Goal: Task Accomplishment & Management: Manage account settings

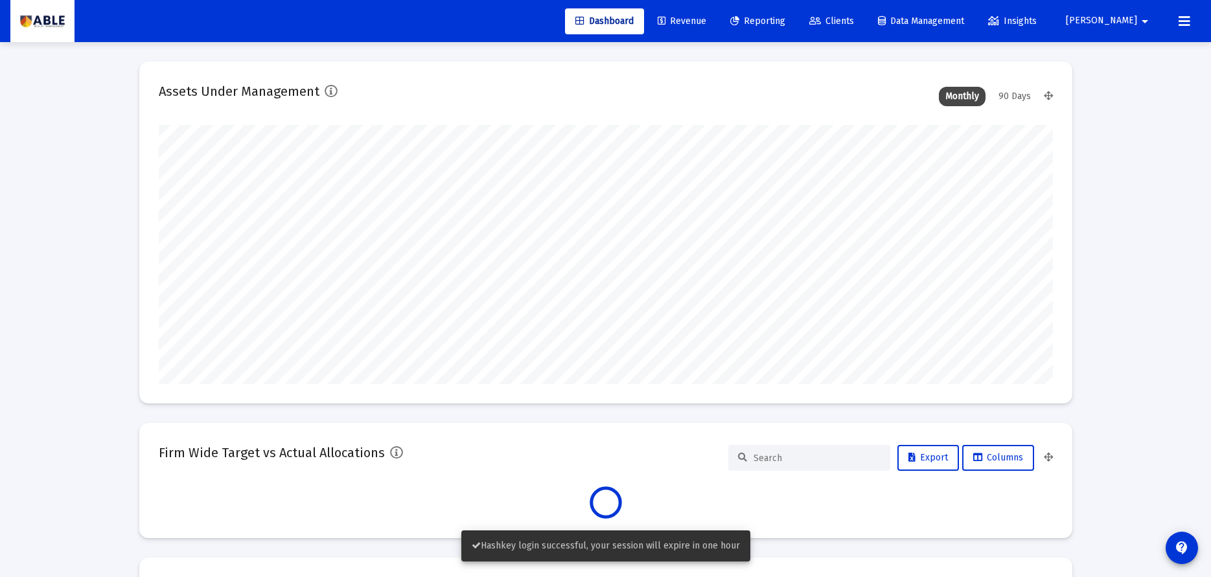
scroll to position [259, 481]
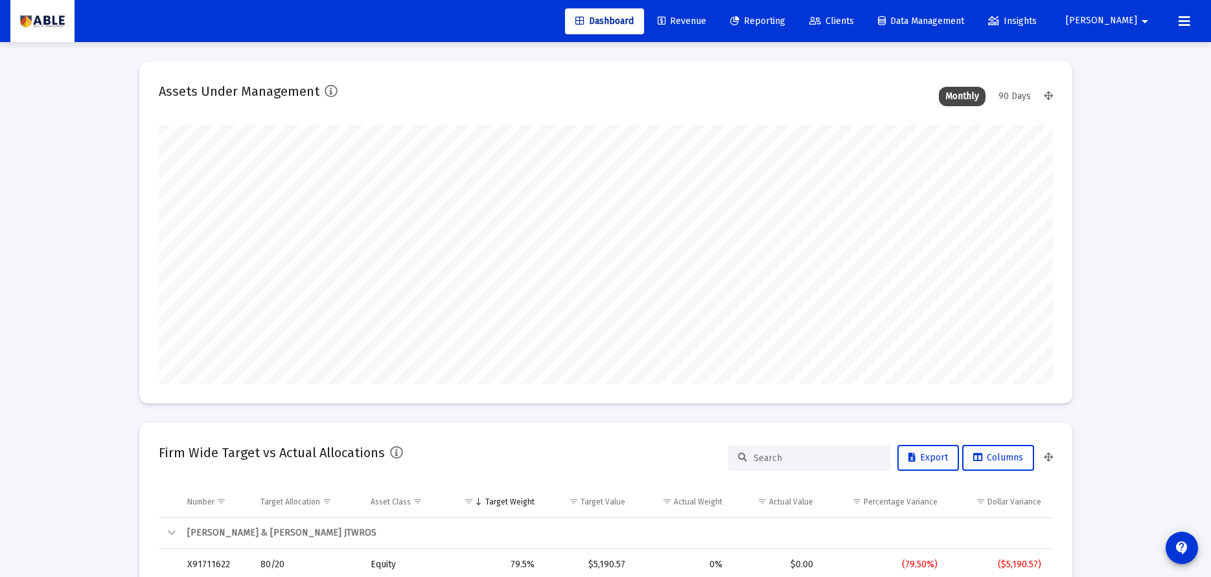
type input "[DATE]"
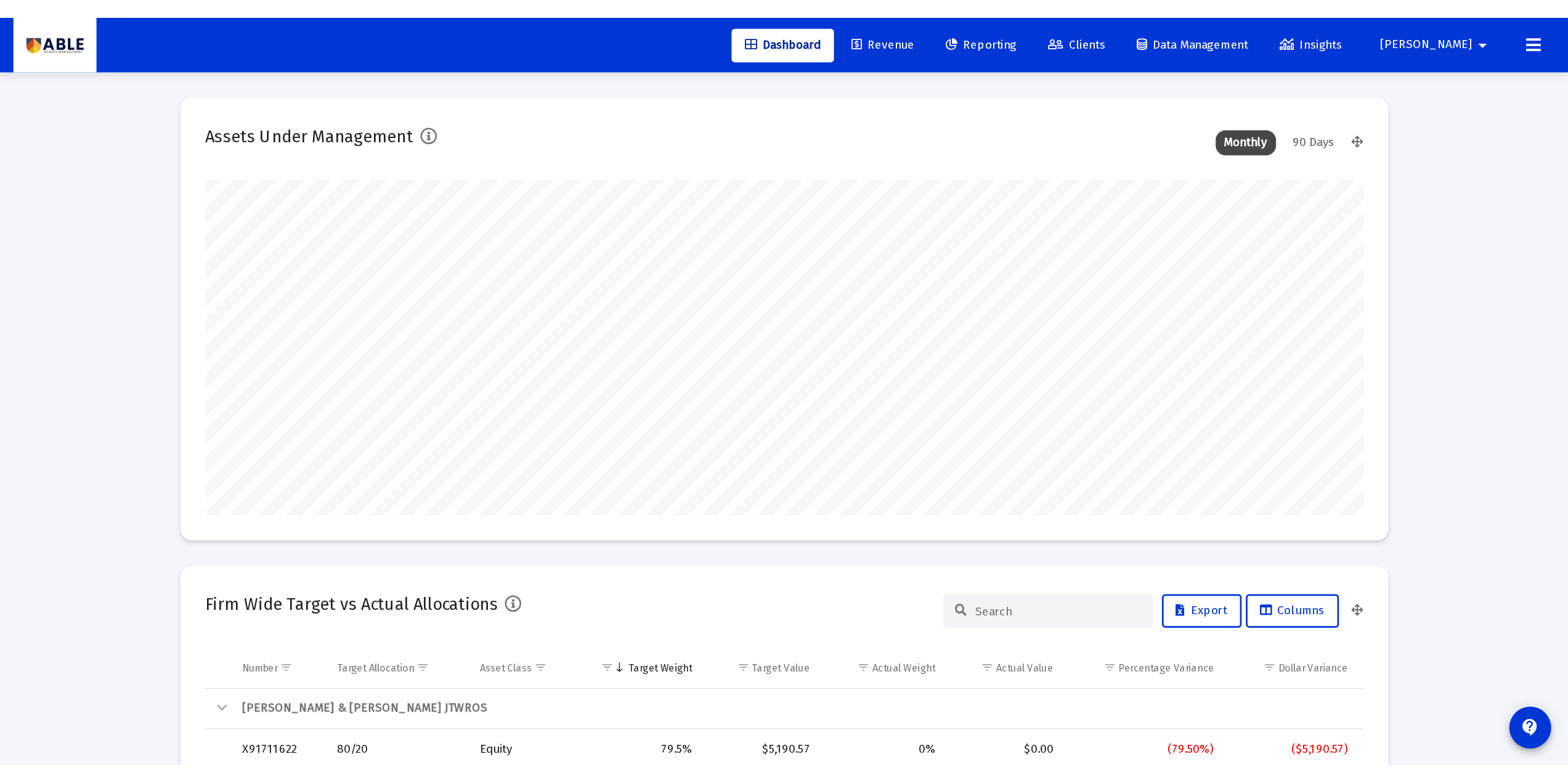
scroll to position [246, 397]
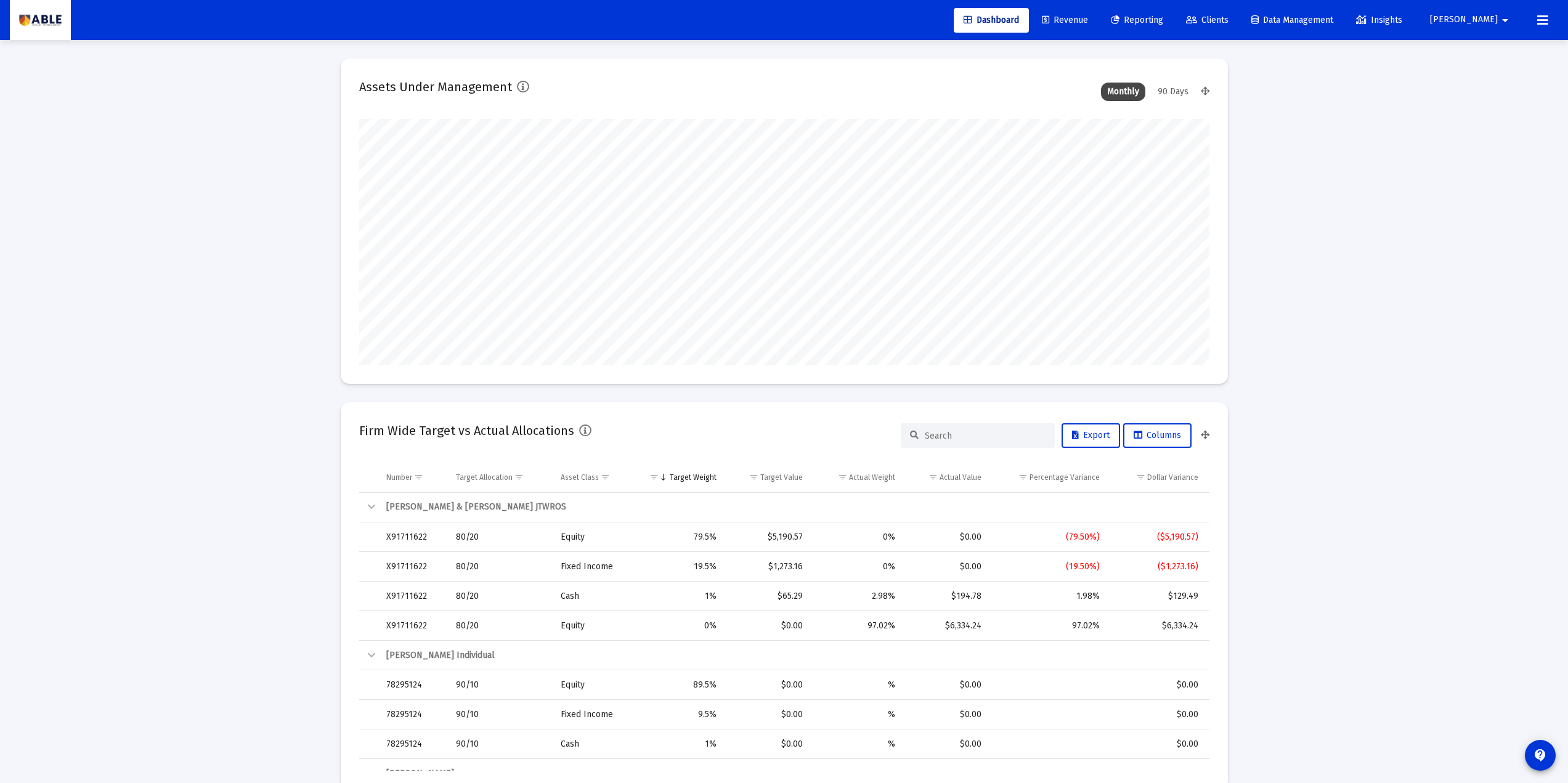
click at [1160, 18] on mat-icon "arrow_drop_down" at bounding box center [1505, 20] width 15 height 25
click at [1160, 61] on span "Settings" at bounding box center [1510, 52] width 36 height 29
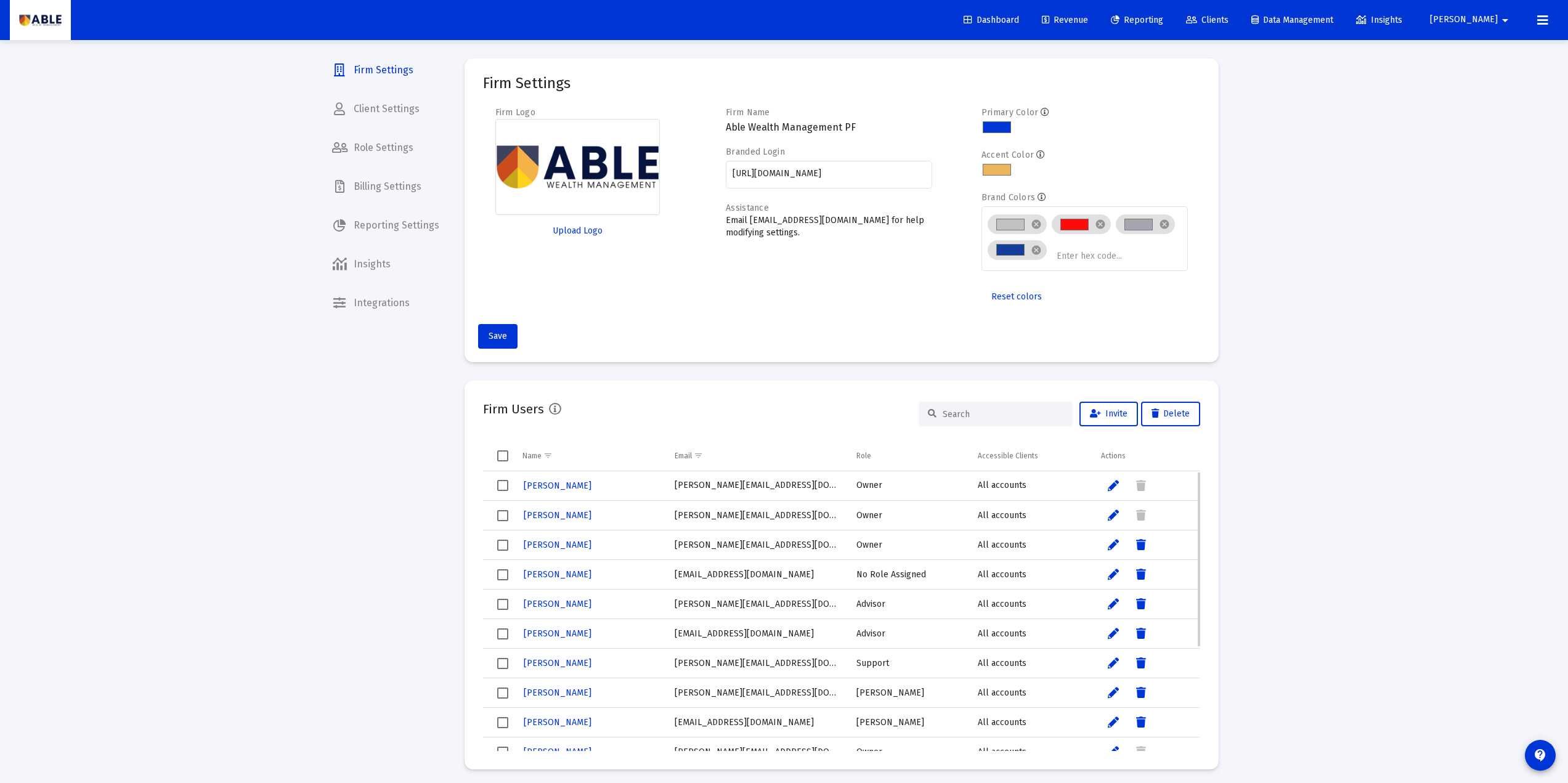
scroll to position [165, 0]
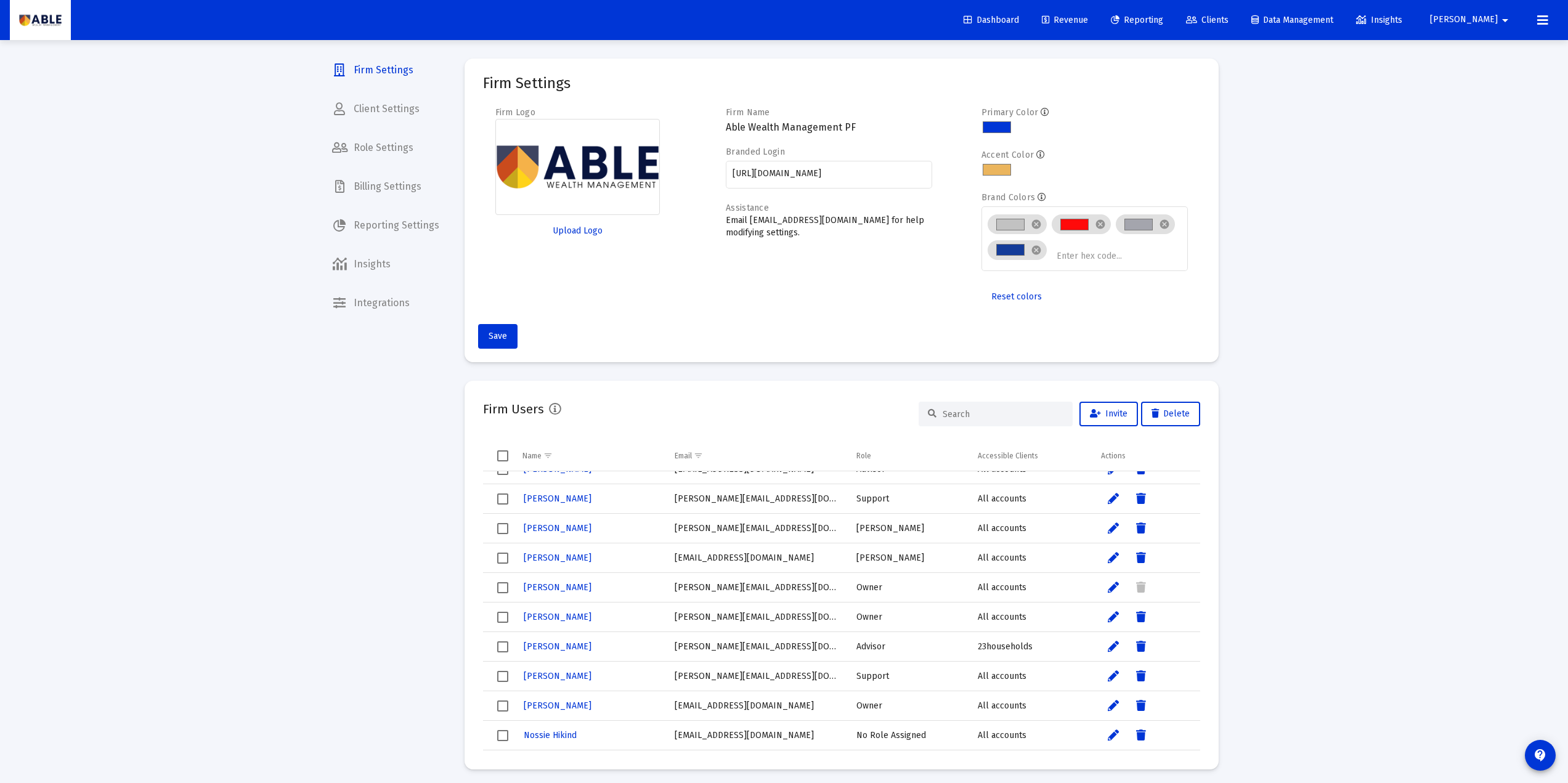
click at [372, 540] on div "Firm Settings Client Settings Role Settings Billing Settings Reporting Settings…" at bounding box center [385, 391] width 126 height 783
drag, startPoint x: 1044, startPoint y: 16, endPoint x: 1276, endPoint y: 109, distance: 249.9
click at [1019, 16] on span "Dashboard" at bounding box center [991, 20] width 55 height 10
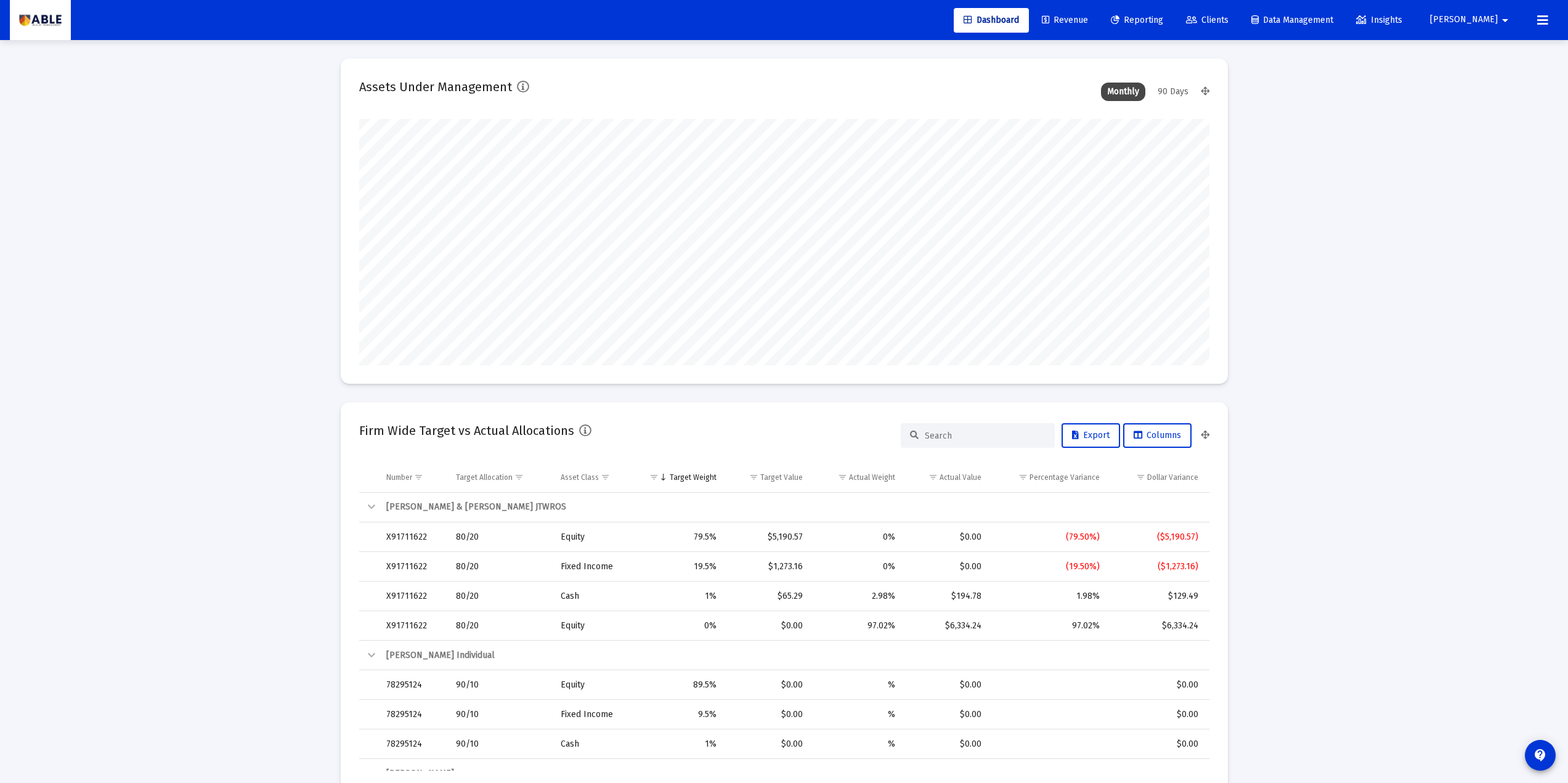
scroll to position [246, 457]
click at [1160, 14] on button "[PERSON_NAME]" at bounding box center [1471, 20] width 112 height 25
click at [1160, 43] on span "Settings" at bounding box center [1510, 52] width 36 height 29
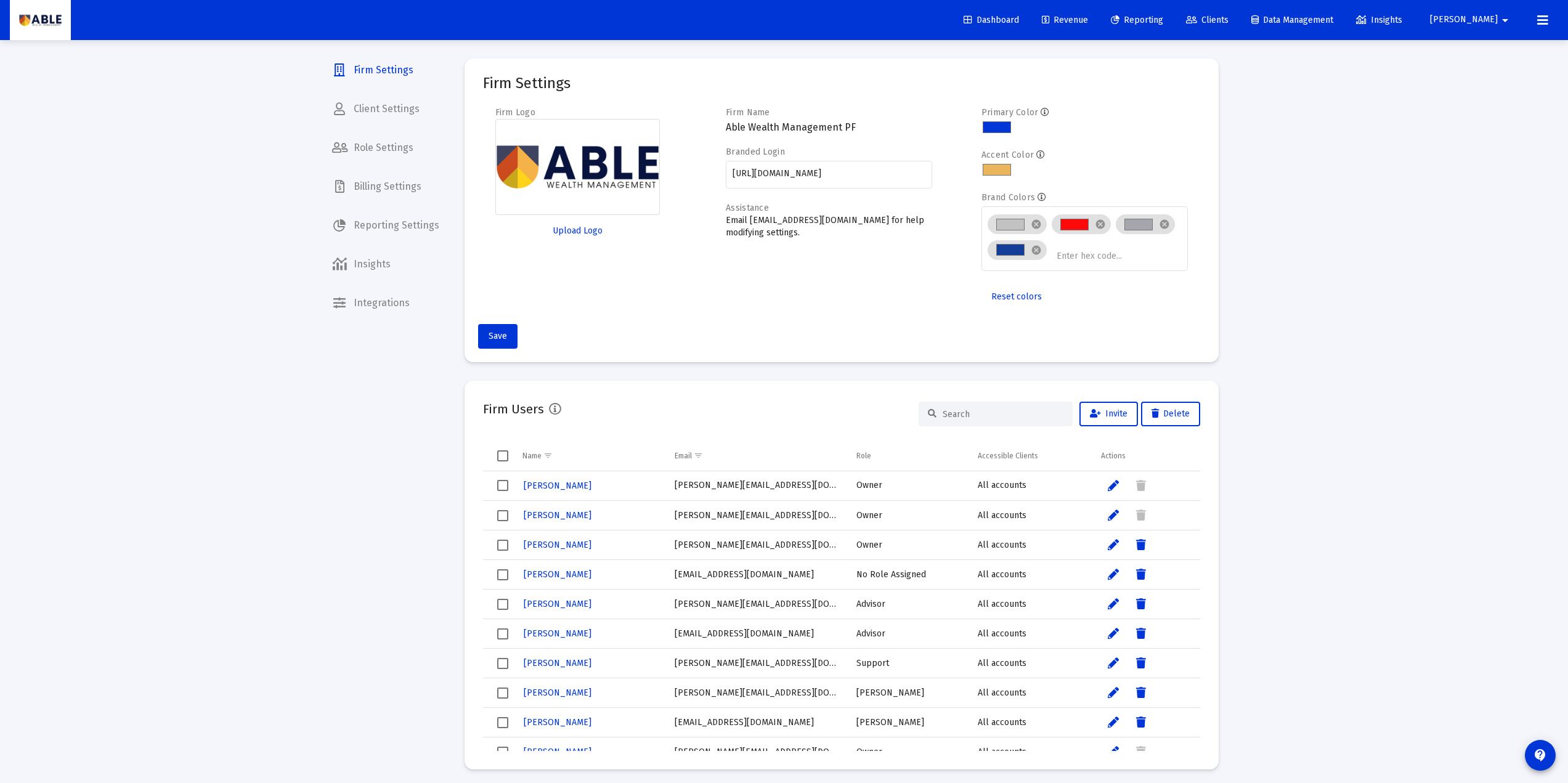
click at [976, 414] on input at bounding box center [1002, 414] width 121 height 10
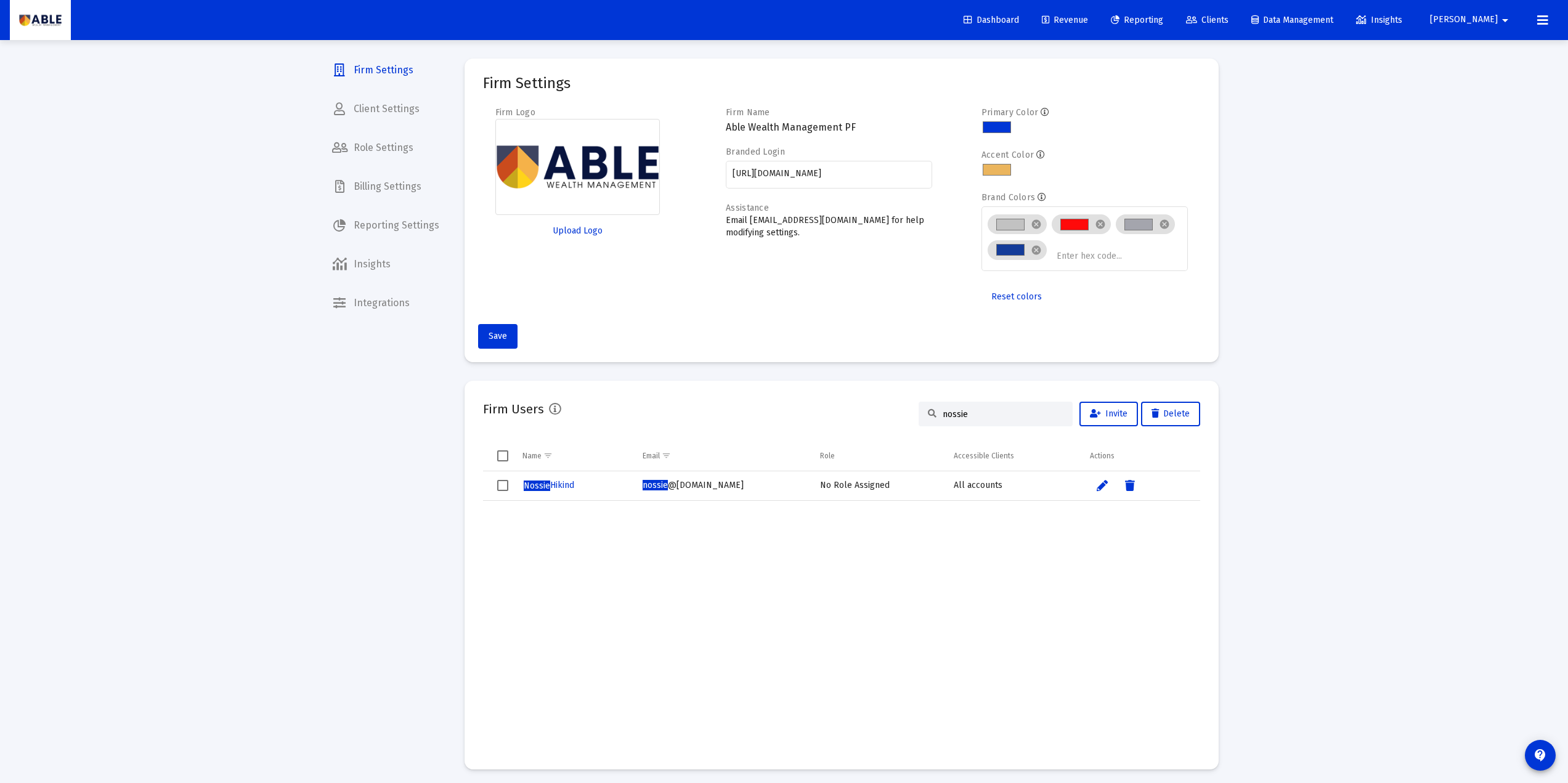
type input "nossie"
click at [1160, 16] on span "Clients" at bounding box center [1207, 20] width 43 height 10
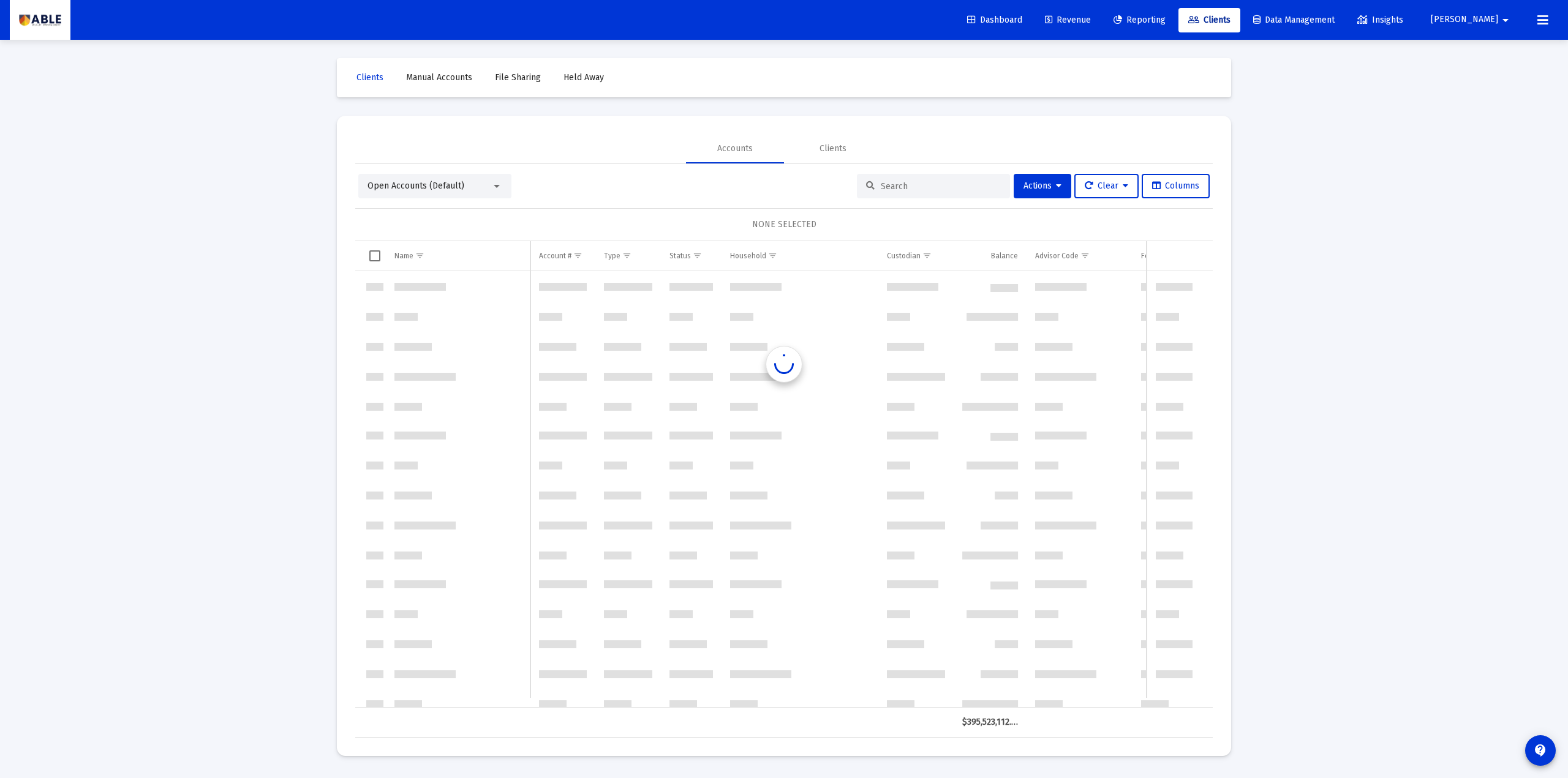
scroll to position [3528, 0]
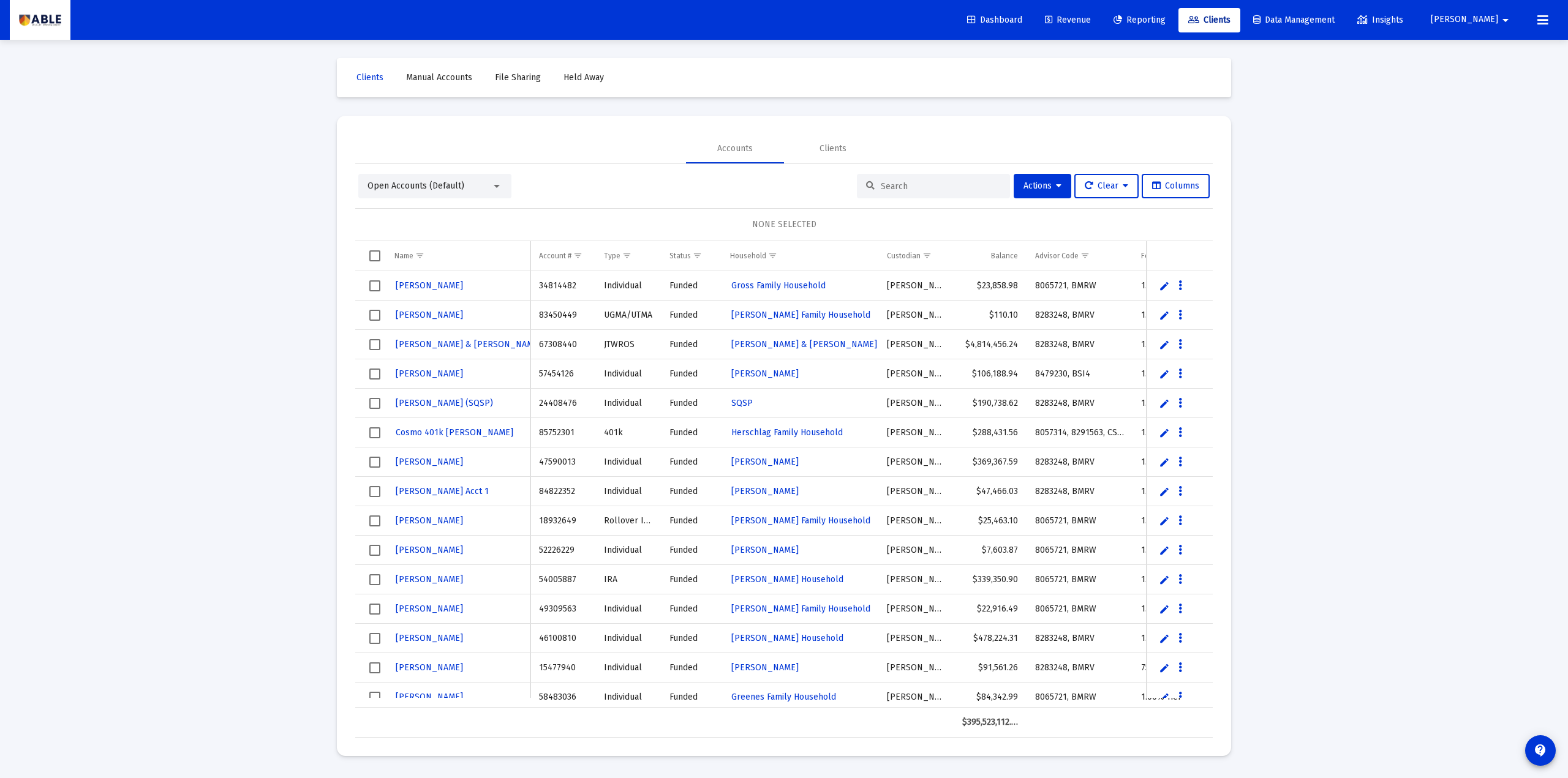
click at [1091, 22] on span "Revenue" at bounding box center [1068, 20] width 46 height 10
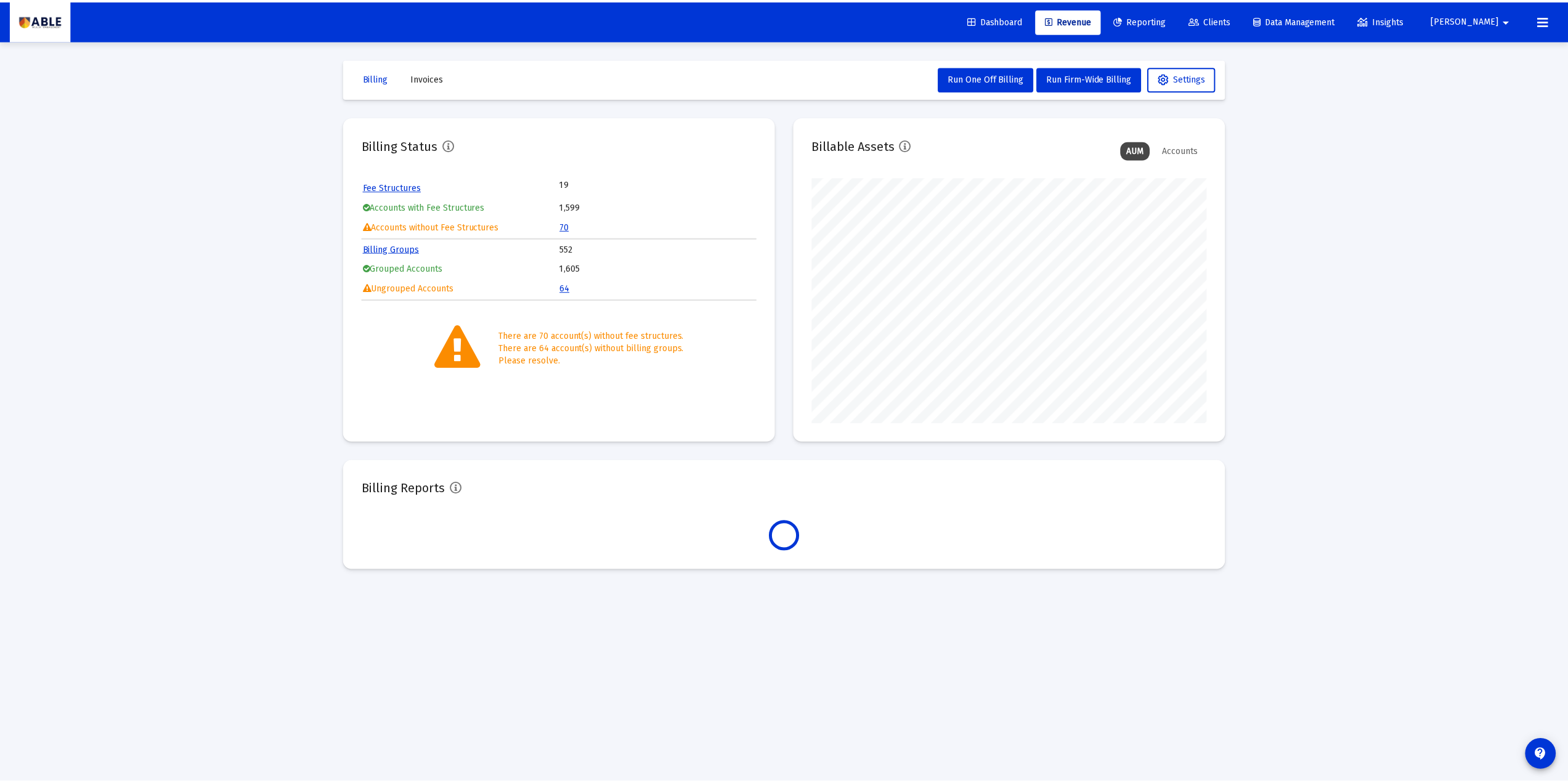
scroll to position [246, 397]
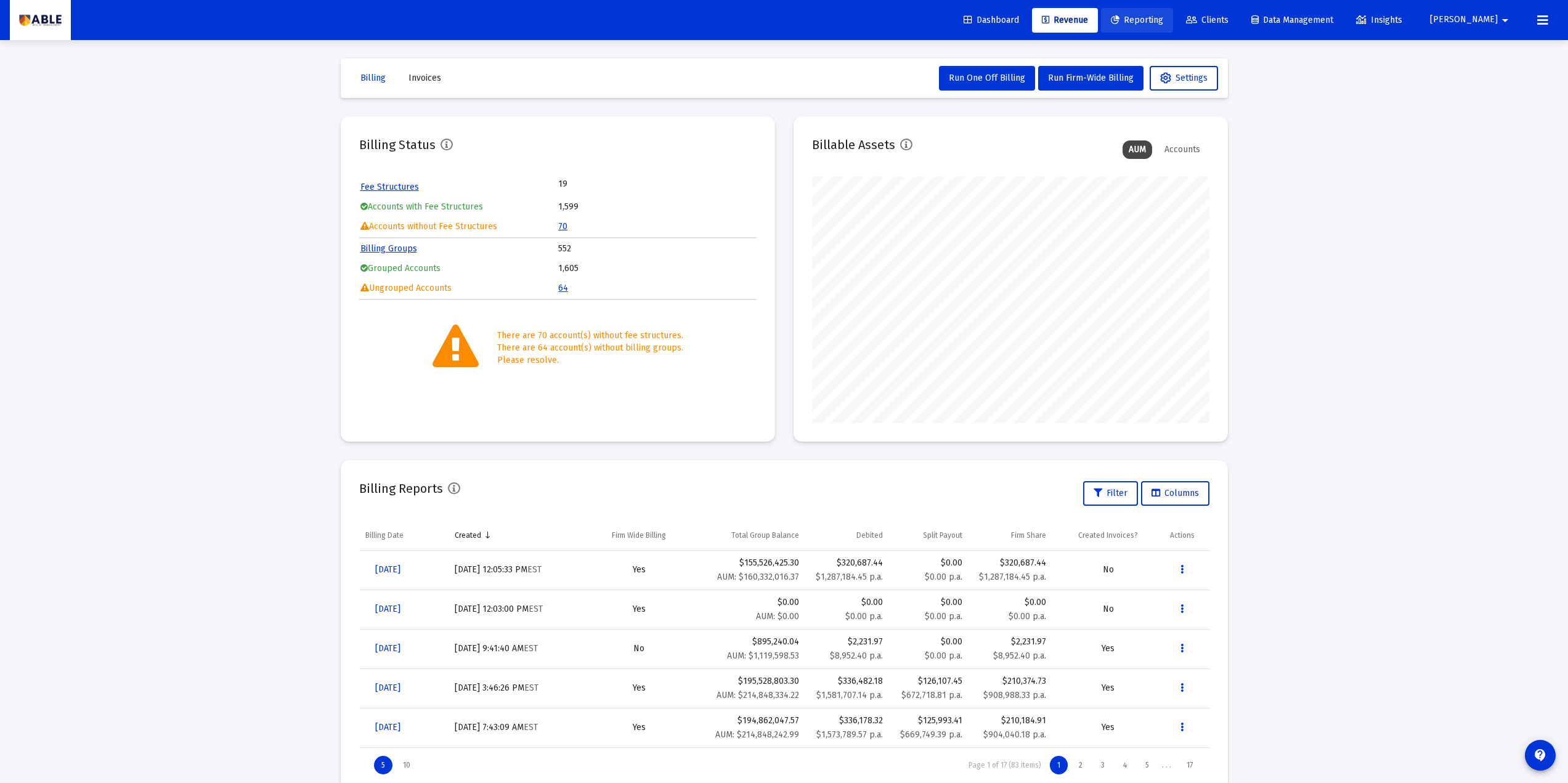
click at [1160, 19] on span "Reporting" at bounding box center [1136, 20] width 52 height 10
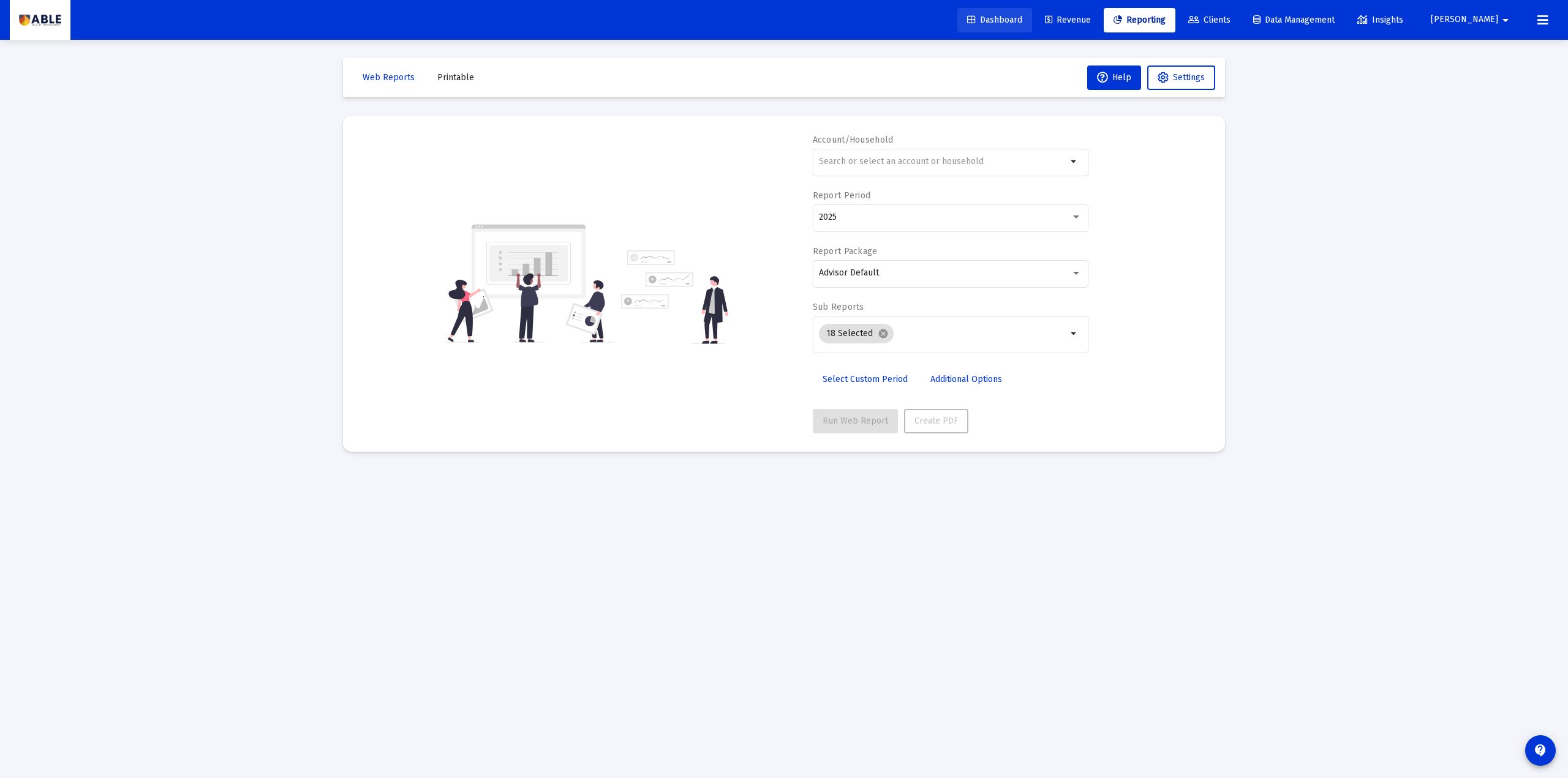
click at [1022, 22] on span "Dashboard" at bounding box center [995, 20] width 55 height 10
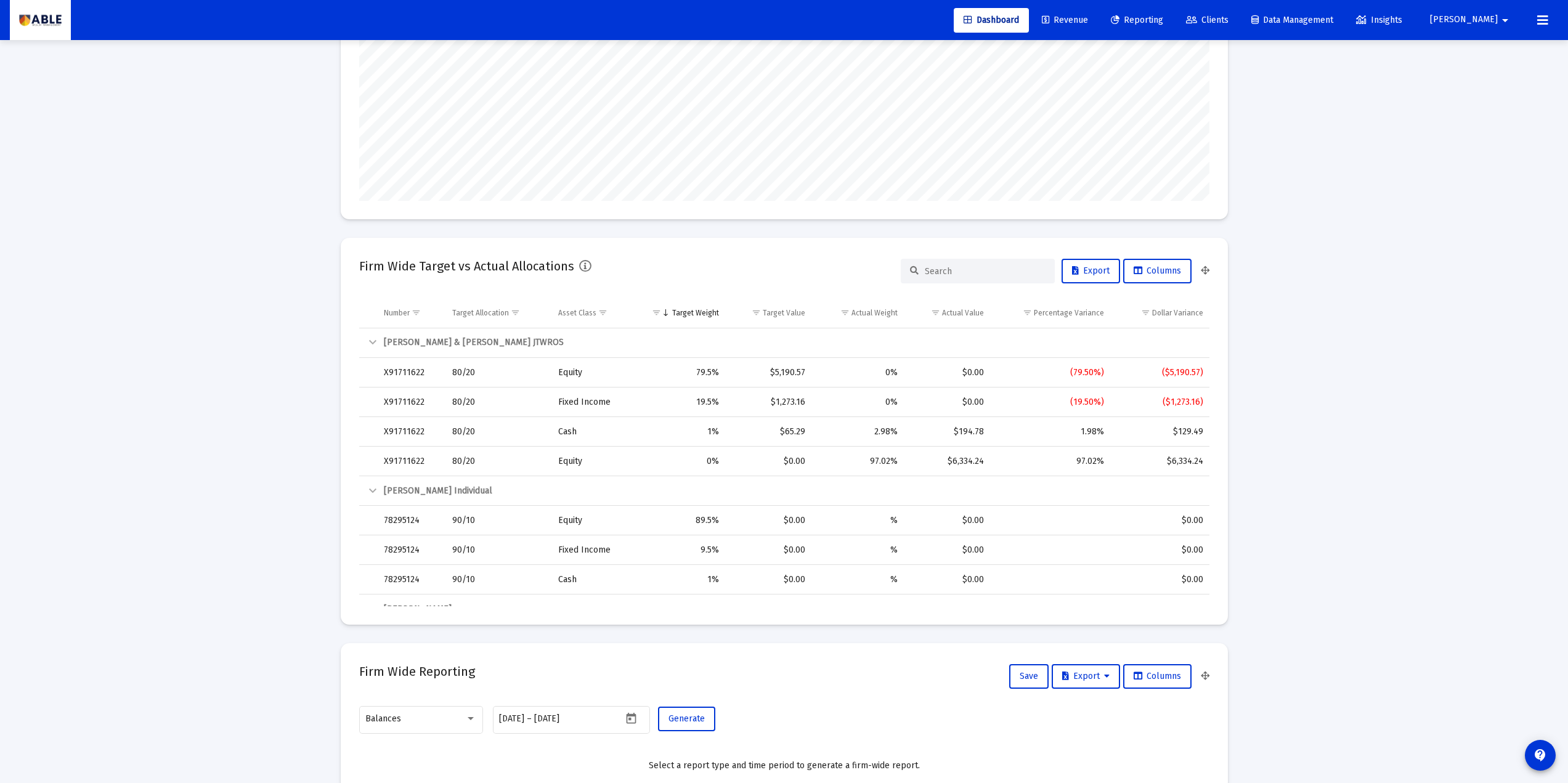
scroll to position [328, 0]
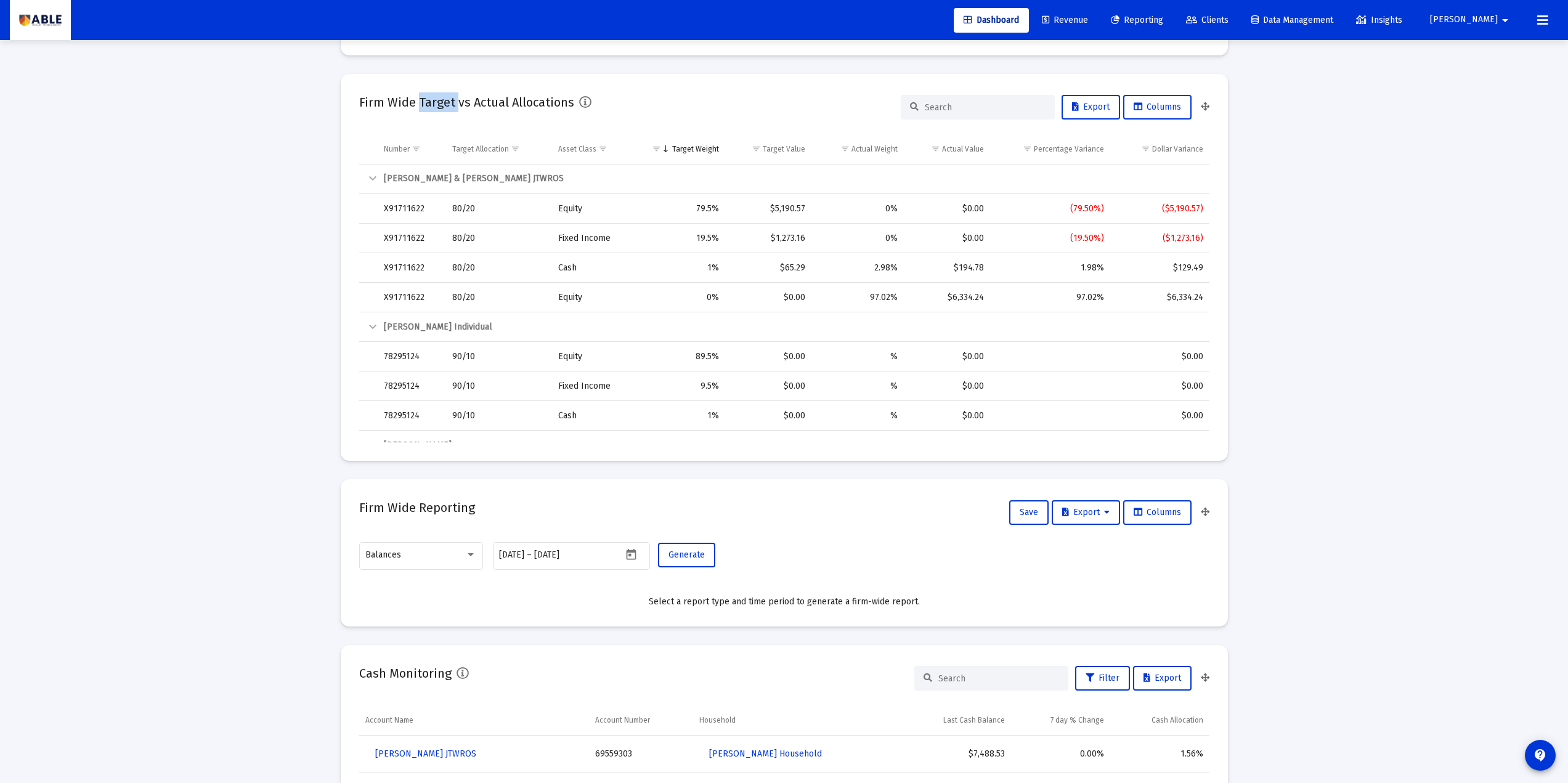
drag, startPoint x: 447, startPoint y: 104, endPoint x: 417, endPoint y: 104, distance: 30.0
click at [417, 104] on h2 "Firm Wide Target vs Actual Allocations" at bounding box center [467, 102] width 215 height 20
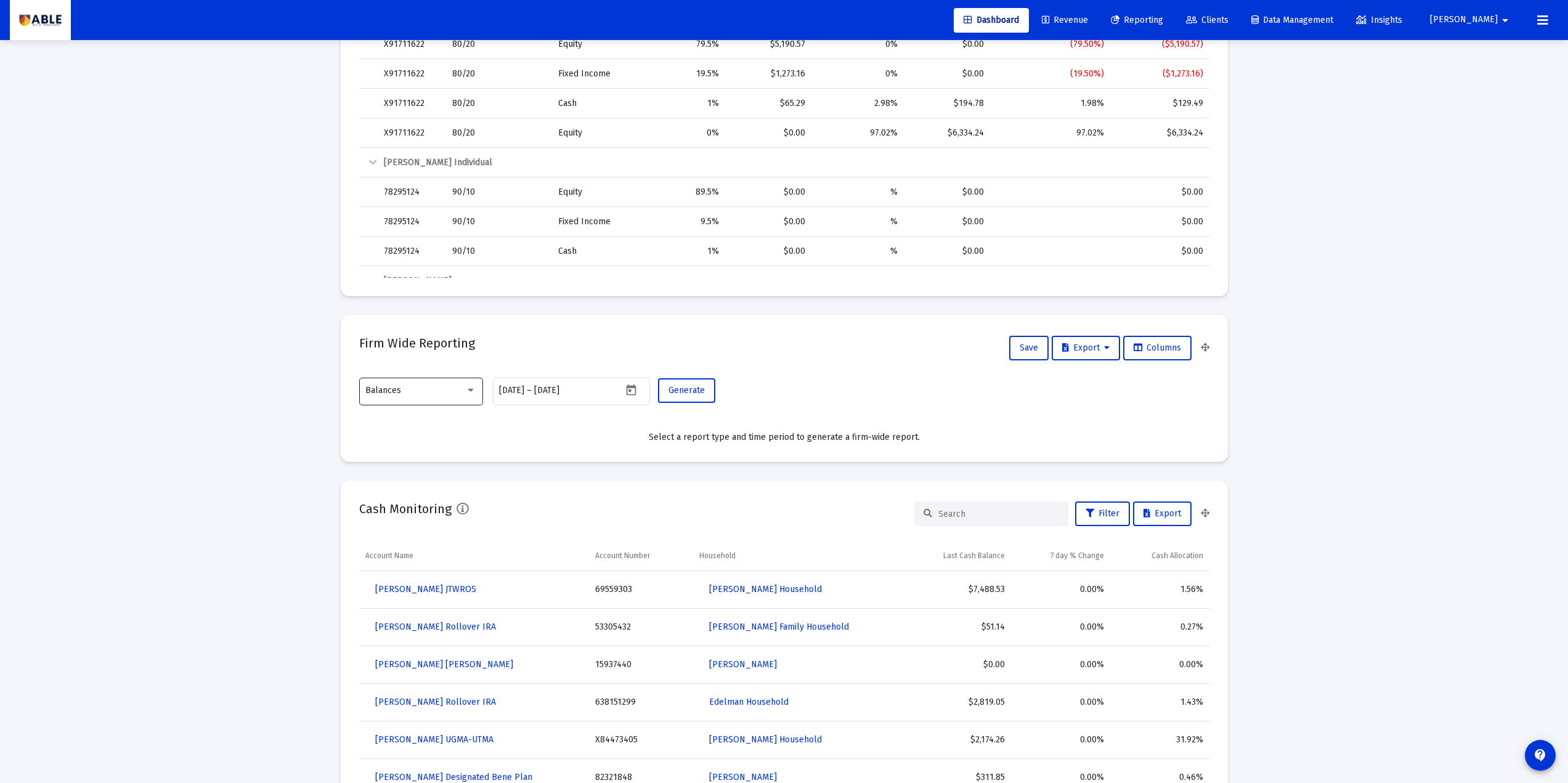
click at [443, 393] on div "Balances" at bounding box center [415, 391] width 100 height 10
click at [272, 403] on div at bounding box center [784, 391] width 1568 height 783
drag, startPoint x: 416, startPoint y: 335, endPoint x: 466, endPoint y: 379, distance: 66.6
click at [475, 353] on div "Firm Wide Reporting Save Export Columns" at bounding box center [784, 347] width 850 height 29
click at [456, 395] on div "Balances" at bounding box center [415, 391] width 100 height 10
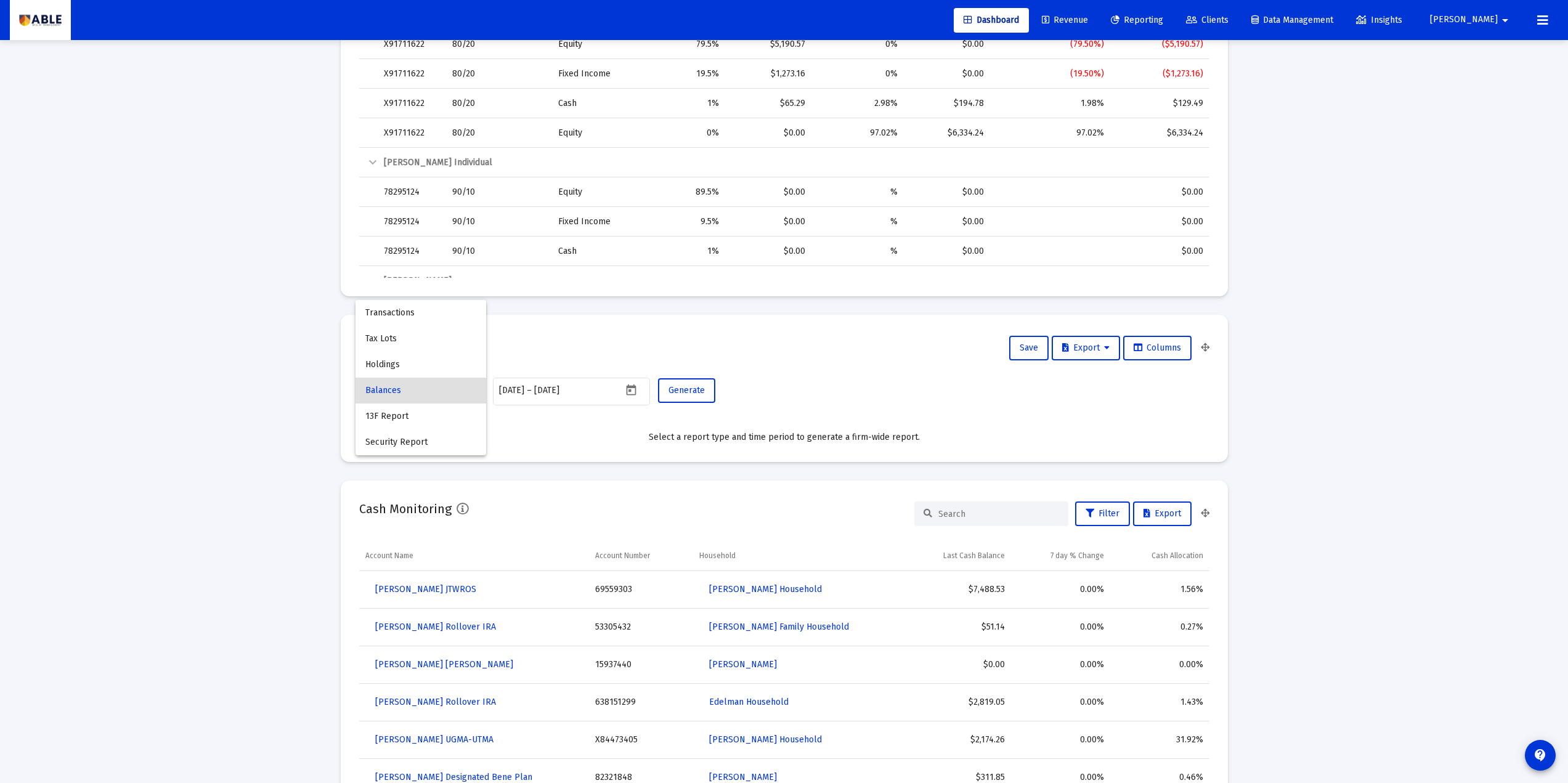
click at [412, 389] on span "Balances" at bounding box center [420, 390] width 111 height 26
click at [435, 397] on div "Balances" at bounding box center [420, 391] width 111 height 30
click at [432, 359] on span "Holdings" at bounding box center [420, 364] width 111 height 26
click at [453, 383] on div "Holdings" at bounding box center [420, 391] width 111 height 30
click at [596, 433] on div at bounding box center [784, 391] width 1568 height 783
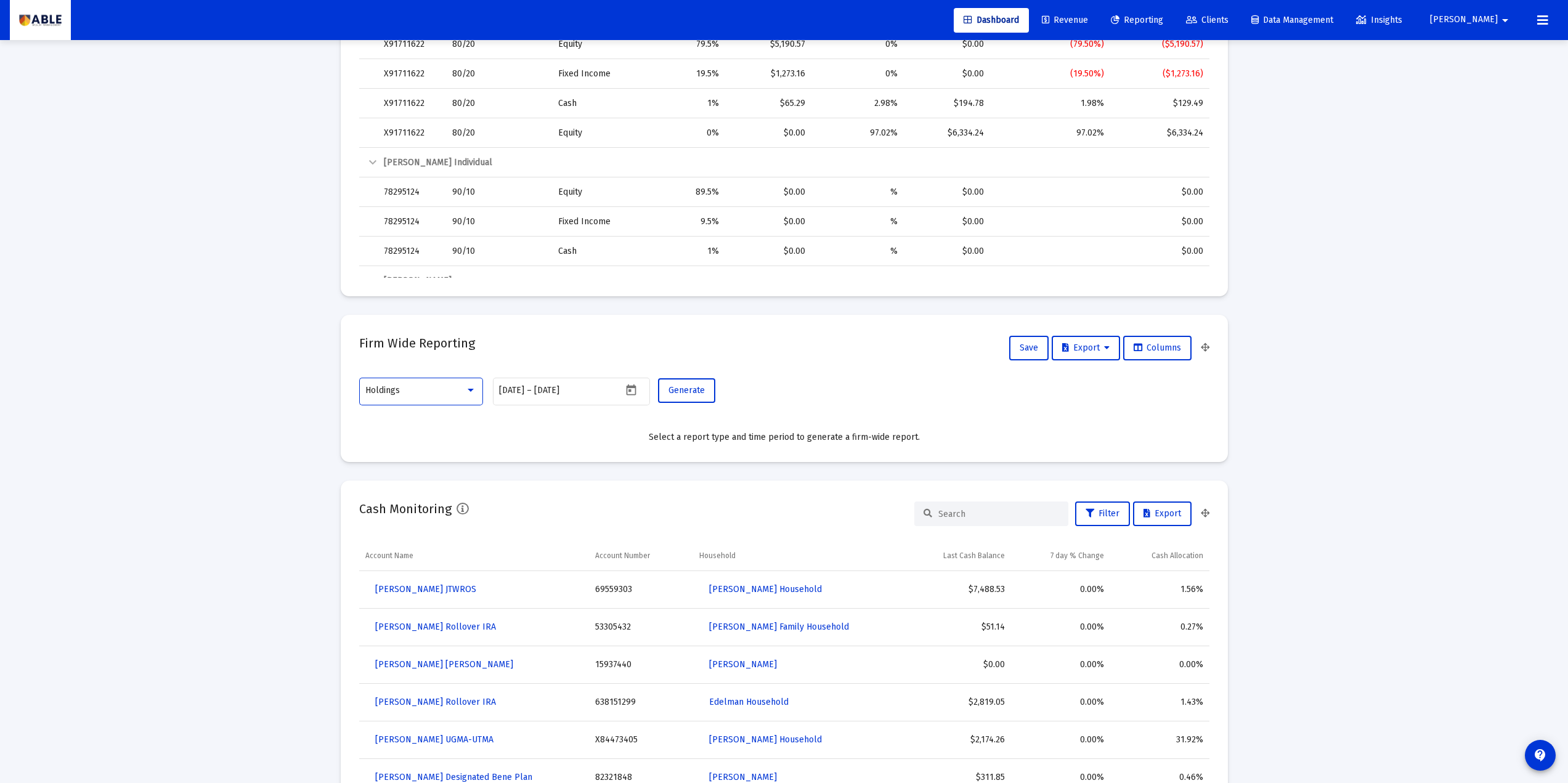
click at [472, 396] on div "Holdings" at bounding box center [420, 391] width 111 height 30
click at [407, 371] on span "Tax Lots" at bounding box center [420, 364] width 111 height 26
click at [501, 424] on mat-card-content "Tax Lots [DATE] [DATE] – [DATE] Generate Select a report type and time period t…" at bounding box center [784, 410] width 850 height 69
click at [592, 429] on mat-card-content "Tax Lots [DATE] [DATE] – [DATE] Generate Select a report type and time period t…" at bounding box center [784, 410] width 850 height 69
click at [445, 393] on div "Tax Lots" at bounding box center [415, 391] width 100 height 10
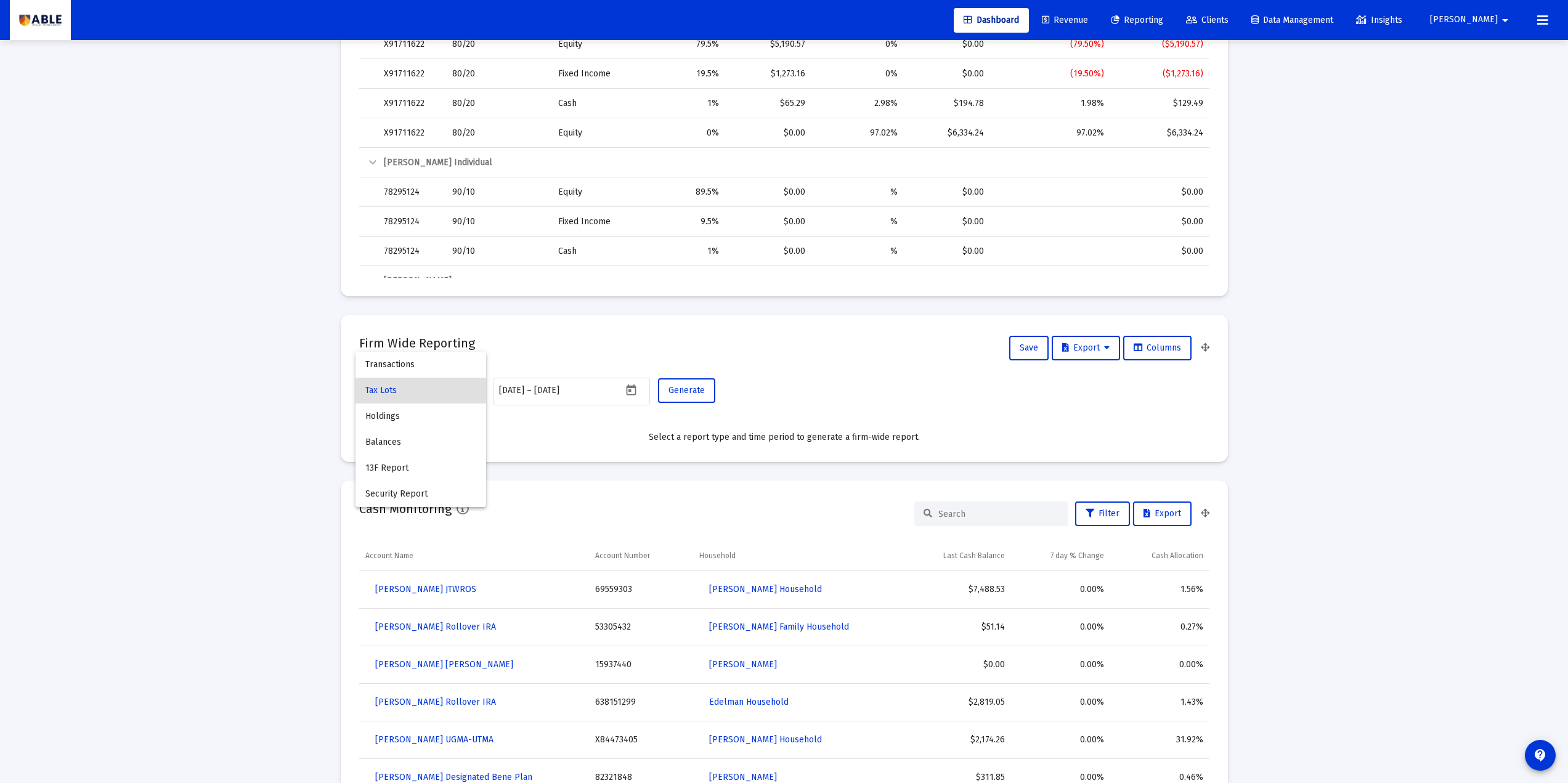
click at [414, 386] on span "Tax Lots" at bounding box center [420, 390] width 111 height 26
click at [455, 384] on div "Tax Lots" at bounding box center [420, 391] width 111 height 30
click at [261, 412] on div at bounding box center [784, 391] width 1568 height 783
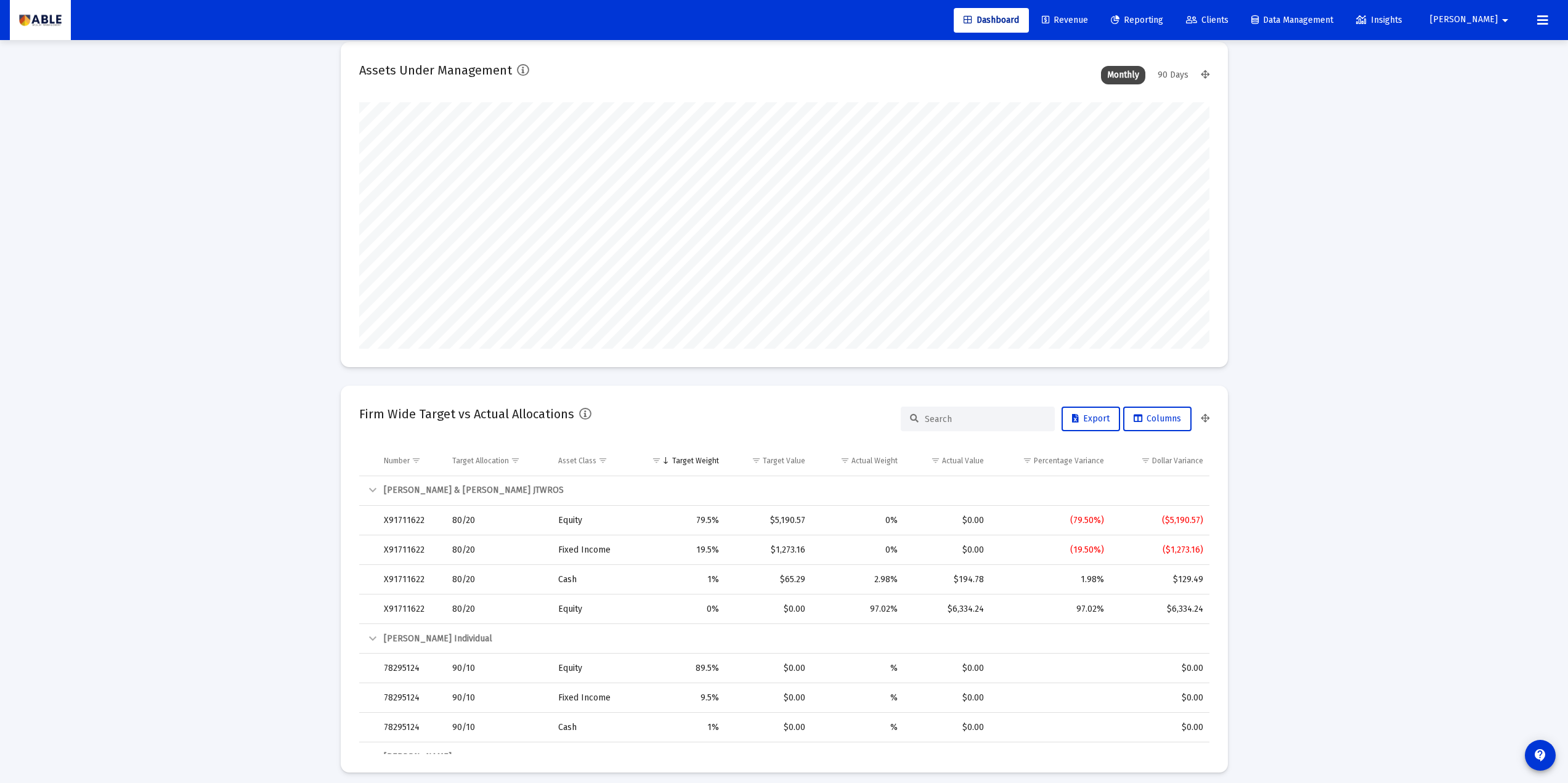
scroll to position [0, 0]
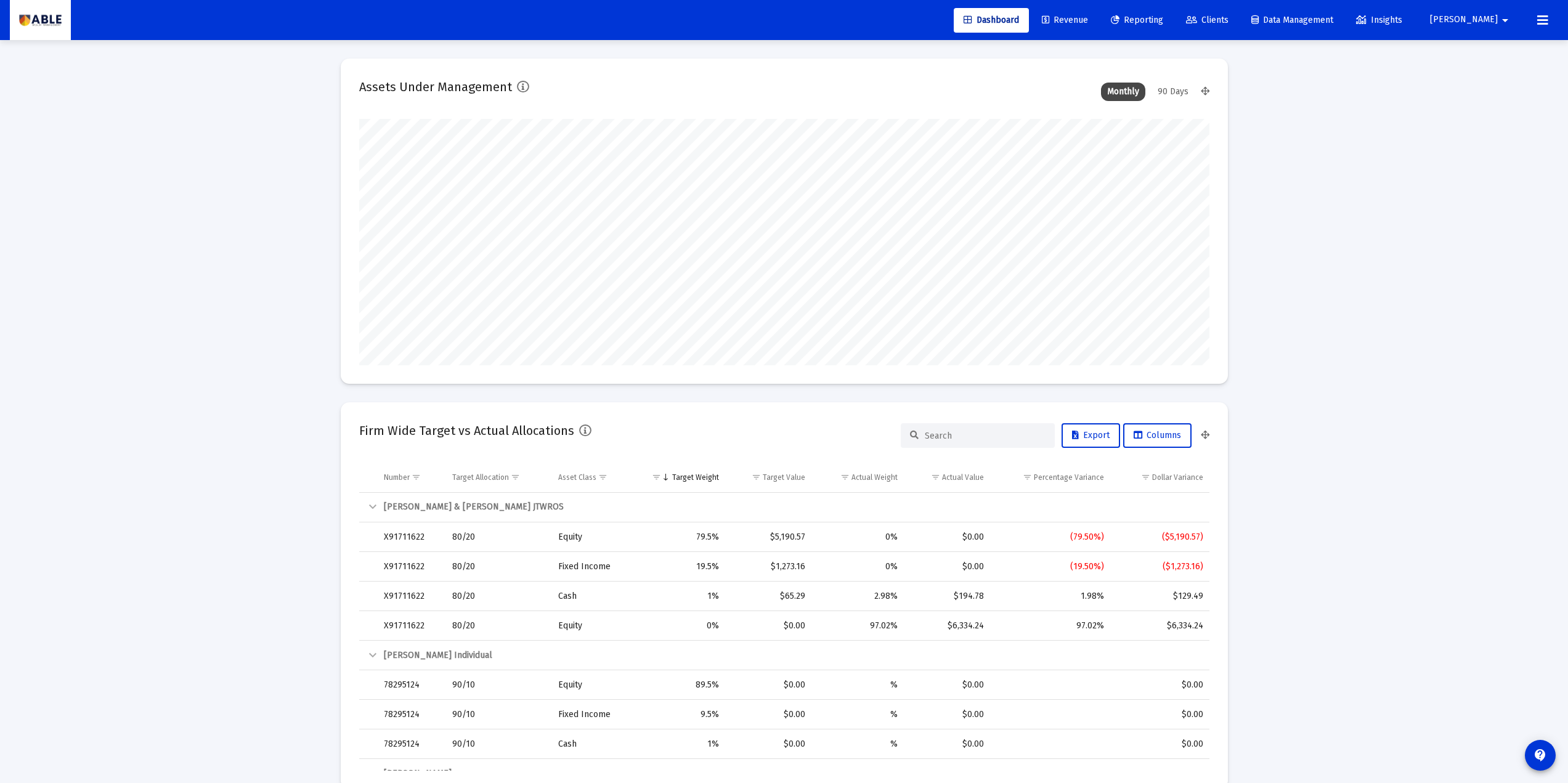
click at [1019, 15] on span "Dashboard" at bounding box center [991, 20] width 55 height 10
click at [1160, 20] on span "Reporting" at bounding box center [1136, 20] width 52 height 10
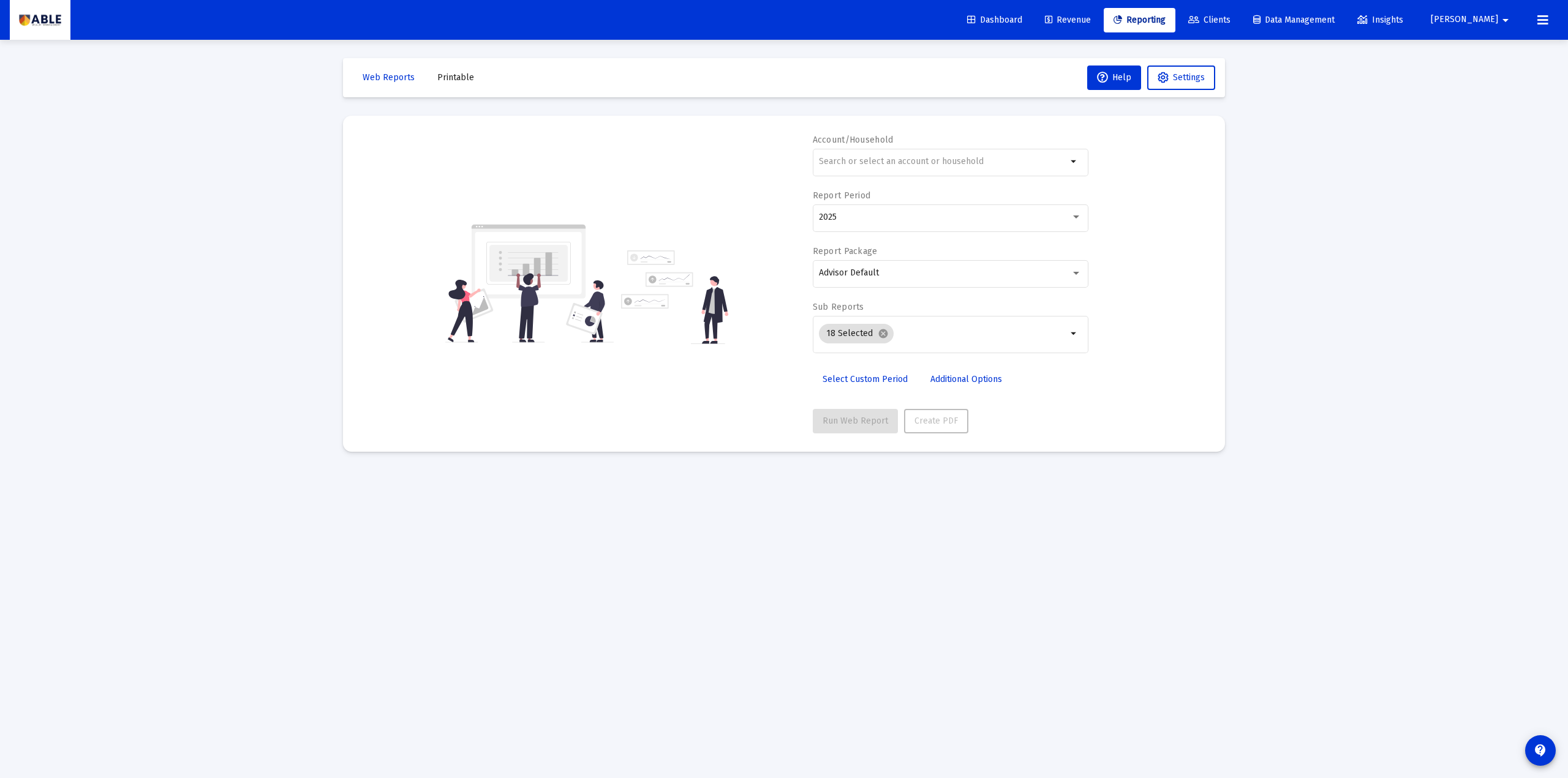
click at [1154, 24] on span "[PERSON_NAME]" at bounding box center [1464, 20] width 67 height 10
click at [1154, 133] on div at bounding box center [784, 389] width 1568 height 778
click at [1154, 79] on span "Settings" at bounding box center [1190, 77] width 32 height 10
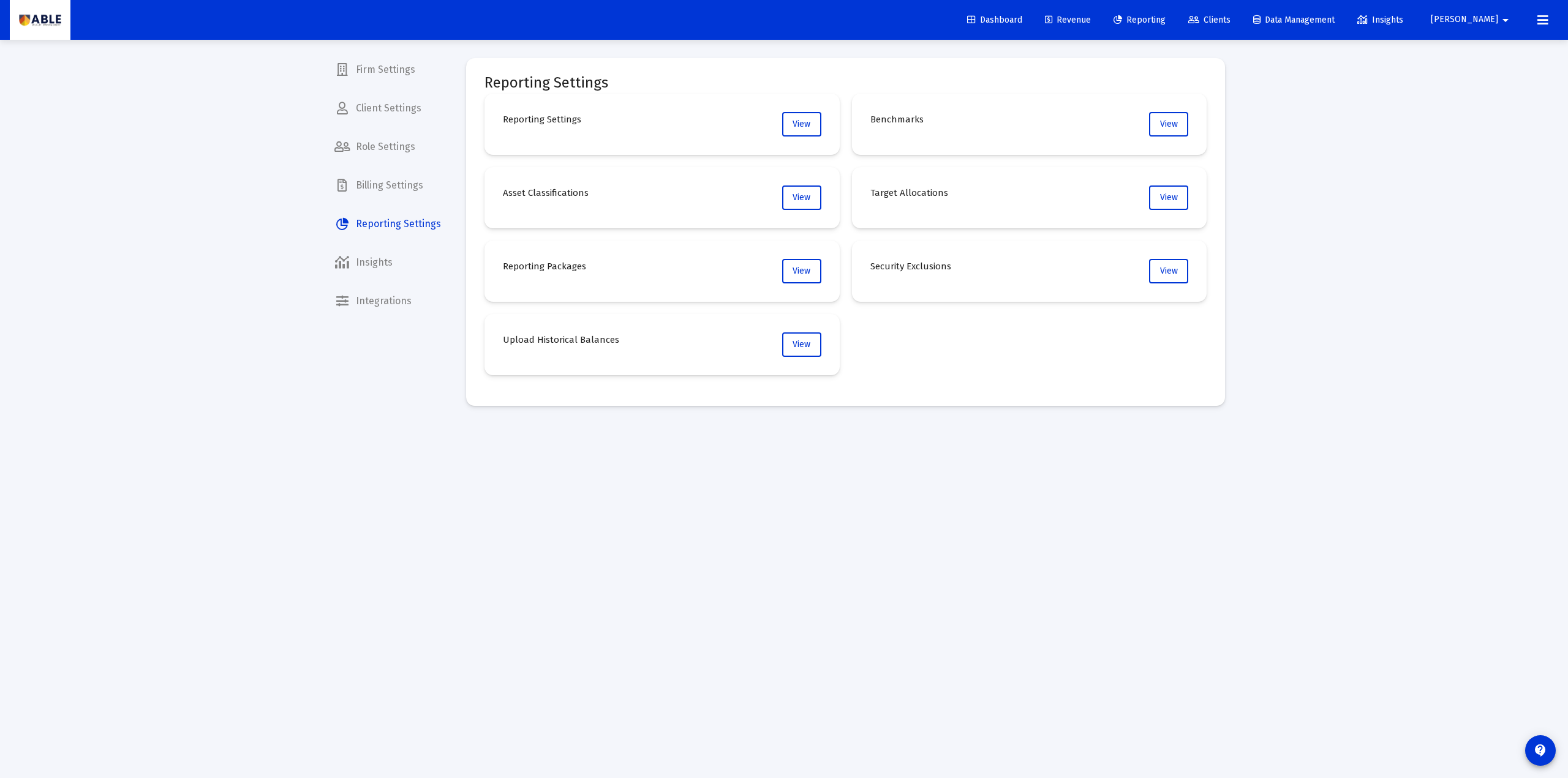
drag, startPoint x: 309, startPoint y: 219, endPoint x: 441, endPoint y: 224, distance: 132.1
click at [441, 224] on div "Loading... Firm Settings Client Settings Role Settings Billing Settings Reporti…" at bounding box center [784, 389] width 1568 height 778
click at [201, 323] on div "Loading... Firm Settings Client Settings Role Settings Billing Settings Reporti…" at bounding box center [784, 389] width 1568 height 778
drag, startPoint x: 874, startPoint y: 117, endPoint x: 911, endPoint y: 128, distance: 38.6
click at [911, 128] on div "Benchmarks" at bounding box center [897, 125] width 53 height 25
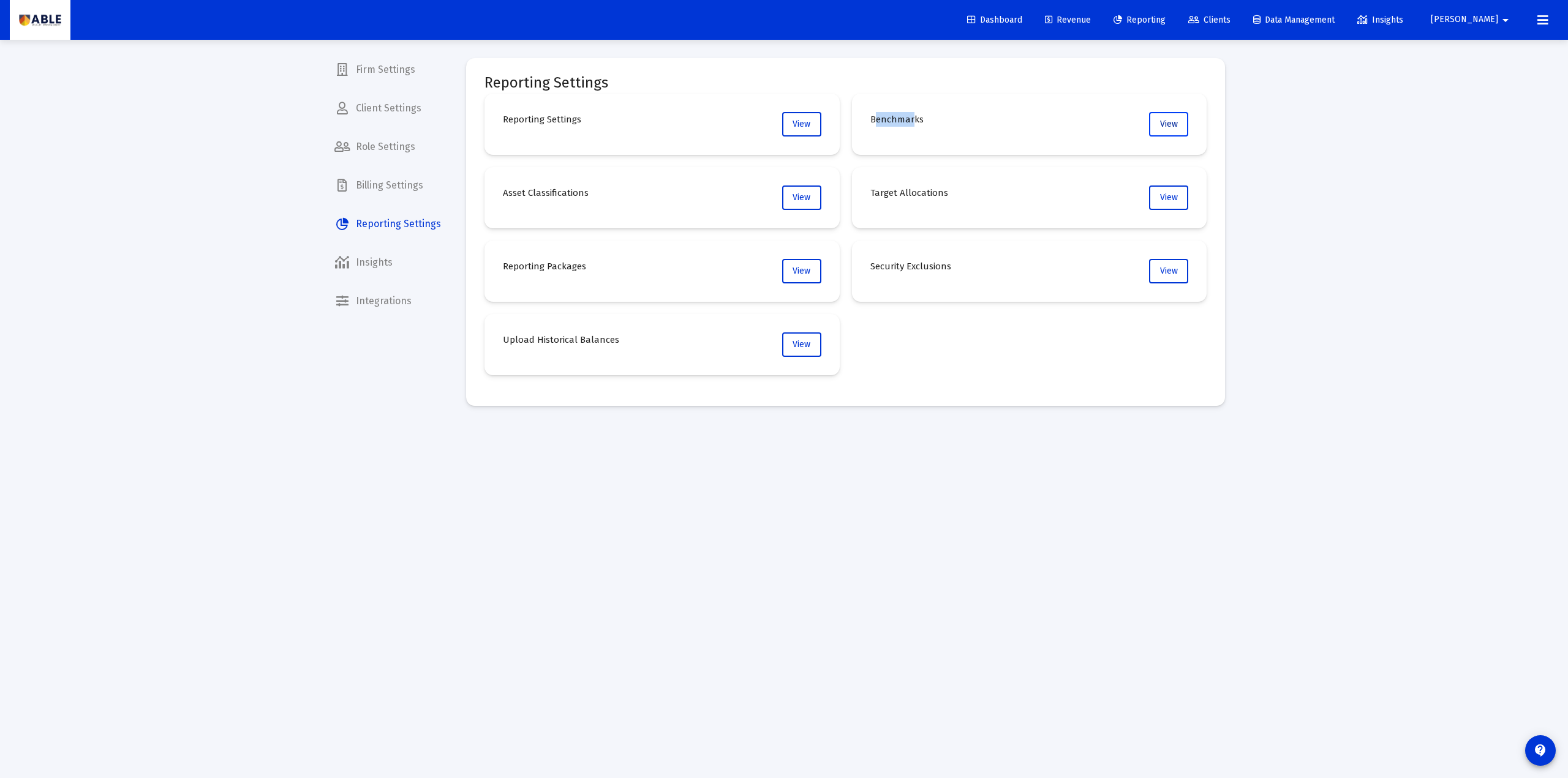
click at [1154, 121] on span "View" at bounding box center [1169, 124] width 18 height 10
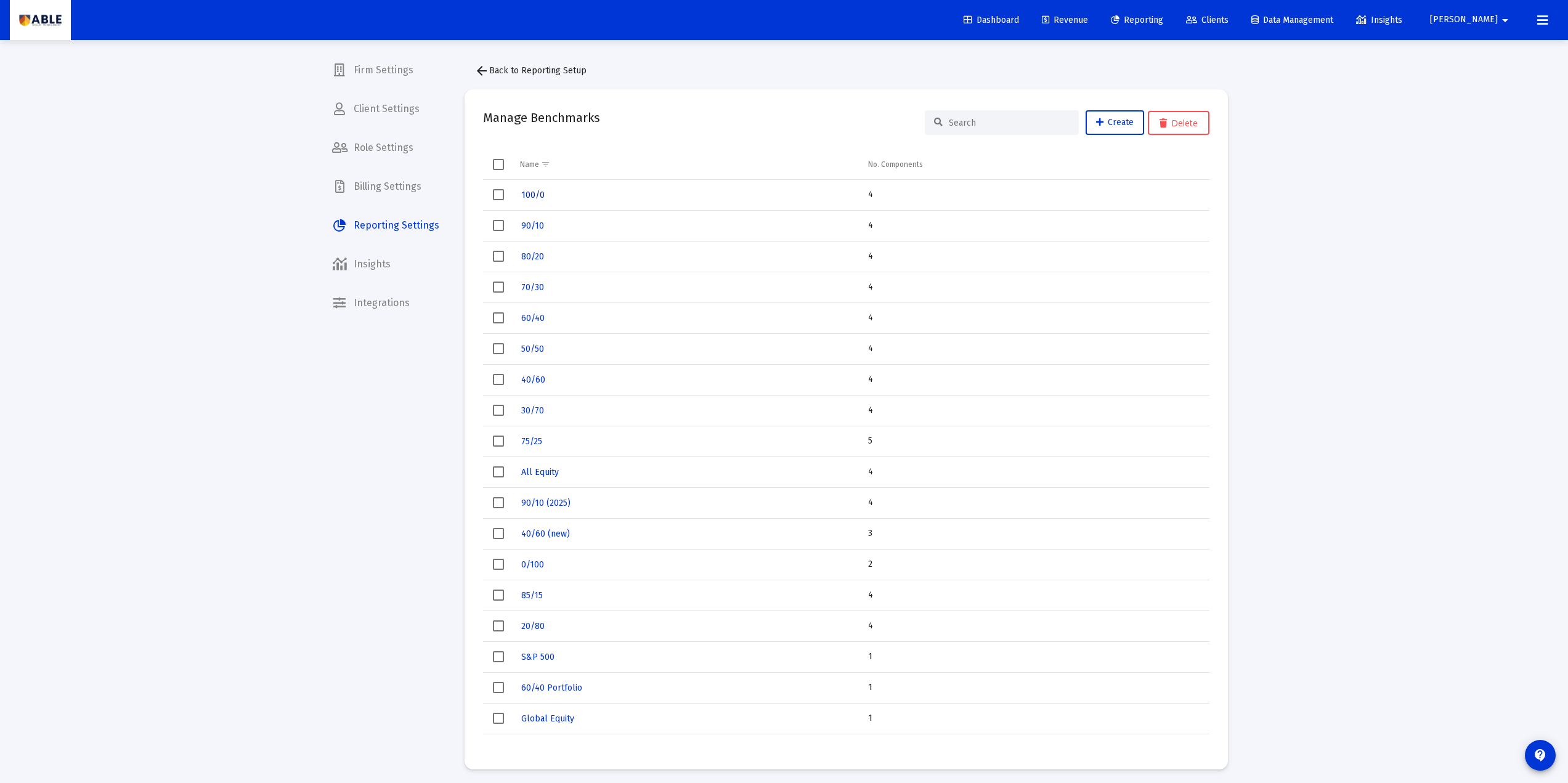
click at [539, 196] on span "100/0" at bounding box center [532, 195] width 24 height 10
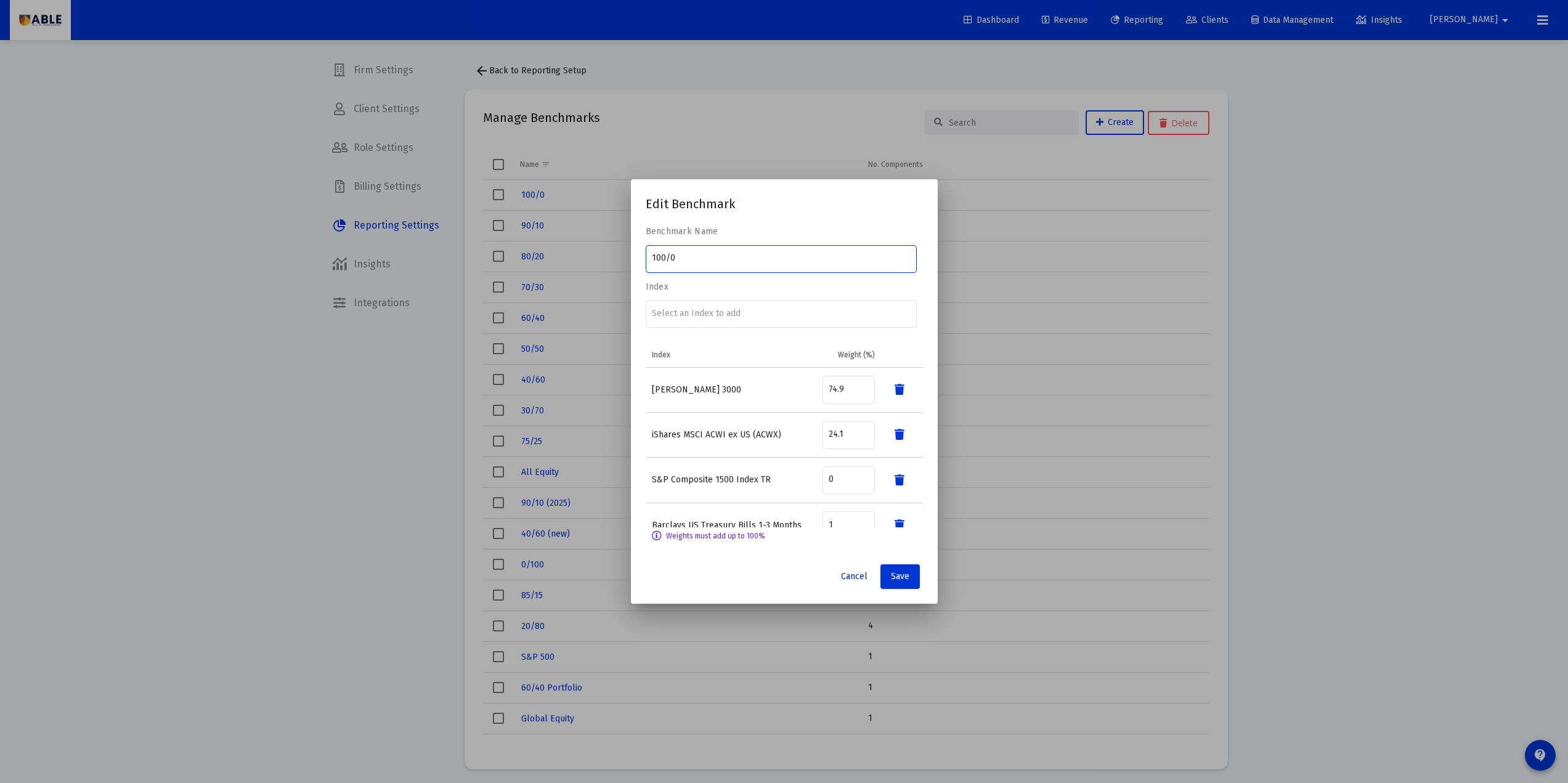
click at [842, 549] on span "Cancel" at bounding box center [854, 577] width 27 height 10
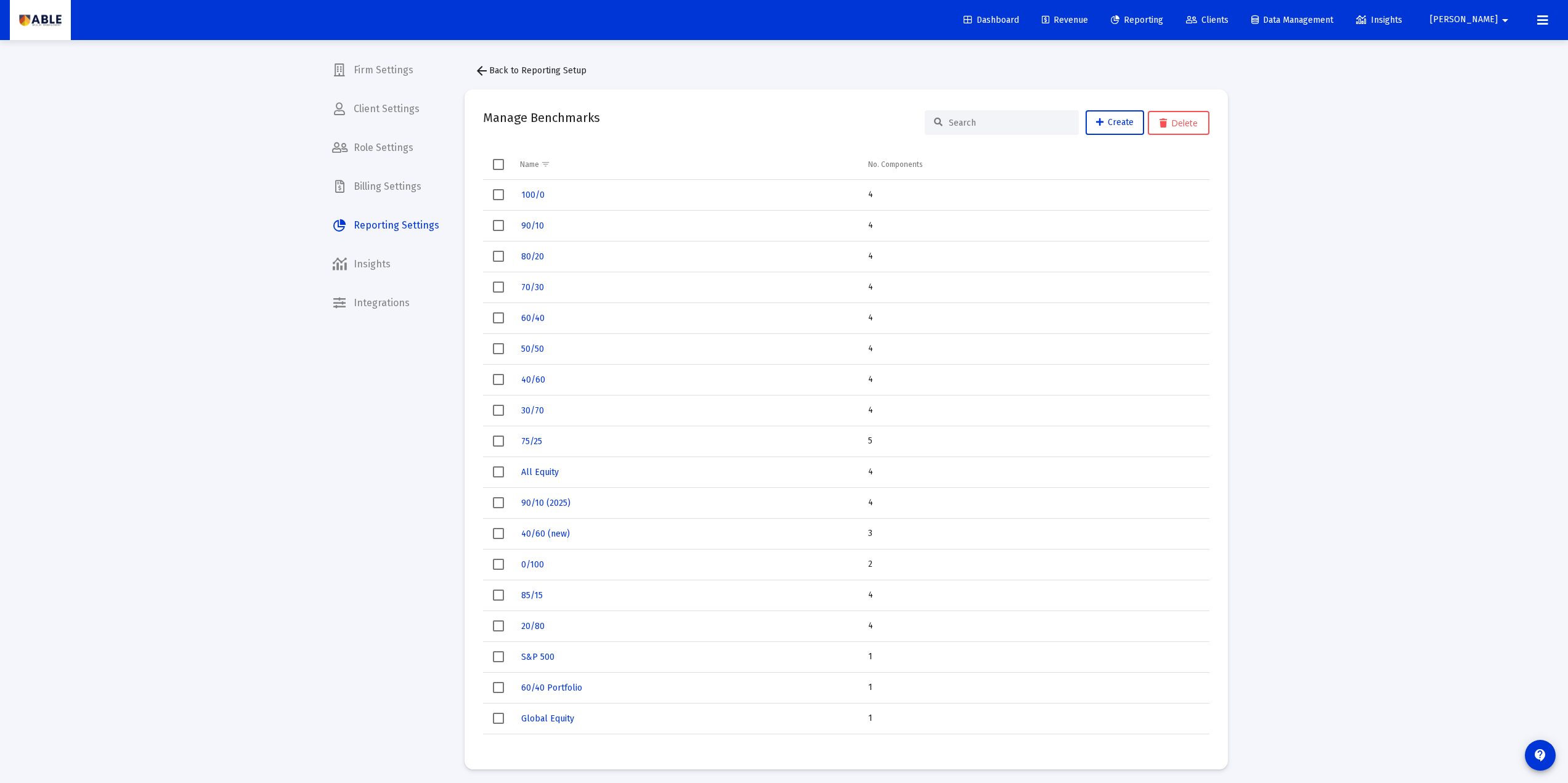
click at [478, 71] on mat-icon "arrow_back" at bounding box center [482, 71] width 15 height 15
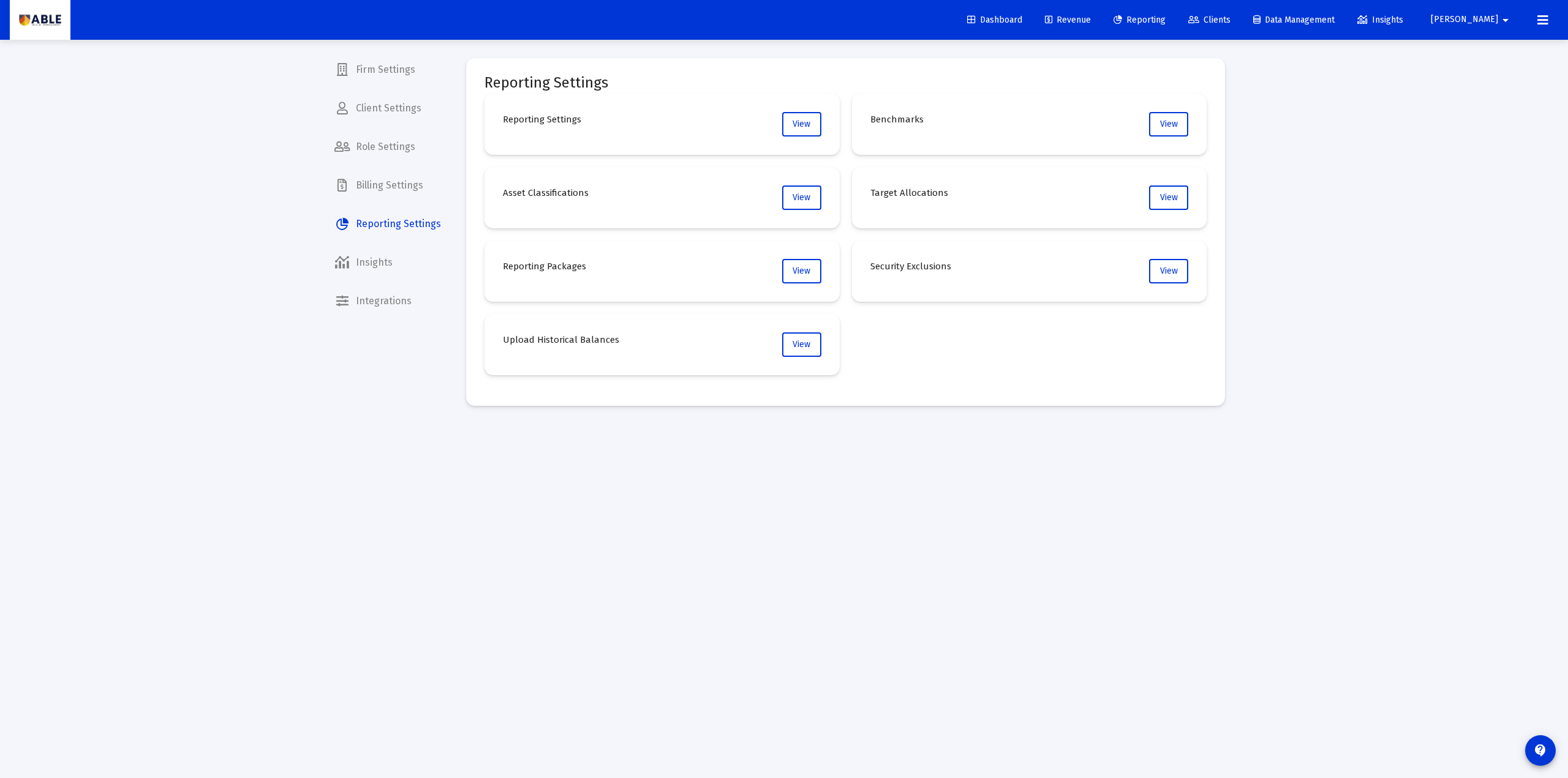
drag, startPoint x: 499, startPoint y: 192, endPoint x: 586, endPoint y: 192, distance: 87.0
click at [586, 192] on mat-card "Asset Classifications View" at bounding box center [662, 198] width 356 height 61
click at [586, 192] on h4 "Asset Classifications" at bounding box center [546, 193] width 86 height 15
click at [807, 200] on span "View" at bounding box center [801, 197] width 18 height 10
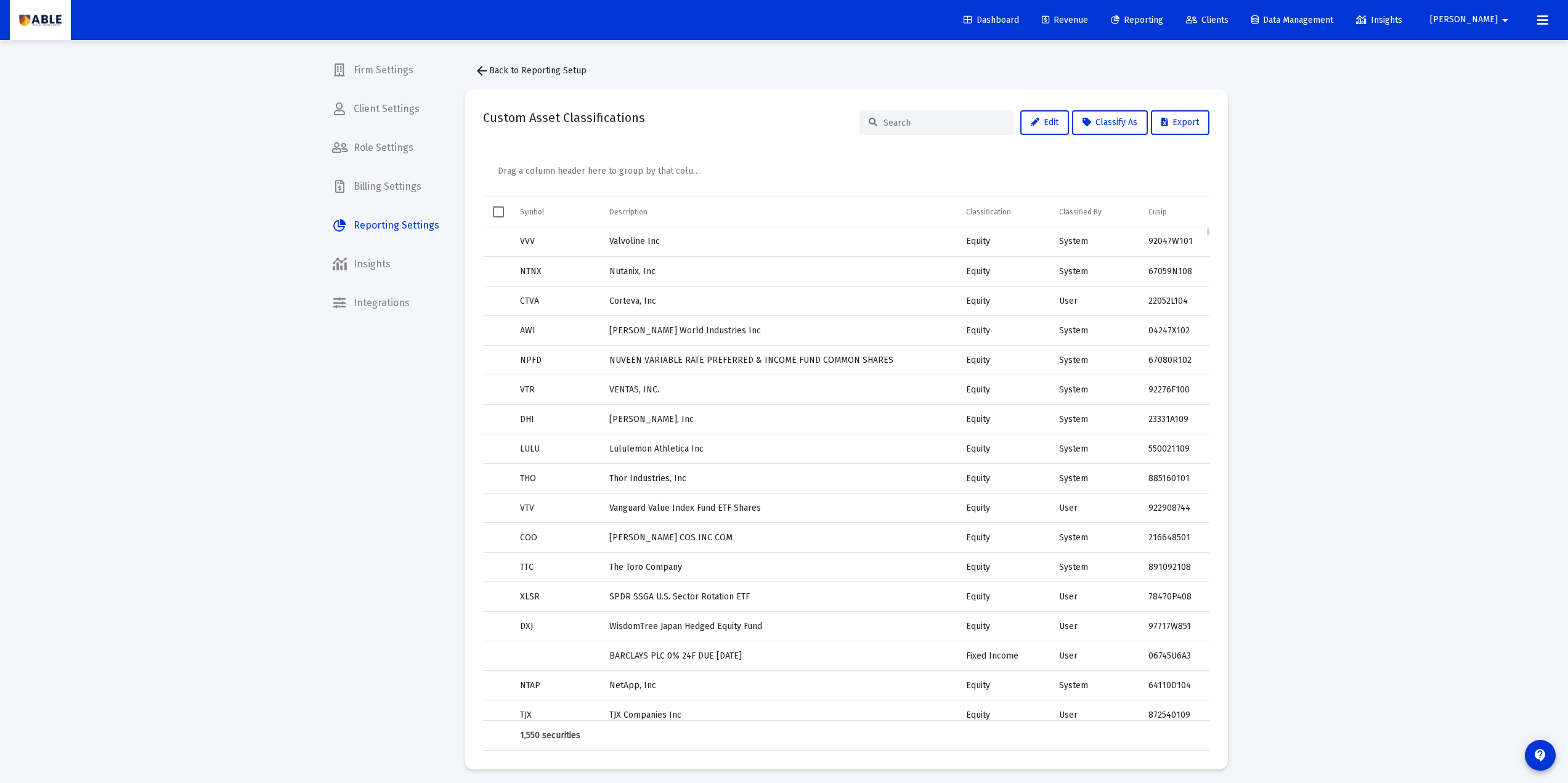
drag, startPoint x: 1056, startPoint y: 245, endPoint x: 1085, endPoint y: 245, distance: 29.0
click at [1085, 245] on td "System" at bounding box center [1097, 242] width 89 height 29
drag, startPoint x: 1067, startPoint y: 305, endPoint x: 1081, endPoint y: 305, distance: 14.0
click at [1081, 305] on tr "CTVA Corteva, Inc Equity User 22052L104" at bounding box center [846, 301] width 726 height 29
click at [1160, 293] on div "Loading... Firm Settings Client Settings Role Settings Billing Settings Reporti…" at bounding box center [784, 394] width 1568 height 789
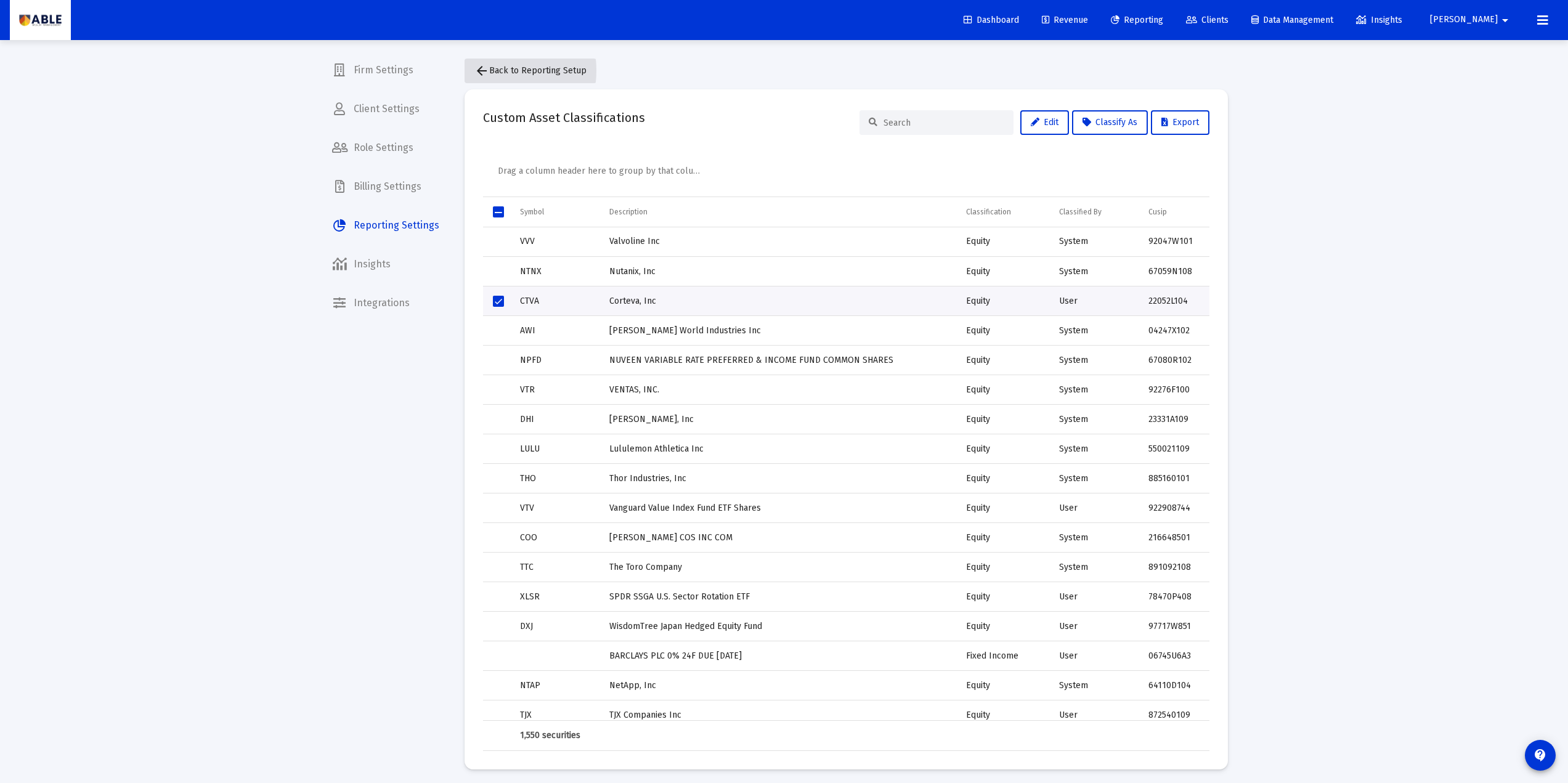
click at [472, 70] on button "arrow_back Back to Reporting Setup" at bounding box center [530, 71] width 132 height 25
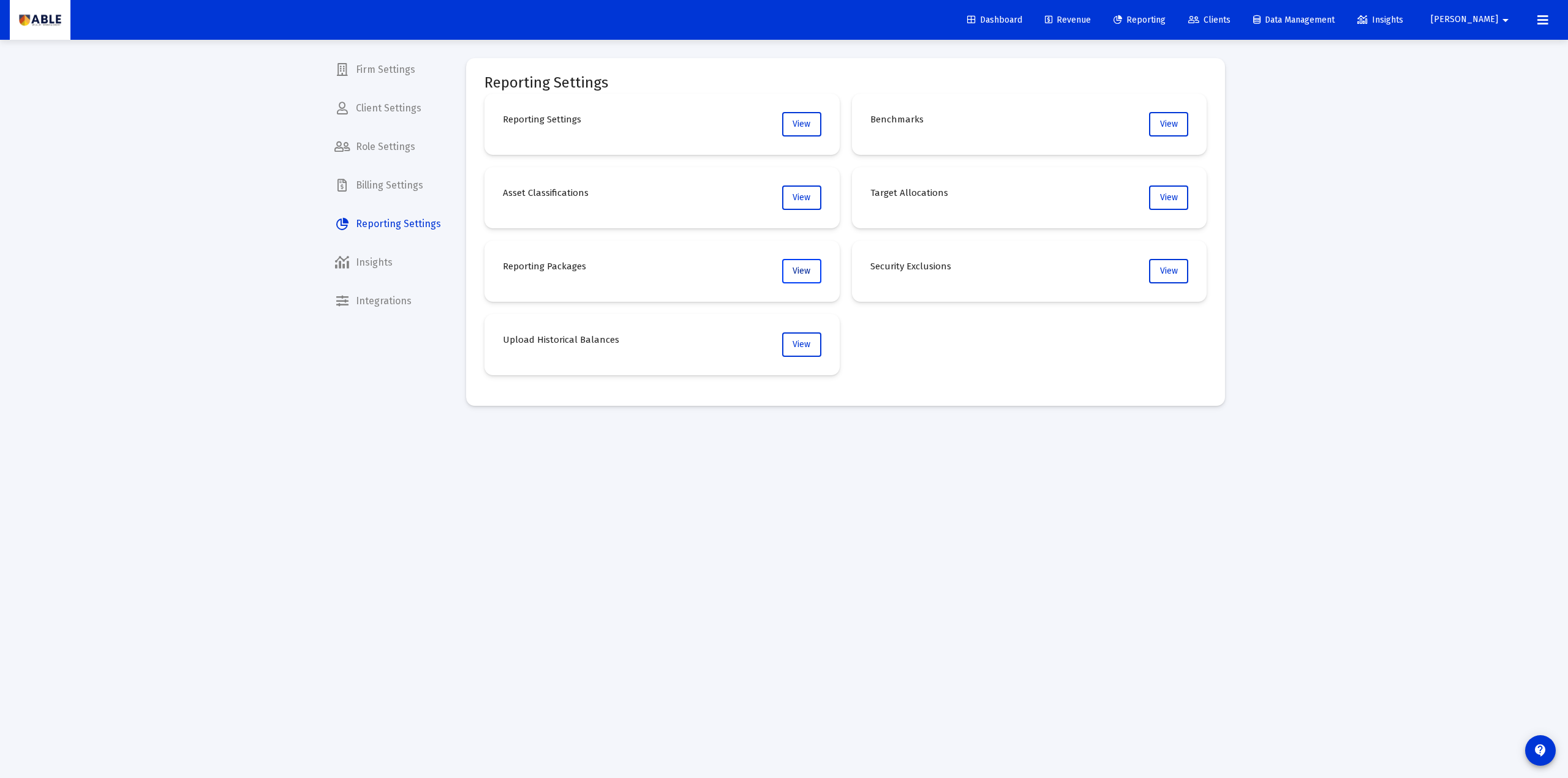
click at [810, 276] on span "View" at bounding box center [801, 270] width 18 height 10
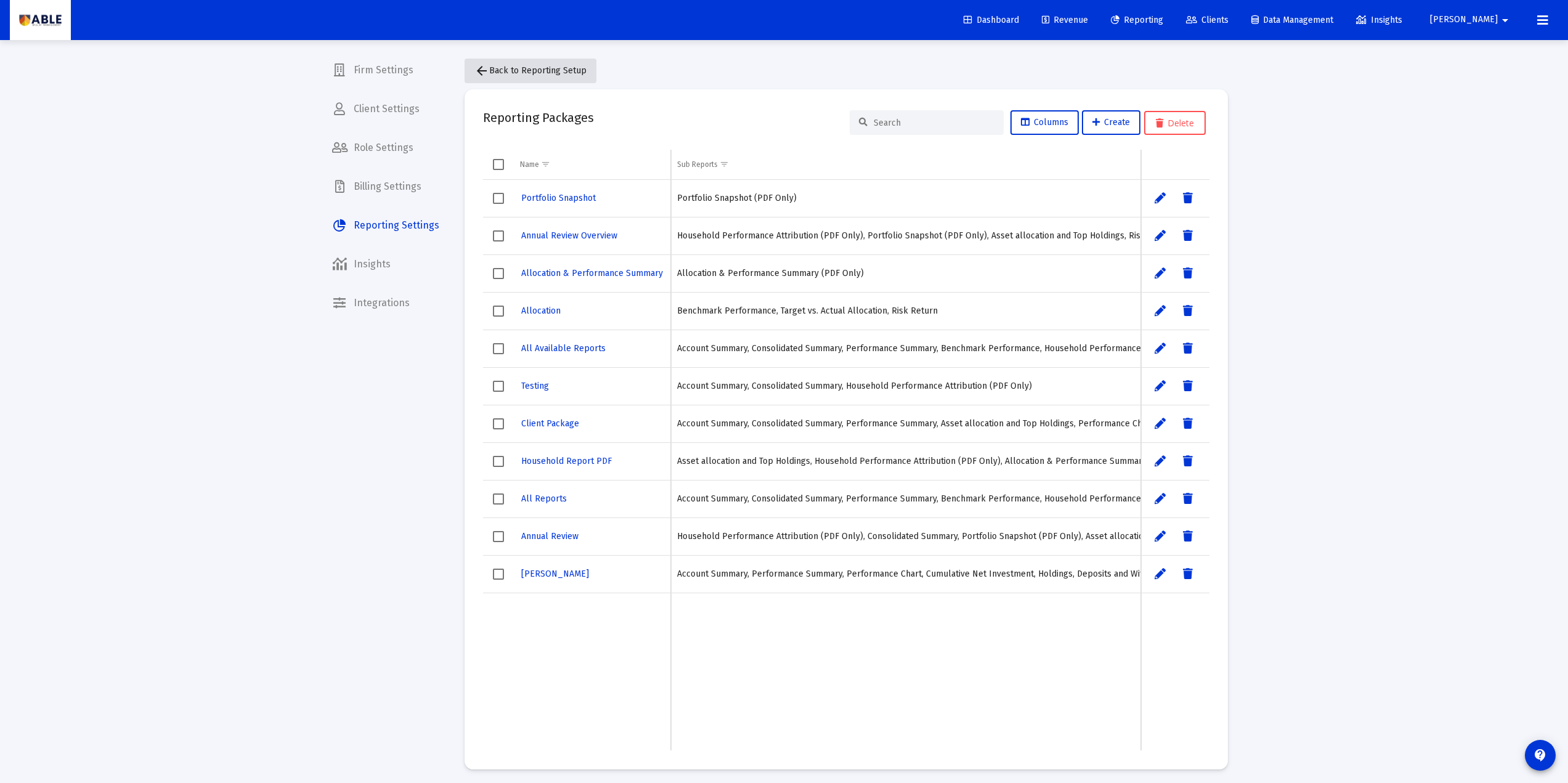
click at [532, 77] on button "arrow_back Back to Reporting Setup" at bounding box center [530, 71] width 132 height 25
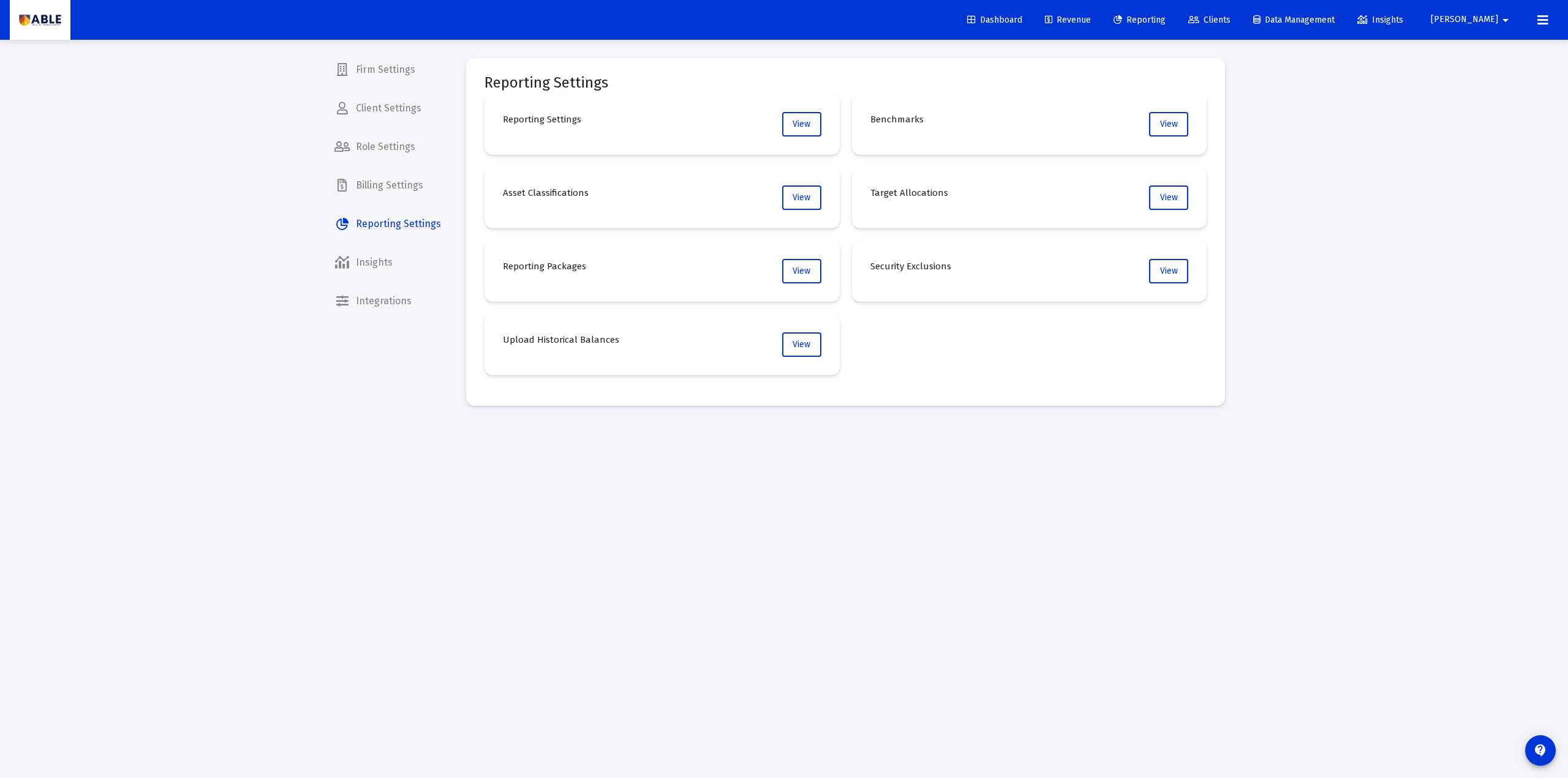
click at [617, 341] on mat-card "Upload Historical Balances View" at bounding box center [662, 344] width 356 height 61
click at [933, 353] on div "Reporting Settings View Benchmarks View Asset Classifications View Target Alloc…" at bounding box center [845, 234] width 723 height 282
click at [911, 119] on h4 "Benchmarks" at bounding box center [897, 120] width 53 height 15
drag, startPoint x: 605, startPoint y: 198, endPoint x: 594, endPoint y: 188, distance: 14.9
click at [594, 188] on mat-card "Asset Classifications View" at bounding box center [662, 198] width 356 height 61
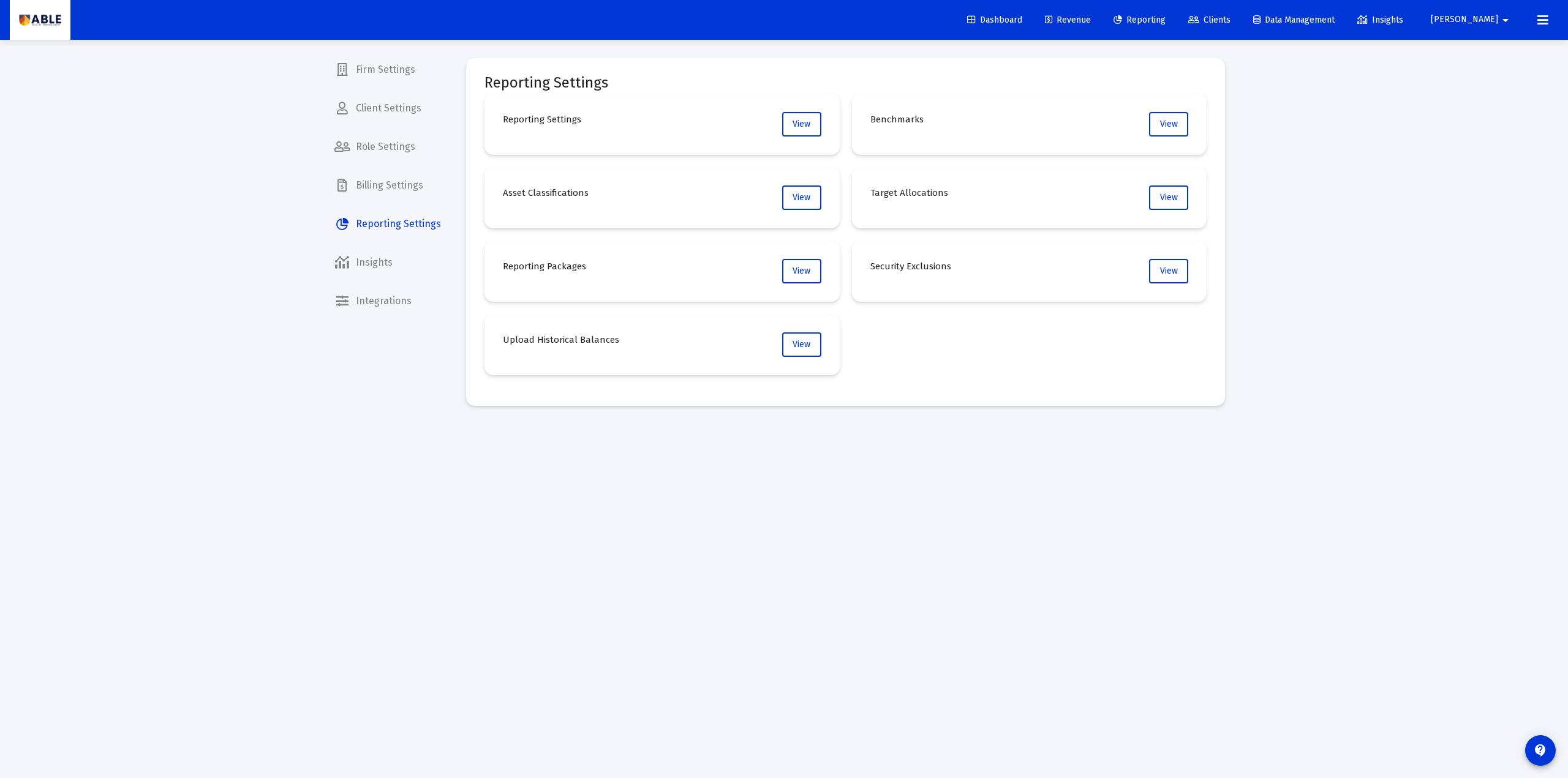
click at [571, 194] on h4 "Asset Classifications" at bounding box center [546, 193] width 86 height 15
click at [954, 268] on mat-card "Security Exclusions View" at bounding box center [1030, 271] width 356 height 61
click at [950, 268] on h4 "Security Exclusions" at bounding box center [912, 267] width 81 height 15
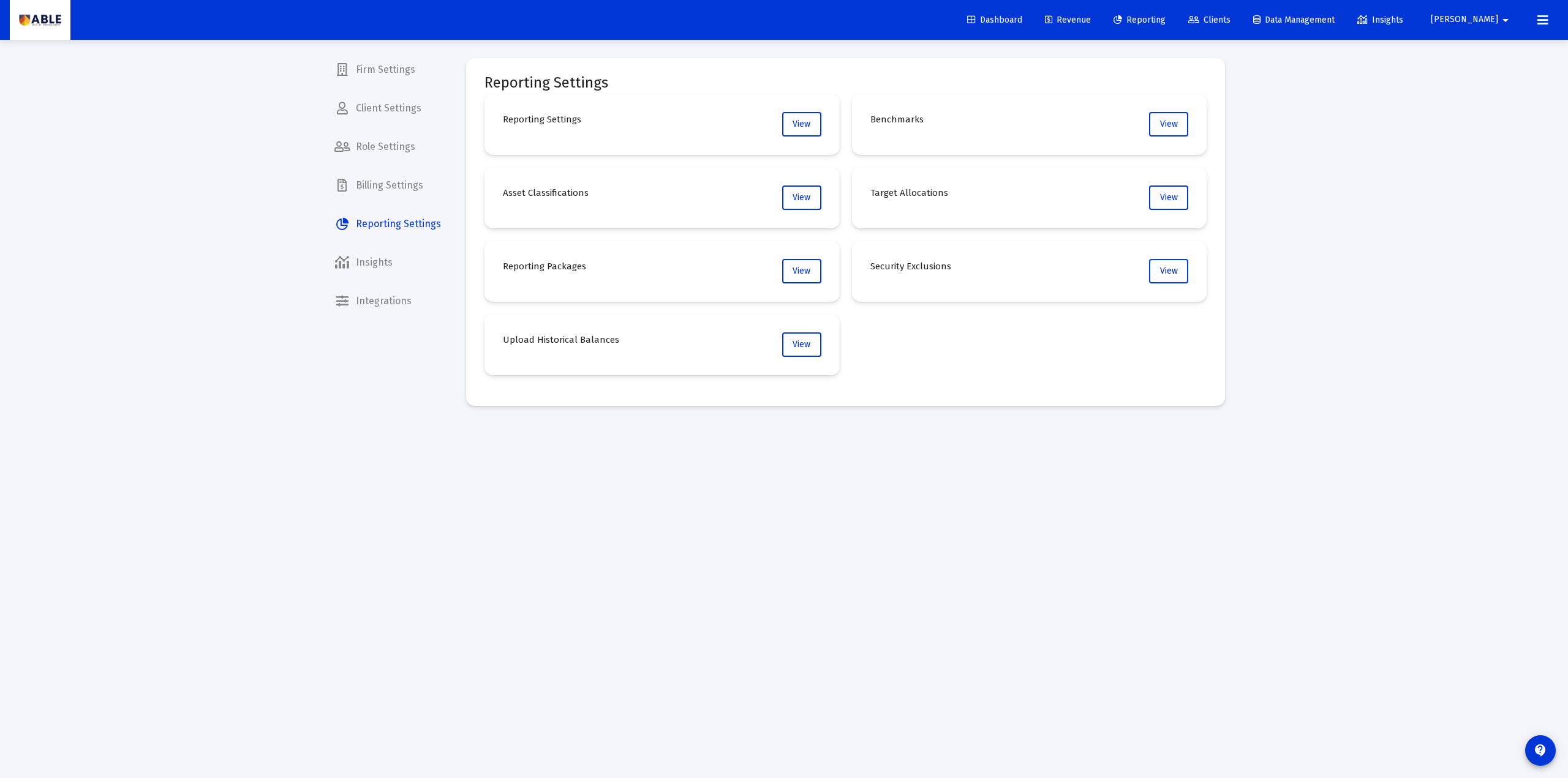
click at [1154, 277] on button "View" at bounding box center [1168, 271] width 39 height 25
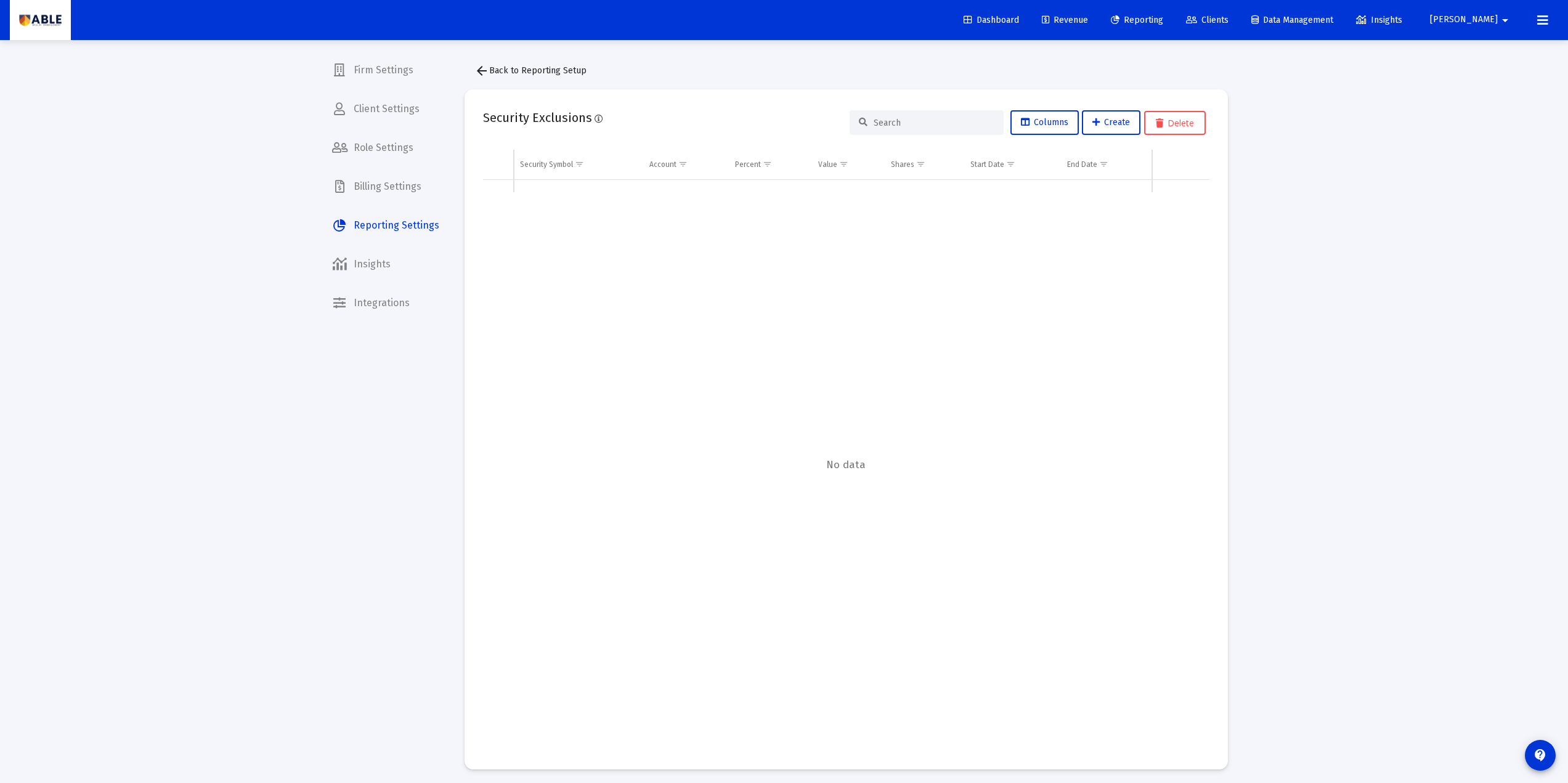
click at [489, 79] on button "arrow_back Back to Reporting Setup" at bounding box center [530, 71] width 132 height 25
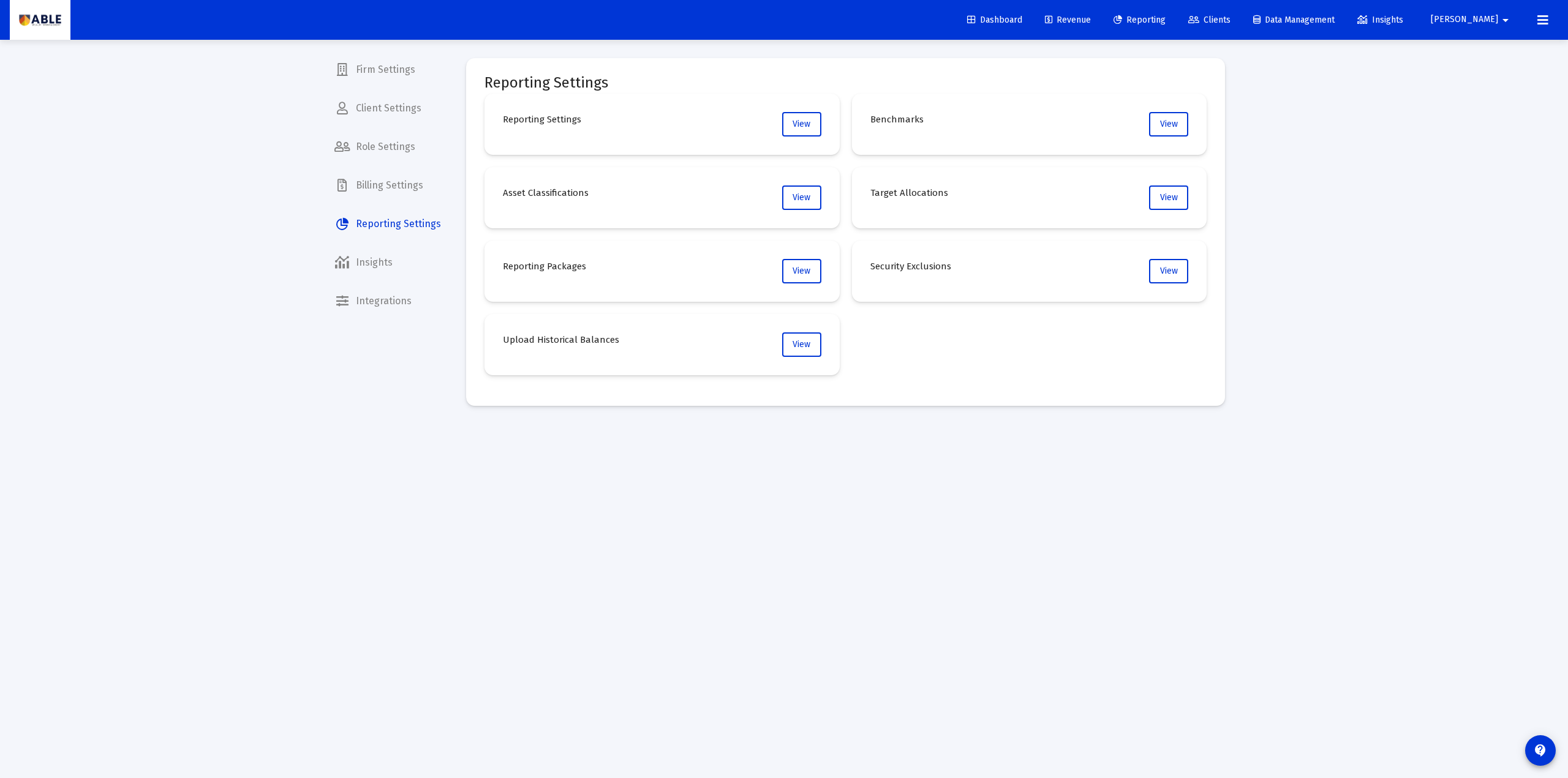
click at [1091, 20] on span "Revenue" at bounding box center [1068, 20] width 46 height 10
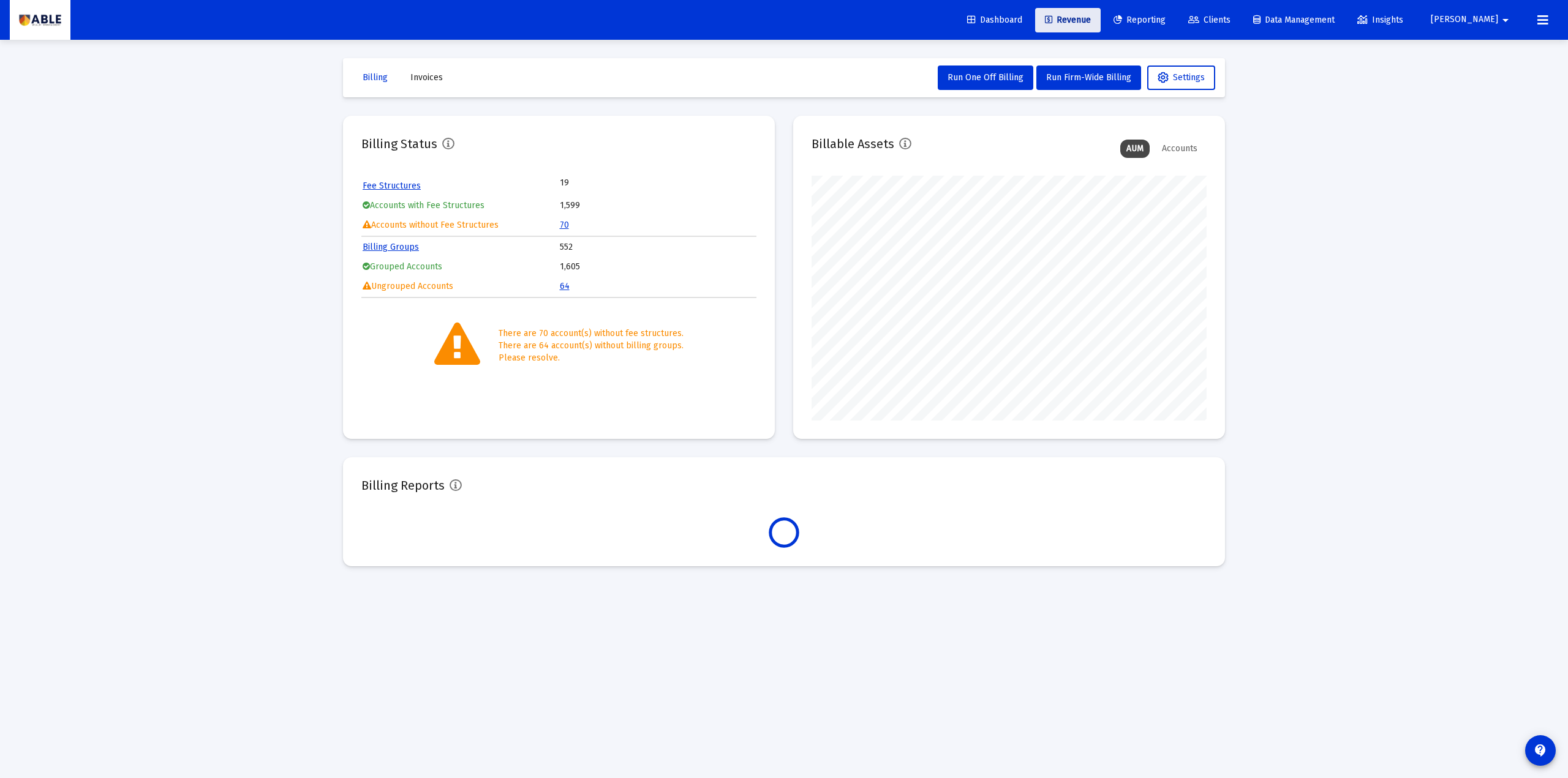
scroll to position [245, 395]
click at [1154, 24] on span "Reporting" at bounding box center [1140, 20] width 52 height 10
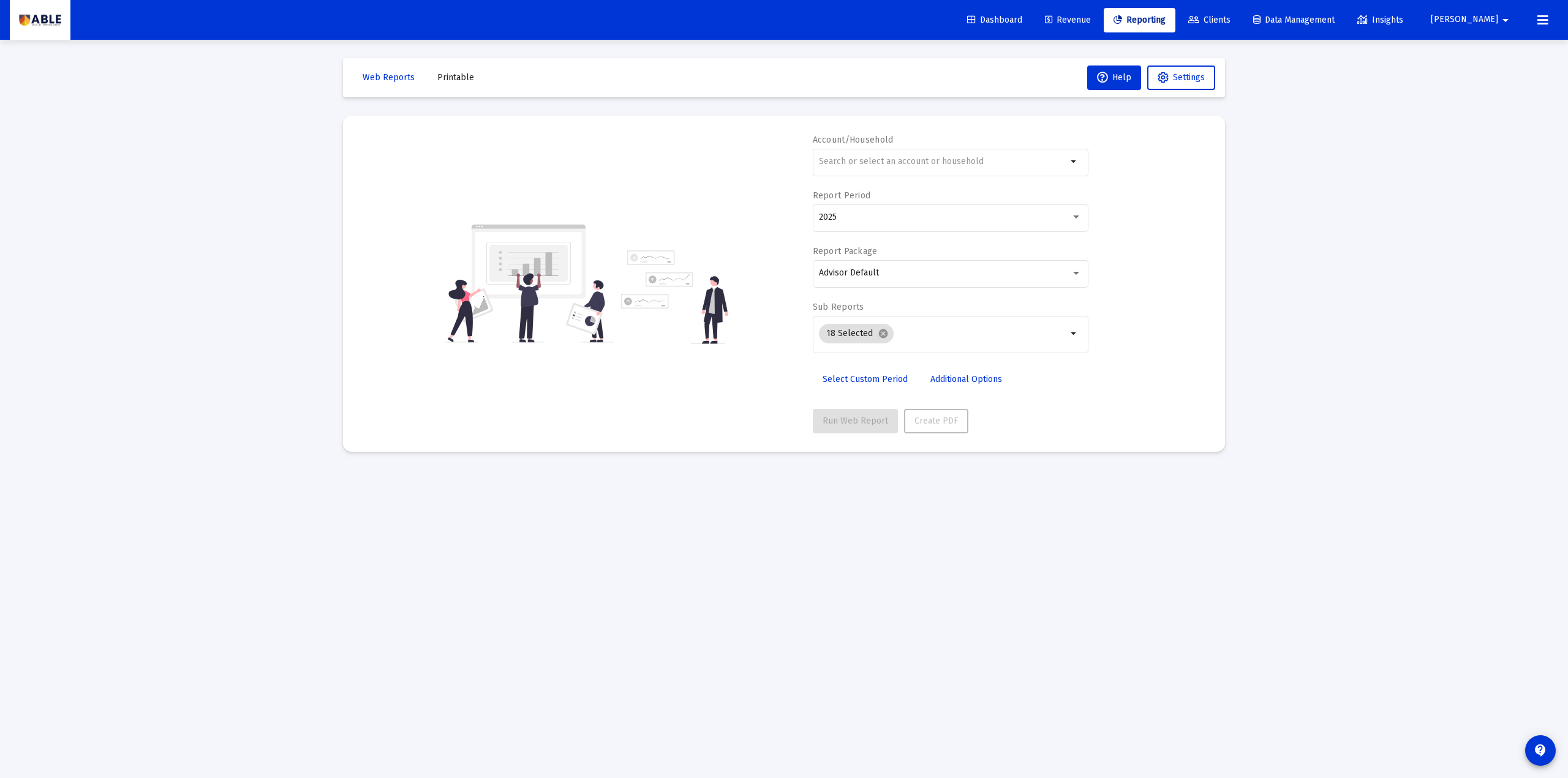
drag, startPoint x: 807, startPoint y: 138, endPoint x: 895, endPoint y: 133, distance: 88.1
click at [895, 133] on mat-card "Account/Household arrow_drop_down Report Period 2025 Report Package Advisor Def…" at bounding box center [784, 284] width 882 height 337
click at [895, 167] on div at bounding box center [943, 162] width 248 height 30
click at [932, 156] on div "[PERSON_NAME] house" at bounding box center [943, 162] width 248 height 30
click at [927, 161] on input "[PERSON_NAME] house" at bounding box center [943, 162] width 248 height 9
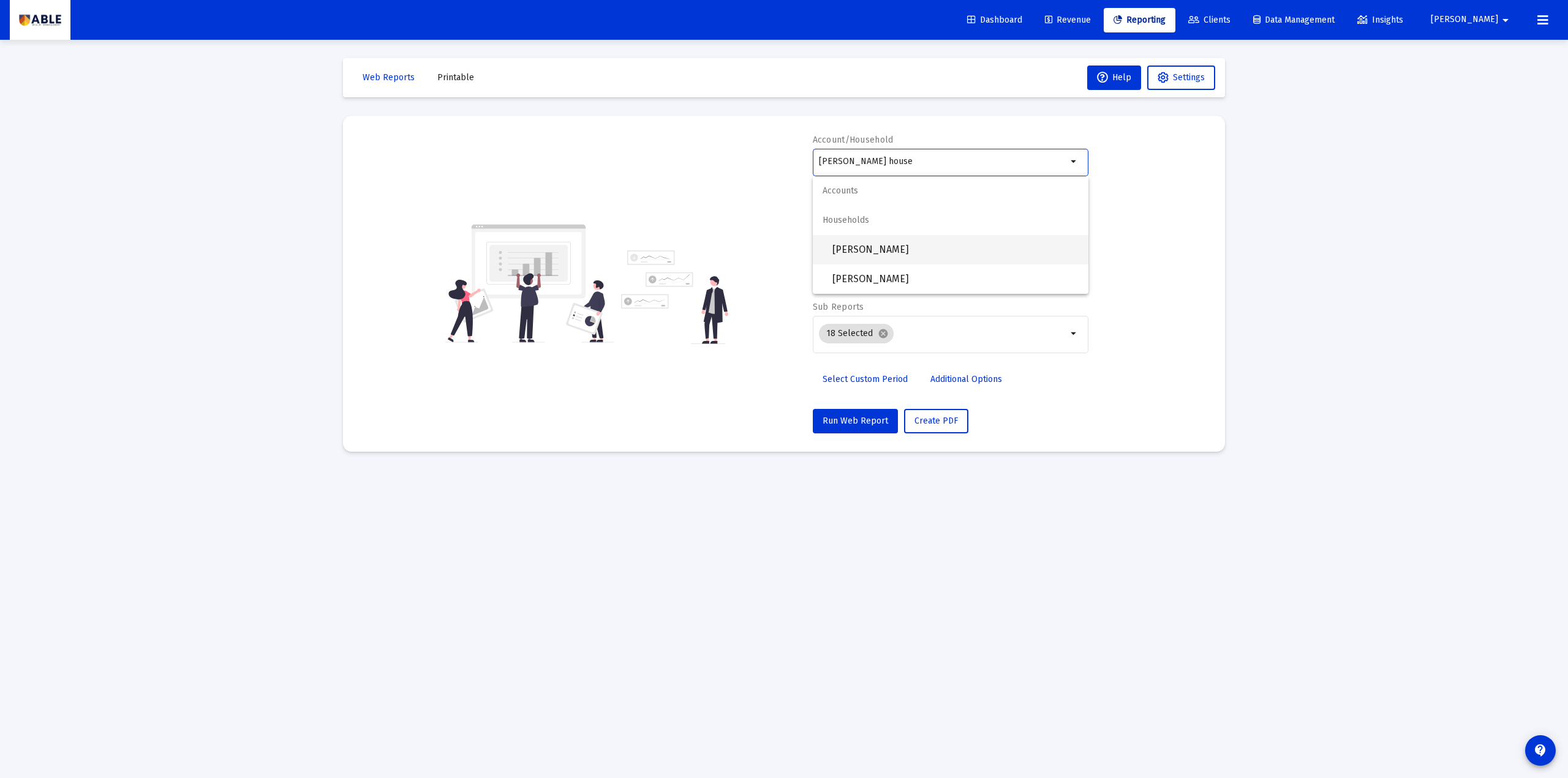
click at [900, 241] on span "[PERSON_NAME]" at bounding box center [955, 250] width 246 height 29
type input "[PERSON_NAME]"
click at [780, 373] on div "Account/[PERSON_NAME] arrow_drop_down Report Period 2025 Report Package Advisor…" at bounding box center [784, 284] width 845 height 300
click at [906, 266] on div "Advisor Default" at bounding box center [950, 273] width 263 height 30
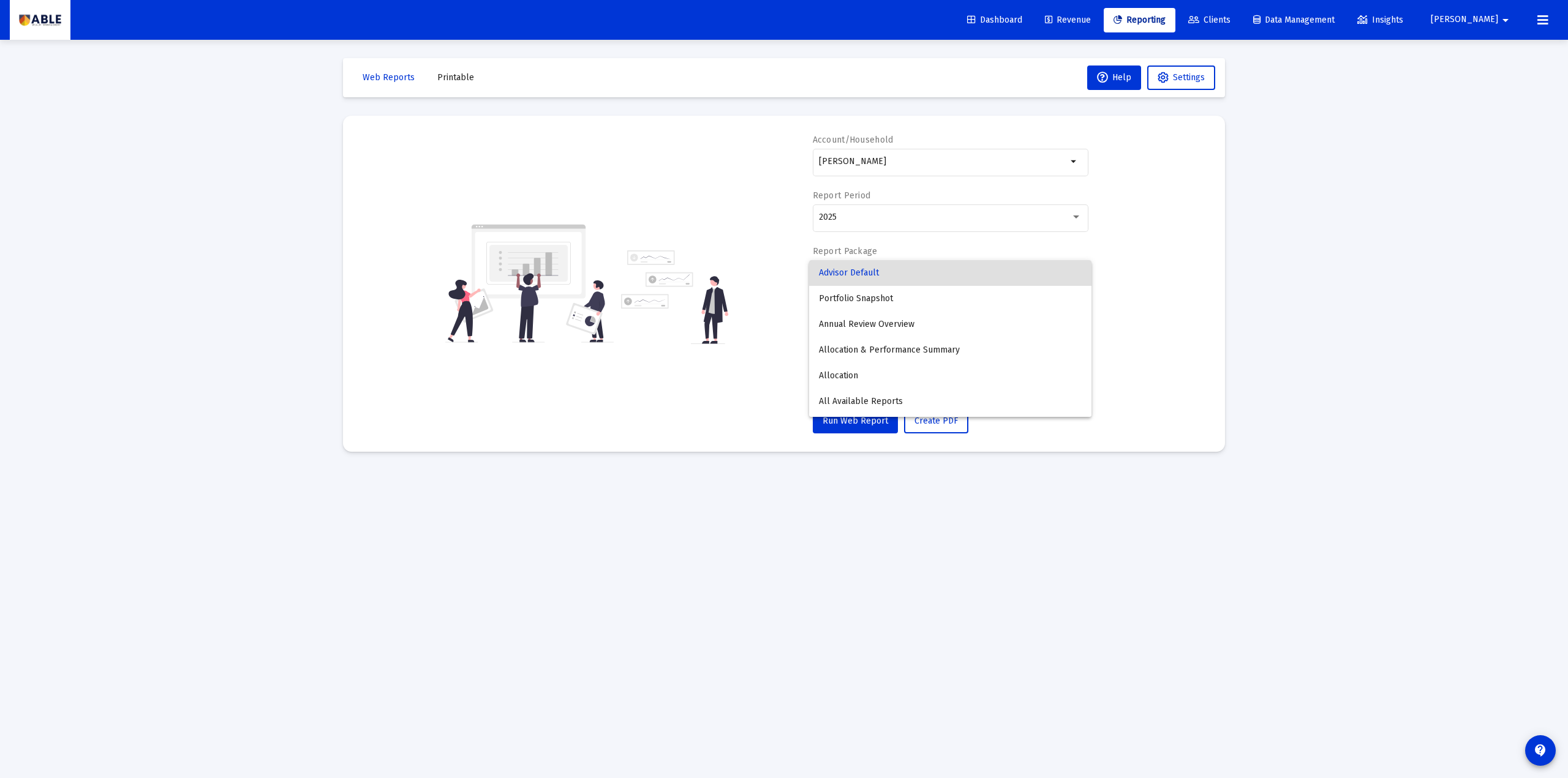
click at [772, 401] on div at bounding box center [784, 389] width 1568 height 778
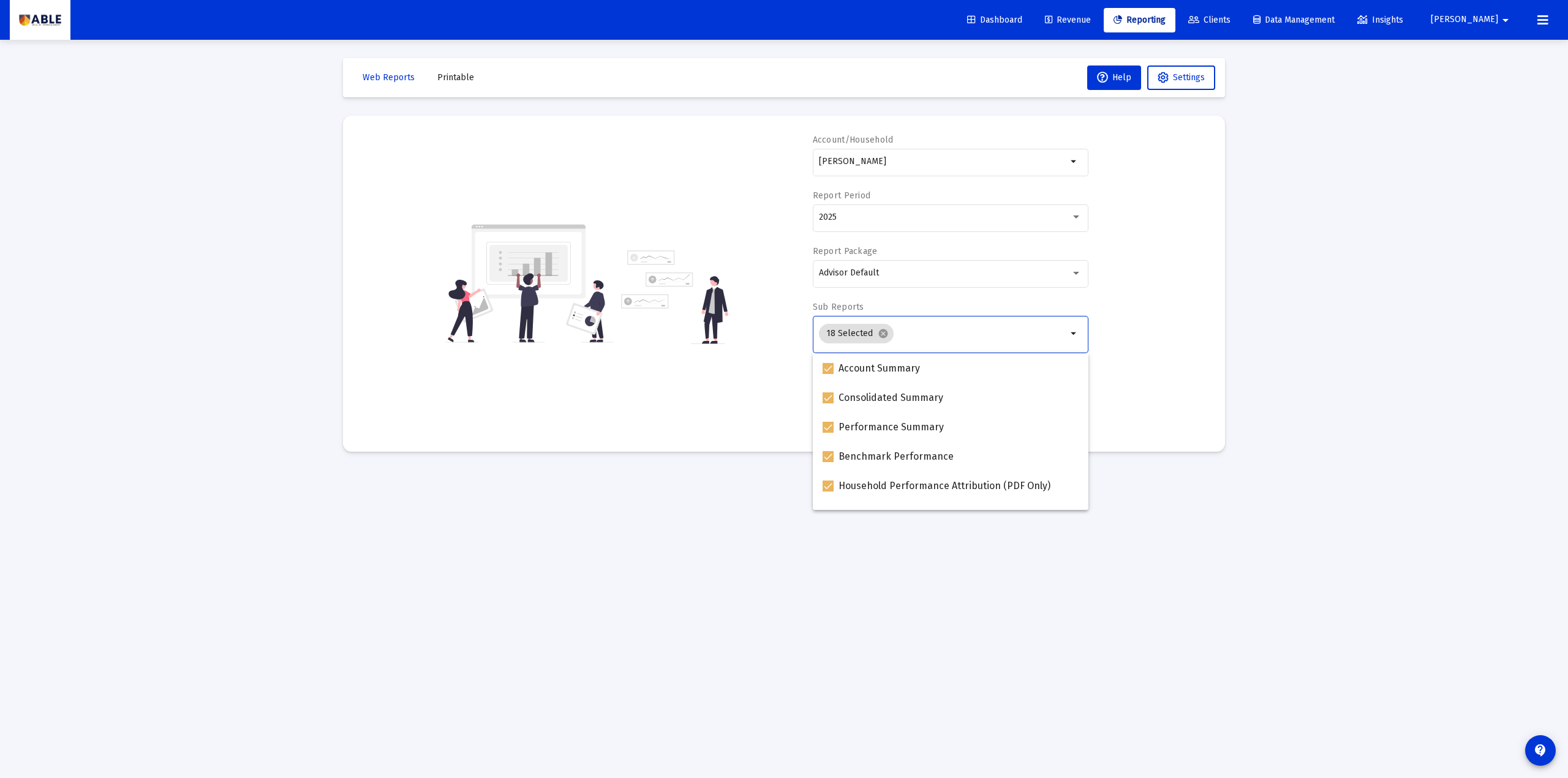
click at [919, 331] on input "Selection" at bounding box center [983, 334] width 168 height 9
click at [885, 337] on mat-icon "cancel" at bounding box center [883, 334] width 11 height 11
checkbox input "false"
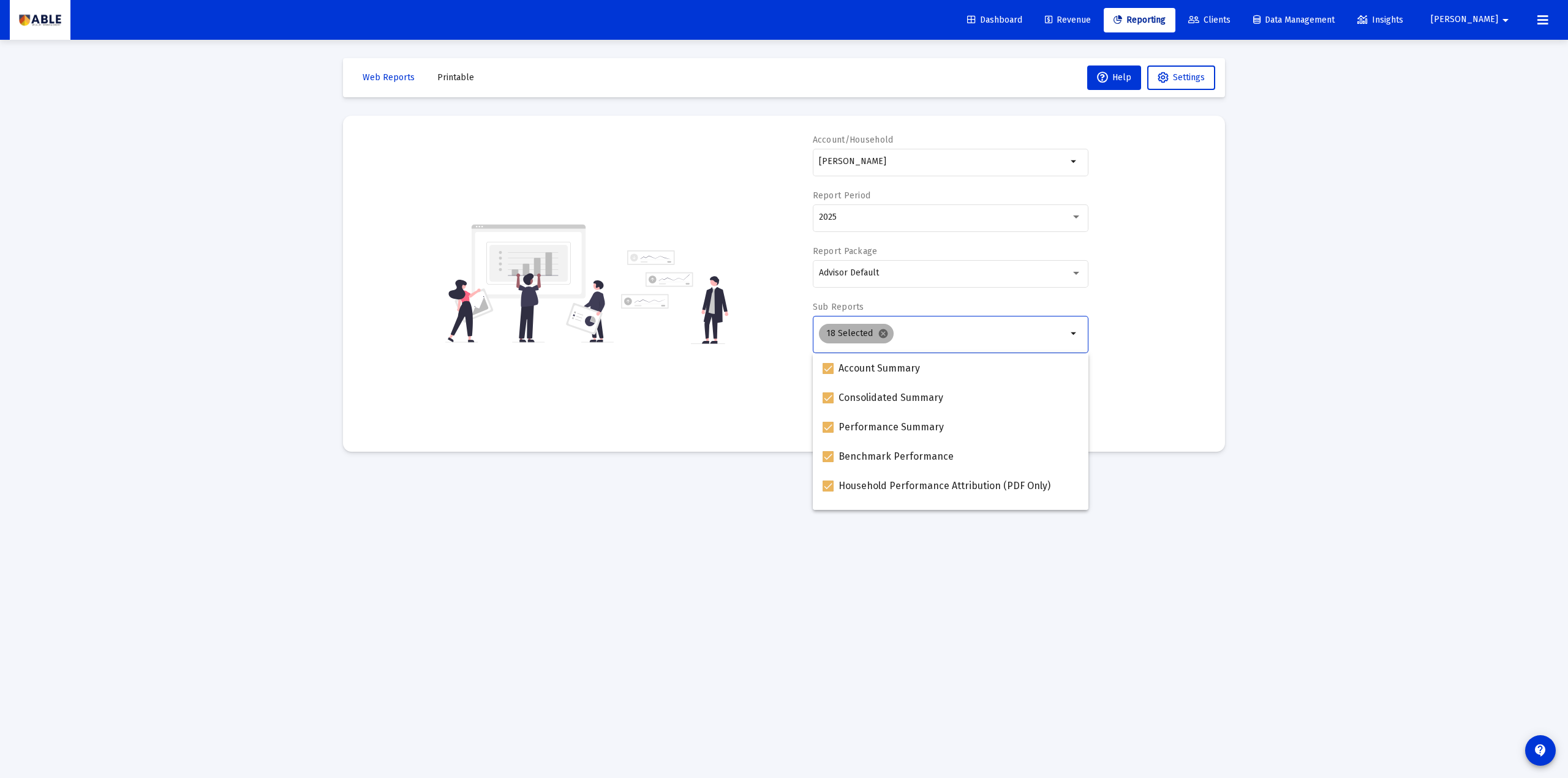
checkbox input "false"
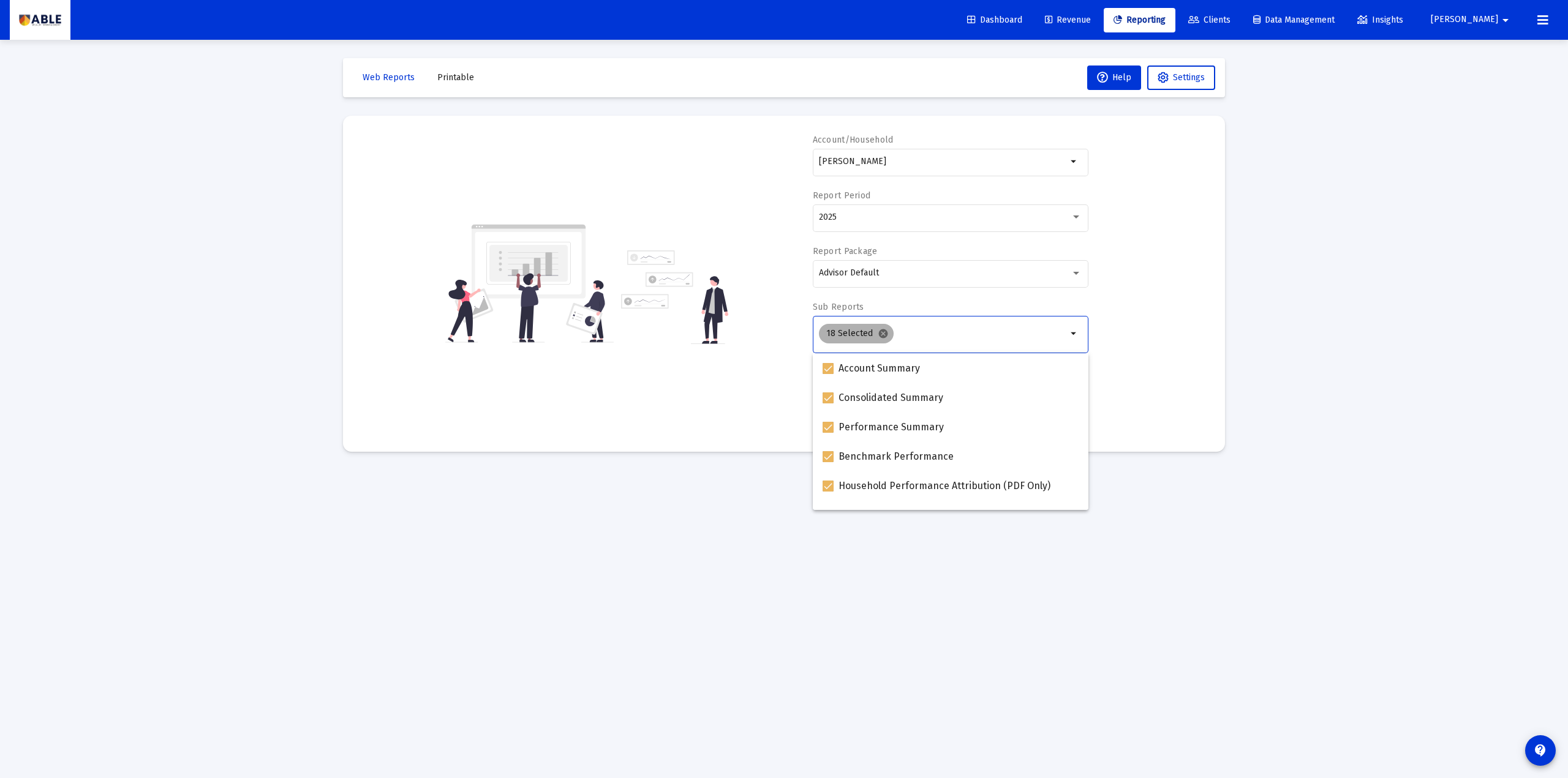
checkbox input "false"
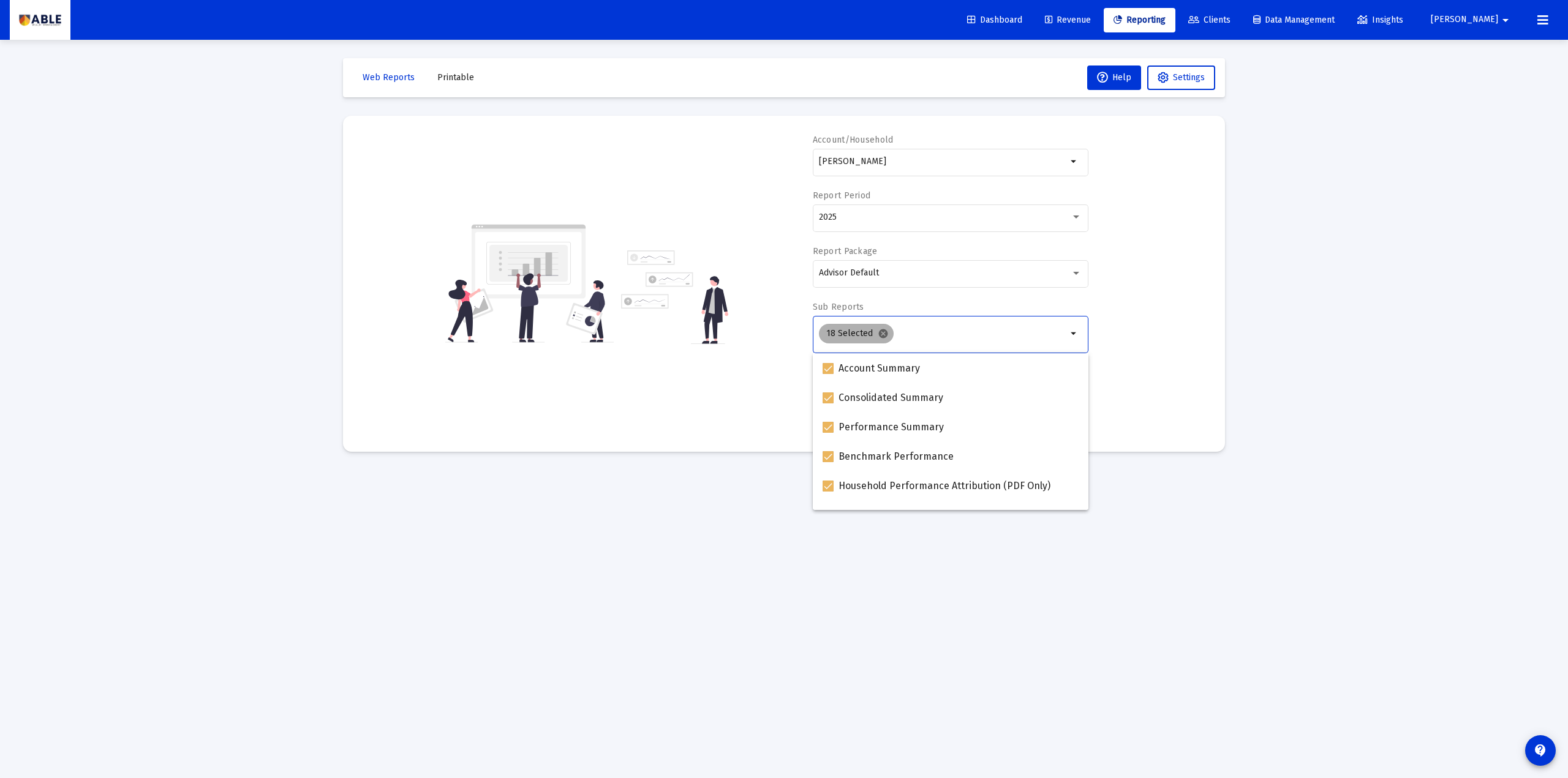
checkbox input "false"
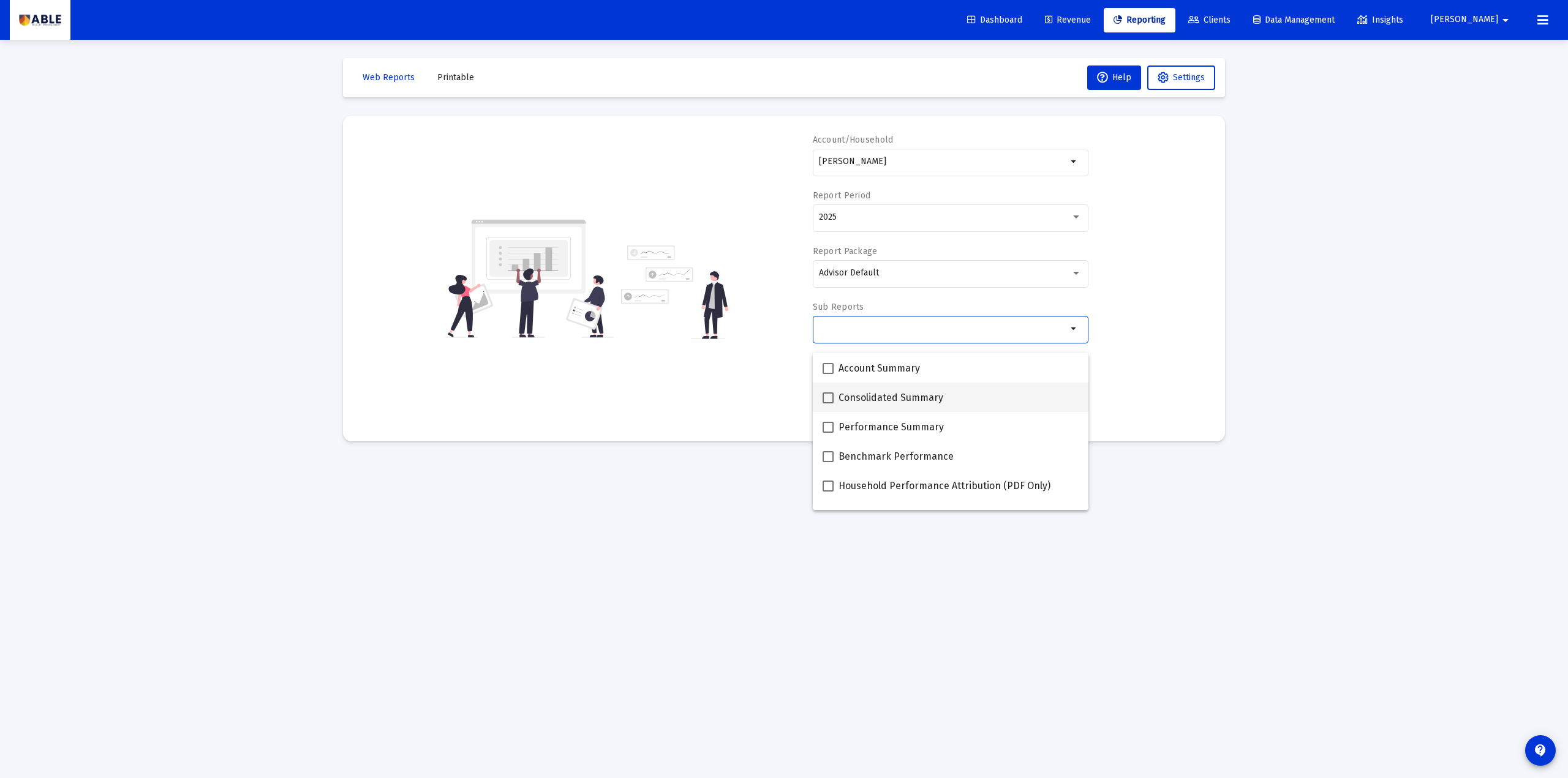
click at [824, 397] on span at bounding box center [828, 398] width 11 height 11
click at [828, 404] on input "Consolidated Summary" at bounding box center [828, 404] width 1 height 1
checkbox input "true"
click at [823, 456] on span at bounding box center [828, 457] width 11 height 11
click at [828, 462] on input "Benchmark Performance" at bounding box center [828, 462] width 1 height 1
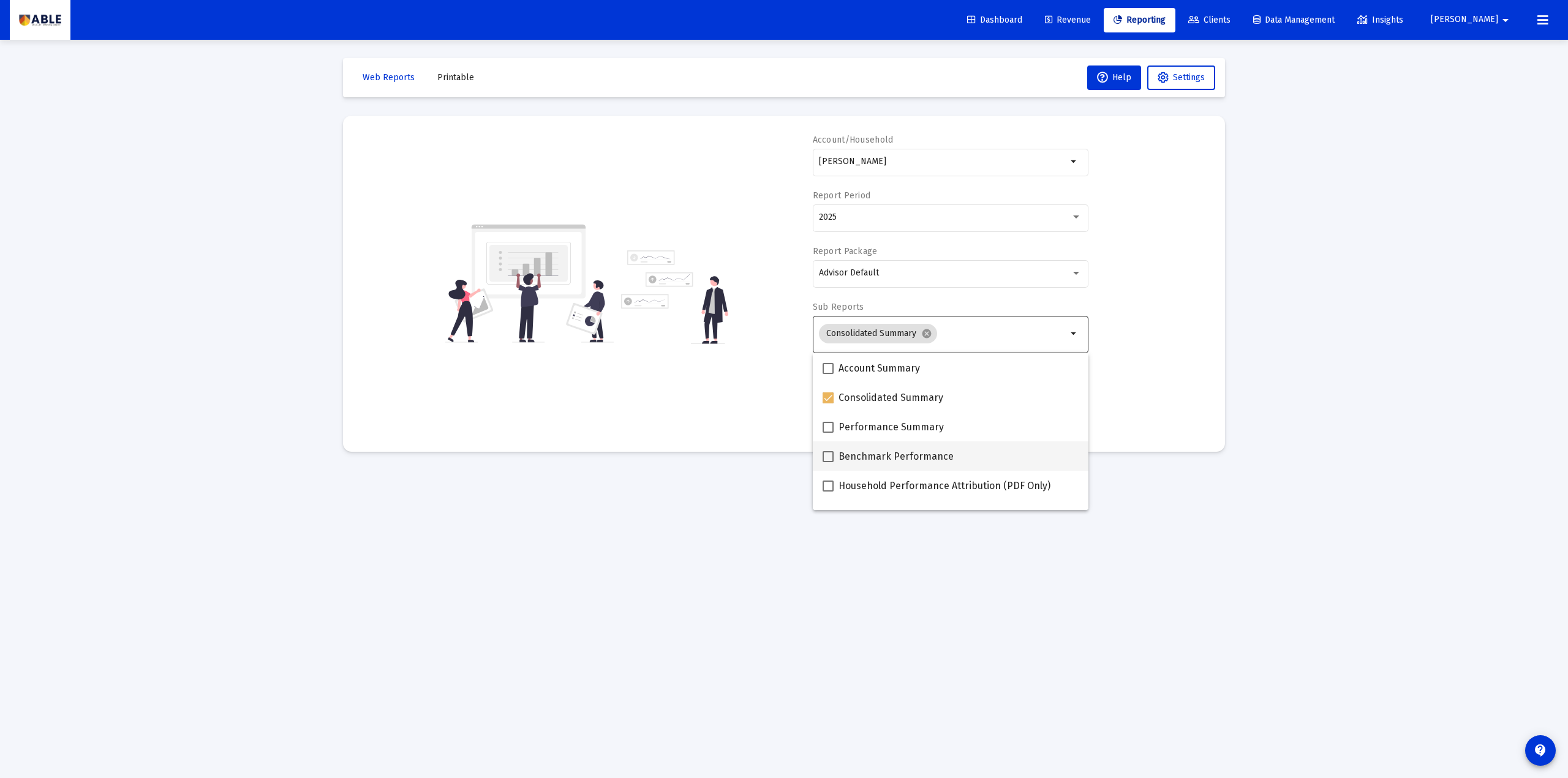
checkbox input "true"
click at [828, 424] on span at bounding box center [828, 427] width 11 height 11
click at [828, 433] on input "Performance Summary" at bounding box center [828, 433] width 1 height 1
checkbox input "true"
click at [720, 407] on div "Account/[PERSON_NAME] arrow_drop_down Report Period 2025 Report Package Advisor…" at bounding box center [784, 284] width 845 height 300
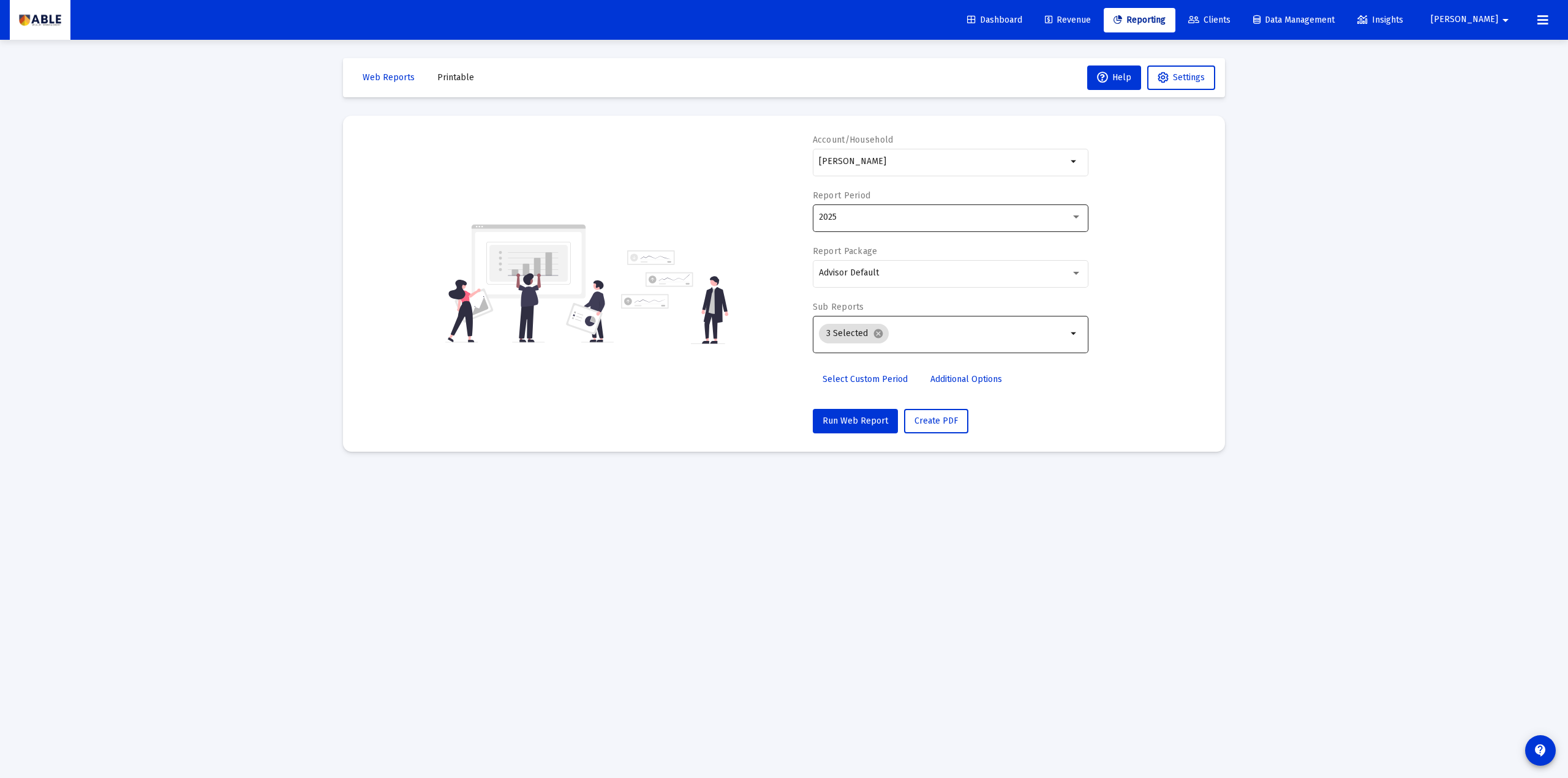
click at [886, 212] on div "2025" at bounding box center [950, 217] width 263 height 30
click at [784, 387] on div at bounding box center [784, 389] width 1568 height 778
click at [855, 376] on span "Select Custom Period" at bounding box center [865, 379] width 85 height 10
click at [870, 378] on span "Select Standard Period" at bounding box center [868, 379] width 91 height 10
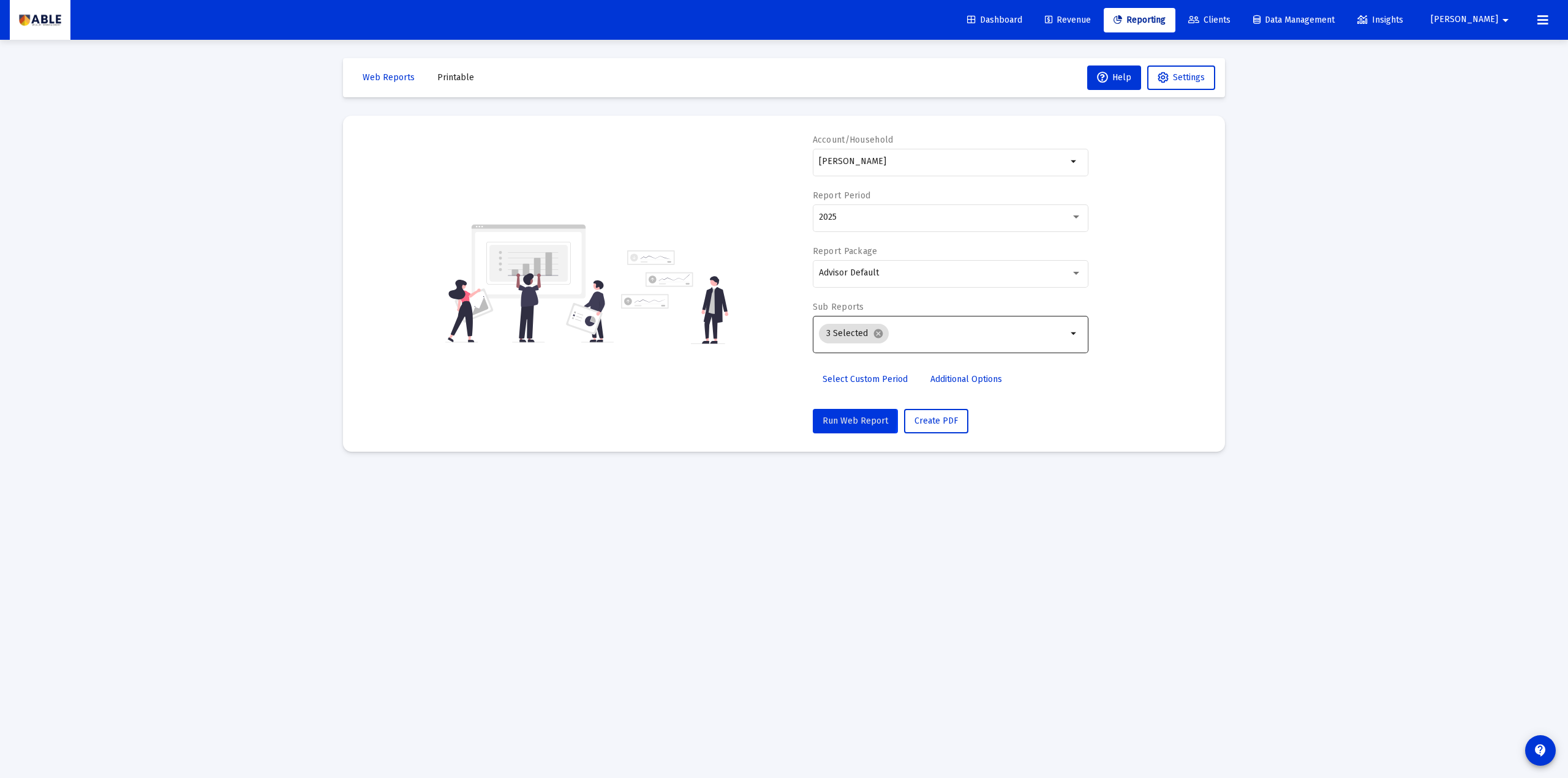
click at [840, 419] on span "Run Web Report" at bounding box center [855, 421] width 65 height 10
click at [955, 337] on input "Selection" at bounding box center [980, 334] width 173 height 9
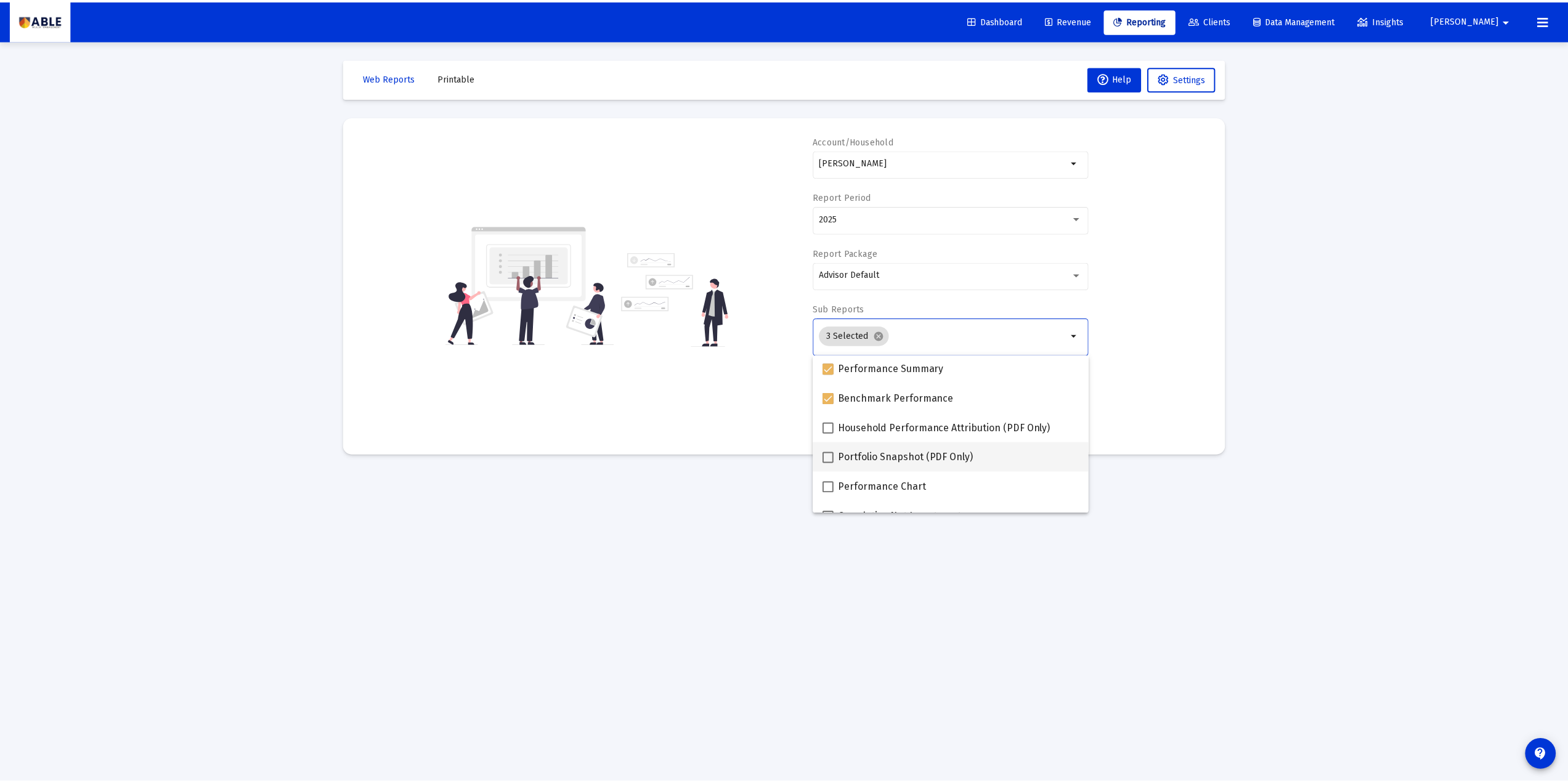
scroll to position [82, 0]
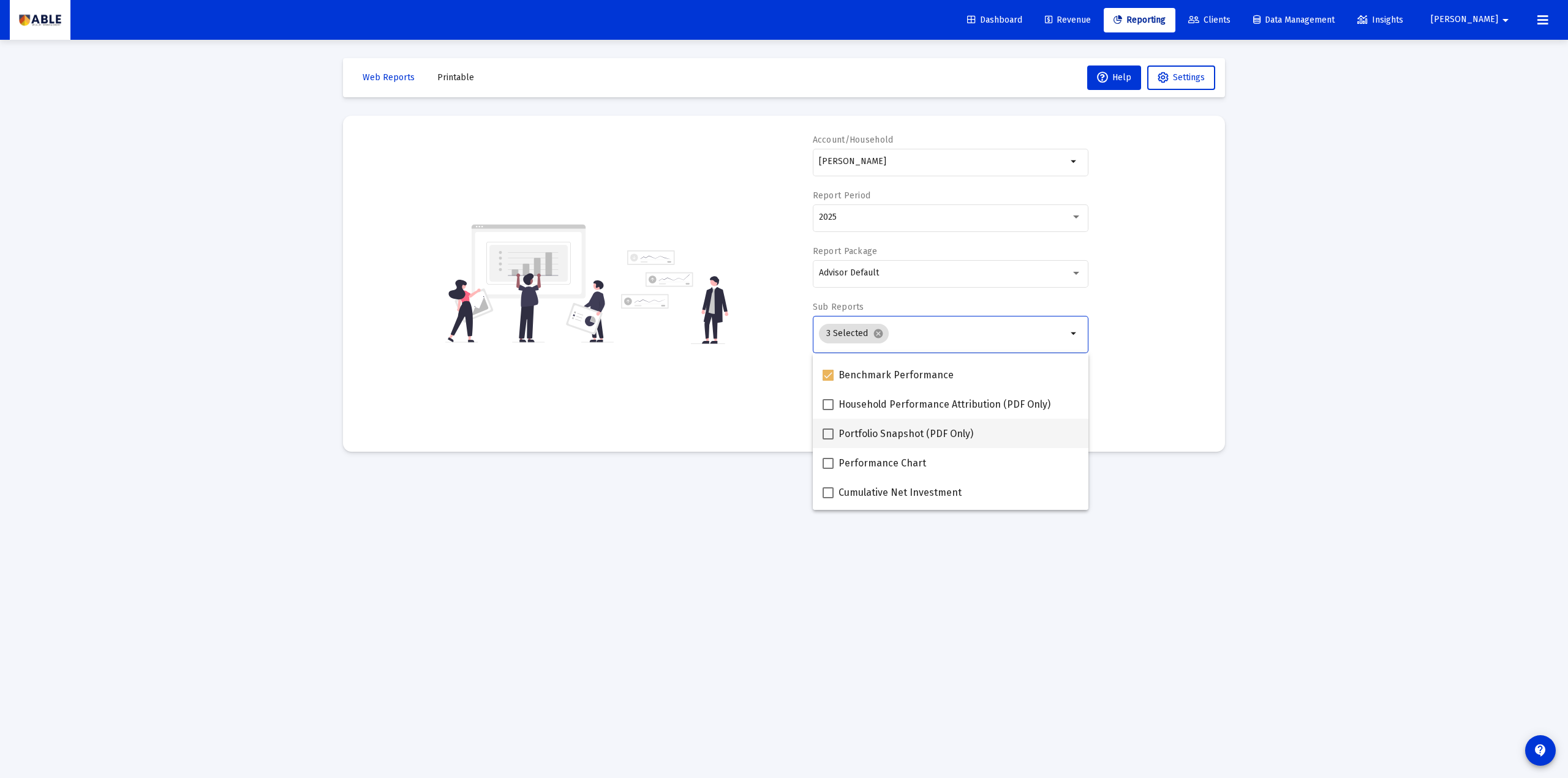
click at [827, 438] on span at bounding box center [828, 434] width 11 height 11
click at [828, 440] on input "Portfolio Snapshot (PDF Only)" at bounding box center [828, 440] width 1 height 1
checkbox input "true"
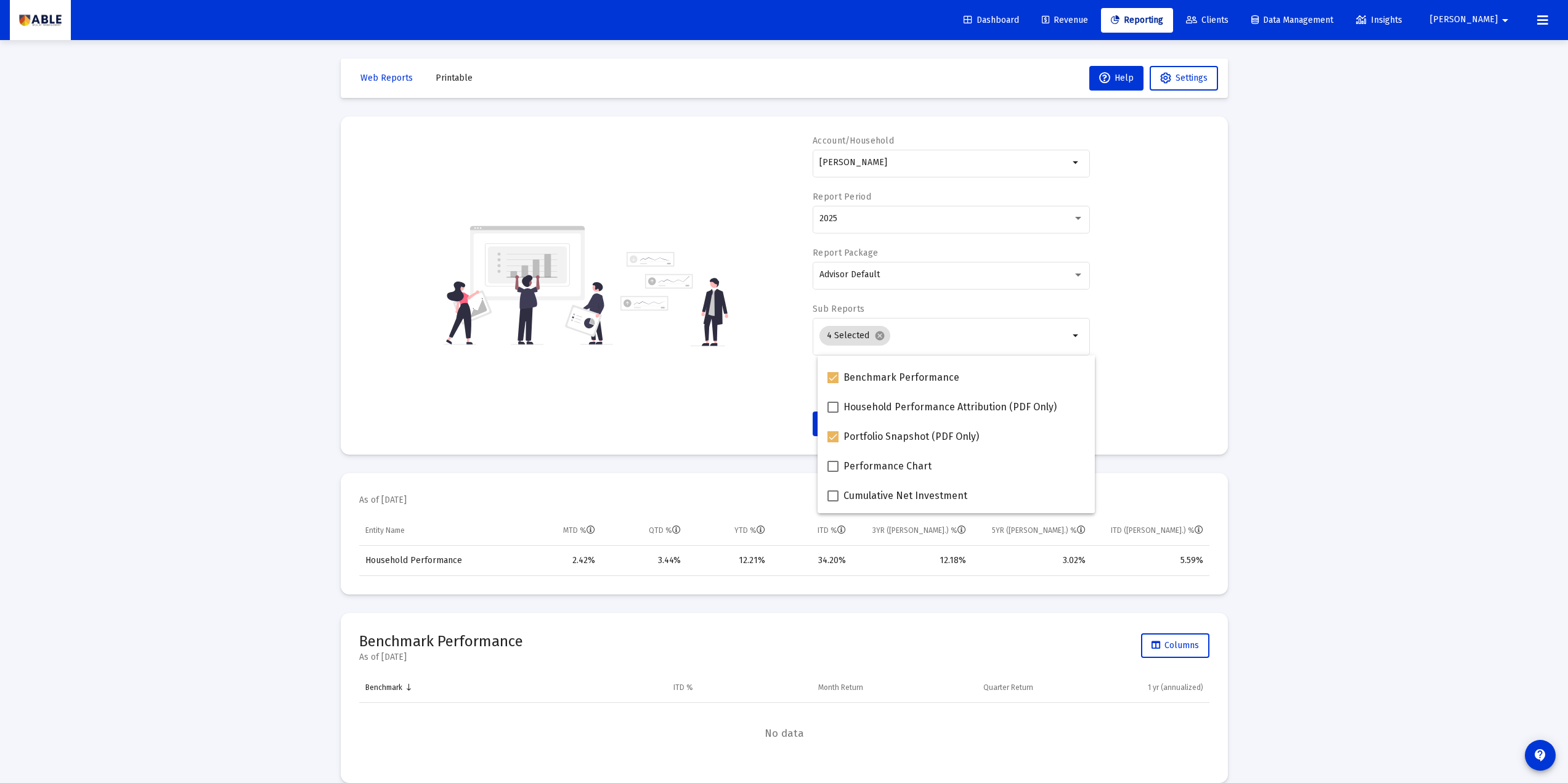
click at [525, 426] on div "Account/[PERSON_NAME] arrow_drop_down Report Period 2025 Report Package Advisor…" at bounding box center [784, 285] width 850 height 302
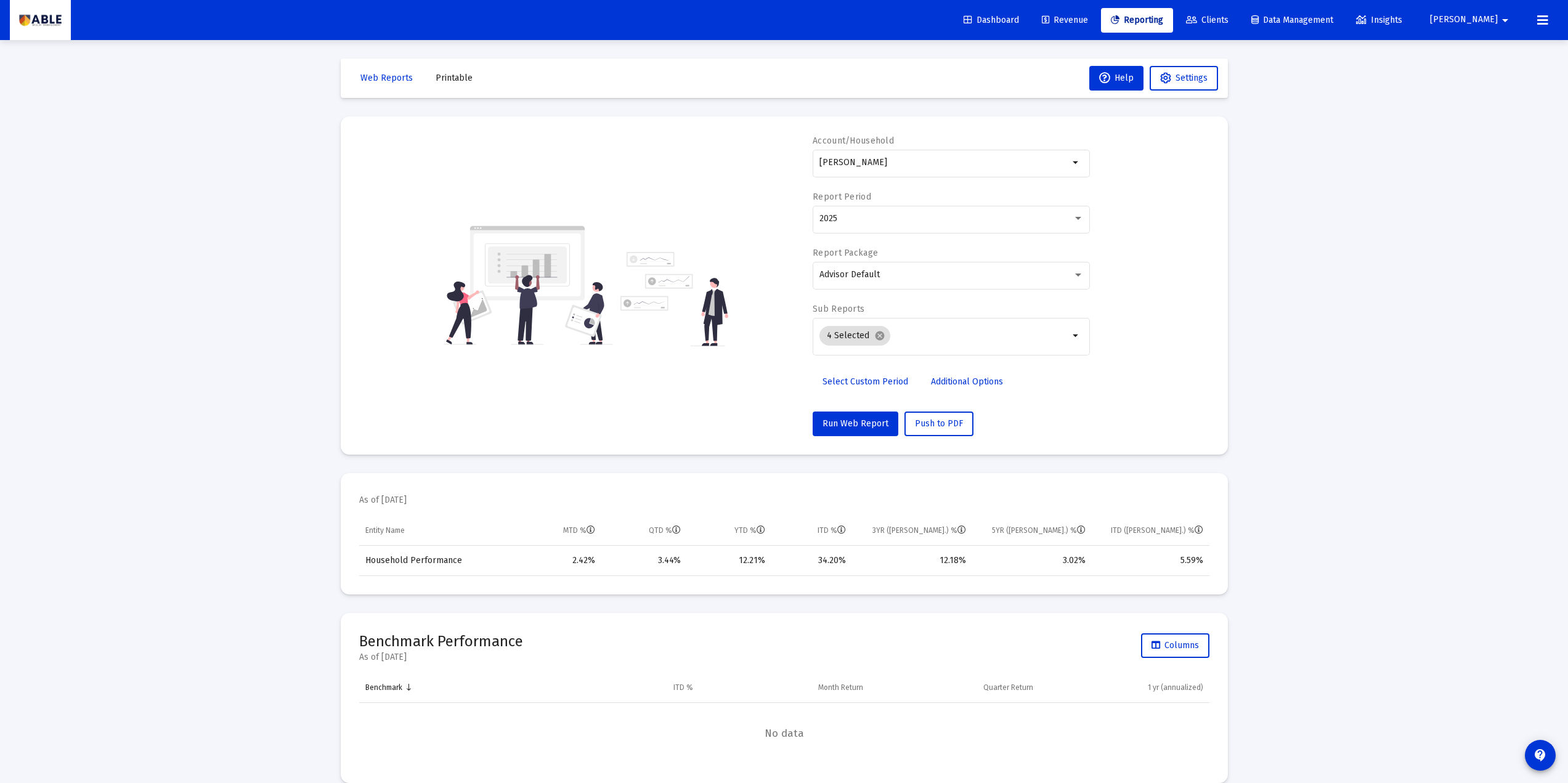
click at [527, 426] on div "Account/[PERSON_NAME] arrow_drop_down Report Period 2025 Report Package Advisor…" at bounding box center [784, 285] width 850 height 302
click at [572, 420] on div "Account/[PERSON_NAME] arrow_drop_down Report Period 2025 Report Package Advisor…" at bounding box center [784, 285] width 850 height 302
click at [683, 410] on div "Account/[PERSON_NAME] arrow_drop_down Report Period 2025 Report Package Advisor…" at bounding box center [784, 285] width 850 height 302
click at [923, 340] on input "Selection" at bounding box center [981, 336] width 174 height 10
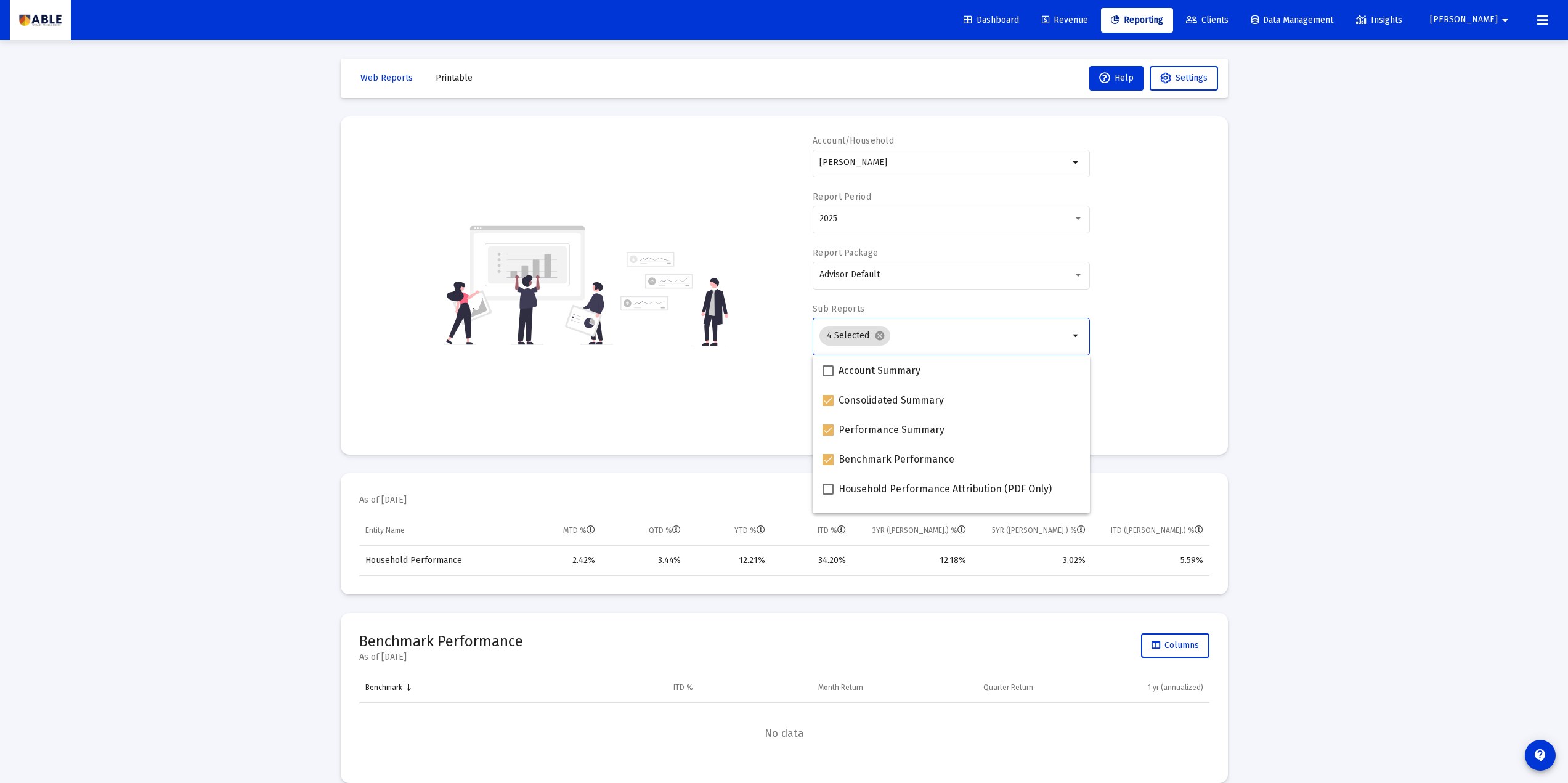
click at [660, 389] on div "Account/[PERSON_NAME] arrow_drop_down Report Period 2025 Report Package Advisor…" at bounding box center [784, 285] width 850 height 302
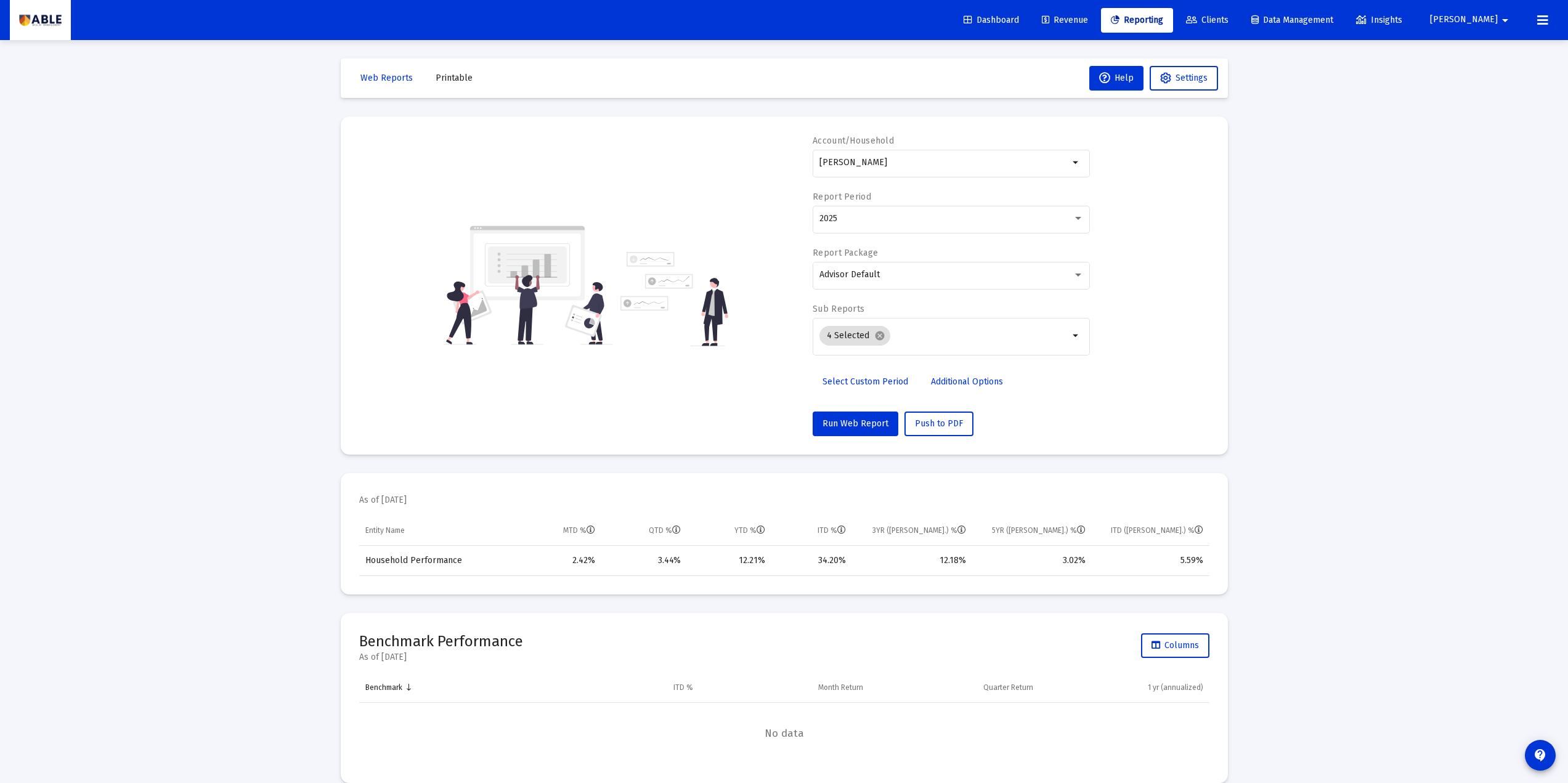
click at [404, 232] on div "Account/[PERSON_NAME] arrow_drop_down Report Period 2025 Report Package Advisor…" at bounding box center [784, 285] width 850 height 302
click at [932, 343] on div "4 Selected cancel" at bounding box center [944, 336] width 255 height 25
click at [931, 339] on input "Selection" at bounding box center [981, 336] width 174 height 10
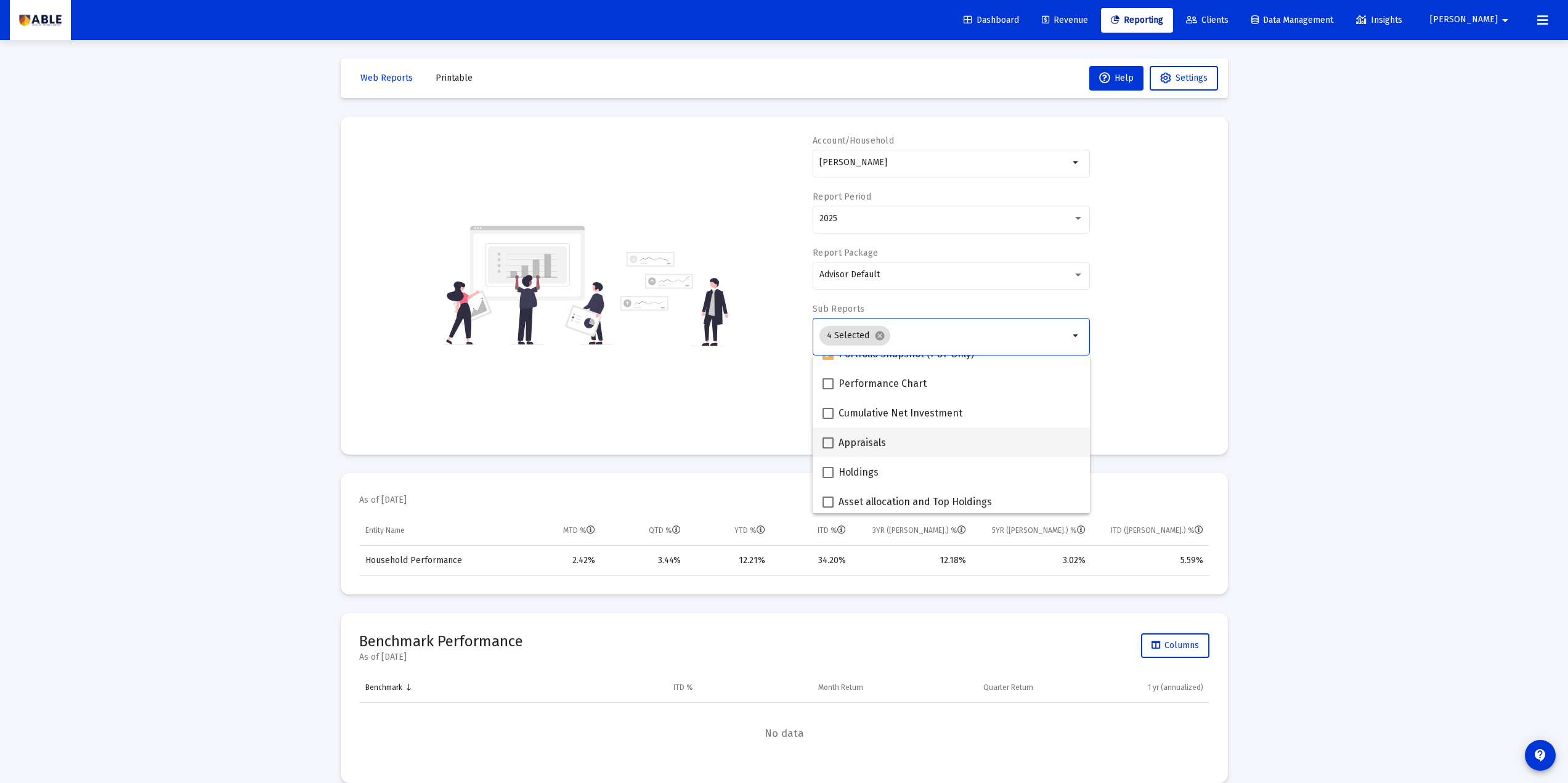
scroll to position [0, 0]
click at [696, 415] on div "Account/[PERSON_NAME] arrow_drop_down Report Period 2025 Report Package Advisor…" at bounding box center [784, 285] width 850 height 302
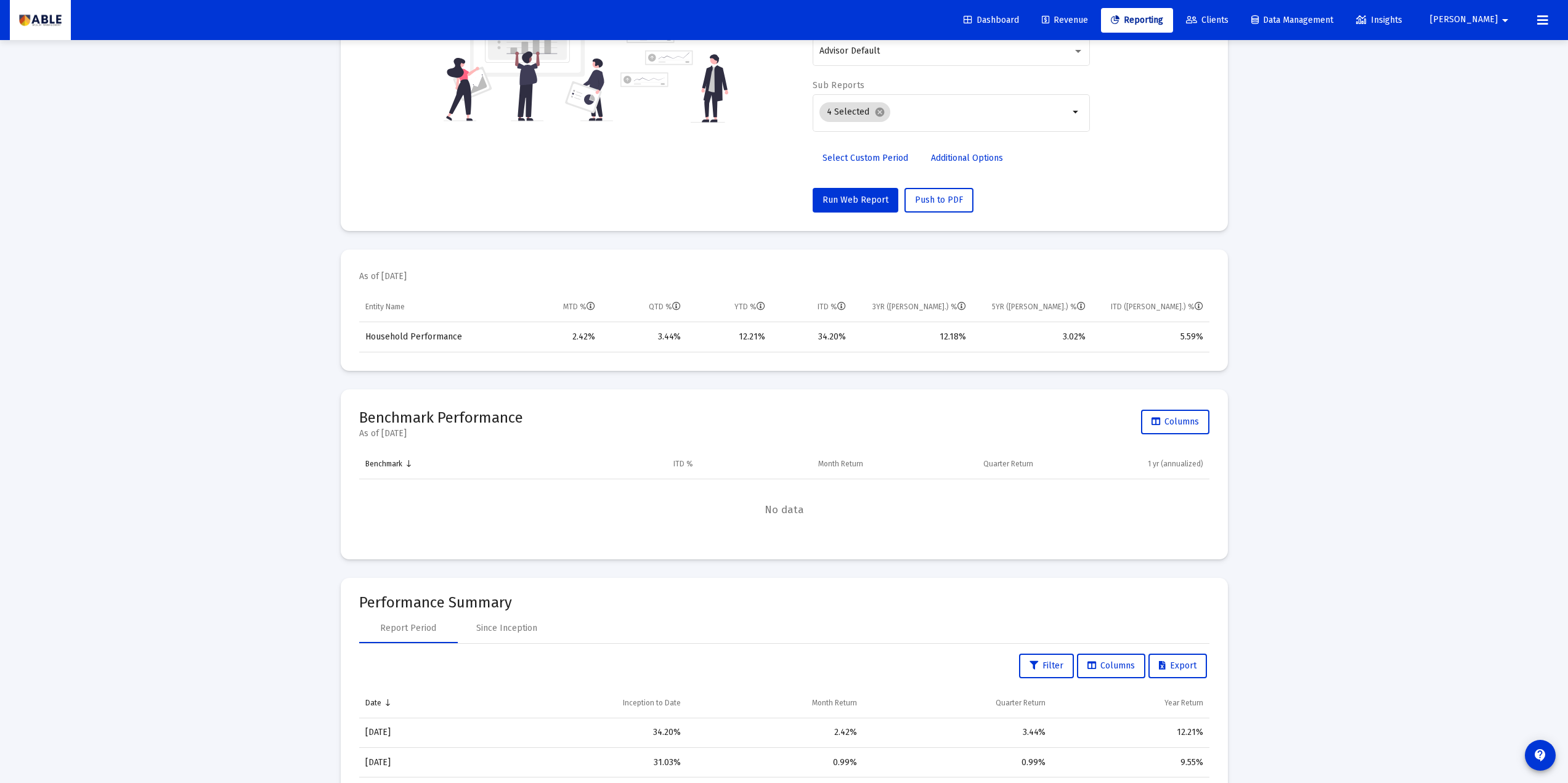
scroll to position [165, 0]
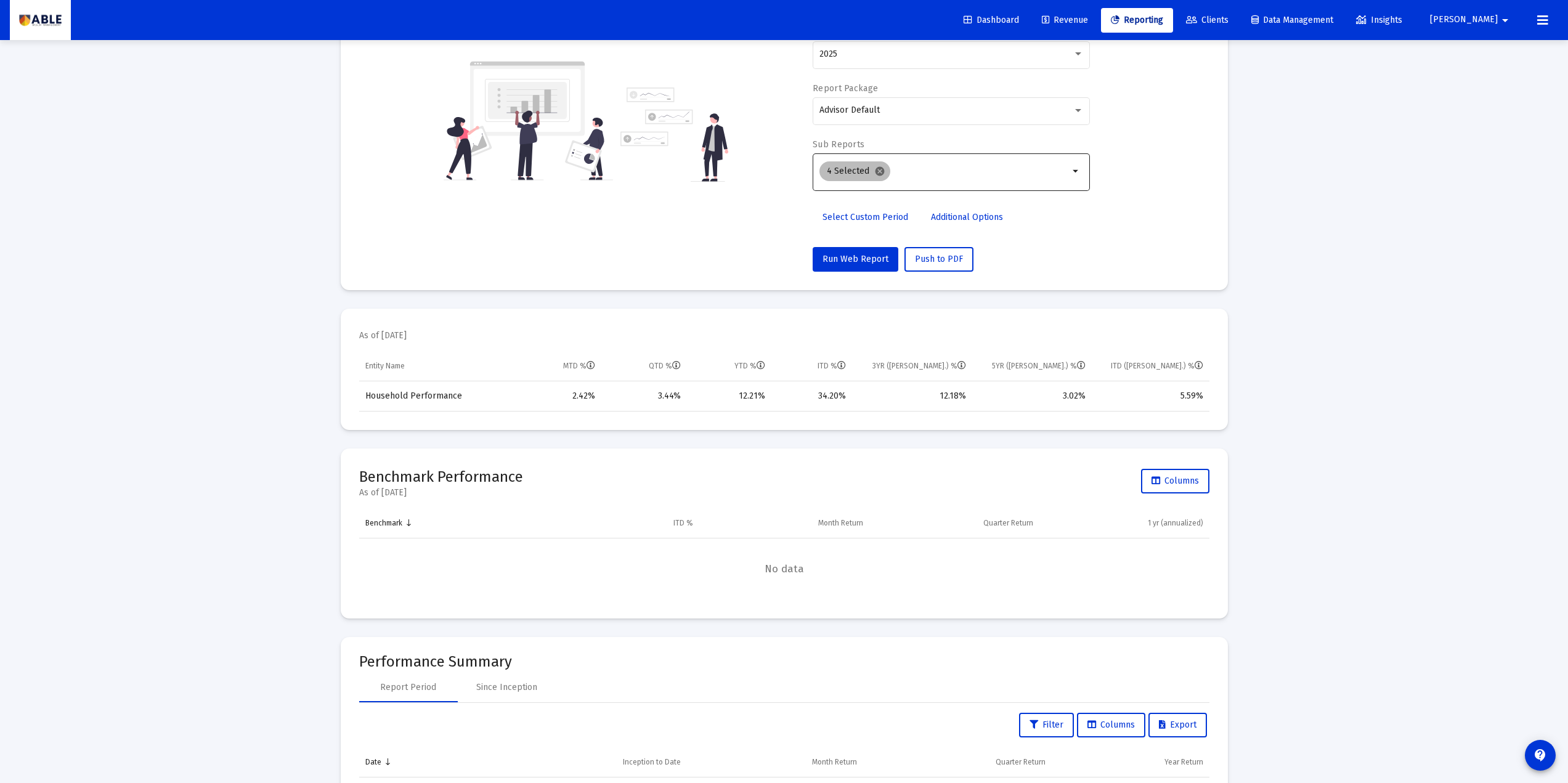
click at [874, 177] on mat-icon "cancel" at bounding box center [880, 171] width 11 height 11
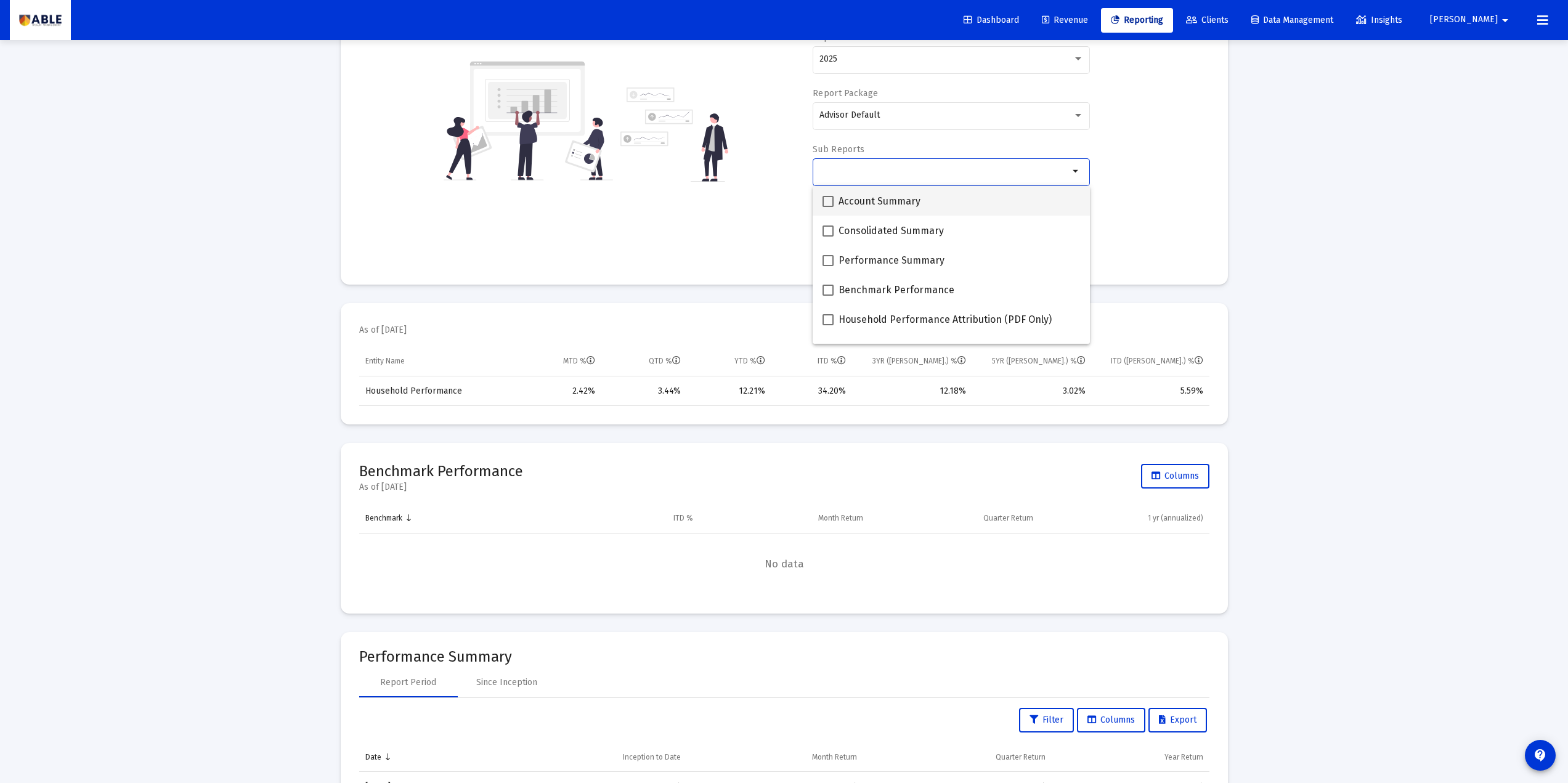
click at [831, 204] on span at bounding box center [828, 202] width 11 height 11
click at [828, 207] on input "Account Summary" at bounding box center [827, 207] width 1 height 1
checkbox input "true"
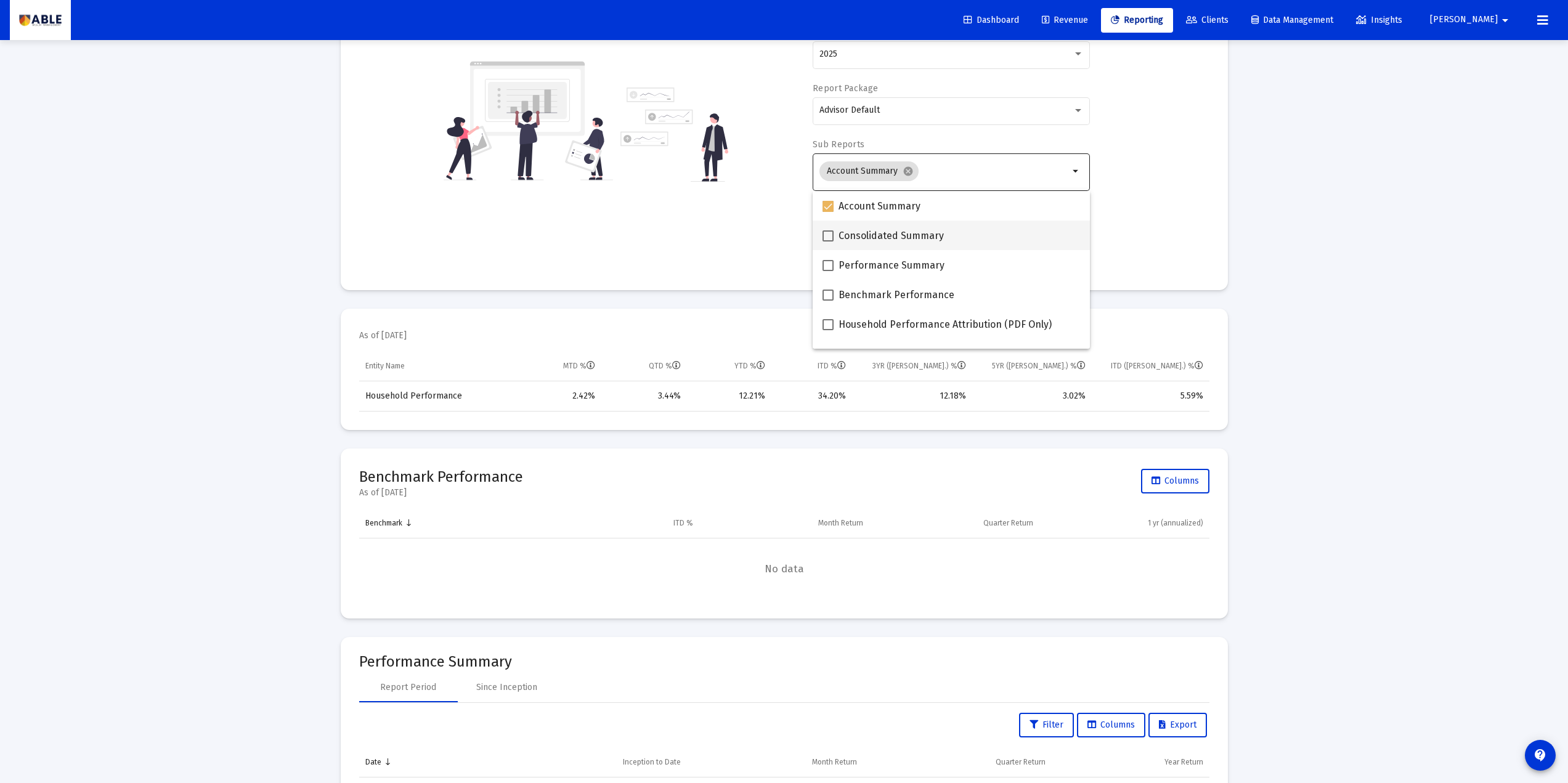
click at [828, 236] on span at bounding box center [828, 236] width 11 height 11
click at [828, 242] on input "Consolidated Summary" at bounding box center [827, 242] width 1 height 1
checkbox input "true"
click at [829, 267] on span at bounding box center [828, 265] width 11 height 11
click at [828, 271] on input "Performance Summary" at bounding box center [827, 271] width 1 height 1
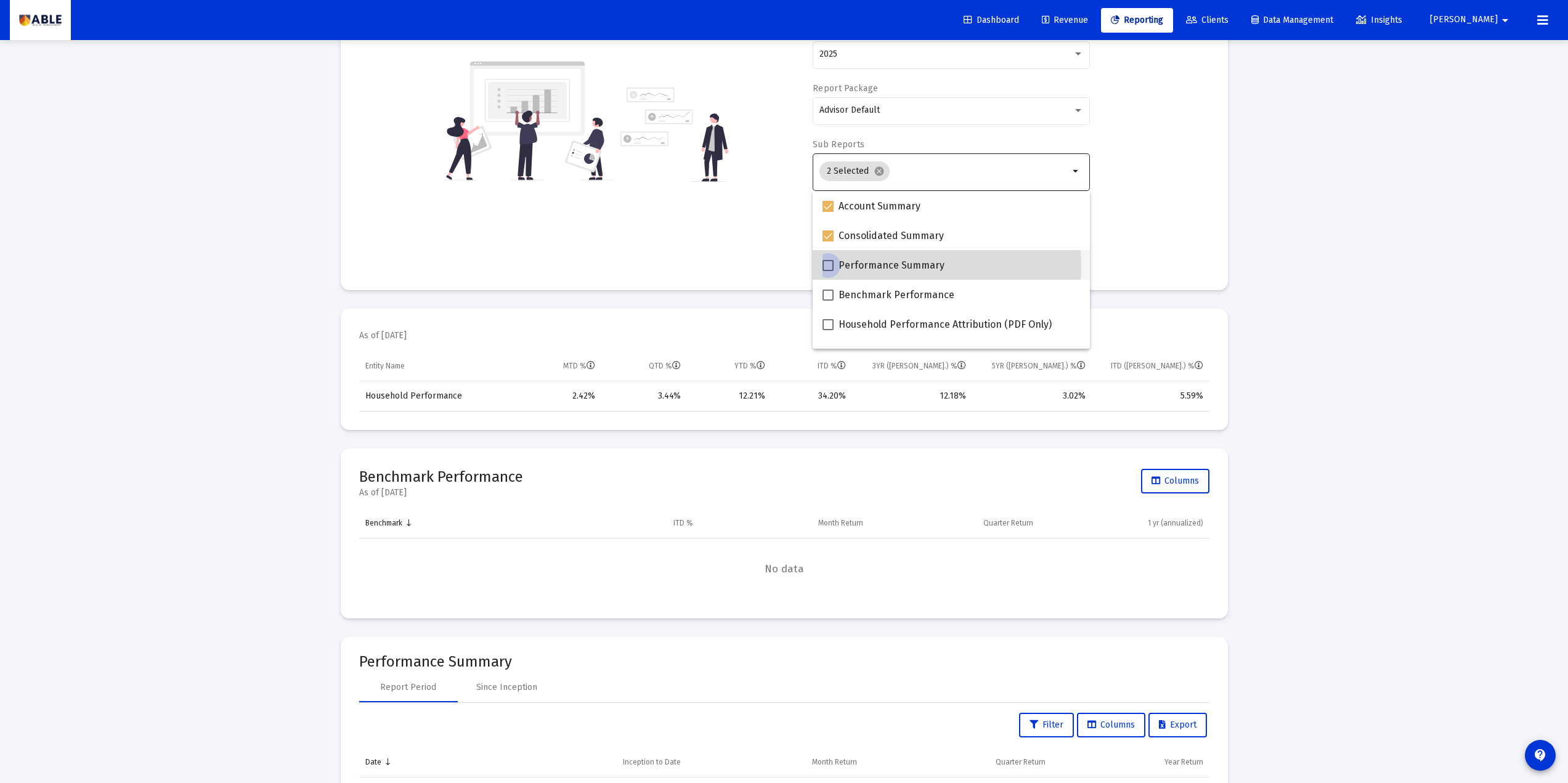
checkbox input "true"
click at [828, 295] on span at bounding box center [828, 295] width 11 height 11
click at [828, 301] on input "Benchmark Performance" at bounding box center [827, 301] width 1 height 1
checkbox input "true"
click at [688, 237] on div "Account/[PERSON_NAME] arrow_drop_down Report Period 2025 Report Package Advisor…" at bounding box center [784, 121] width 850 height 302
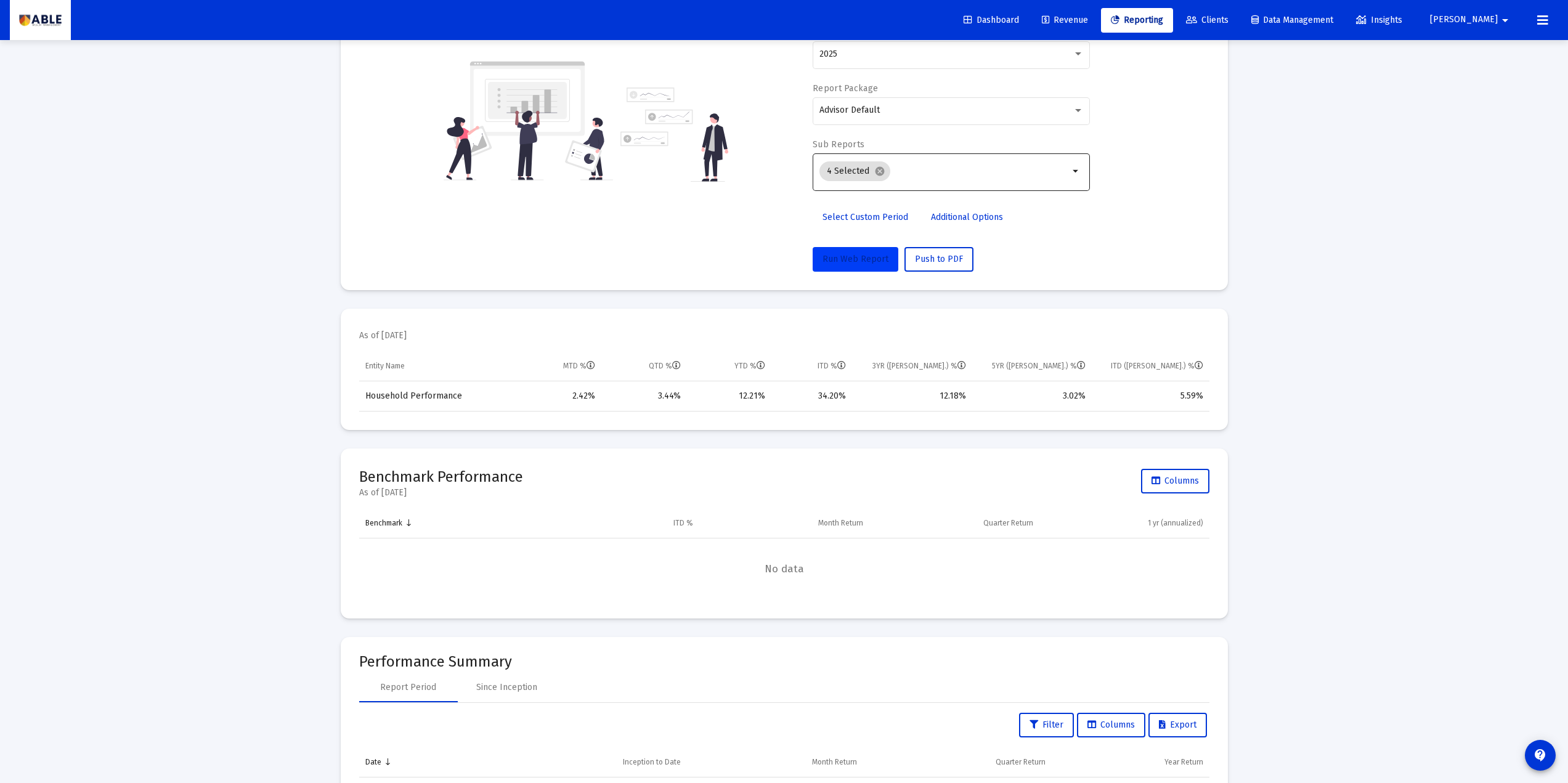
click at [861, 259] on span "Run Web Report" at bounding box center [855, 259] width 66 height 10
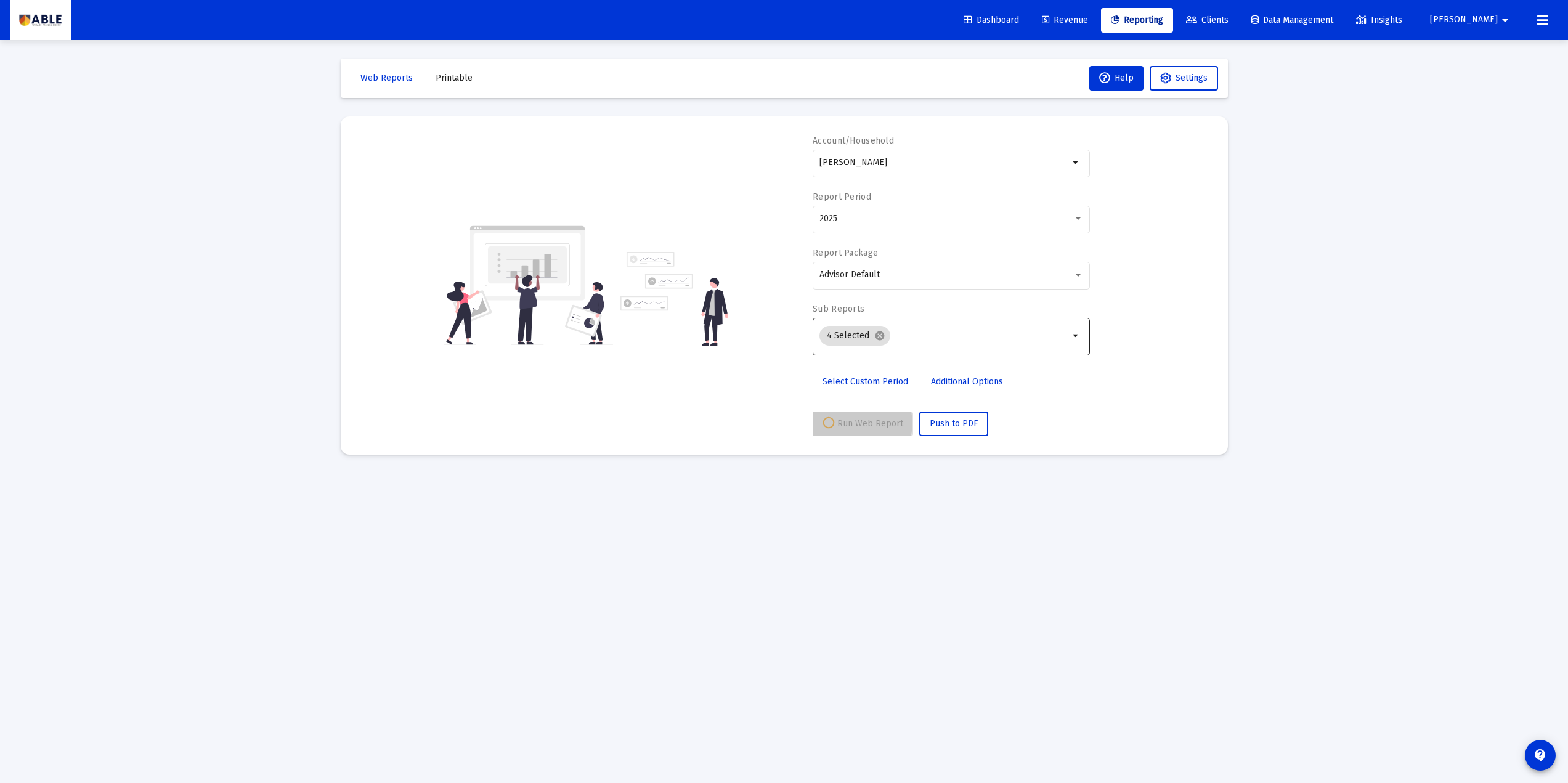
scroll to position [0, 0]
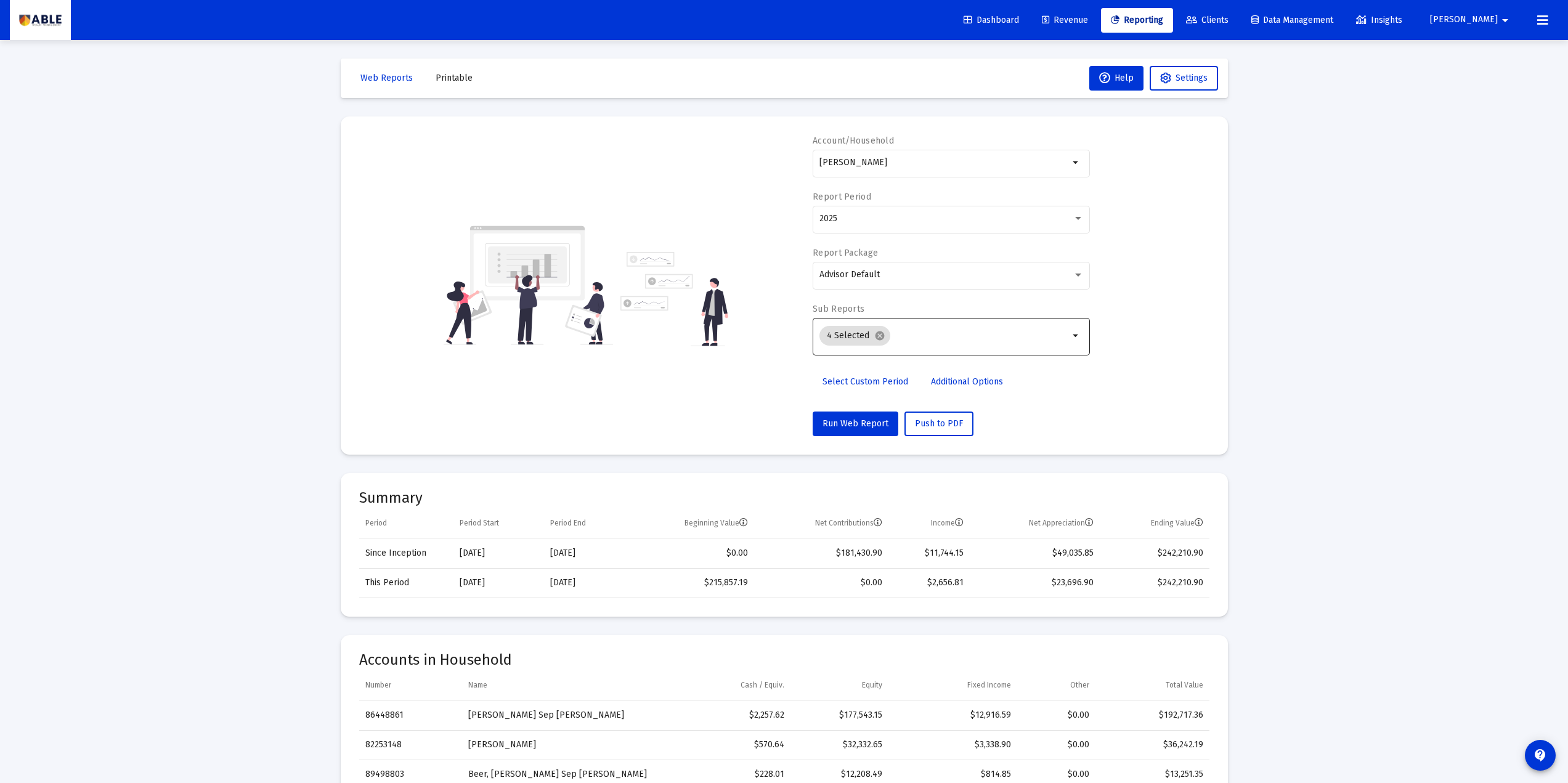
drag, startPoint x: 357, startPoint y: 554, endPoint x: 429, endPoint y: 549, distance: 72.2
click at [429, 549] on mat-card "Summary Period Period Start Period End Beginning Value Net Contributions Income…" at bounding box center [784, 545] width 887 height 144
drag, startPoint x: 274, startPoint y: 470, endPoint x: 282, endPoint y: 475, distance: 9.4
click at [445, 79] on span "Printable" at bounding box center [454, 77] width 37 height 10
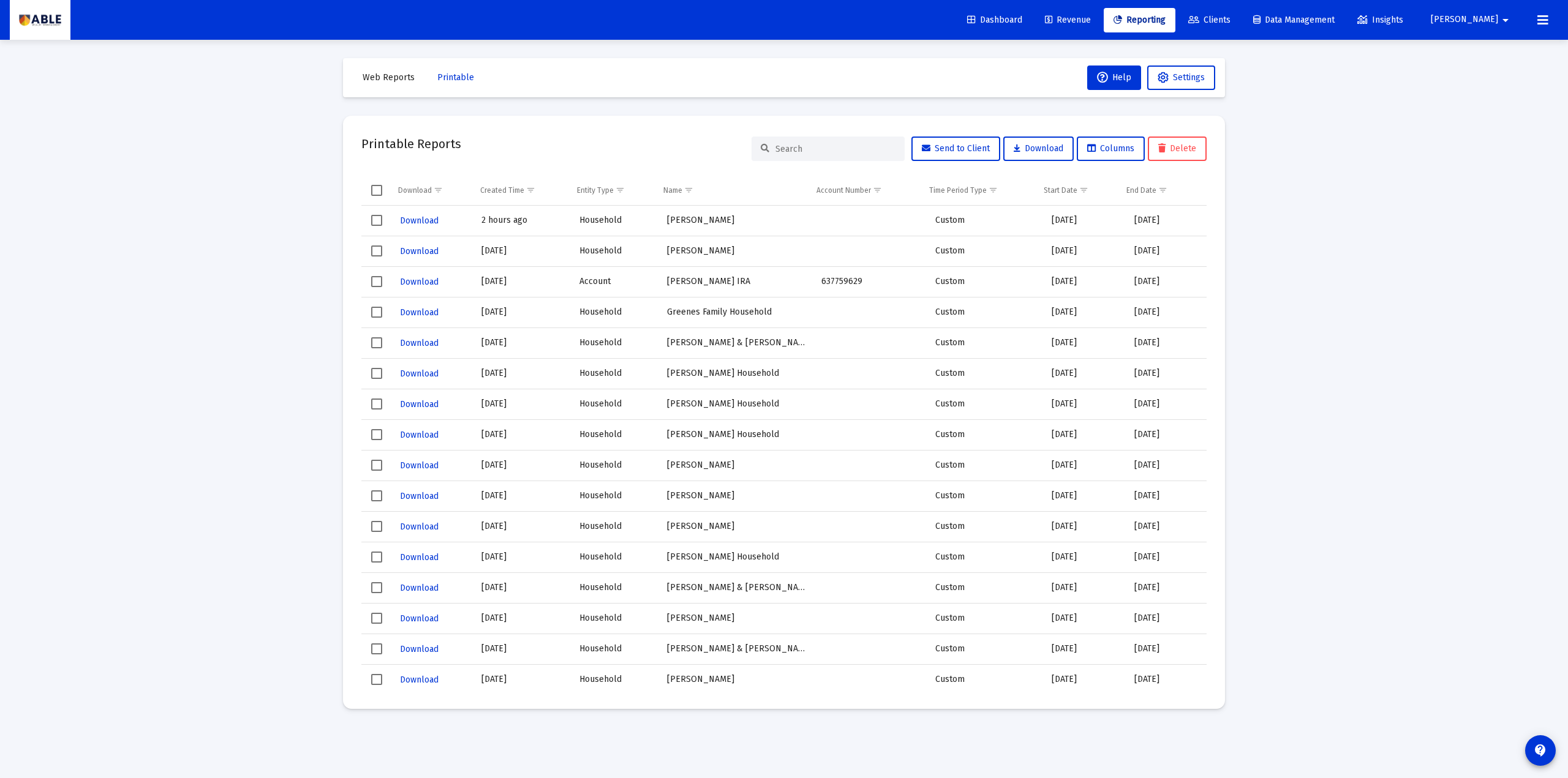
click at [372, 223] on span "Select row" at bounding box center [377, 220] width 11 height 11
click at [375, 545] on span "Select row" at bounding box center [377, 588] width 11 height 11
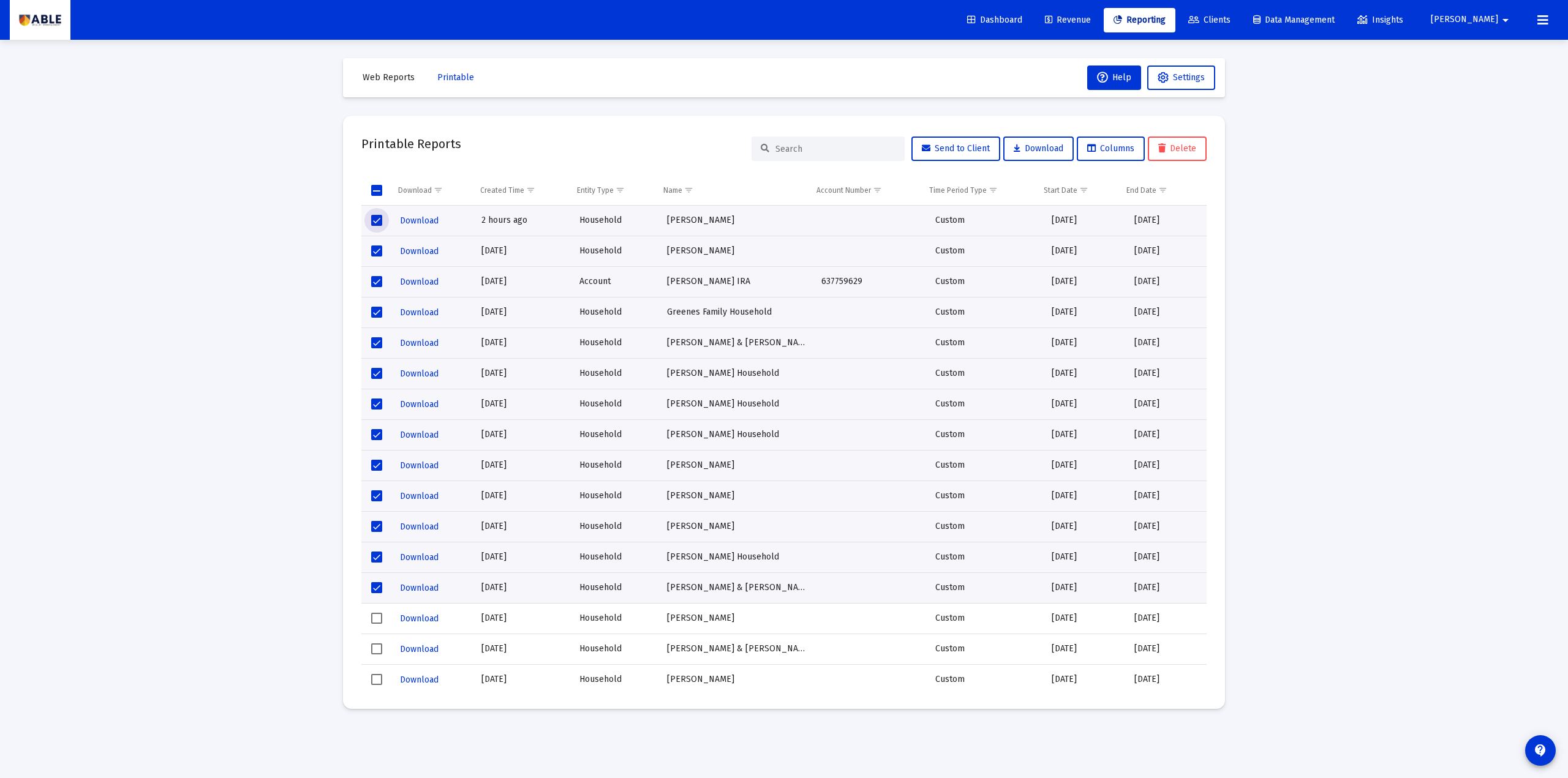
click at [1154, 252] on div "Loading... Web Reports Printable Help Settings Printable Reports Send to Client…" at bounding box center [784, 389] width 1568 height 778
click at [1154, 24] on span "Reporting" at bounding box center [1140, 20] width 52 height 10
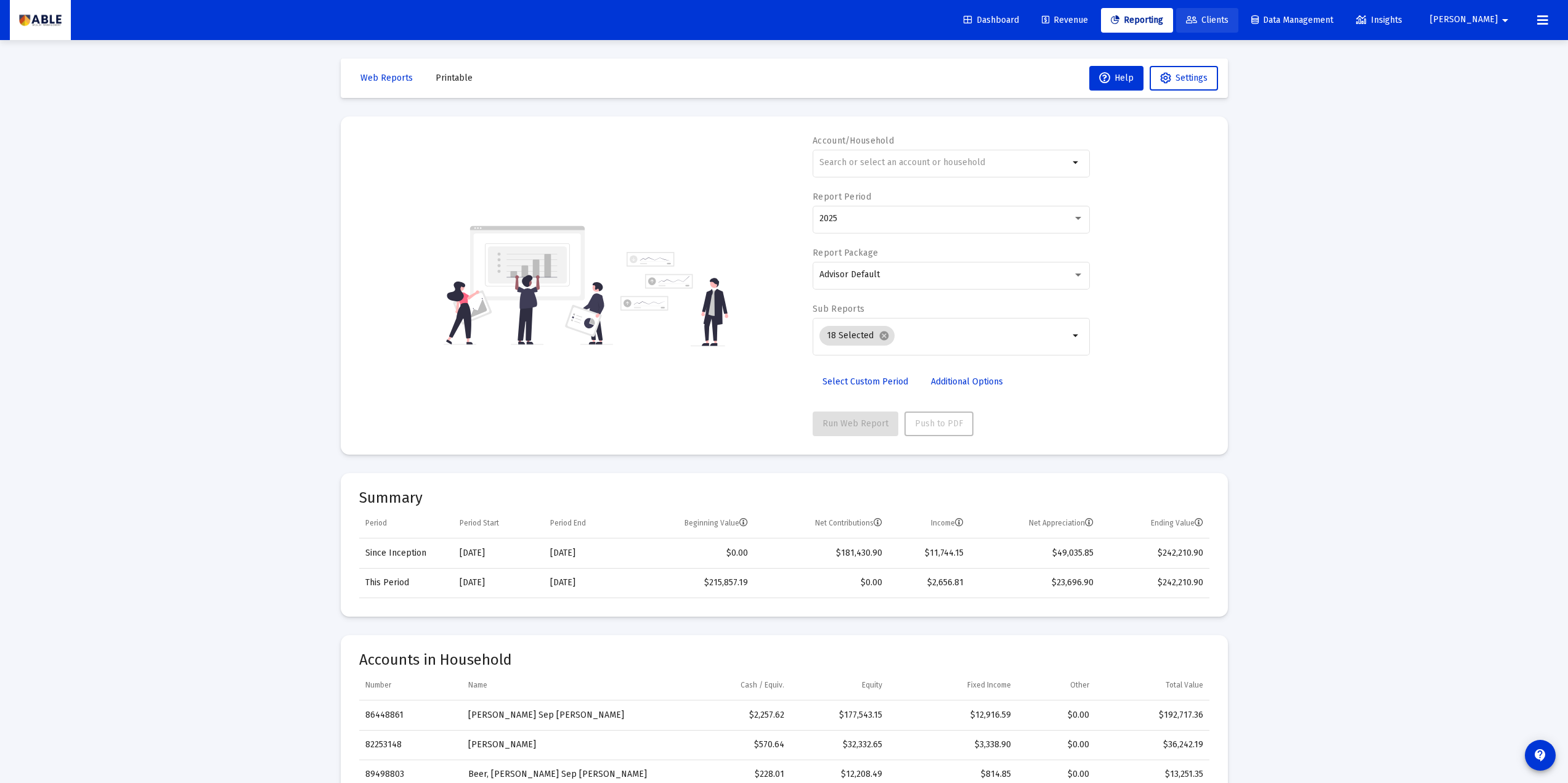
click at [1160, 19] on span "Clients" at bounding box center [1207, 20] width 43 height 10
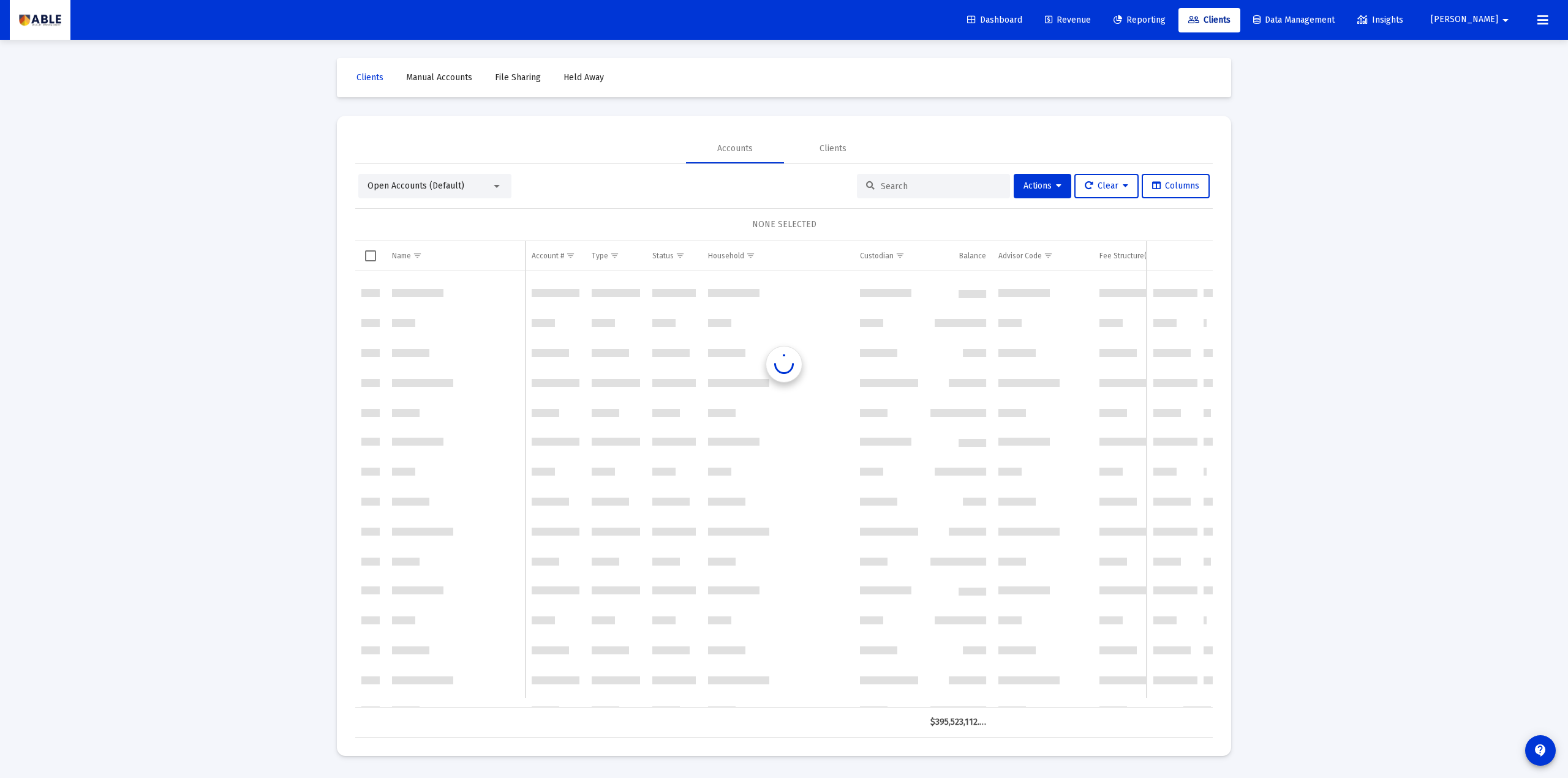
scroll to position [3674, 0]
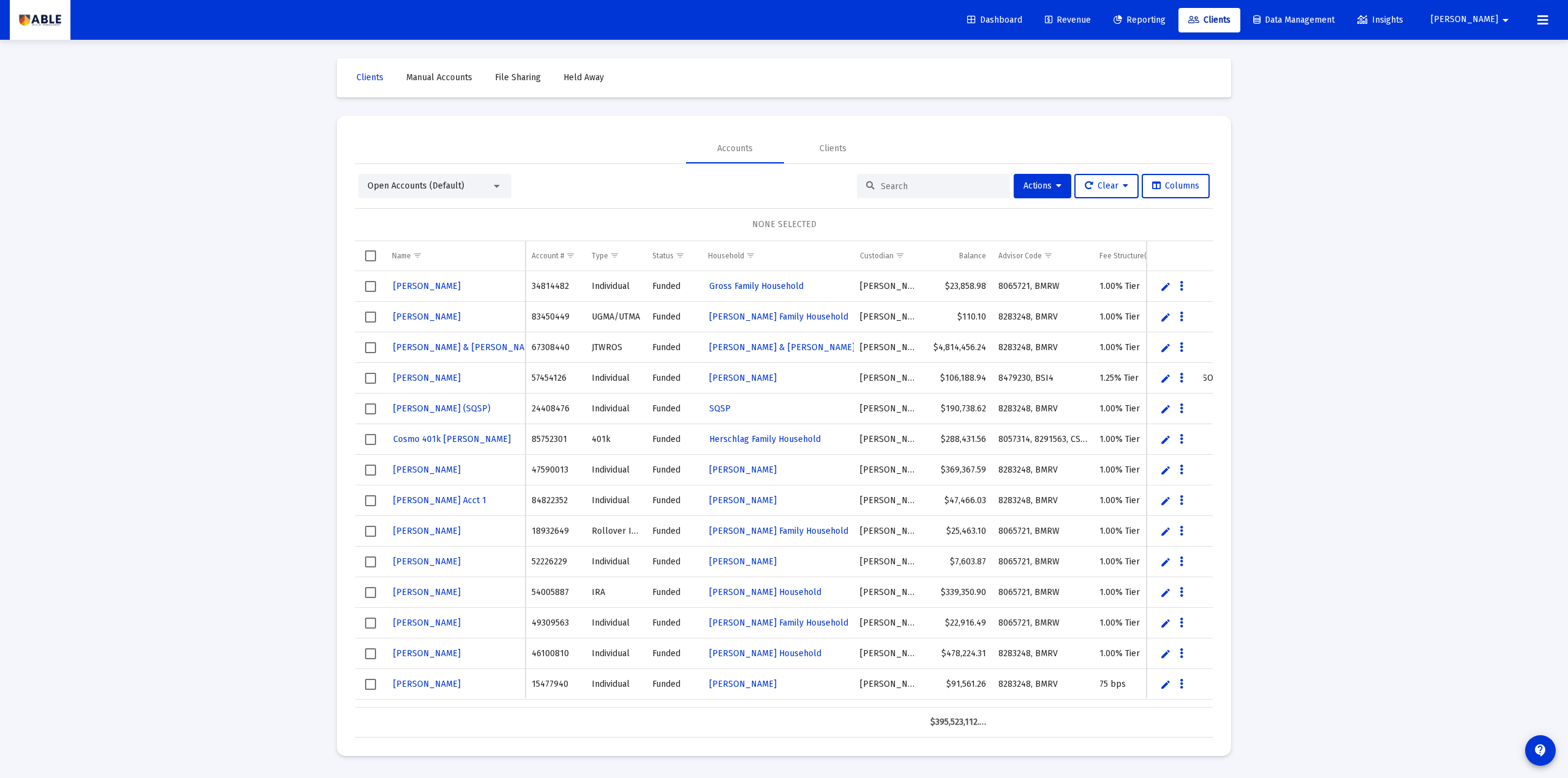
click at [1154, 27] on link "Clients" at bounding box center [1209, 20] width 61 height 25
click at [370, 256] on span "Select all" at bounding box center [371, 256] width 11 height 11
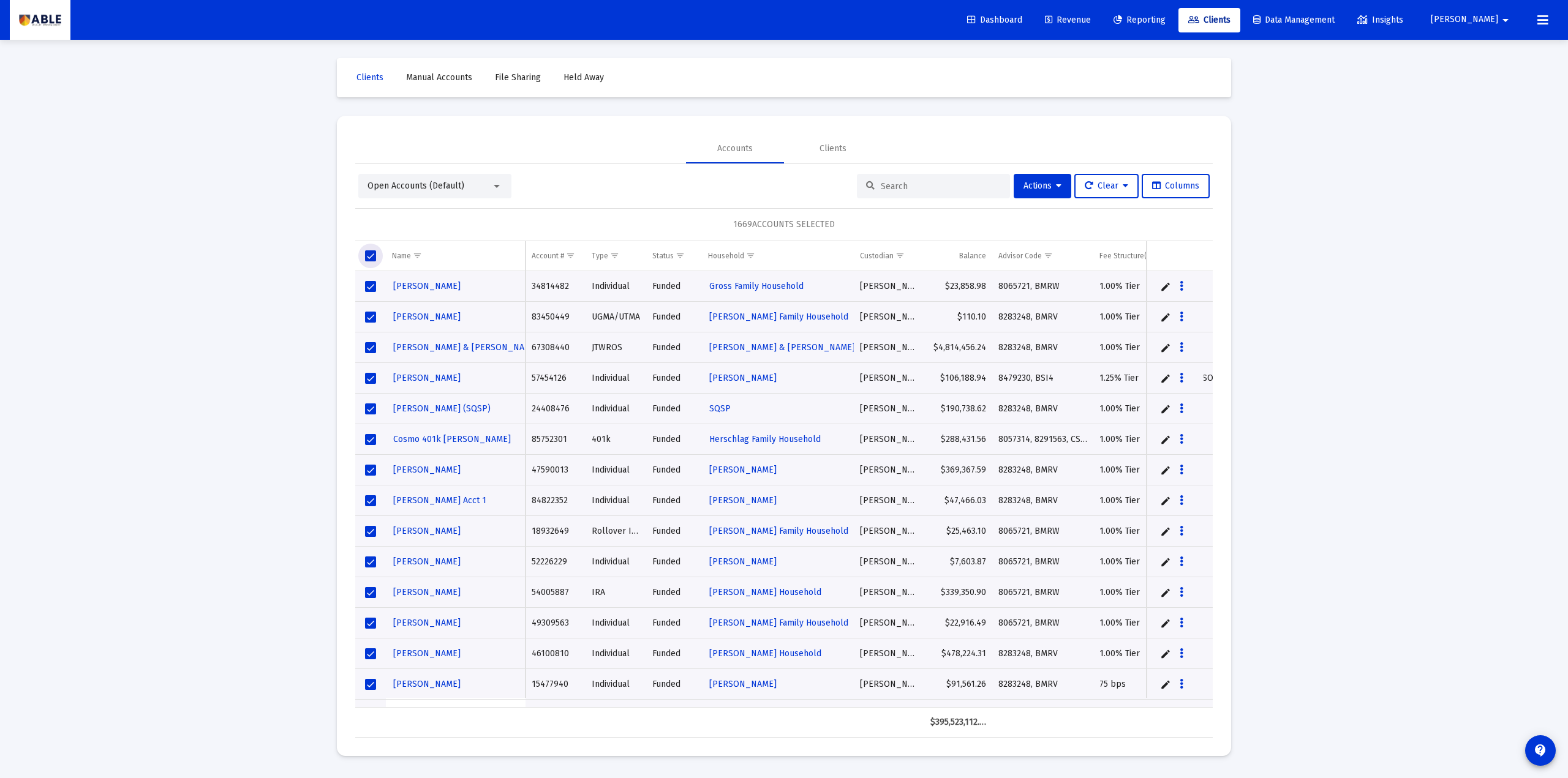
click at [277, 364] on div "Loading... Clients Manual Accounts File Sharing Held Away Accounts Clients Open…" at bounding box center [784, 389] width 1568 height 778
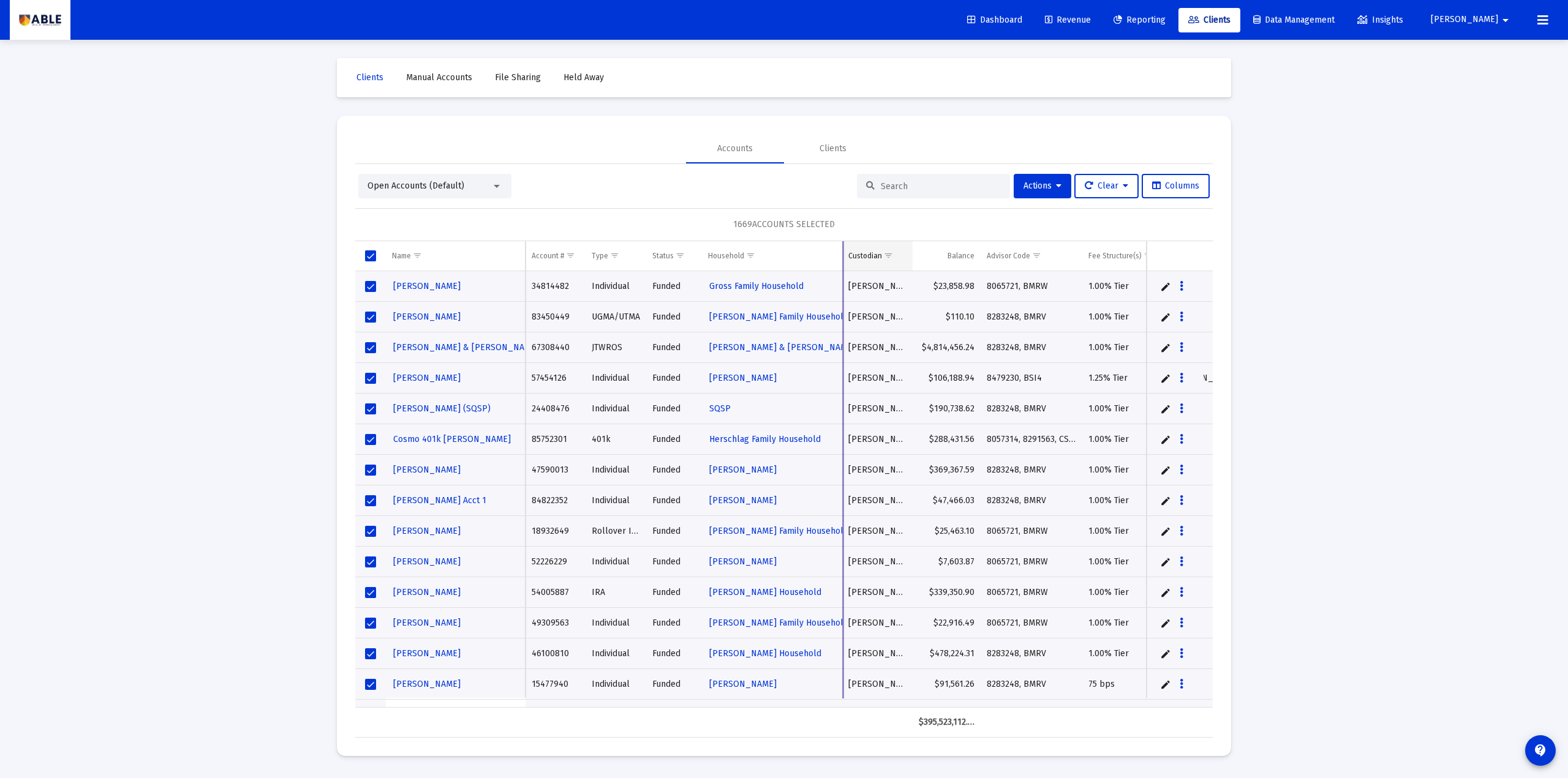
drag, startPoint x: 855, startPoint y: 254, endPoint x: 866, endPoint y: 265, distance: 15.6
click at [838, 256] on div "Name Name Account # Type Status Household Custodian Balance Advisor Code Fee St…" at bounding box center [784, 489] width 858 height 496
click at [1154, 286] on div "Loading... Clients Manual Accounts File Sharing Held Away Accounts Clients Open…" at bounding box center [784, 389] width 1568 height 778
click at [372, 254] on span "Select all" at bounding box center [371, 256] width 11 height 11
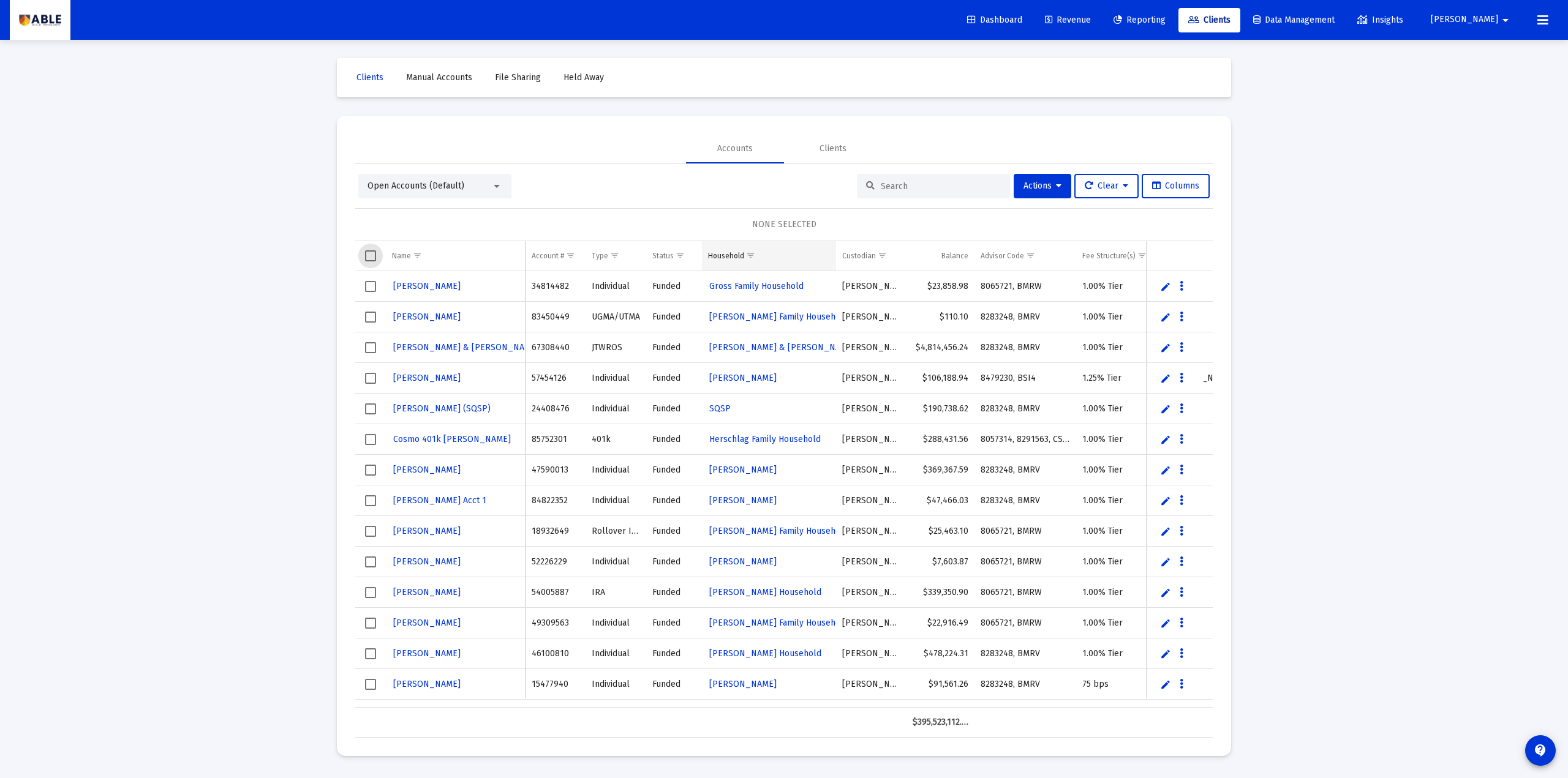
click at [728, 259] on div "Household" at bounding box center [726, 256] width 36 height 9
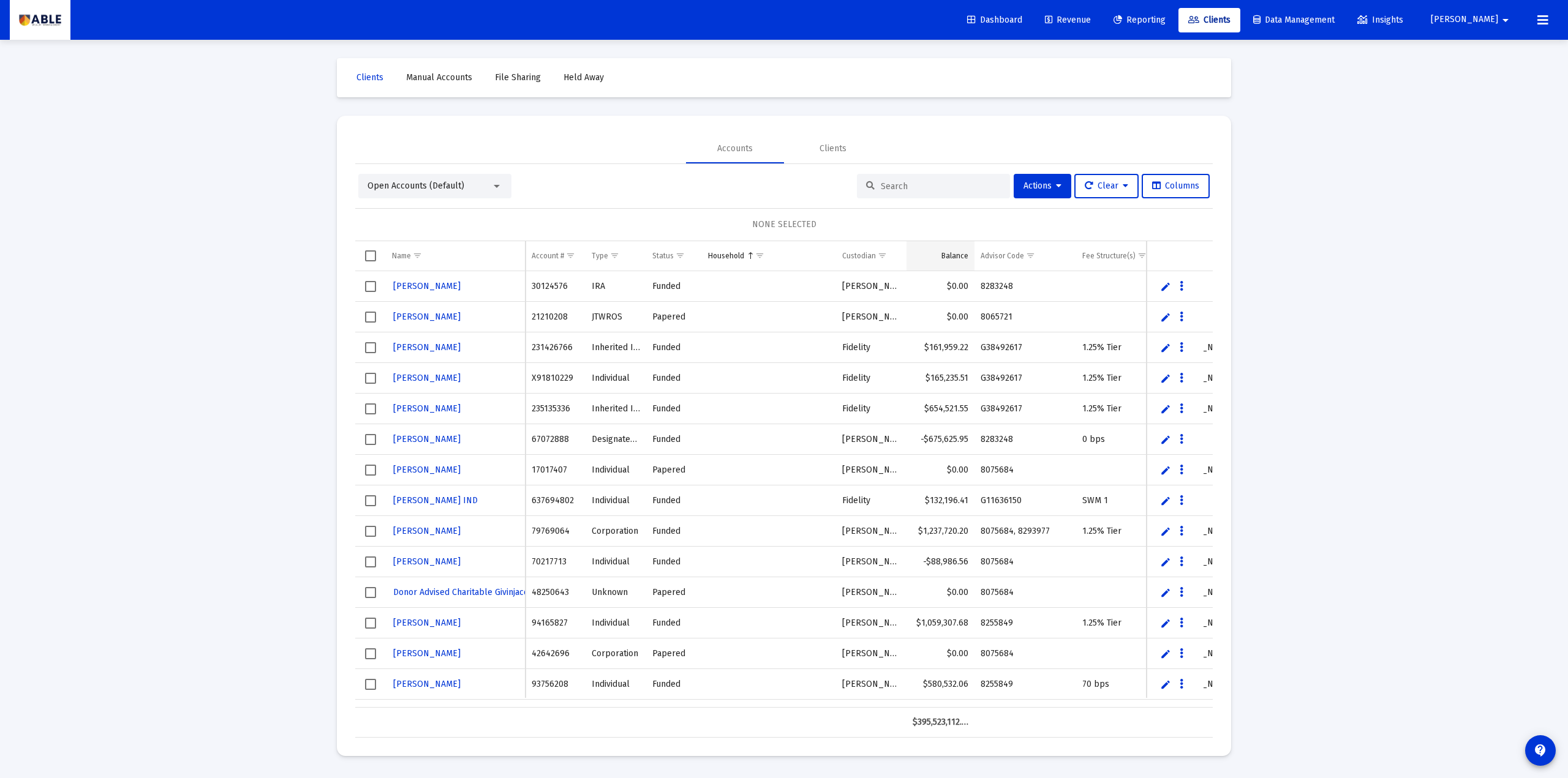
click at [953, 248] on td "Balance" at bounding box center [941, 255] width 68 height 29
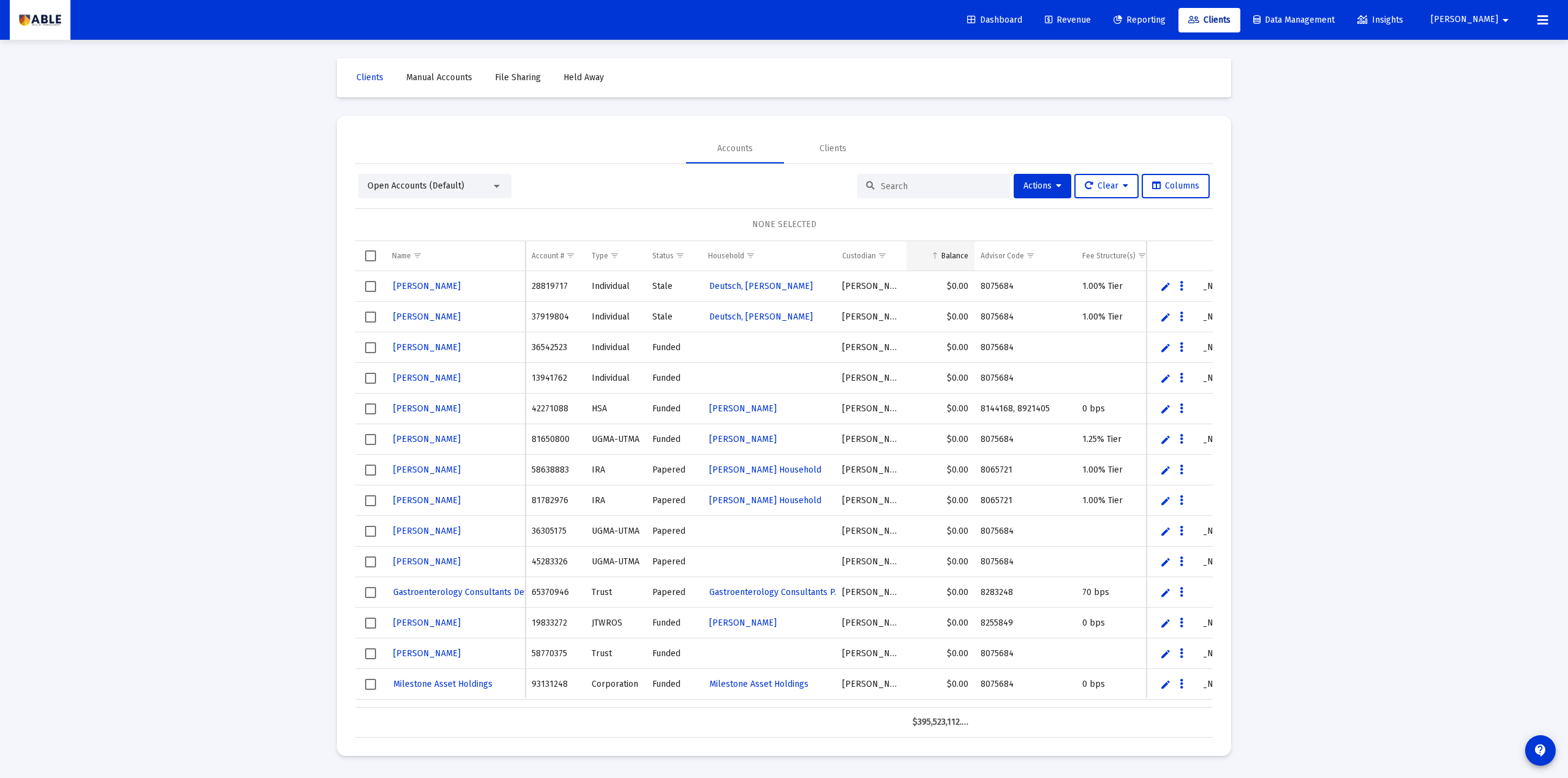
click at [958, 252] on div "Balance" at bounding box center [955, 256] width 27 height 9
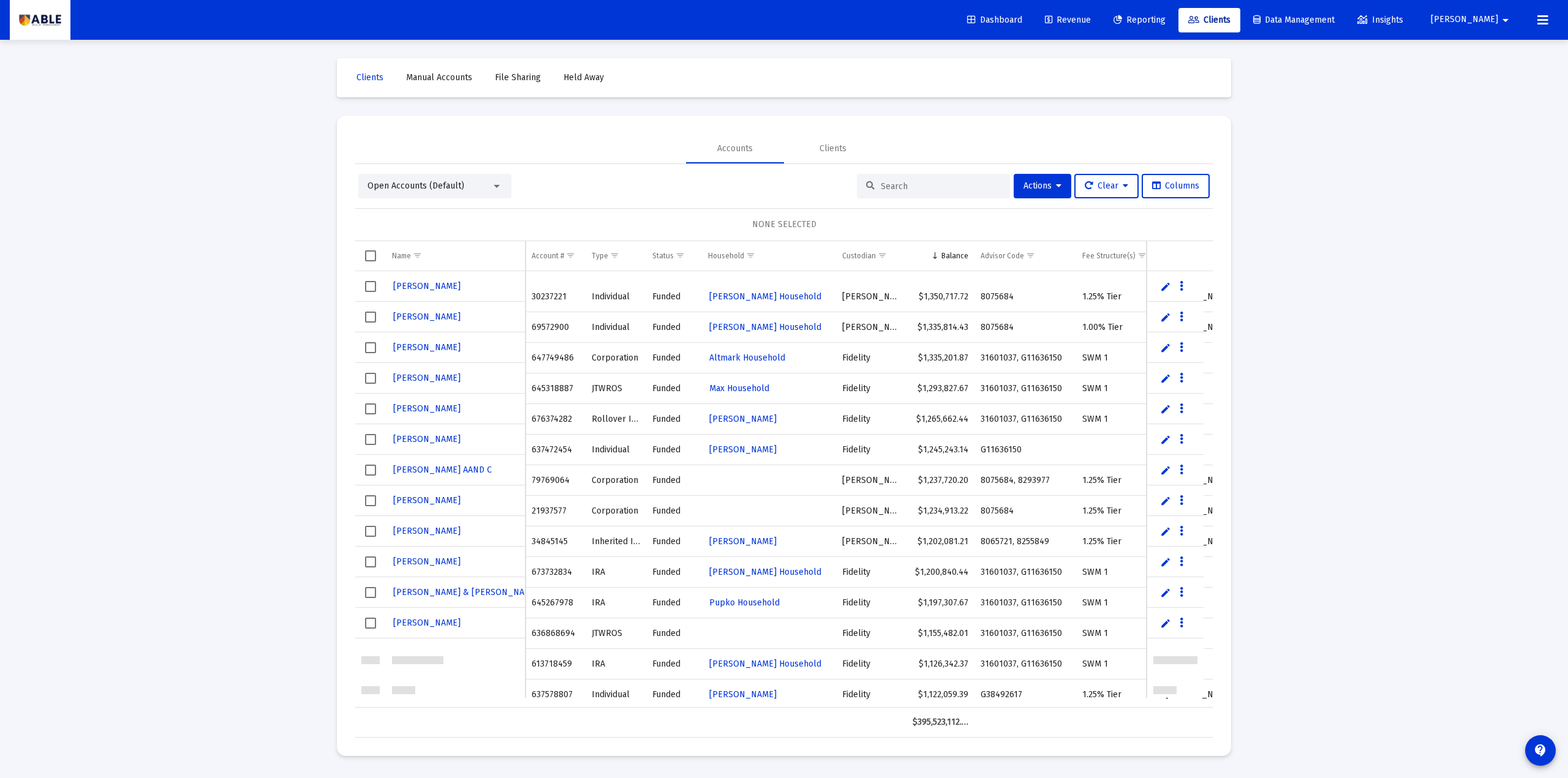
scroll to position [1796, 0]
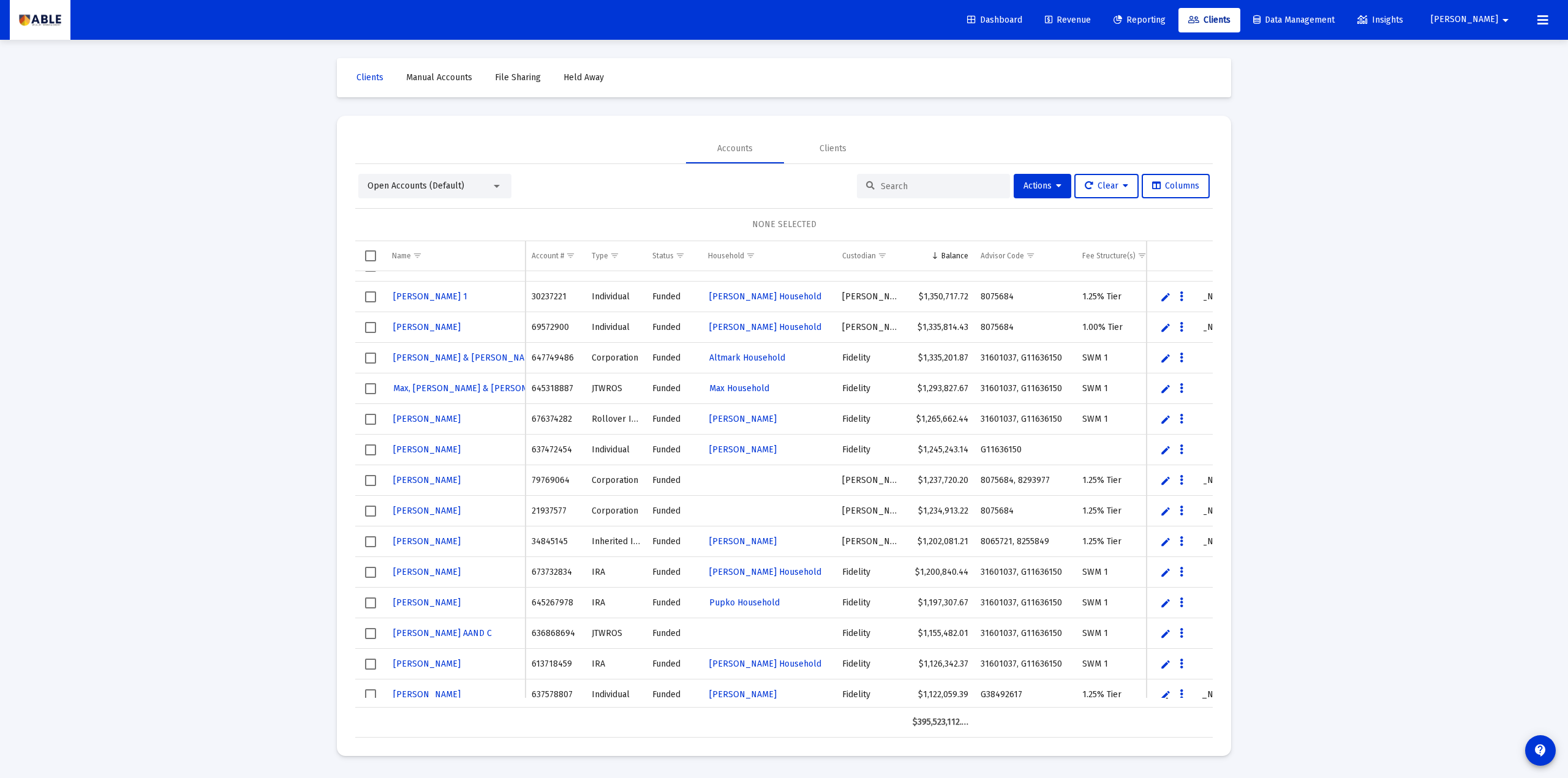
click at [1091, 20] on span "Revenue" at bounding box center [1068, 20] width 46 height 10
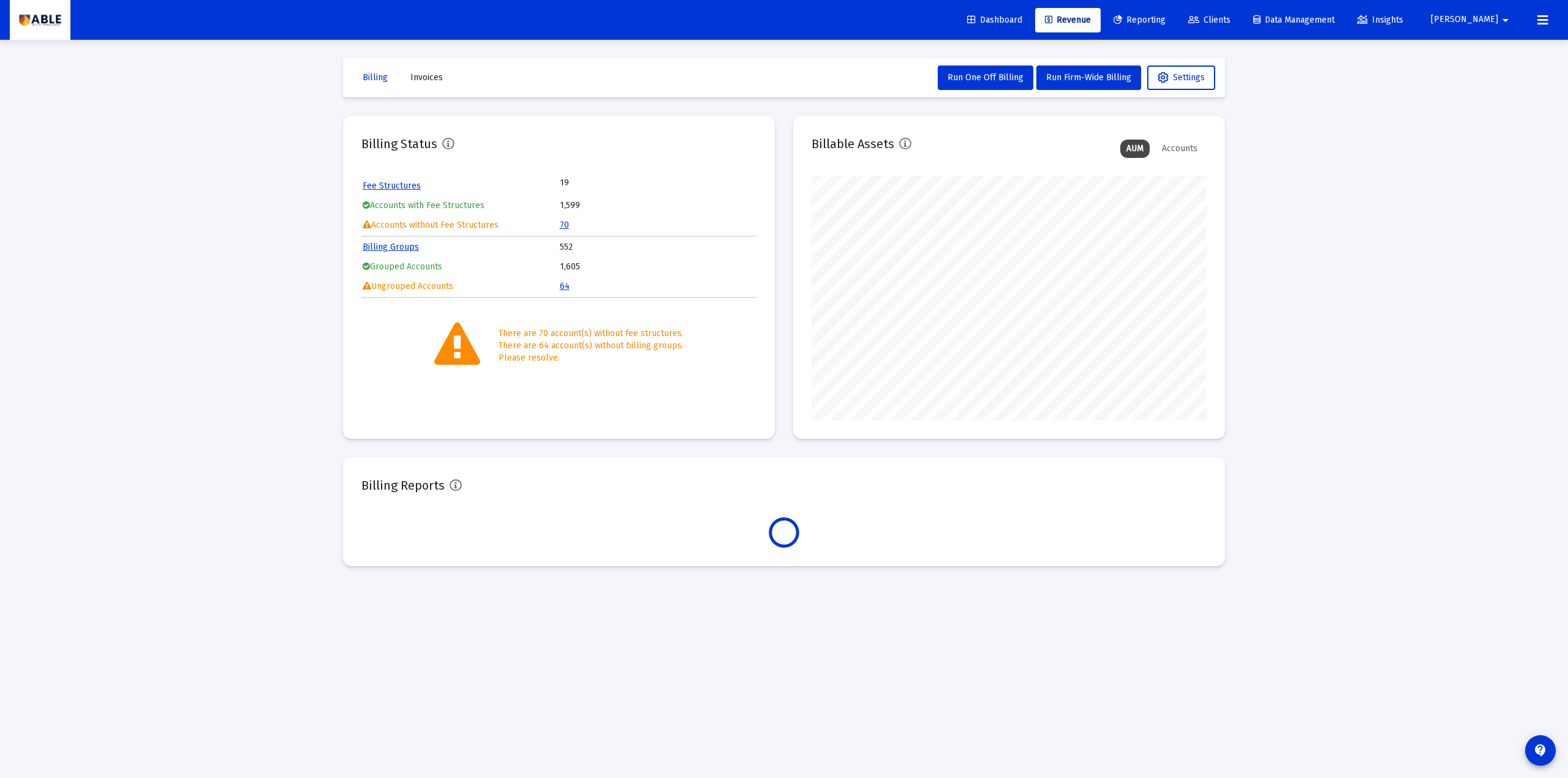
scroll to position [245, 395]
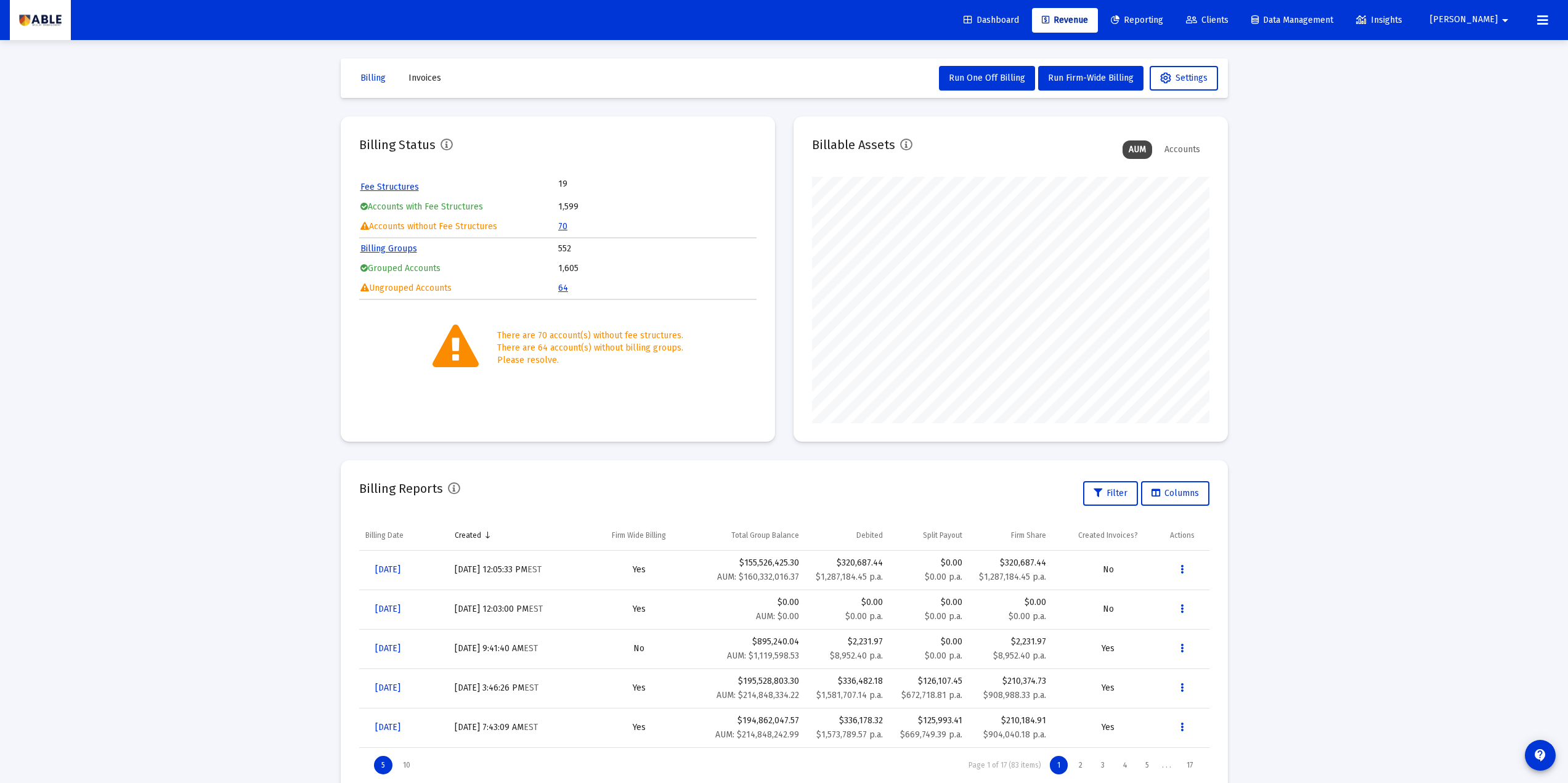
drag, startPoint x: 442, startPoint y: 191, endPoint x: 343, endPoint y: 185, distance: 99.2
click at [343, 185] on mat-card "Billing Status Fee Structures 19 Accounts with Fee Structures 1,599 Accounts wi…" at bounding box center [557, 279] width 435 height 325
drag, startPoint x: 417, startPoint y: 250, endPoint x: 339, endPoint y: 250, distance: 78.0
click at [339, 250] on div "Billing Invoices Run One Off Billing Run Firm-Wide Billing Settings Billing Sta…" at bounding box center [784, 430] width 924 height 780
click at [277, 236] on div "Loading... Billing Invoices Run One Off Billing Run Firm-Wide Billing Settings …" at bounding box center [784, 410] width 1568 height 820
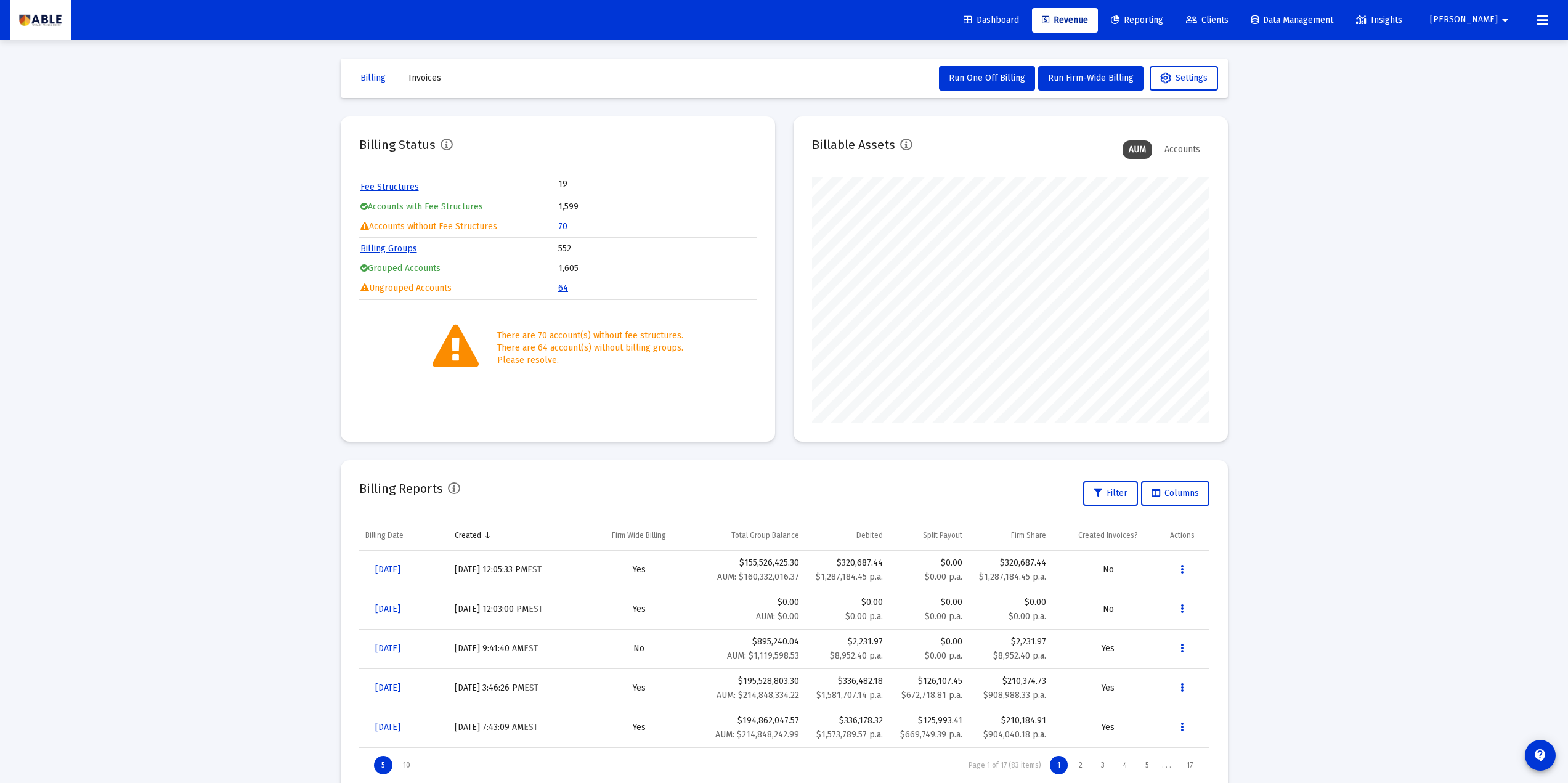
click at [1088, 15] on span "Revenue" at bounding box center [1065, 20] width 47 height 10
drag, startPoint x: 553, startPoint y: 207, endPoint x: 597, endPoint y: 206, distance: 44.0
click at [597, 206] on tr "Accounts with Fee Structures 1,599" at bounding box center [557, 206] width 395 height 18
click at [599, 227] on td "70" at bounding box center [656, 226] width 197 height 18
drag, startPoint x: 591, startPoint y: 231, endPoint x: 549, endPoint y: 233, distance: 42.0
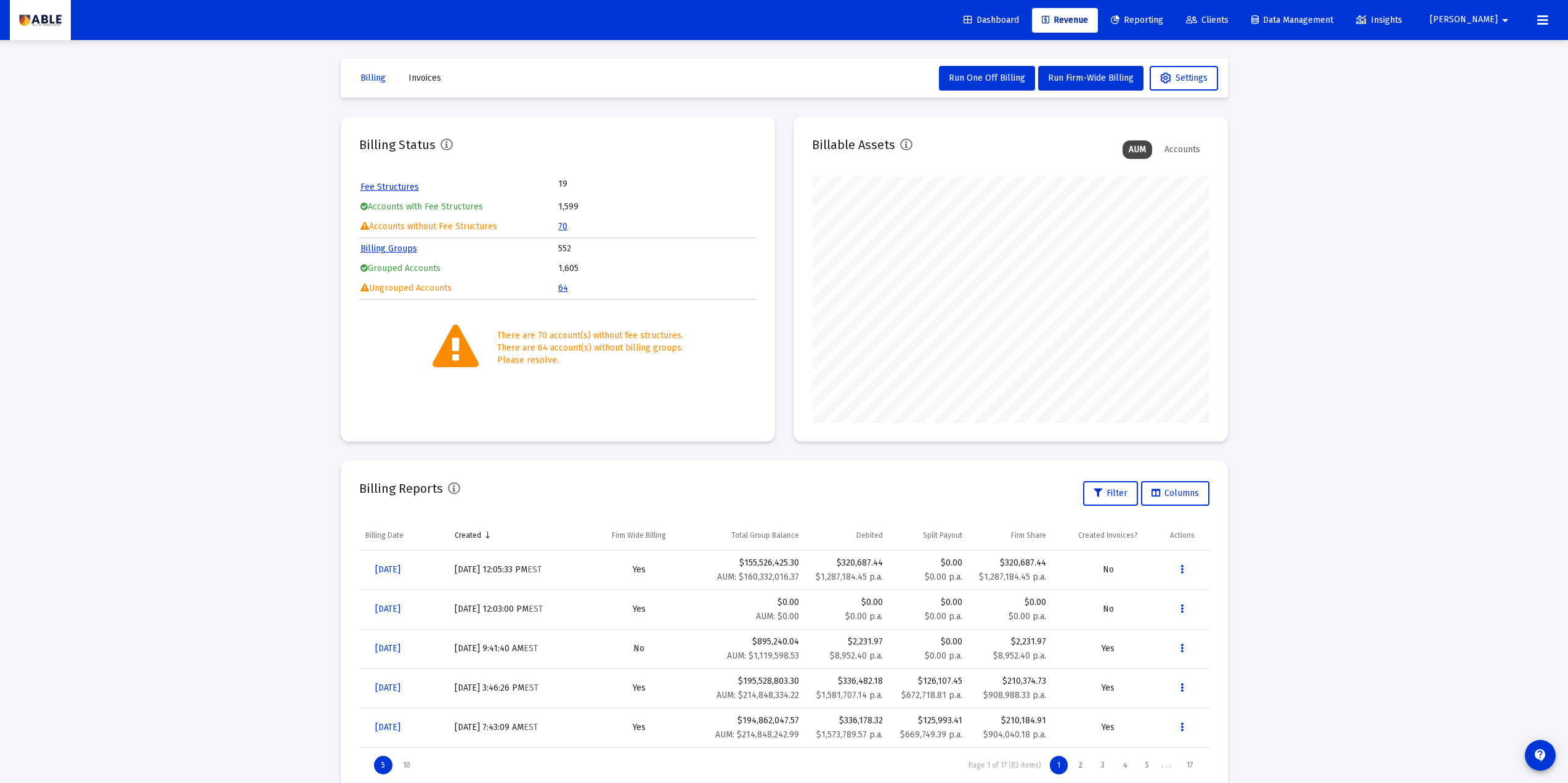
click at [549, 233] on tr "Accounts without Fee Structures 70" at bounding box center [557, 226] width 395 height 18
click at [593, 225] on td "70" at bounding box center [656, 226] width 197 height 18
click at [562, 225] on link "70" at bounding box center [563, 226] width 10 height 10
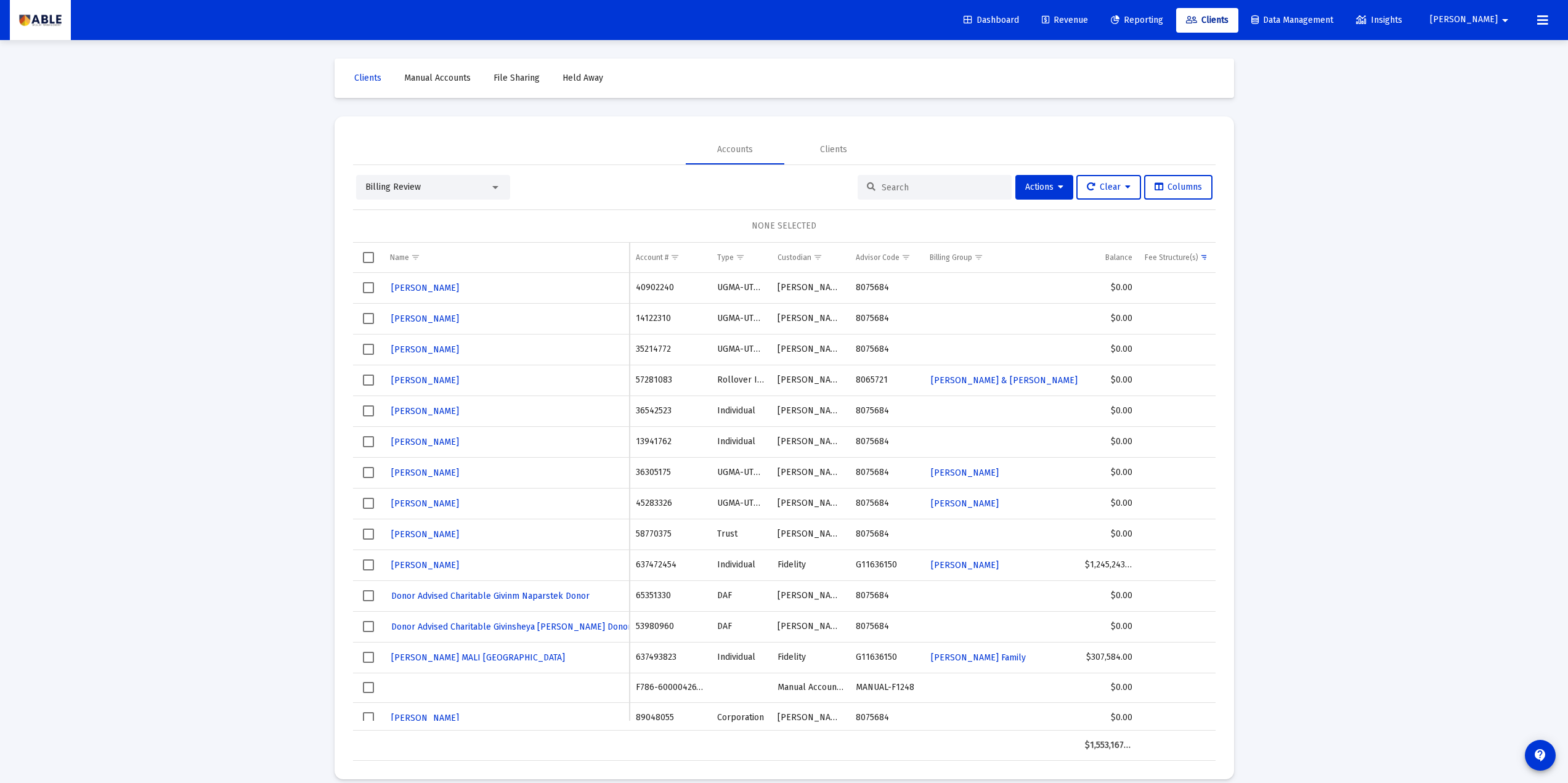
click at [360, 260] on td "Data grid" at bounding box center [368, 257] width 30 height 29
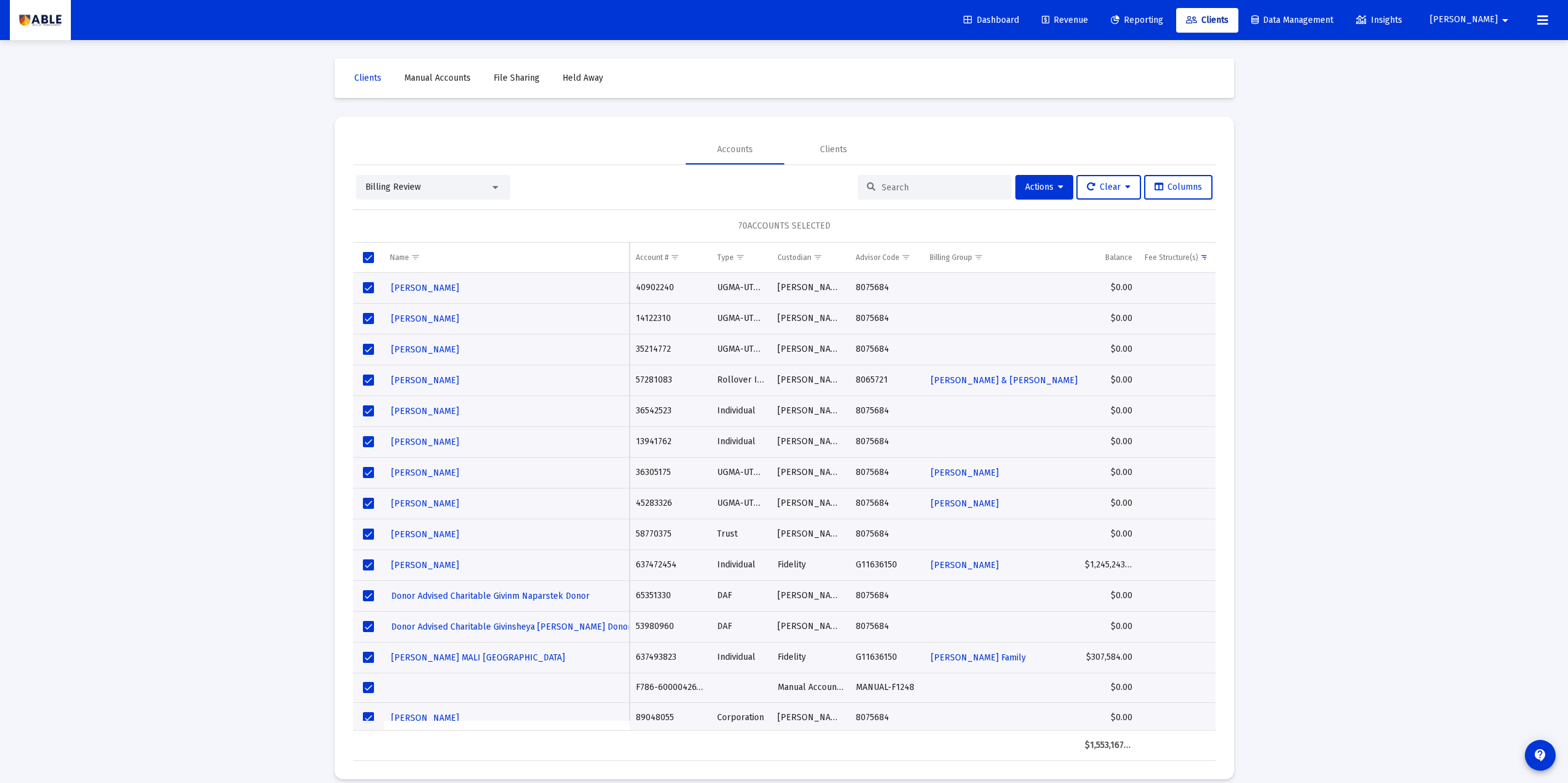
drag, startPoint x: 703, startPoint y: 221, endPoint x: 878, endPoint y: 227, distance: 175.1
click at [878, 227] on div "70 ACCOUNTS SELECTED" at bounding box center [784, 225] width 862 height 33
click at [188, 352] on div "Loading... Clients Manual Accounts File Sharing Held Away Accounts Clients Bill…" at bounding box center [784, 399] width 1568 height 798
click at [364, 257] on span "Select all" at bounding box center [369, 258] width 11 height 11
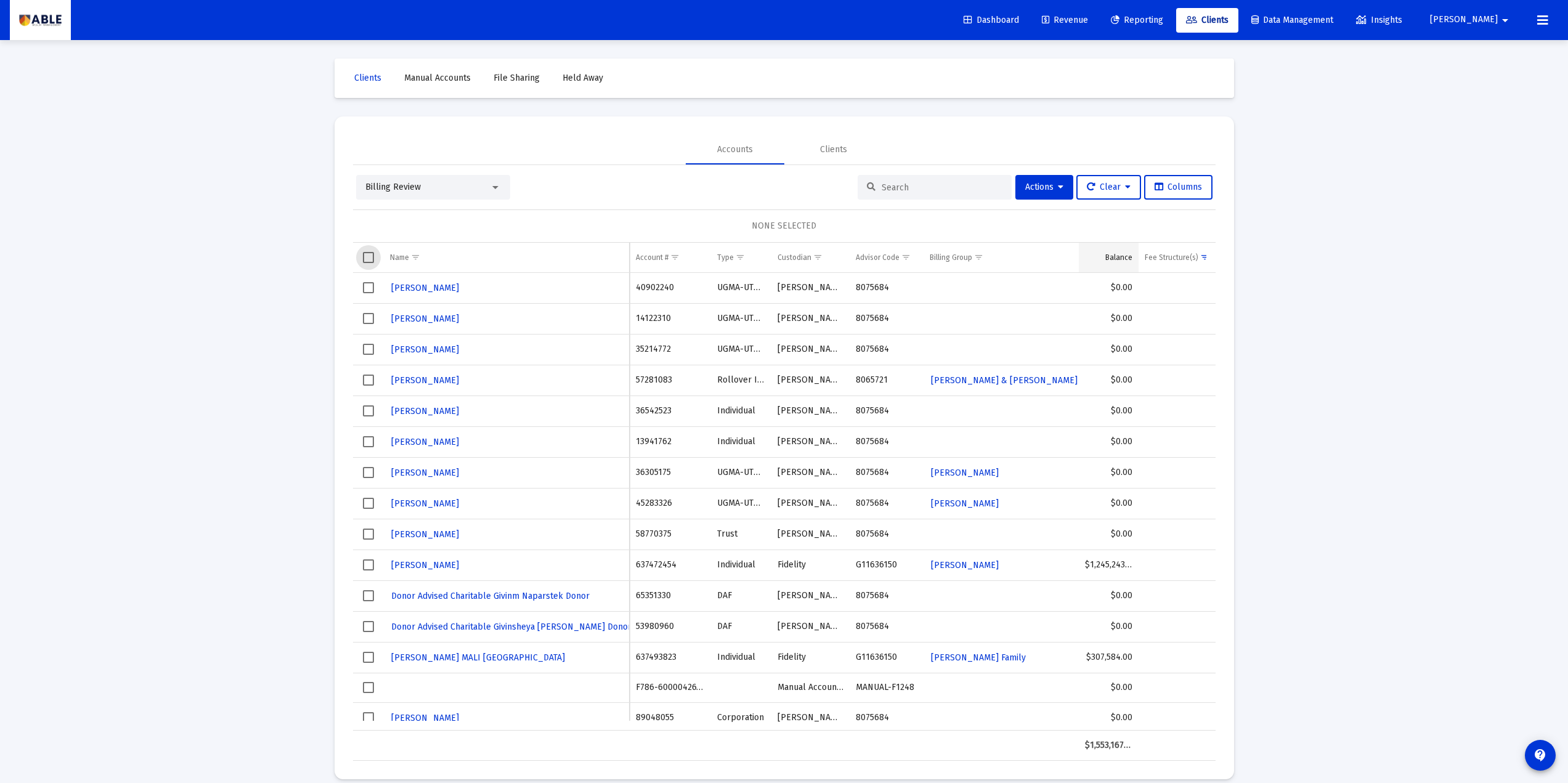
click at [1121, 246] on td "Balance" at bounding box center [1108, 257] width 60 height 29
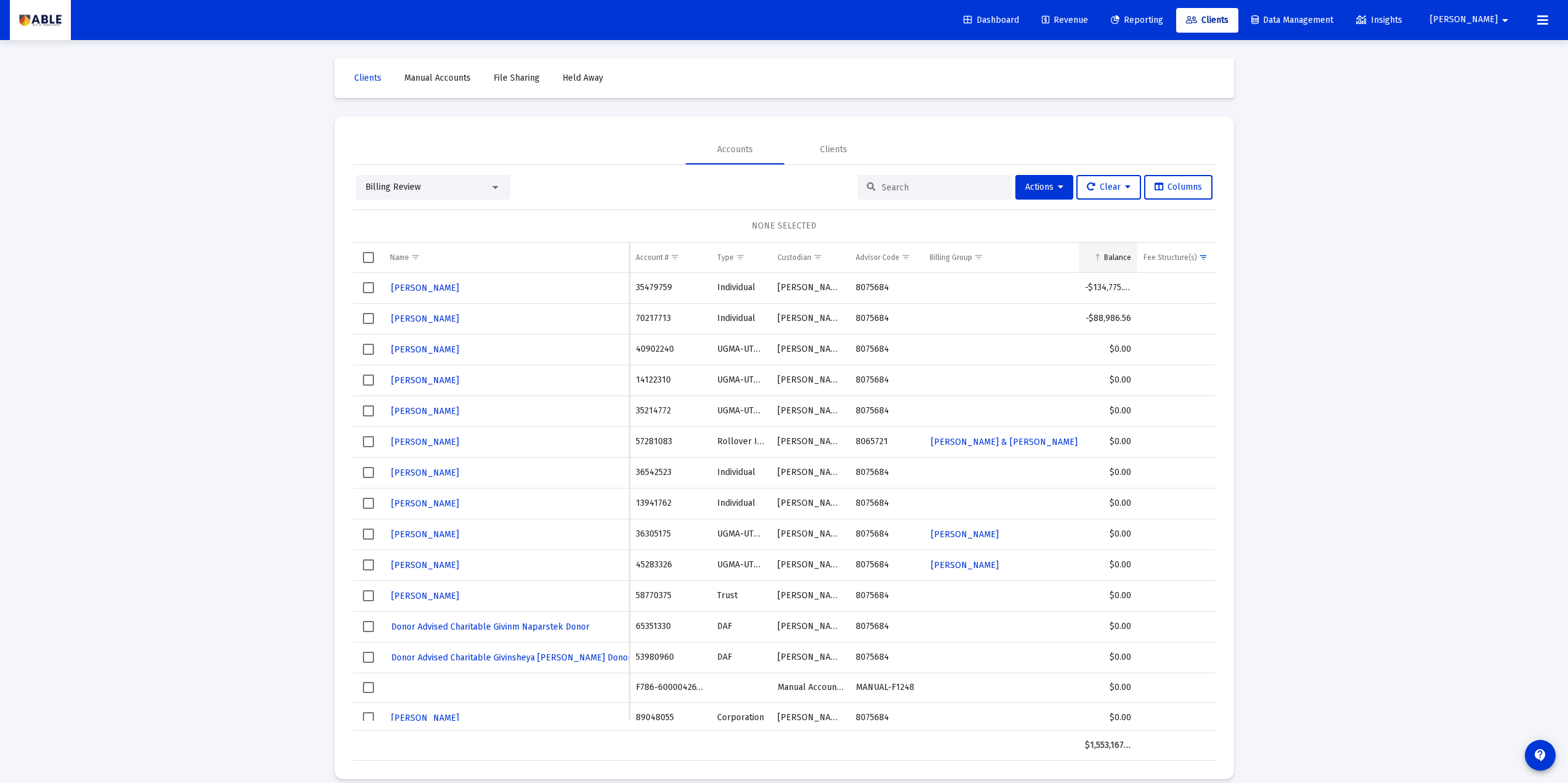
click at [1108, 248] on td "Balance" at bounding box center [1108, 257] width 59 height 29
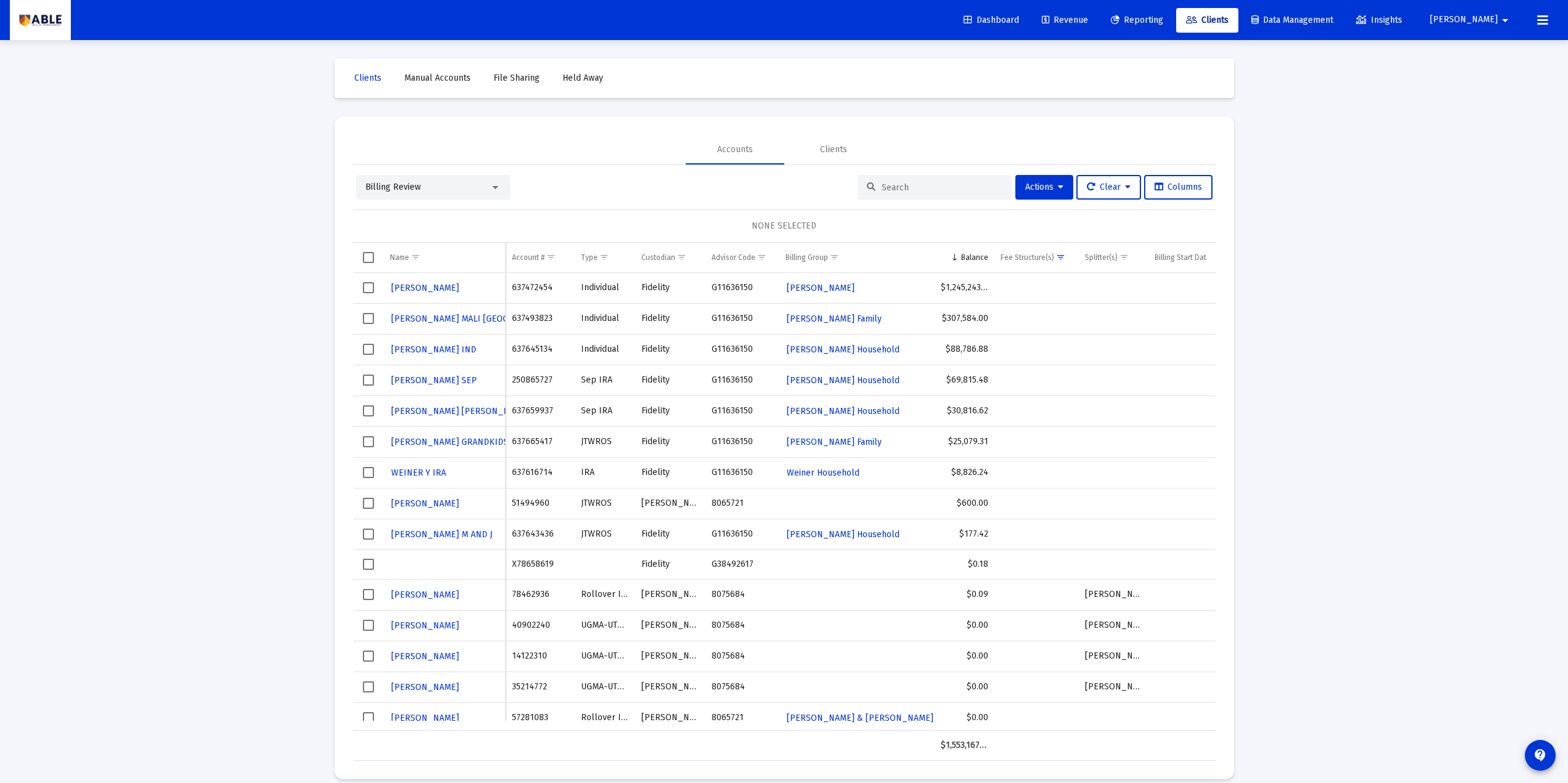
click at [1160, 20] on span "Reporting" at bounding box center [1136, 20] width 52 height 10
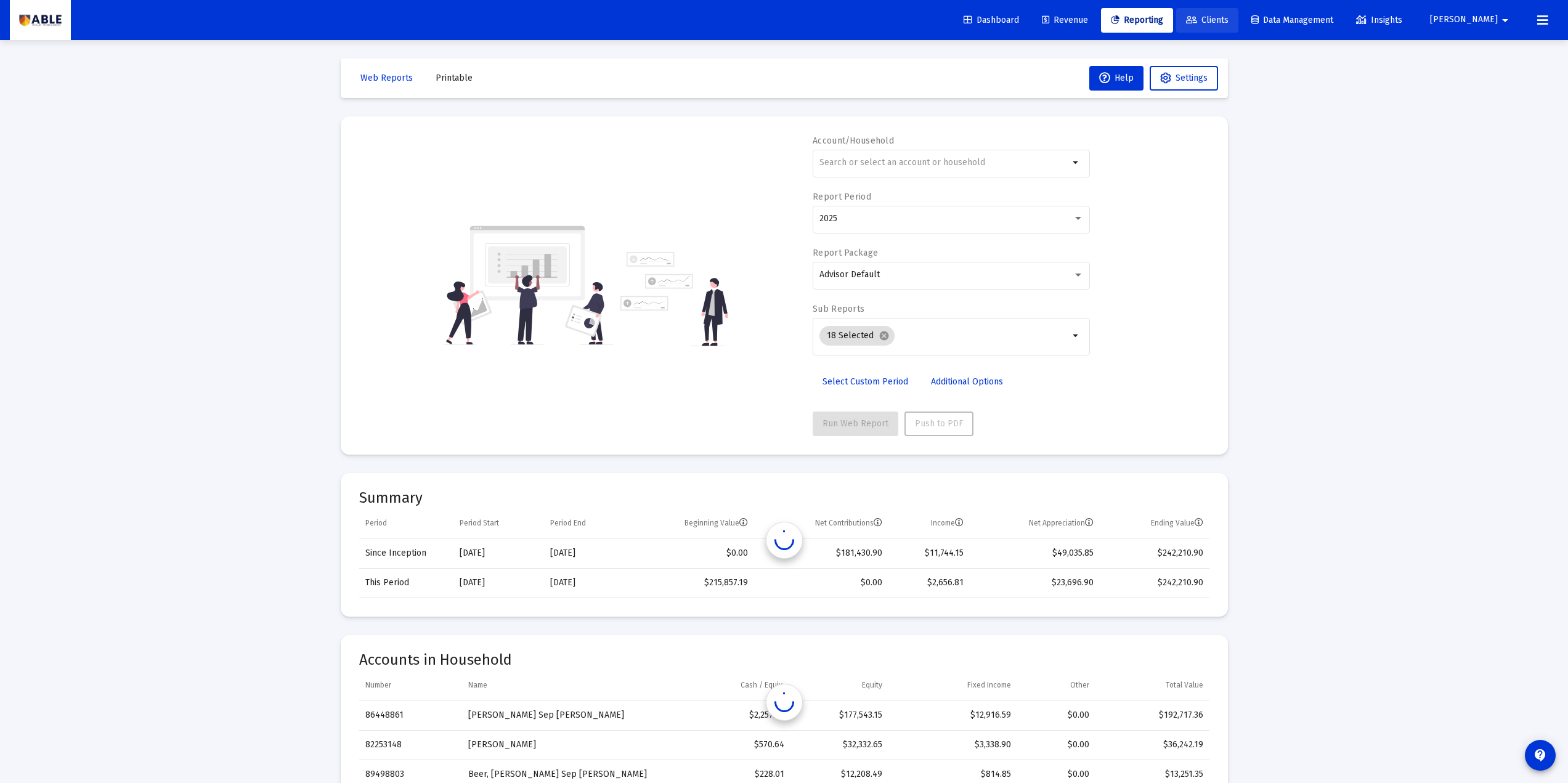
click at [1160, 18] on span "Clients" at bounding box center [1207, 20] width 43 height 10
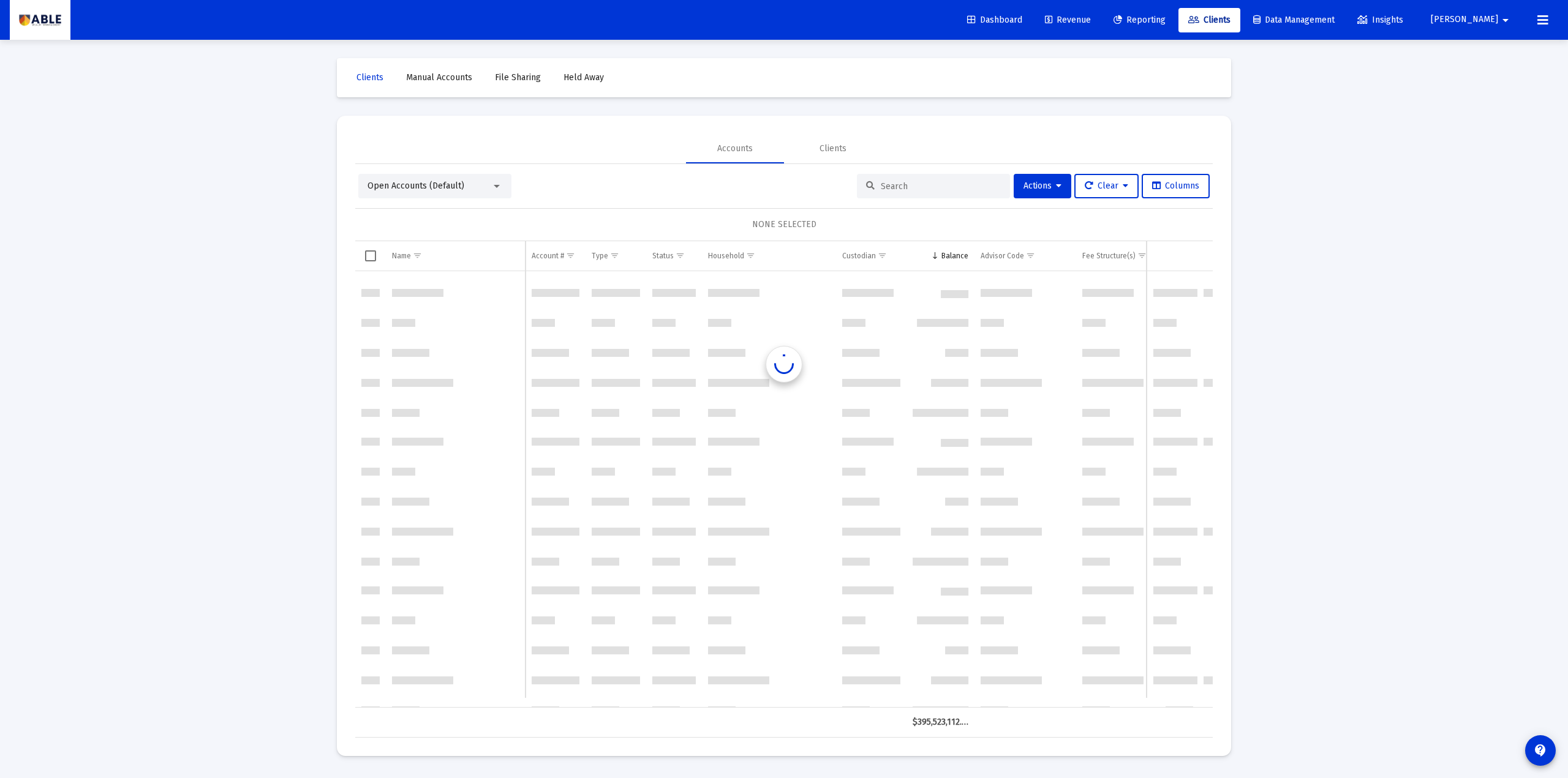
scroll to position [1838, 0]
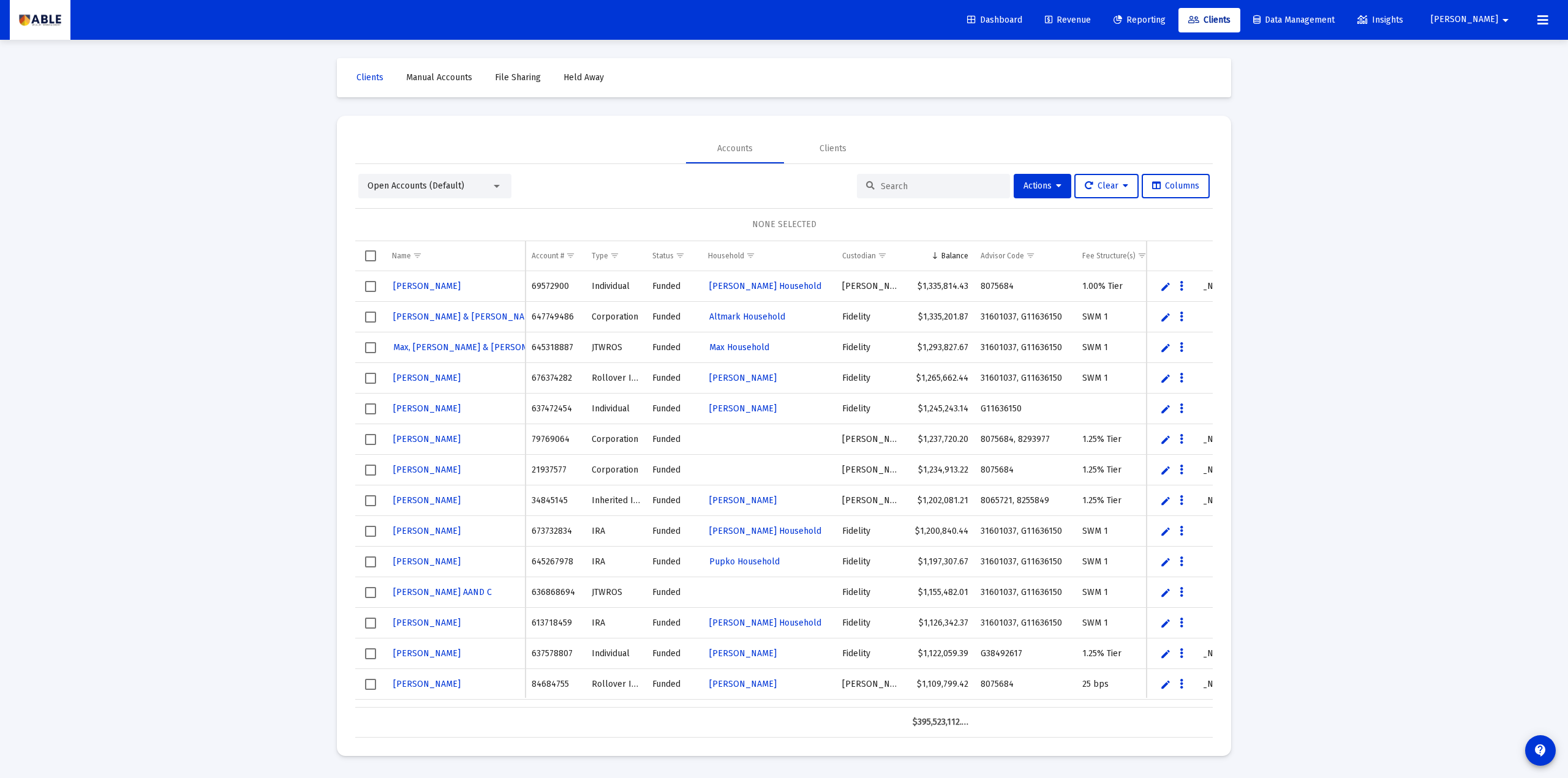
click at [478, 192] on div "Open Accounts (Default)" at bounding box center [429, 185] width 124 height 12
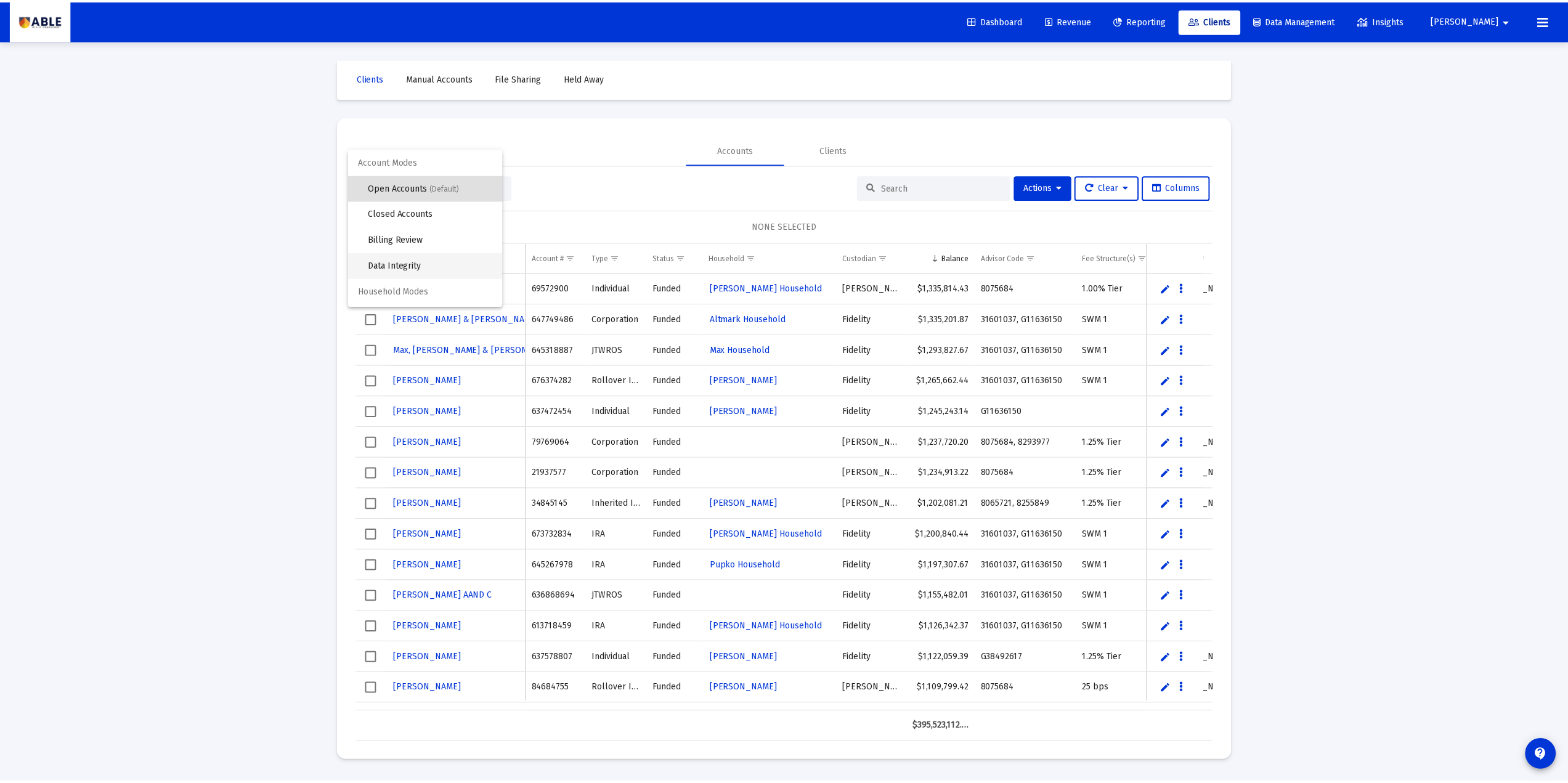
scroll to position [24, 0]
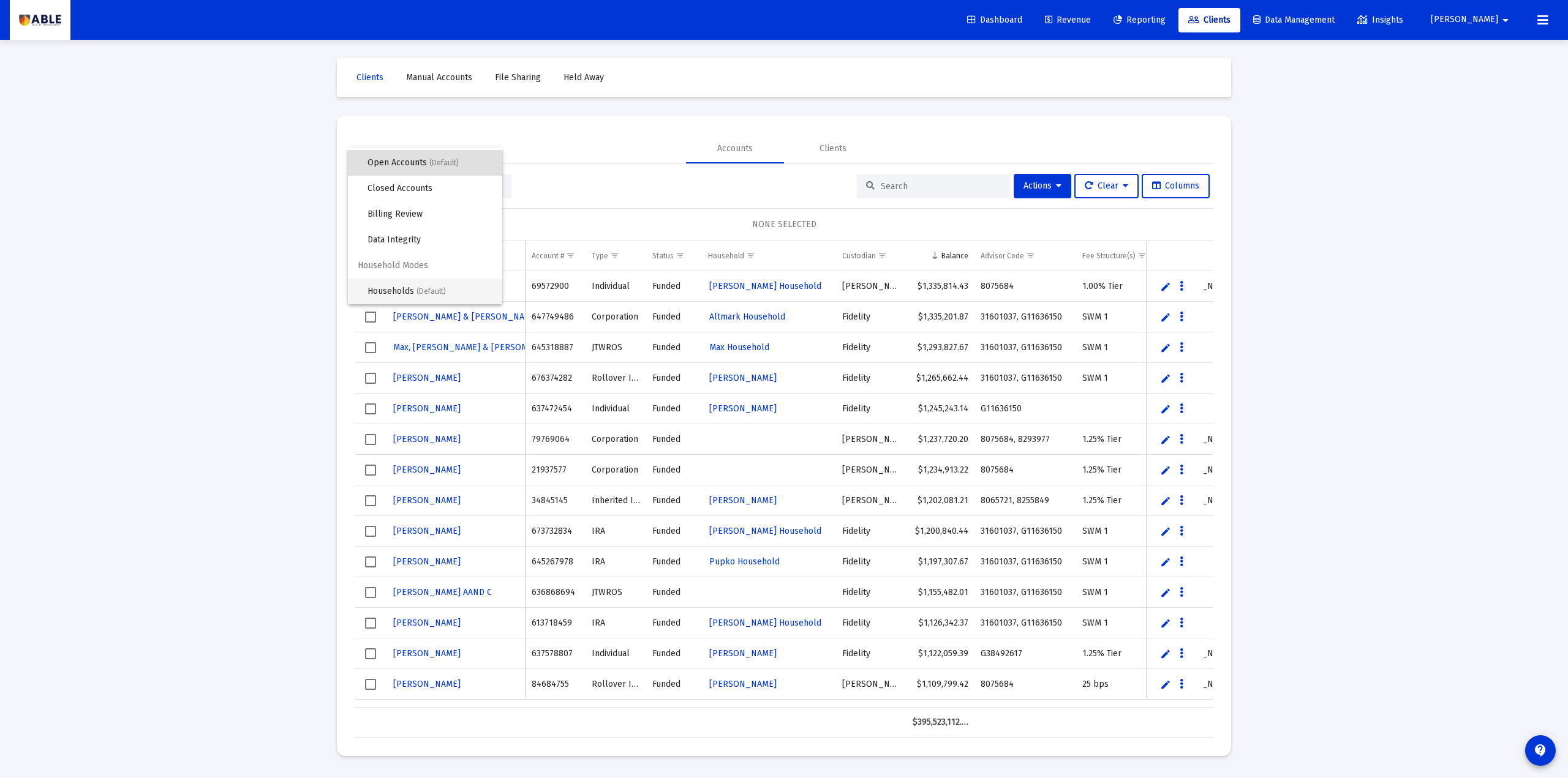
click at [418, 283] on span "Households (Default)" at bounding box center [430, 291] width 125 height 26
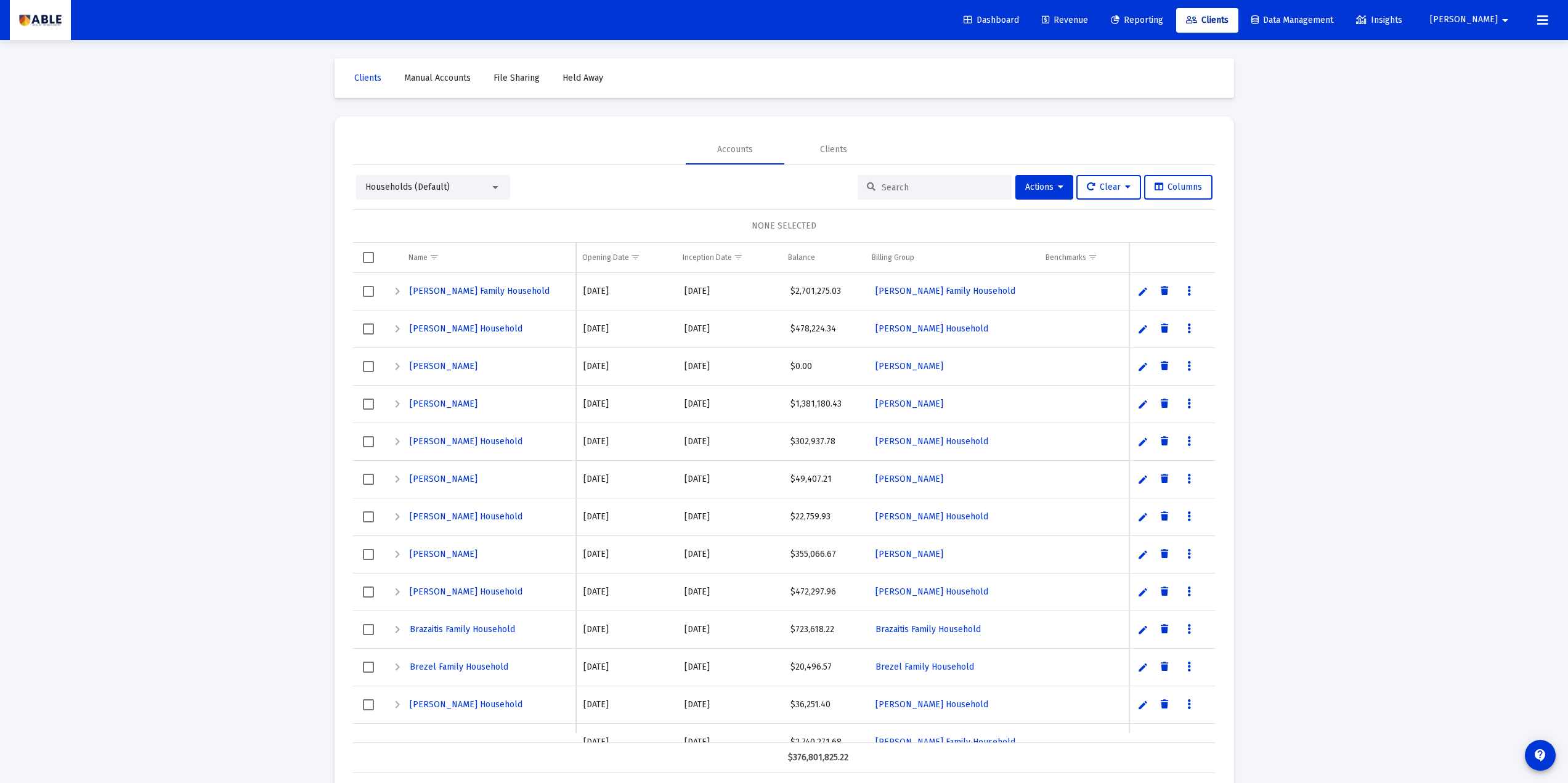
click at [244, 279] on div "Loading... Clients Manual Accounts File Sharing Held Away Accounts Clients Hous…" at bounding box center [784, 405] width 1568 height 811
click at [474, 183] on div "Households (Default)" at bounding box center [427, 186] width 125 height 12
click at [421, 66] on span "Open Accounts (Default)" at bounding box center [428, 57] width 126 height 26
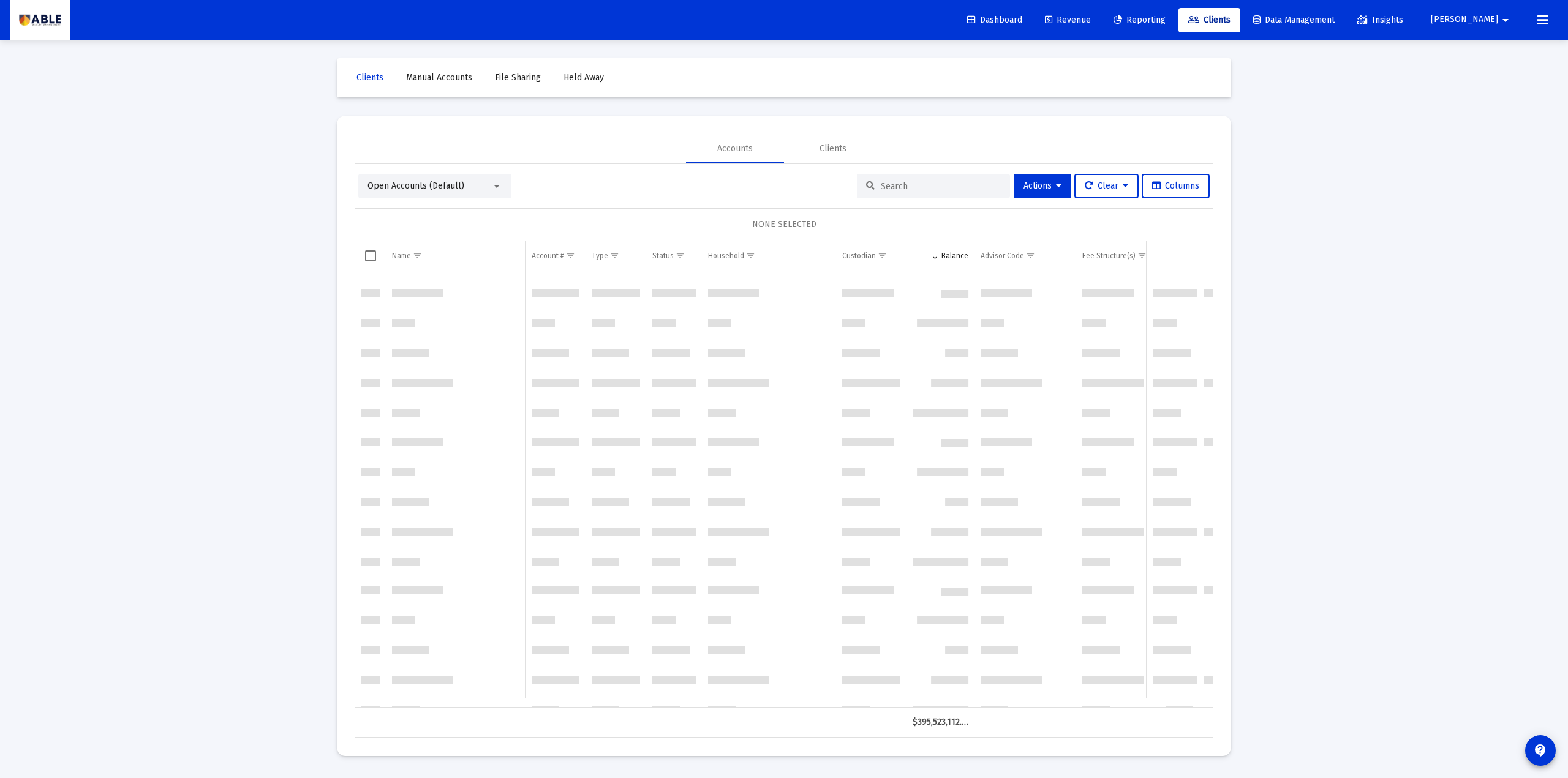
scroll to position [1838, 0]
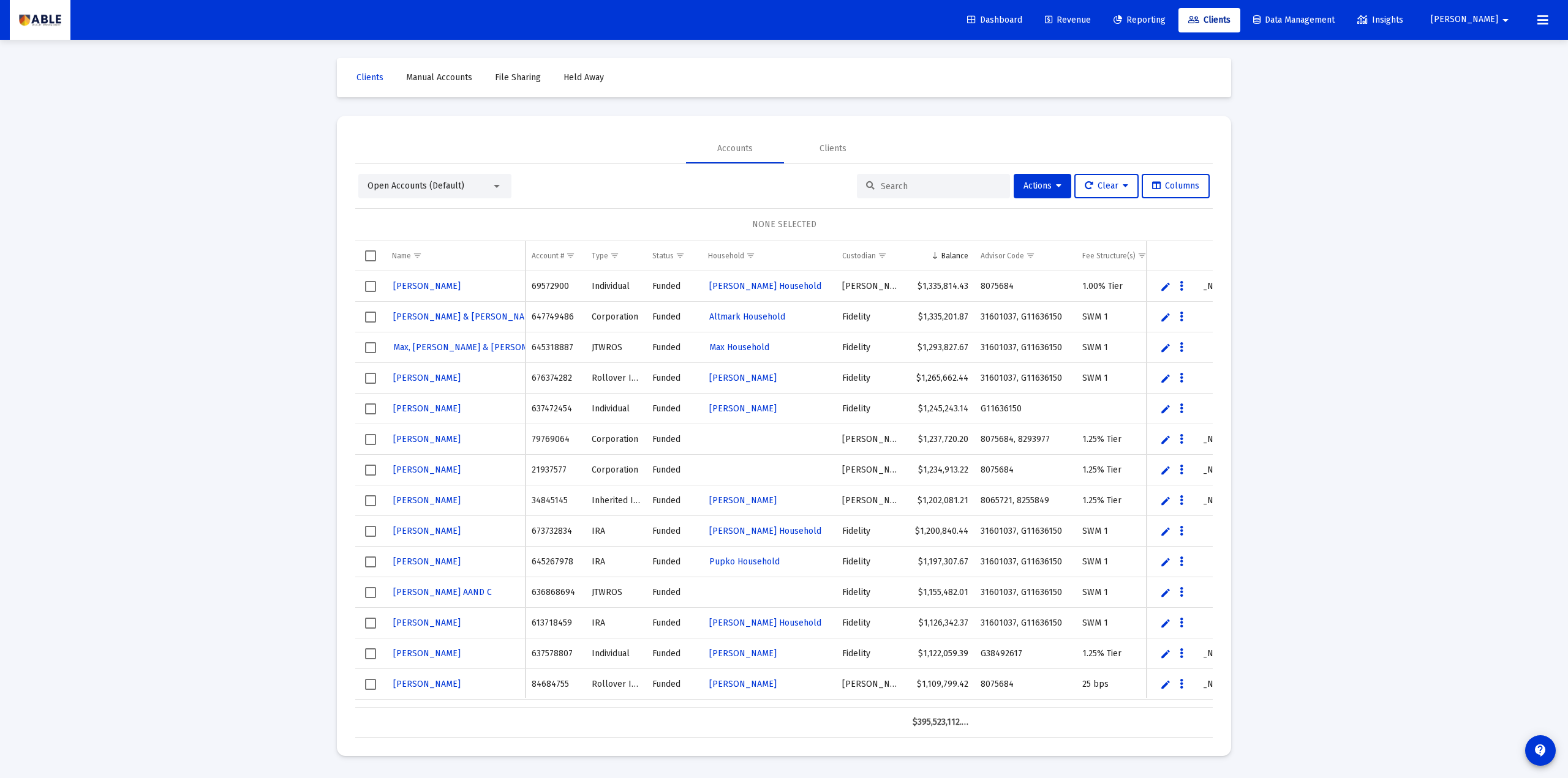
click at [450, 187] on span "Open Accounts (Default)" at bounding box center [416, 185] width 96 height 10
click at [286, 292] on div at bounding box center [784, 389] width 1568 height 778
click at [465, 183] on div "Open Accounts (Default)" at bounding box center [429, 185] width 124 height 12
click at [310, 367] on div at bounding box center [784, 389] width 1568 height 778
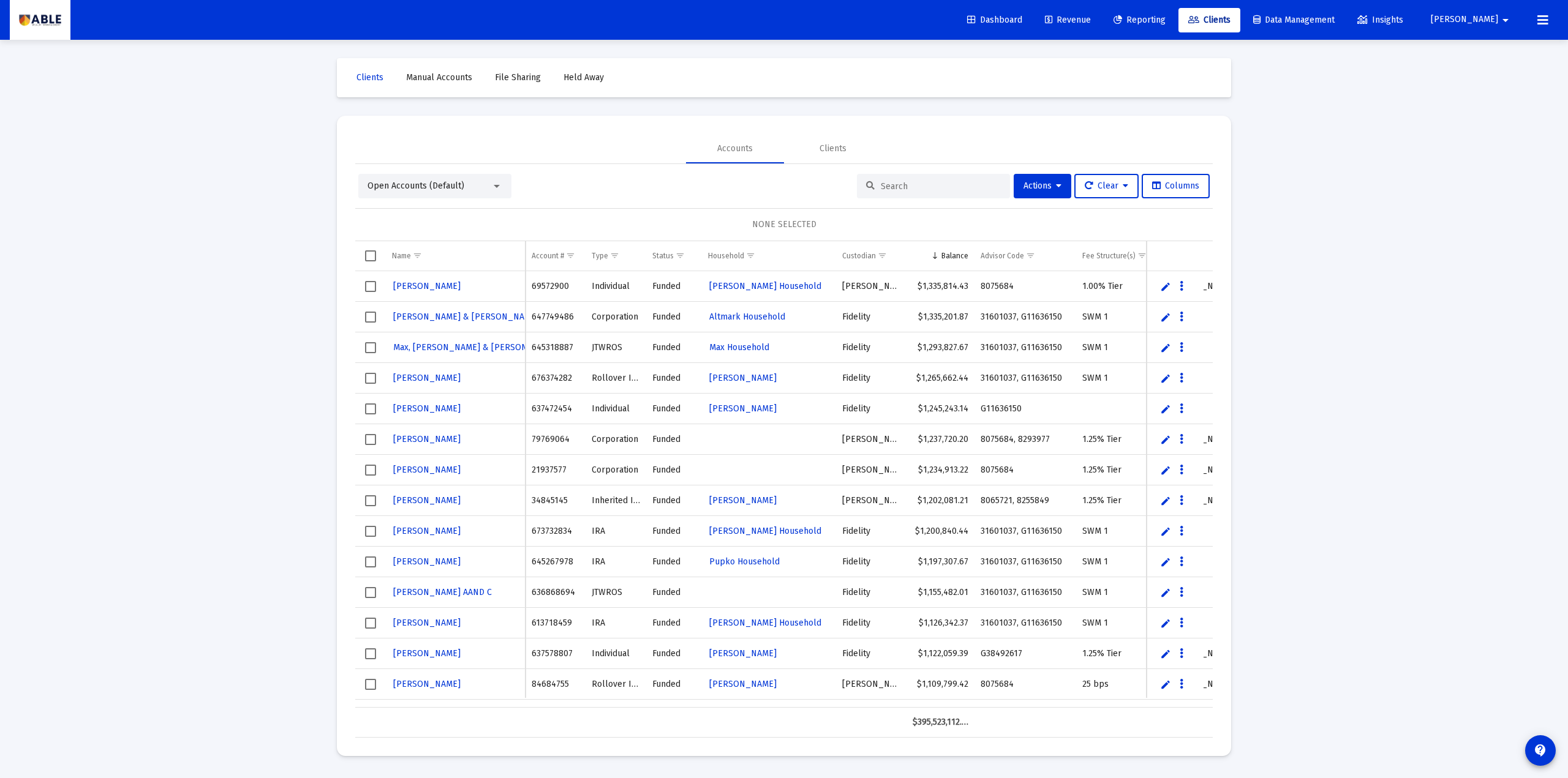
click at [370, 288] on span "Select row" at bounding box center [371, 286] width 11 height 11
click at [1054, 177] on button "Actions" at bounding box center [1042, 186] width 58 height 25
click at [1101, 333] on button "Map to Household" at bounding box center [1071, 335] width 131 height 29
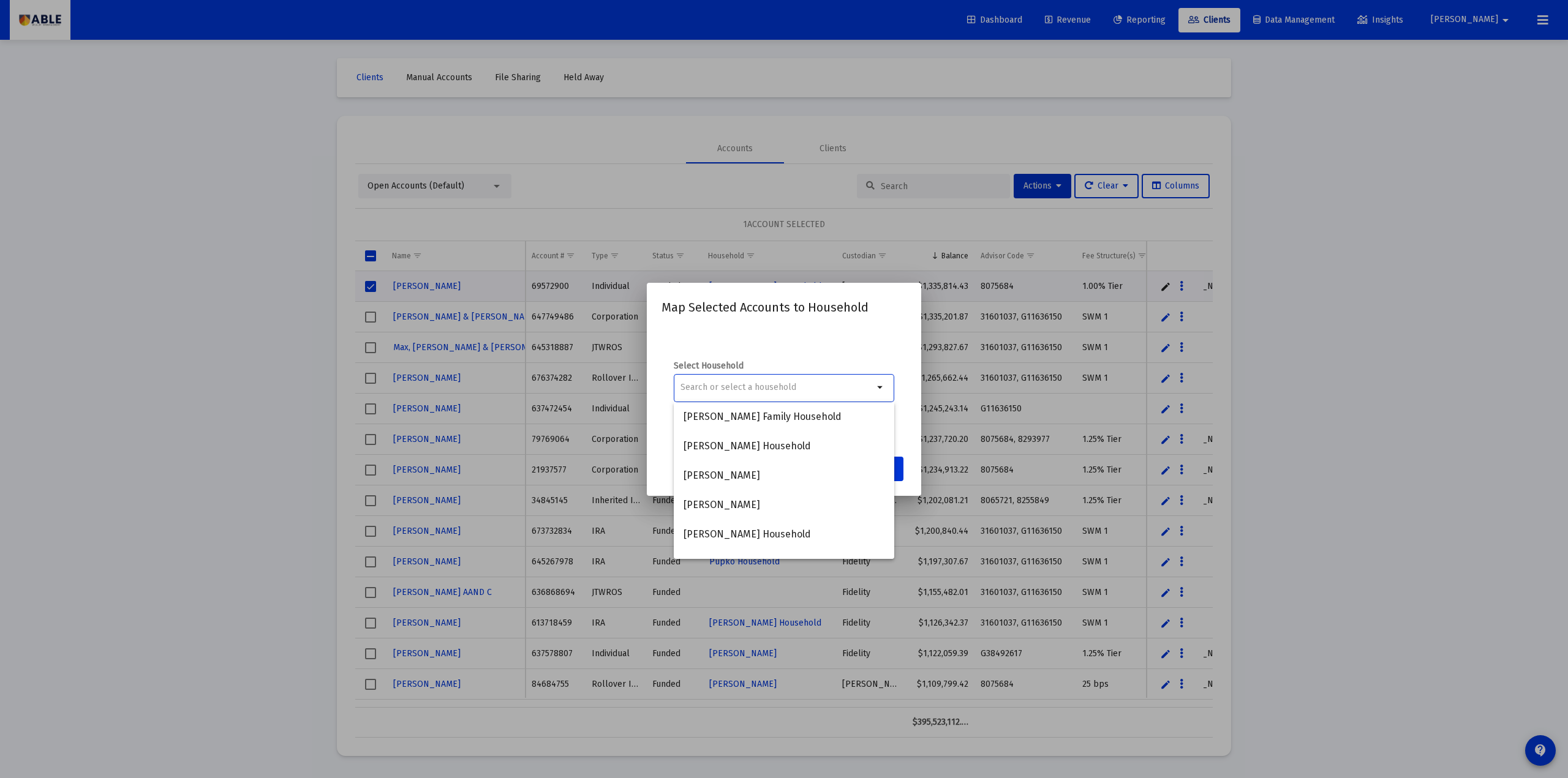
click at [875, 340] on div "Select Household arrow_drop_down" at bounding box center [784, 389] width 245 height 123
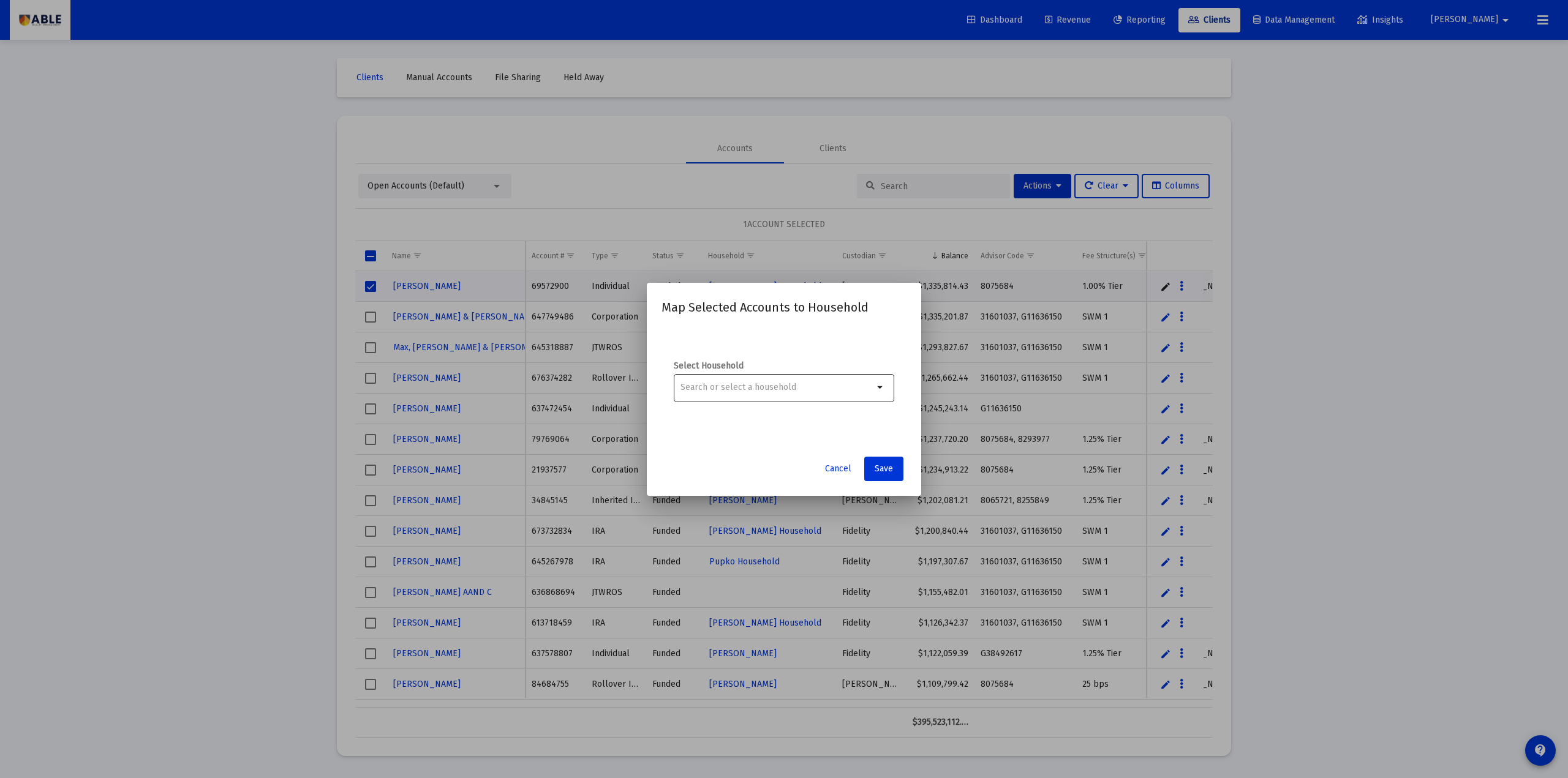
click at [768, 389] on input at bounding box center [777, 388] width 193 height 9
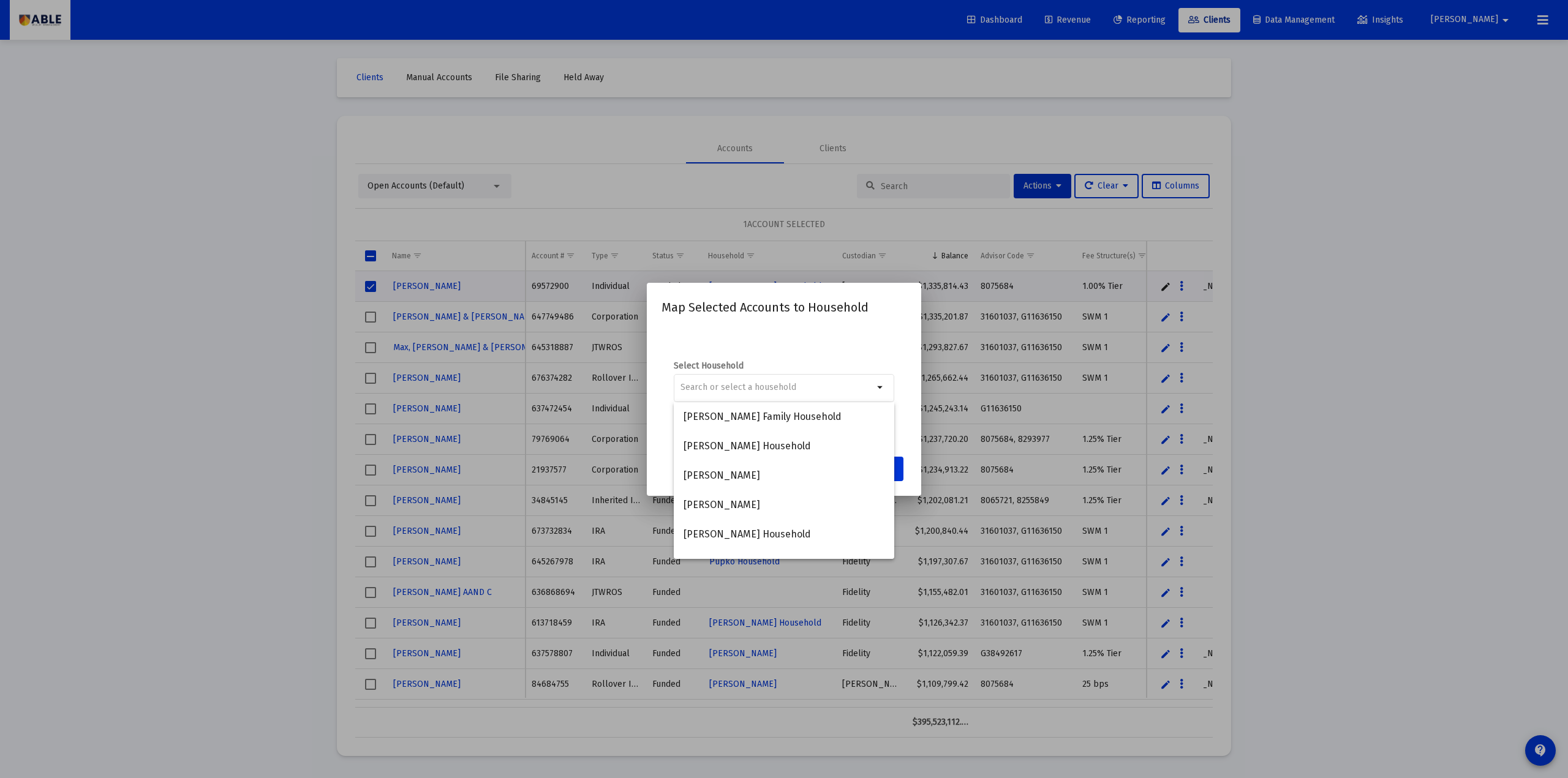
click at [812, 324] on div "Map Selected Accounts to Household Select Household arrow_drop_down Cancel Save" at bounding box center [784, 389] width 245 height 183
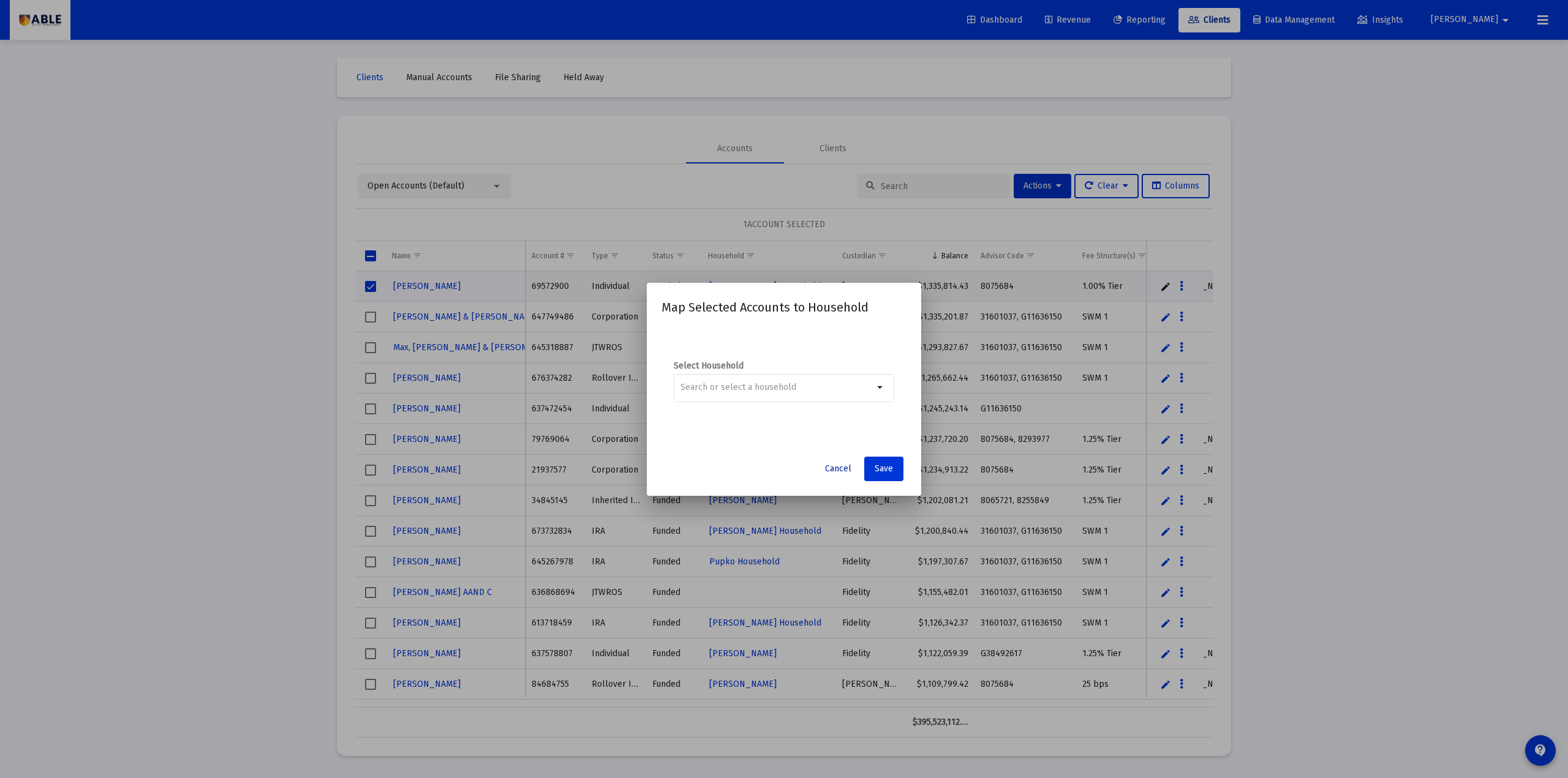
click at [829, 474] on button "Cancel" at bounding box center [838, 469] width 46 height 25
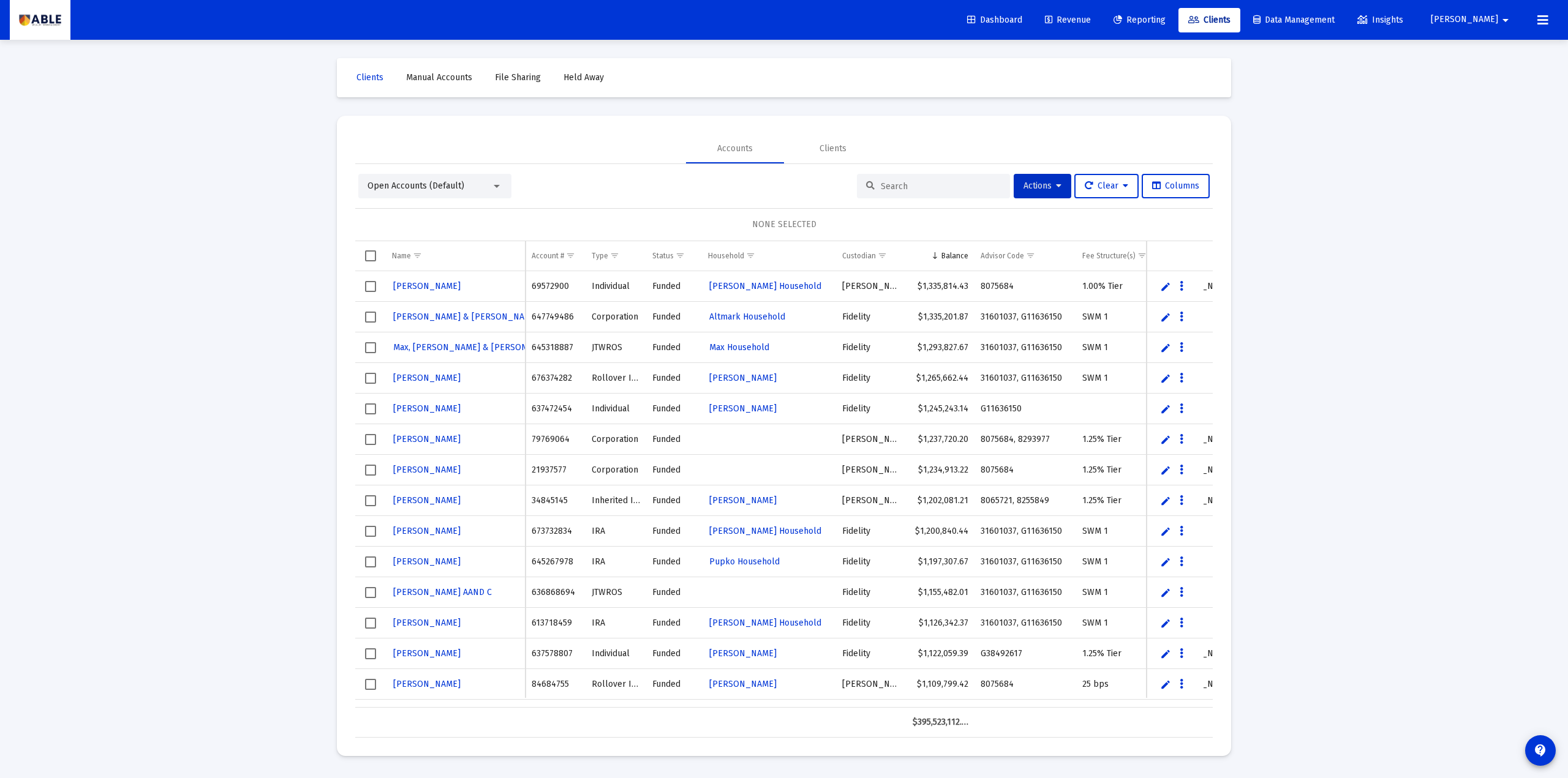
click at [476, 188] on div "Open Accounts (Default)" at bounding box center [429, 185] width 124 height 12
click at [430, 285] on span "Households (Default)" at bounding box center [430, 291] width 125 height 26
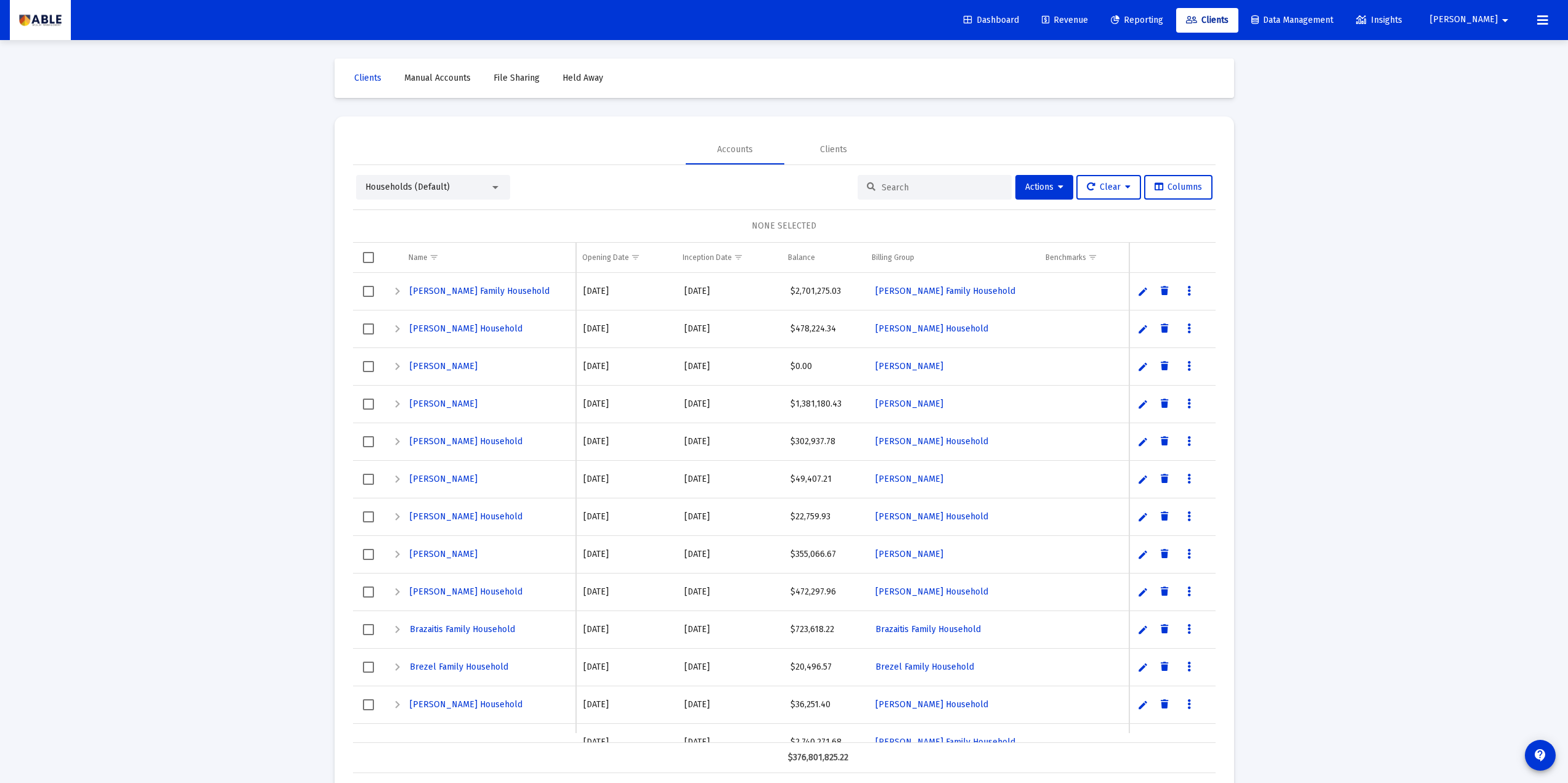
click at [460, 188] on div "Households (Default)" at bounding box center [427, 186] width 125 height 12
click at [410, 83] on span "Open Accounts (Default)" at bounding box center [428, 81] width 126 height 26
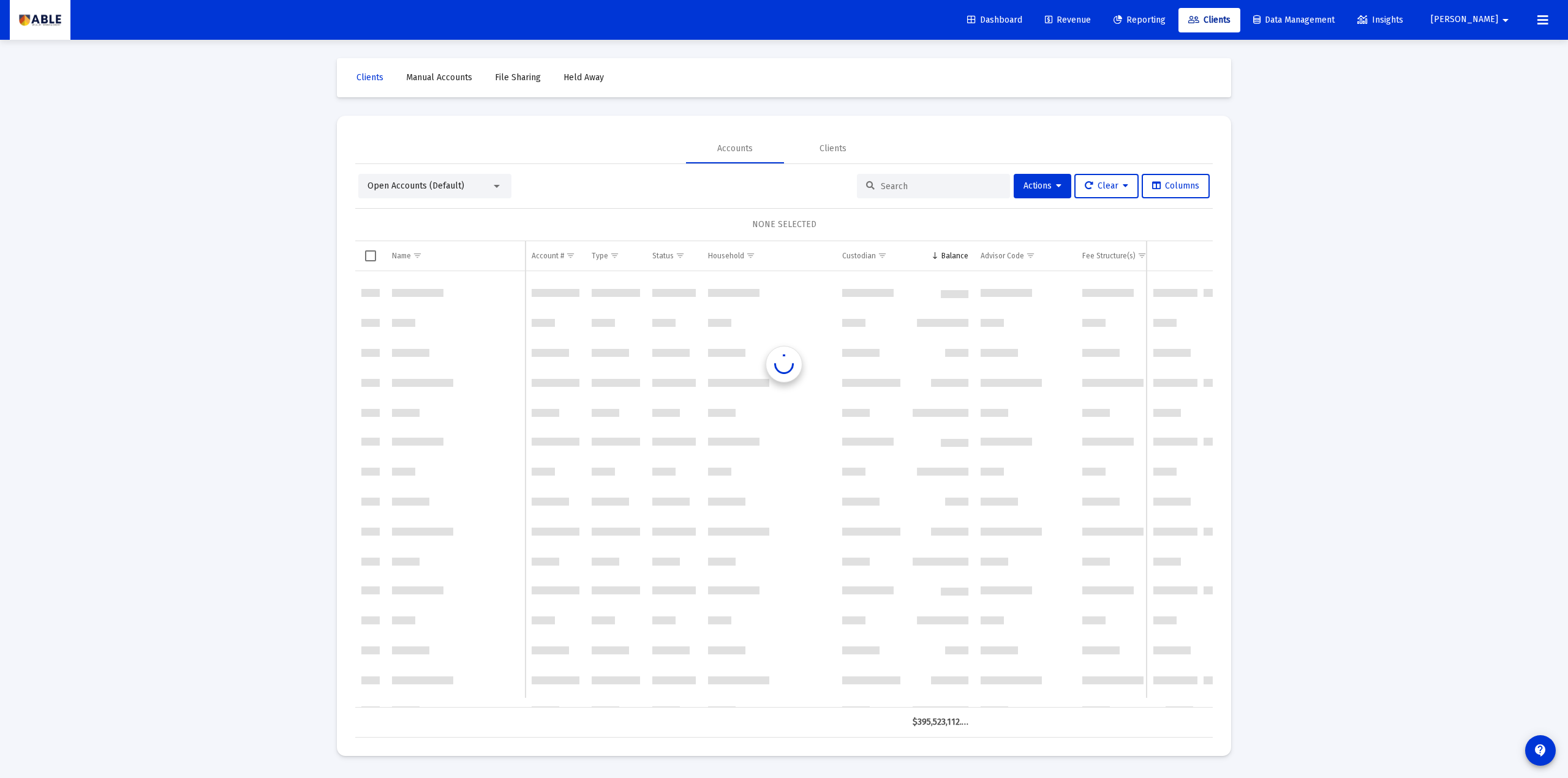
scroll to position [1838, 0]
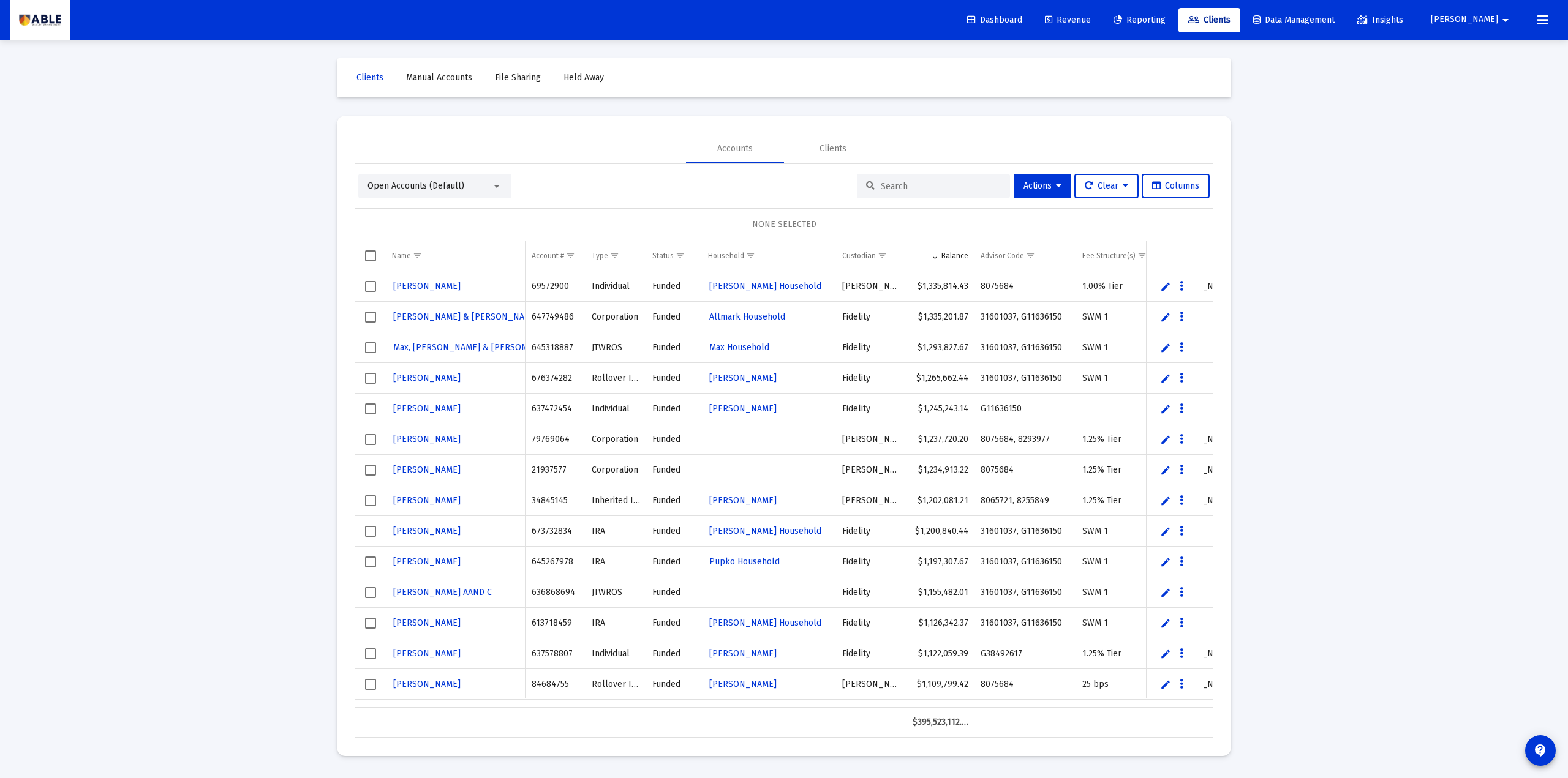
click at [368, 287] on span "Select row" at bounding box center [371, 286] width 11 height 11
click at [373, 380] on span "Select row" at bounding box center [371, 379] width 11 height 11
click at [366, 499] on span "Select row" at bounding box center [371, 501] width 11 height 11
click at [372, 474] on span "Select row" at bounding box center [371, 471] width 11 height 11
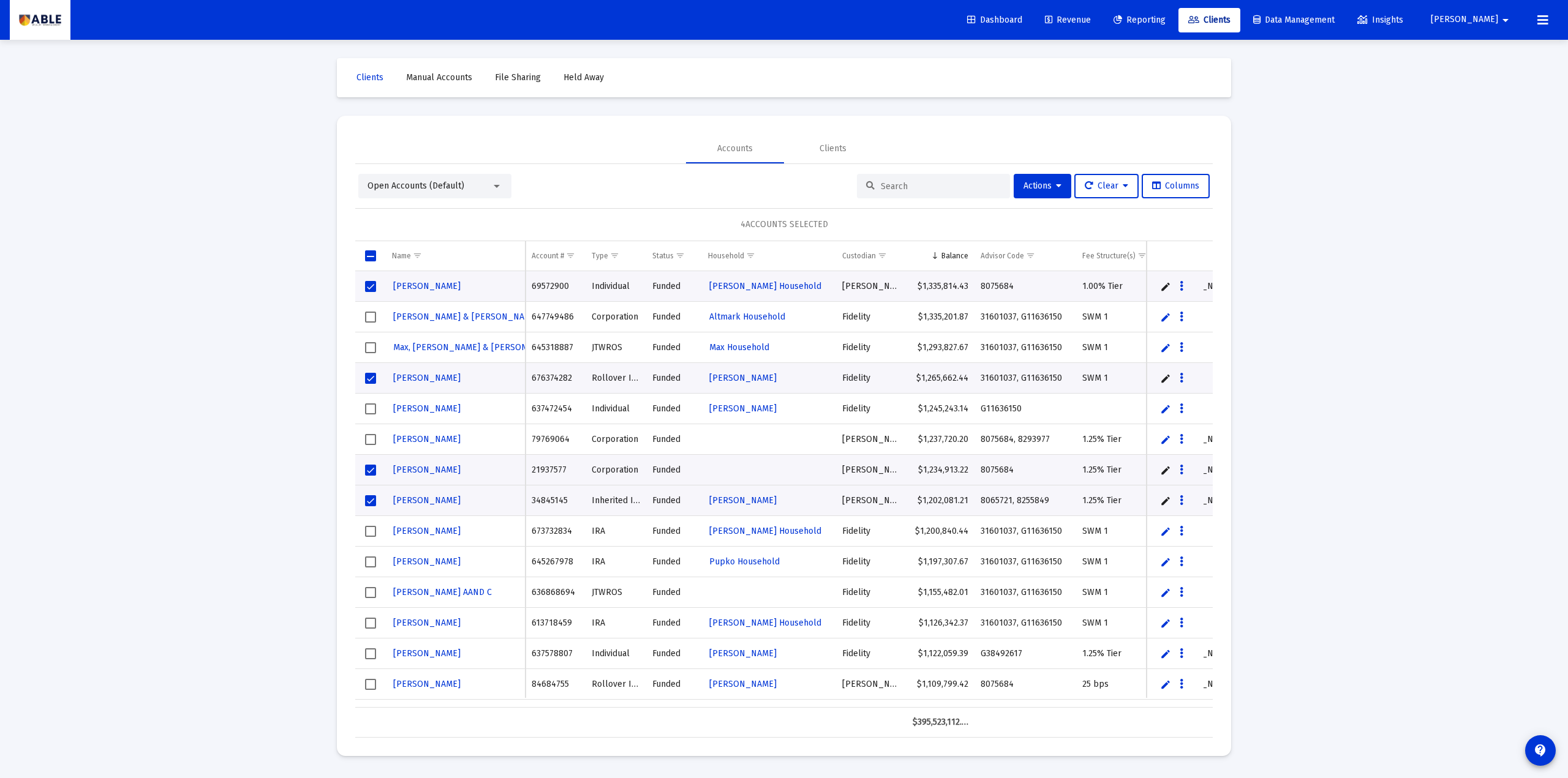
drag, startPoint x: 715, startPoint y: 221, endPoint x: 866, endPoint y: 225, distance: 151.1
click at [866, 225] on div "4 ACCOUNTS SELECTED" at bounding box center [784, 224] width 858 height 33
click at [851, 222] on div "4 ACCOUNTS SELECTED" at bounding box center [784, 224] width 858 height 33
drag, startPoint x: 739, startPoint y: 228, endPoint x: 783, endPoint y: 215, distance: 45.9
click at [869, 229] on div "4 ACCOUNTS SELECTED" at bounding box center [784, 224] width 858 height 33
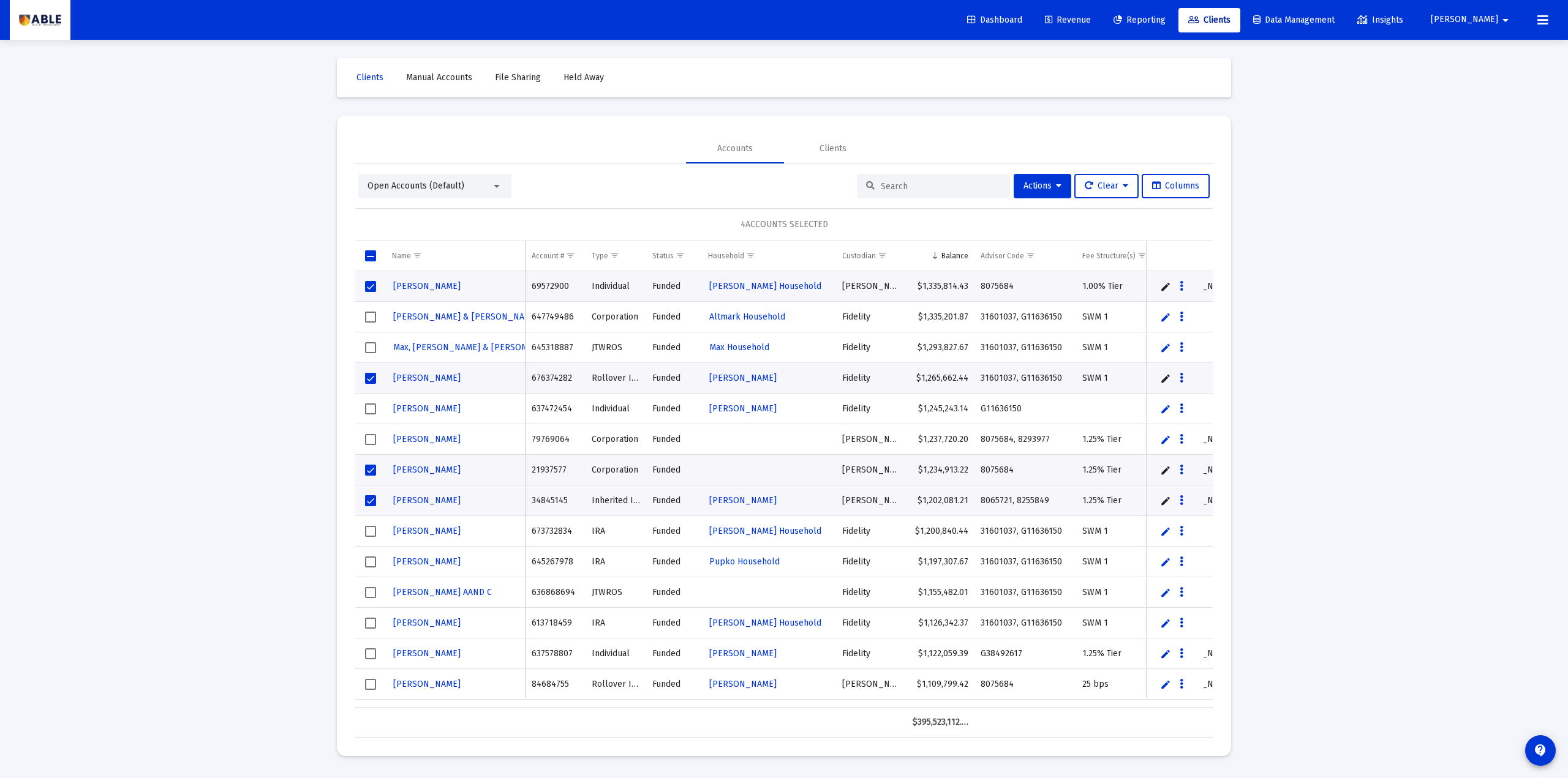
click at [780, 214] on div "4 ACCOUNTS SELECTED" at bounding box center [784, 224] width 858 height 33
click at [883, 256] on span "Show filter options for column 'Custodian'" at bounding box center [882, 256] width 9 height 9
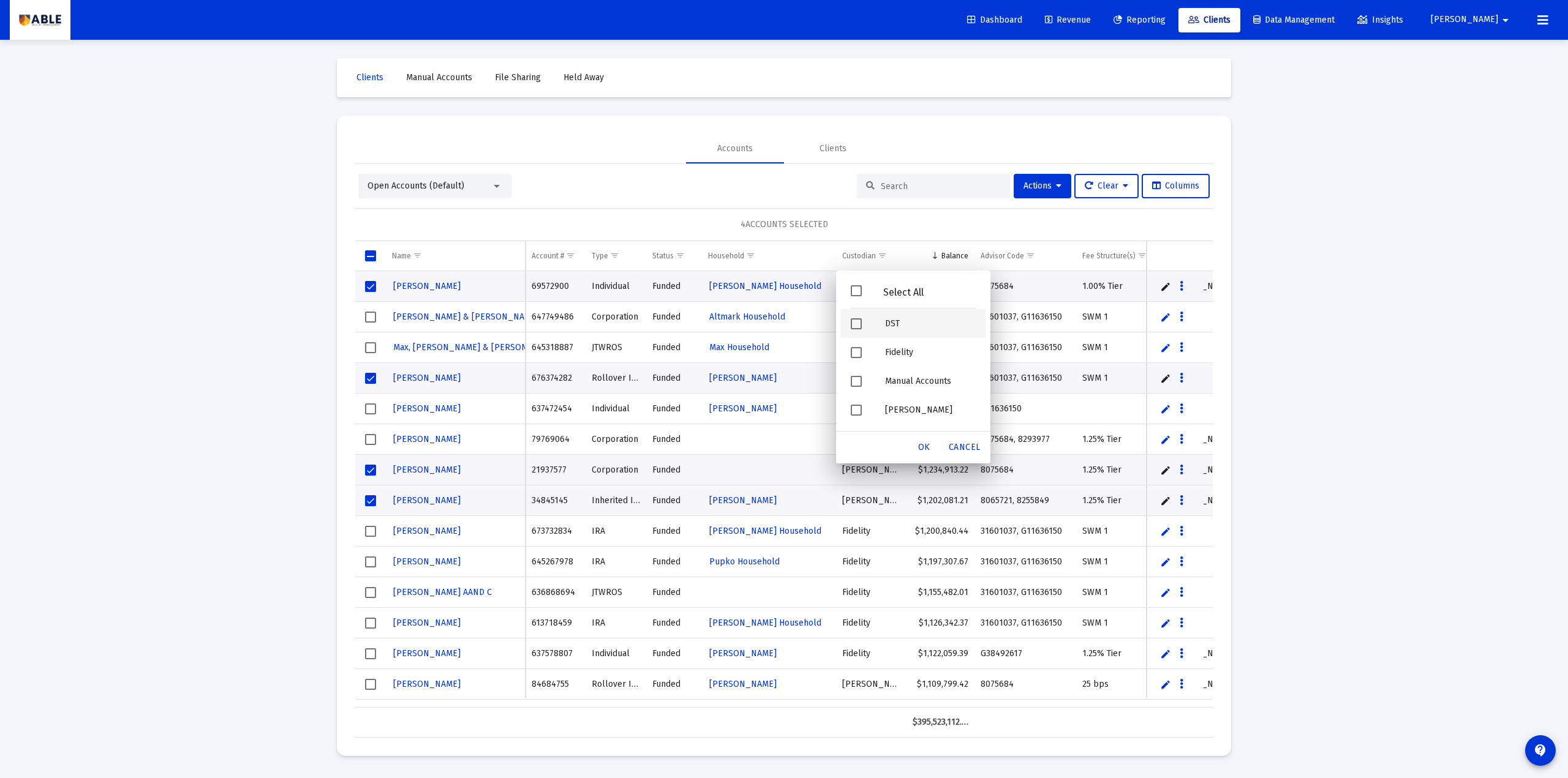
click at [860, 320] on span "Filter options" at bounding box center [857, 324] width 11 height 11
click at [855, 382] on span "Filter options" at bounding box center [857, 382] width 11 height 11
click at [928, 441] on div "OK" at bounding box center [924, 447] width 39 height 22
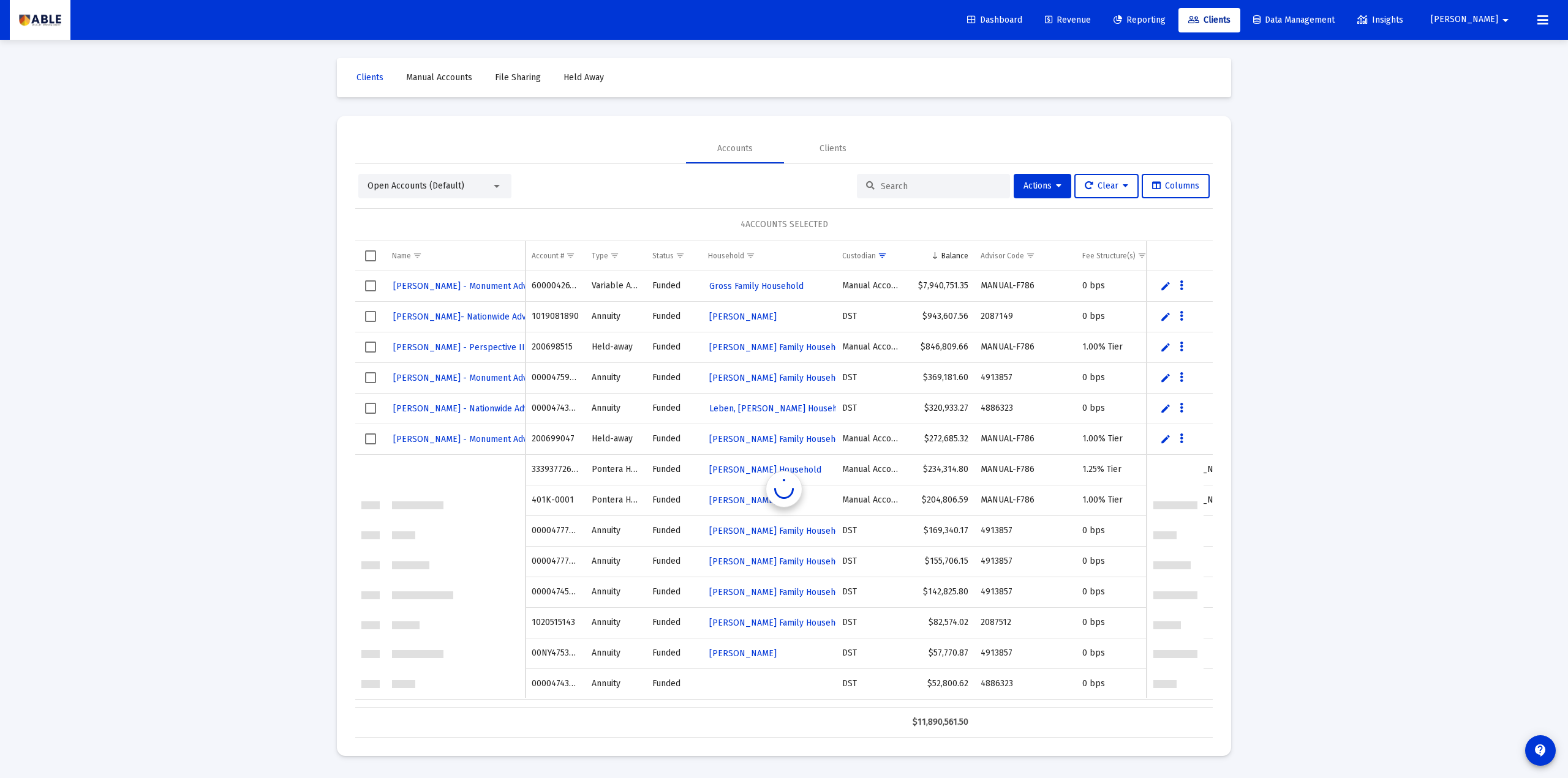
scroll to position [0, 0]
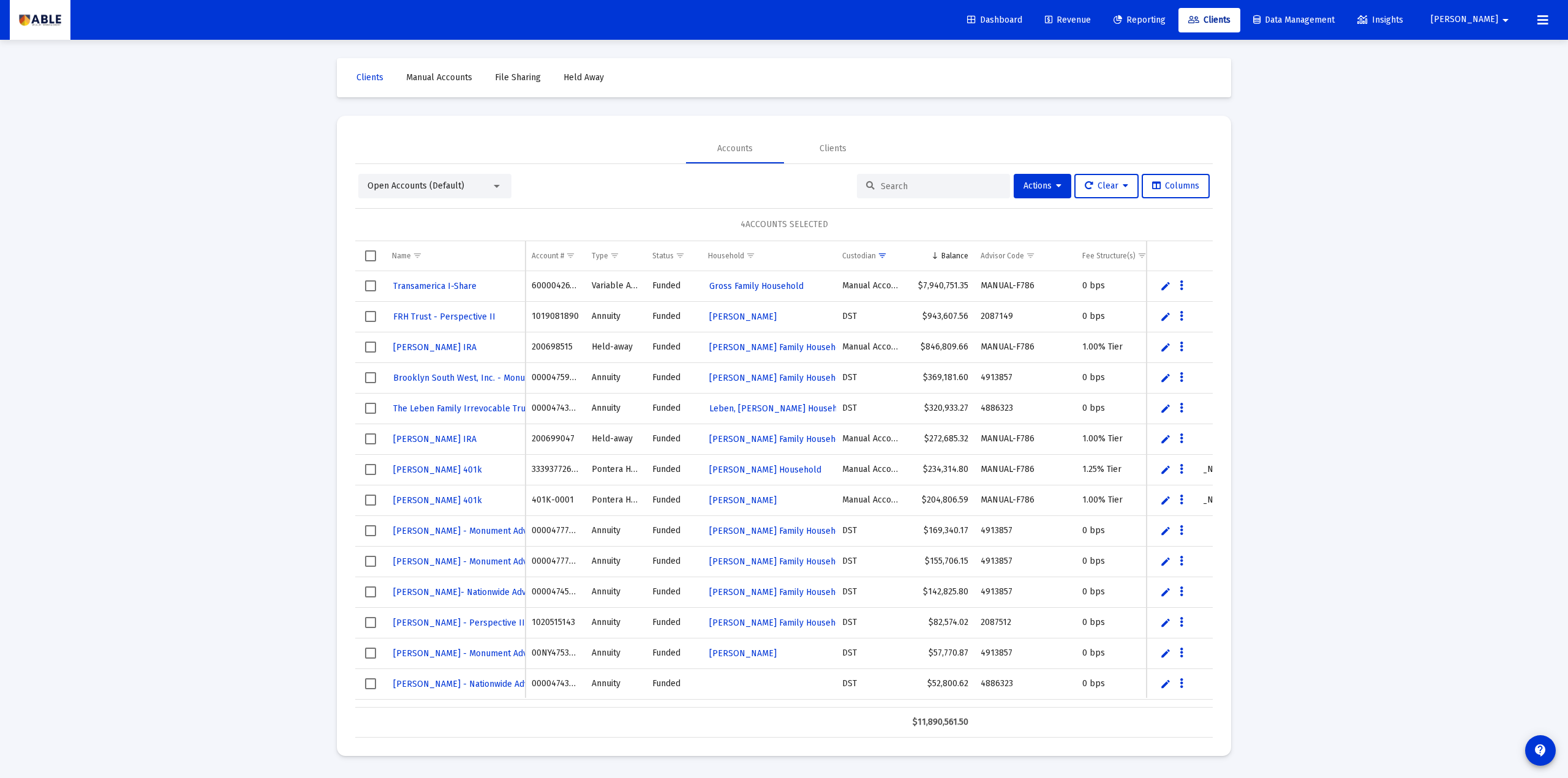
drag, startPoint x: 733, startPoint y: 225, endPoint x: 809, endPoint y: 225, distance: 76.0
click at [840, 225] on div "4 ACCOUNTS SELECTED" at bounding box center [784, 224] width 858 height 33
click at [761, 223] on span "ACCOUNTS SELECTED" at bounding box center [786, 224] width 82 height 10
click at [733, 223] on div "4 ACCOUNTS SELECTED" at bounding box center [784, 224] width 858 height 33
click at [374, 340] on td "Data grid" at bounding box center [371, 347] width 30 height 30
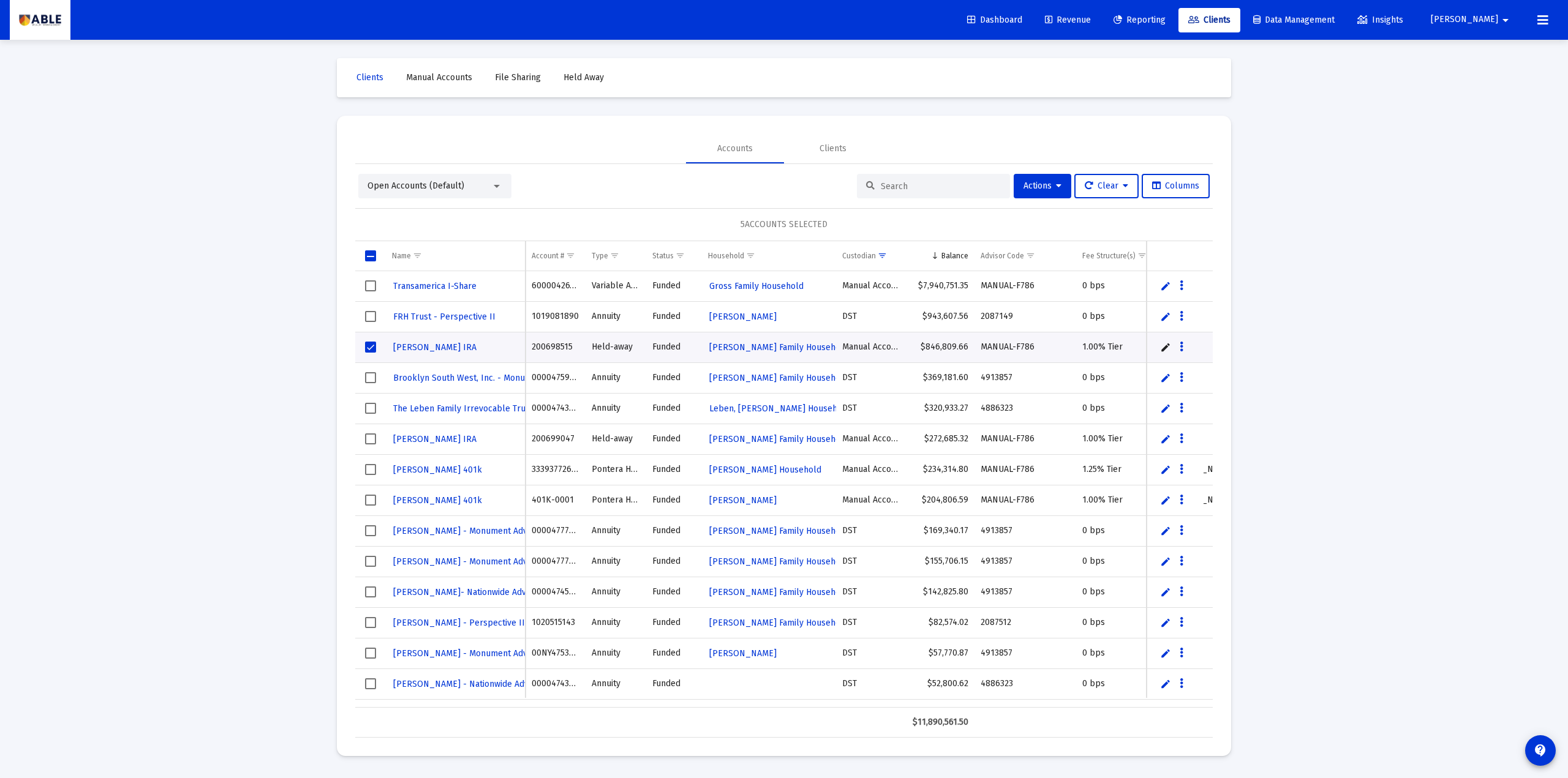
drag, startPoint x: 730, startPoint y: 227, endPoint x: 859, endPoint y: 223, distance: 129.1
click at [859, 223] on div "5 ACCOUNTS SELECTED" at bounding box center [784, 224] width 858 height 33
click at [1125, 183] on icon at bounding box center [1125, 185] width 6 height 9
click at [1120, 217] on button "Clear Selections" at bounding box center [1111, 217] width 84 height 29
drag, startPoint x: 747, startPoint y: 229, endPoint x: 870, endPoint y: 227, distance: 123.0
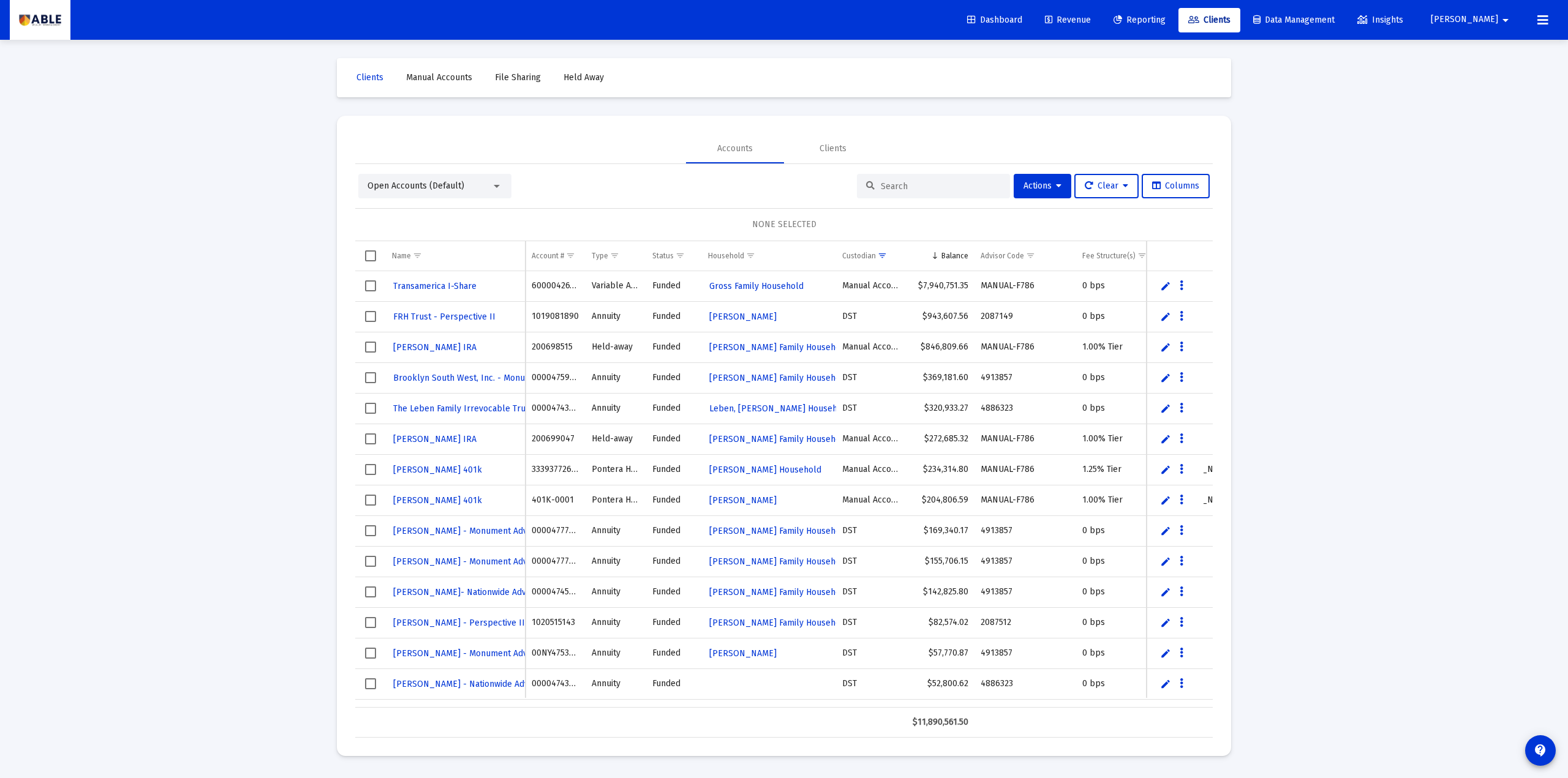
click at [870, 227] on div "NONE SELECTED" at bounding box center [784, 224] width 838 height 12
click at [865, 227] on div "NONE SELECTED" at bounding box center [784, 224] width 838 height 12
click at [376, 318] on span "Select row" at bounding box center [371, 317] width 11 height 11
click at [369, 380] on span "Select row" at bounding box center [371, 378] width 11 height 11
click at [880, 256] on span "Show filter options for column 'Custodian'" at bounding box center [882, 256] width 9 height 9
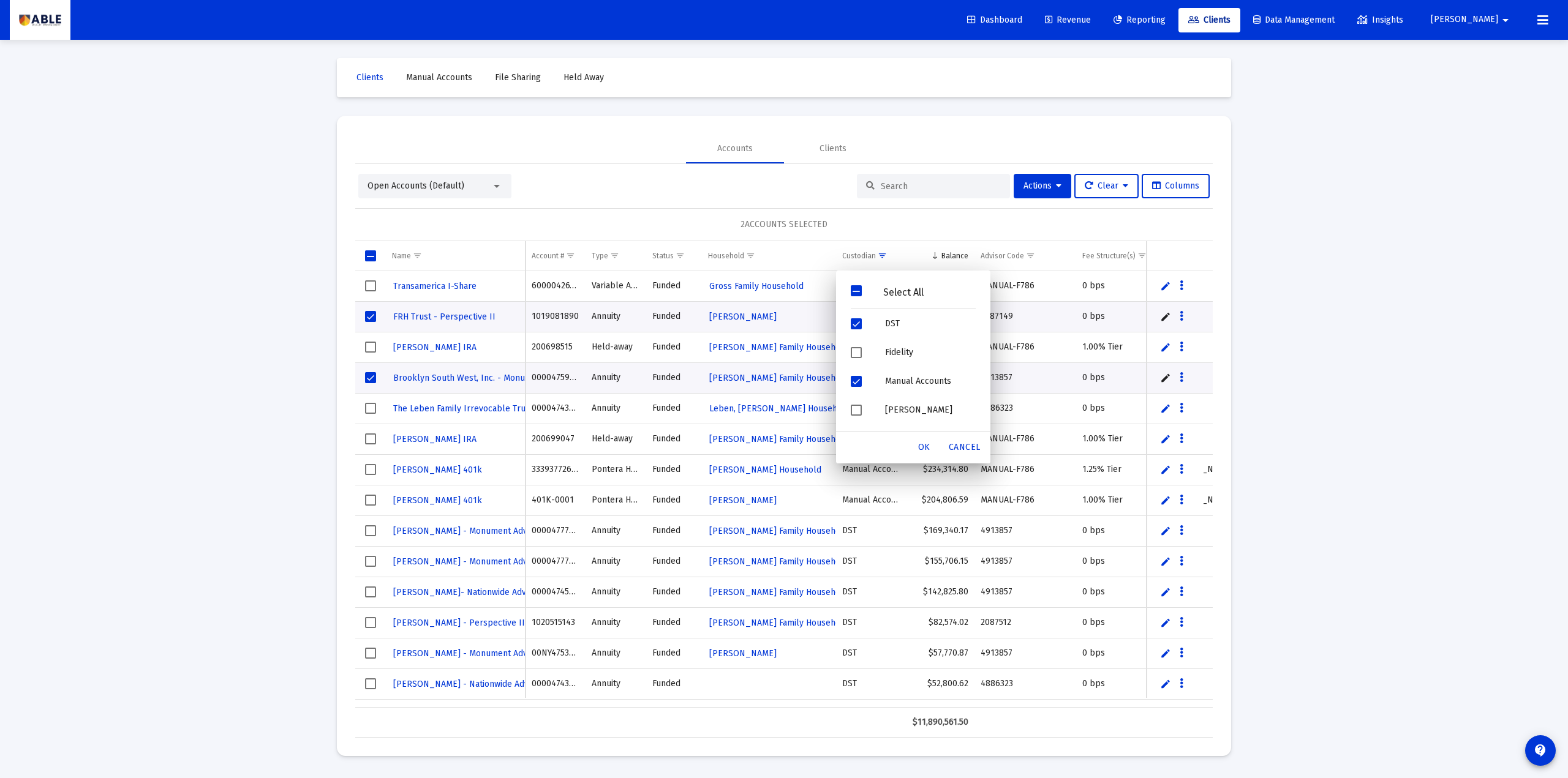
click at [861, 293] on span "Filter options" at bounding box center [857, 291] width 11 height 11
click at [926, 451] on span "OK" at bounding box center [924, 447] width 12 height 10
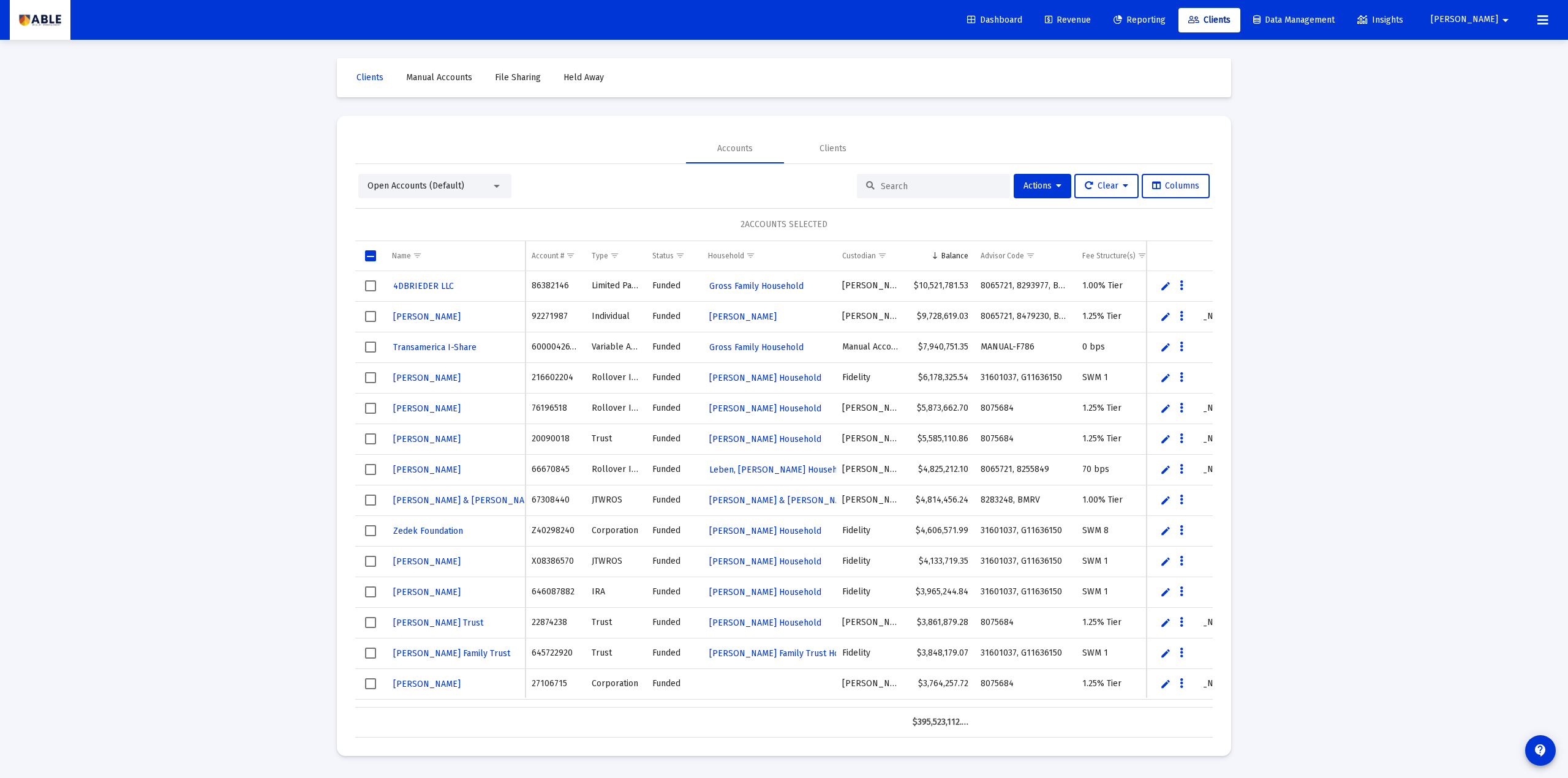
click at [263, 455] on div "Loading... Clients Manual Accounts File Sharing Held Away Accounts Clients Open…" at bounding box center [784, 389] width 1568 height 778
click at [369, 319] on span "Select row" at bounding box center [371, 317] width 11 height 11
drag, startPoint x: 732, startPoint y: 228, endPoint x: 850, endPoint y: 231, distance: 118.0
click at [850, 231] on div "3 ACCOUNTS SELECTED" at bounding box center [784, 224] width 858 height 33
click at [852, 219] on div "3 ACCOUNTS SELECTED" at bounding box center [784, 224] width 858 height 33
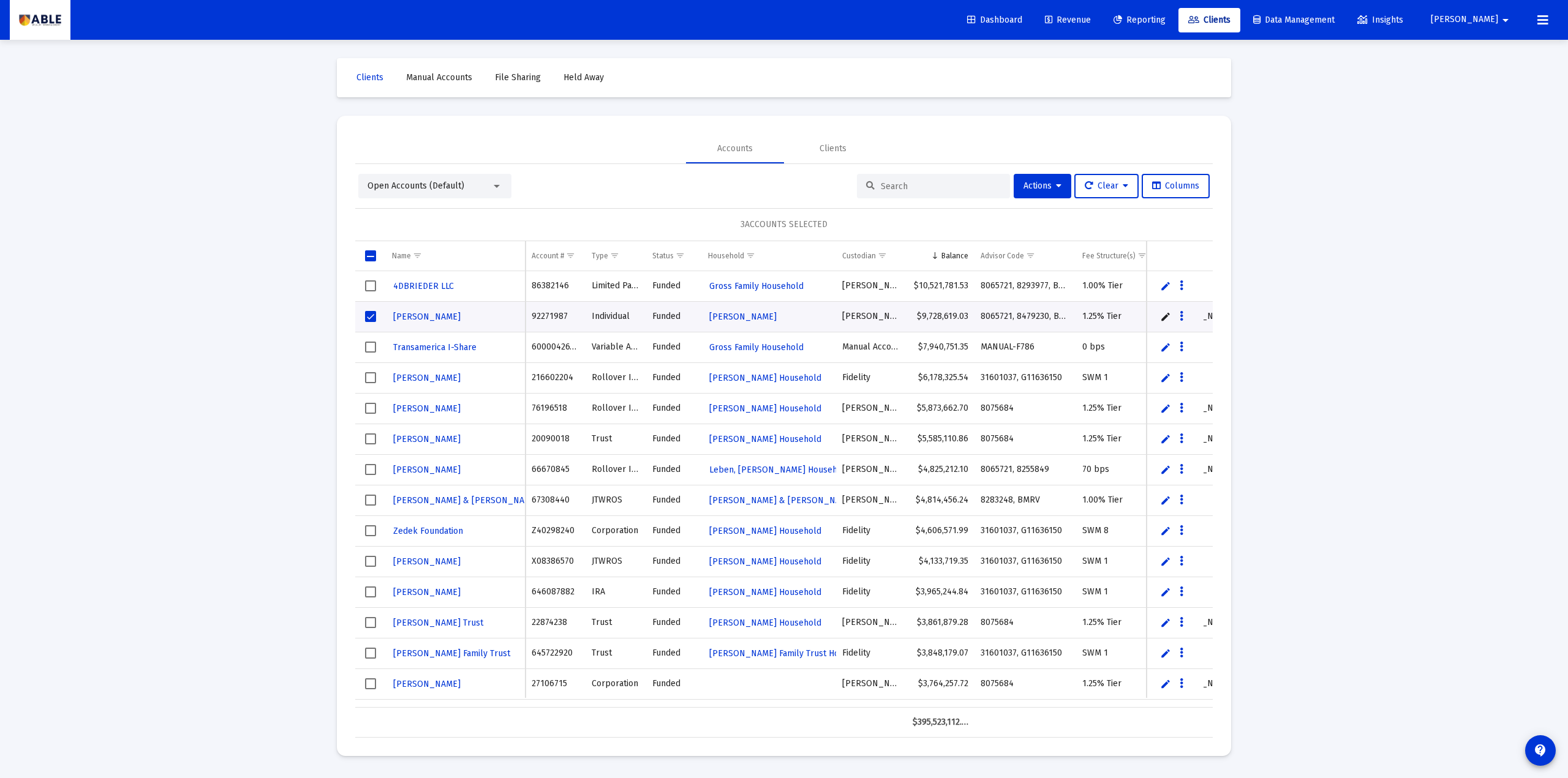
click at [373, 262] on td "Data grid" at bounding box center [371, 255] width 30 height 29
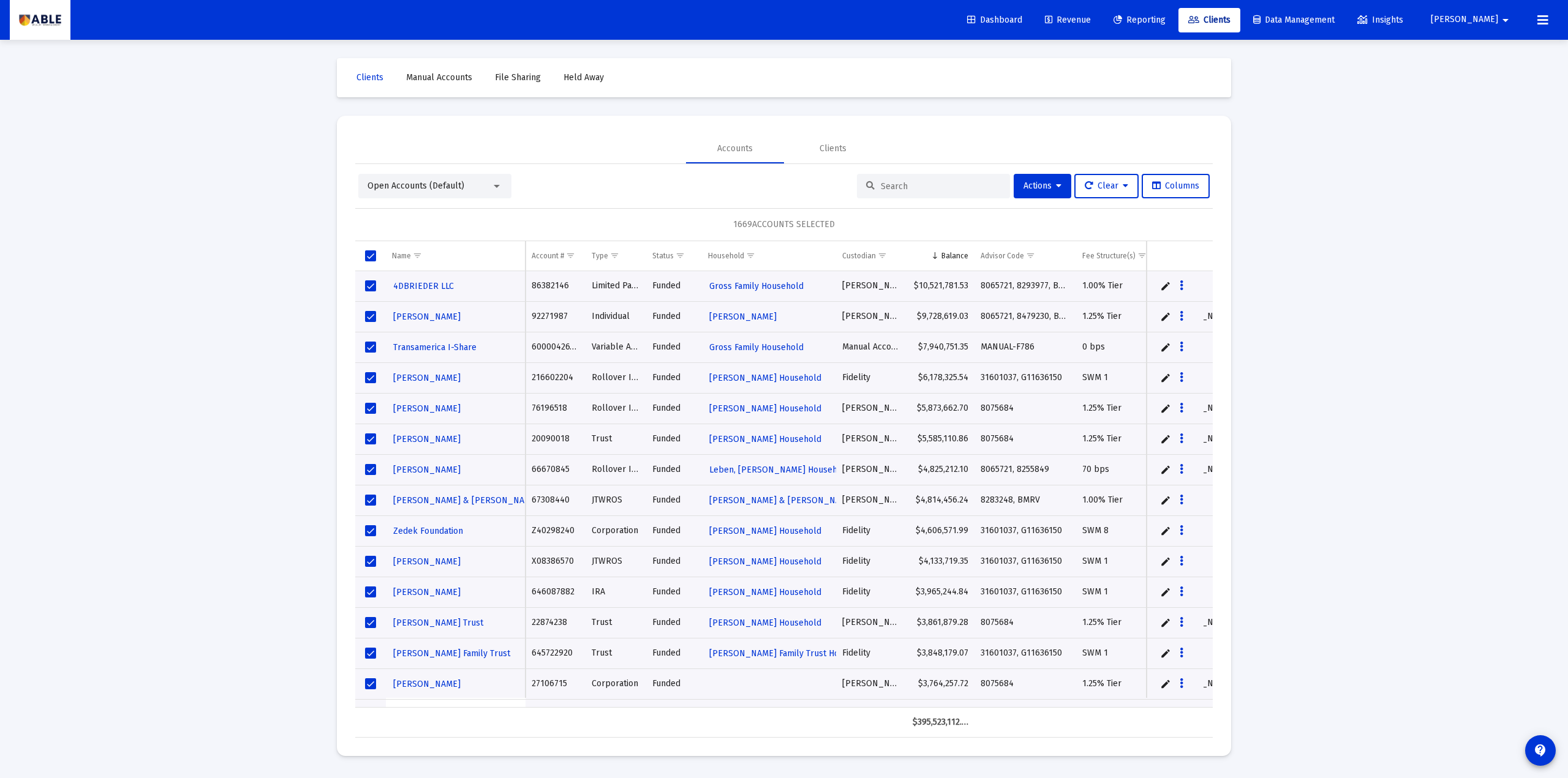
click at [373, 262] on td "Data grid" at bounding box center [371, 255] width 30 height 29
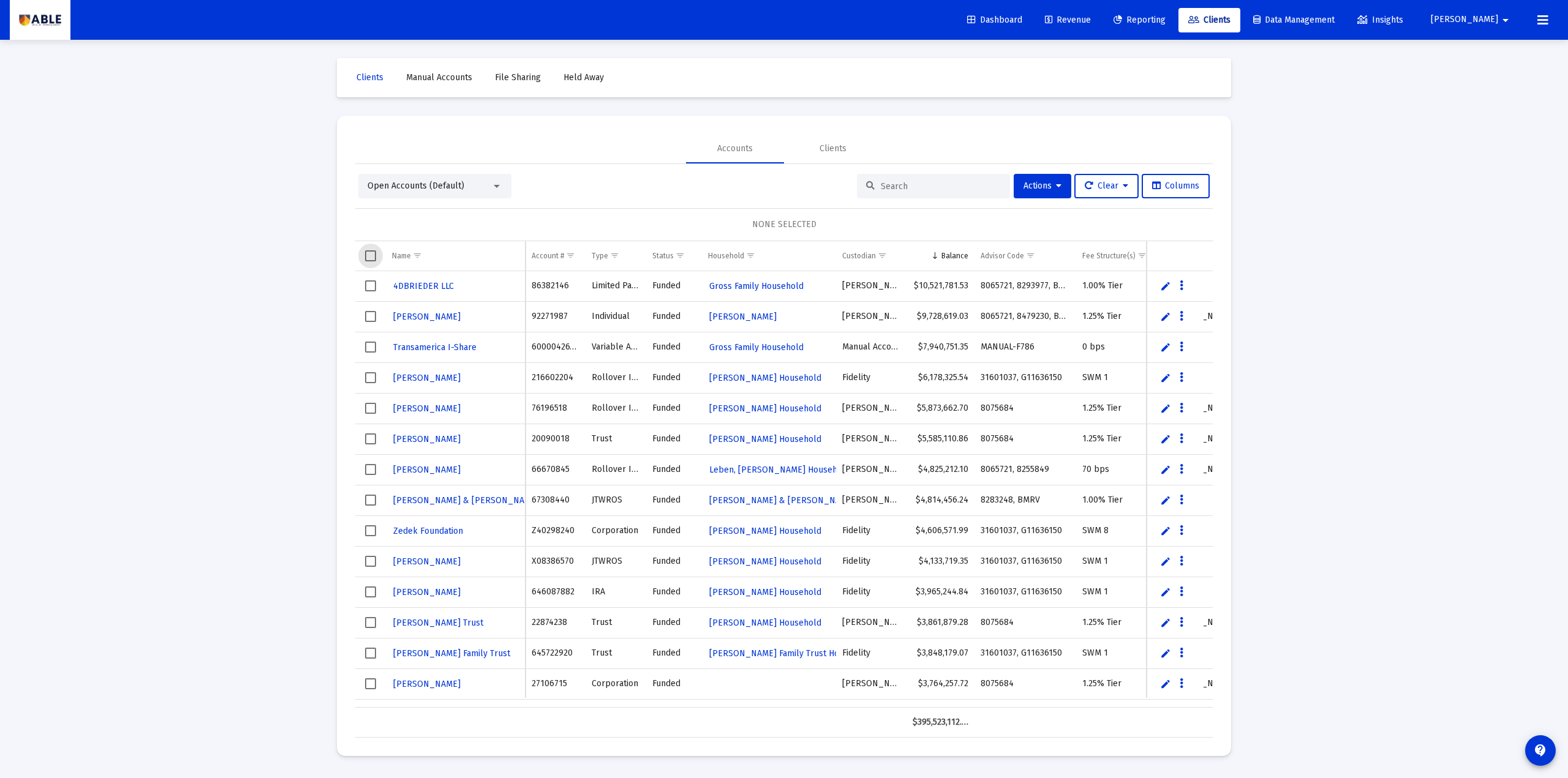
click at [371, 252] on span "Select all" at bounding box center [371, 256] width 11 height 11
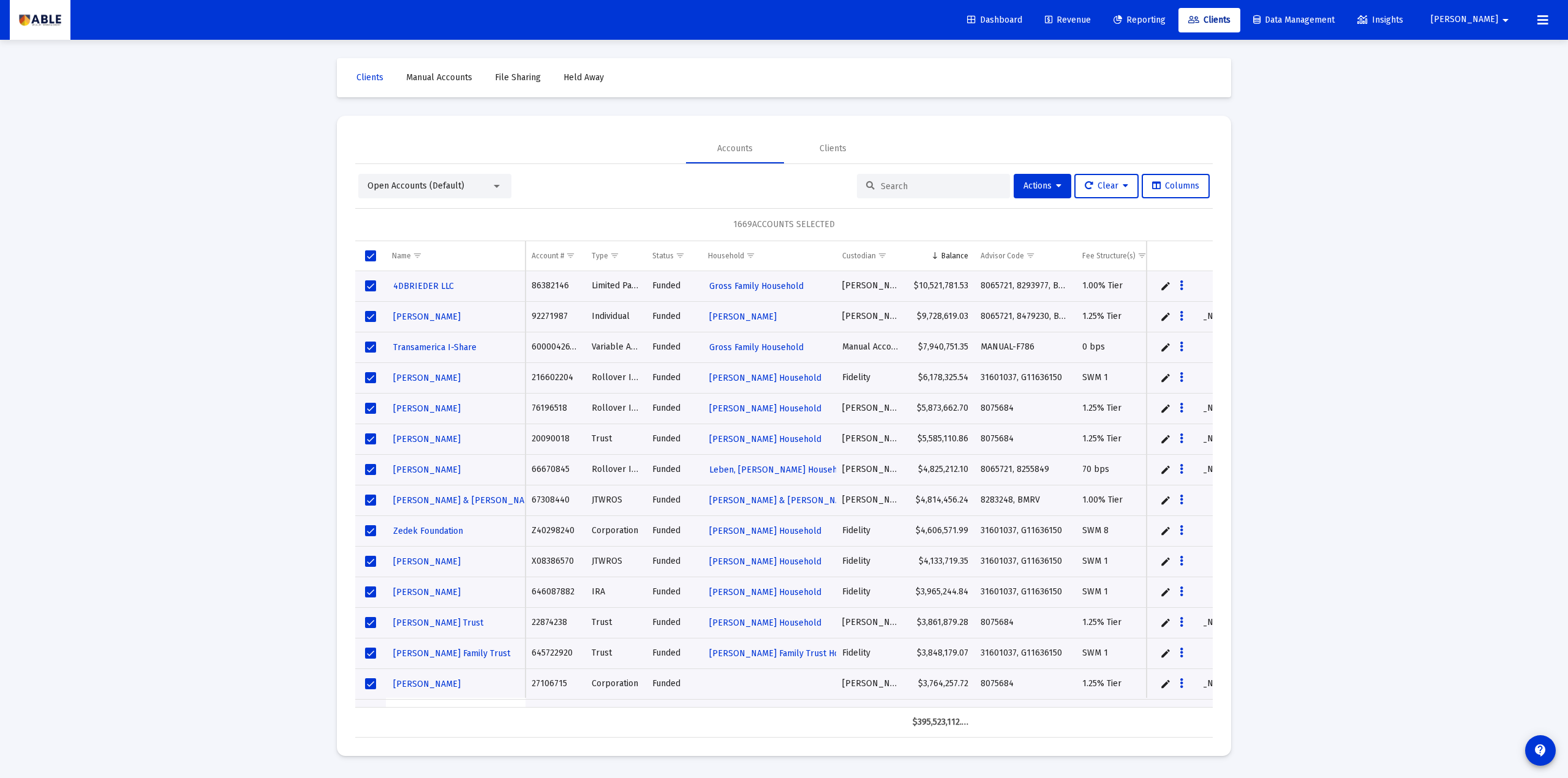
drag, startPoint x: 731, startPoint y: 225, endPoint x: 845, endPoint y: 227, distance: 114.0
click at [845, 227] on div "1669 ACCOUNTS SELECTED" at bounding box center [784, 224] width 858 height 33
click at [1056, 183] on icon at bounding box center [1059, 185] width 6 height 9
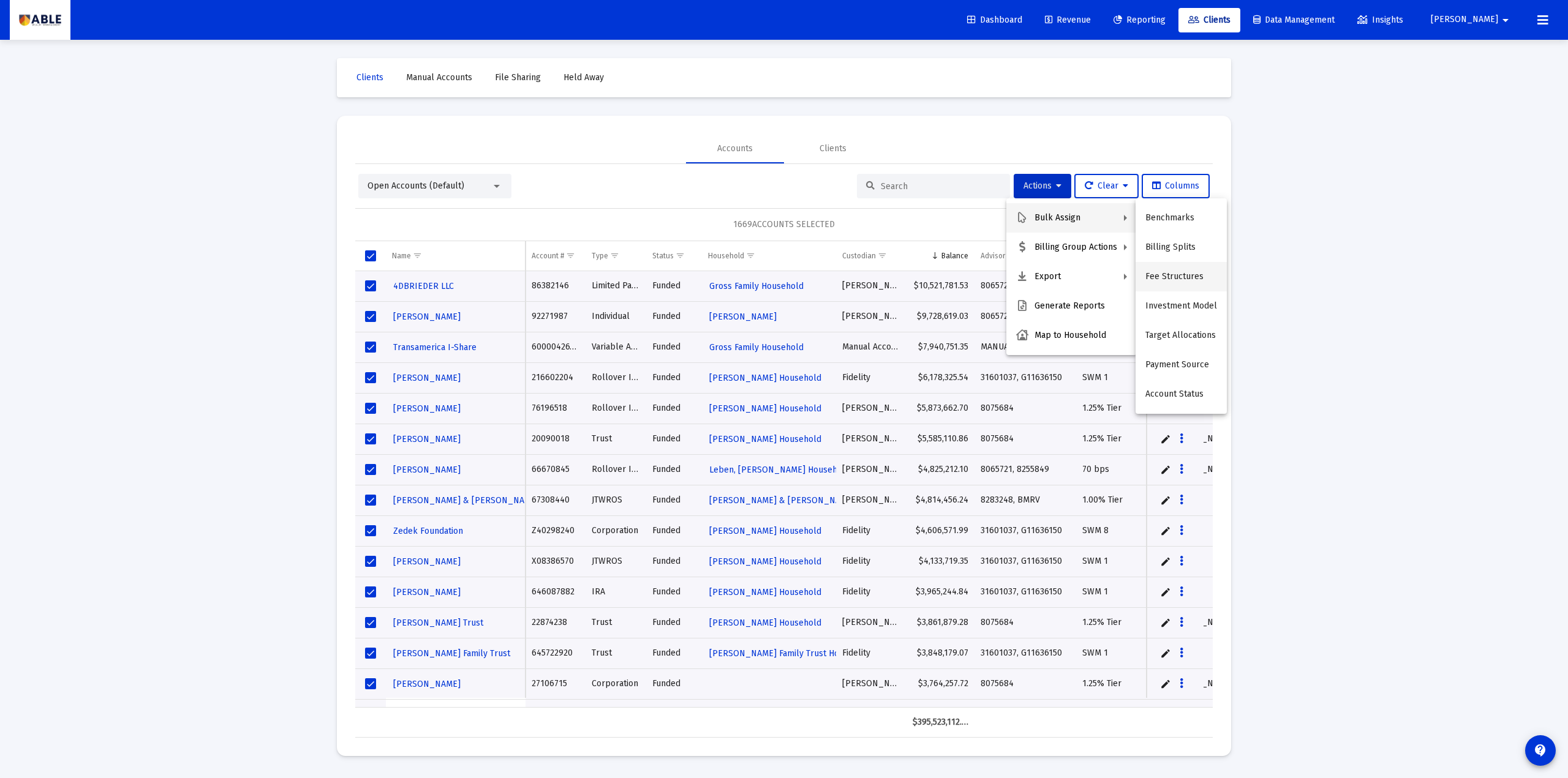
click at [1154, 268] on button "Fee Structures" at bounding box center [1181, 276] width 92 height 29
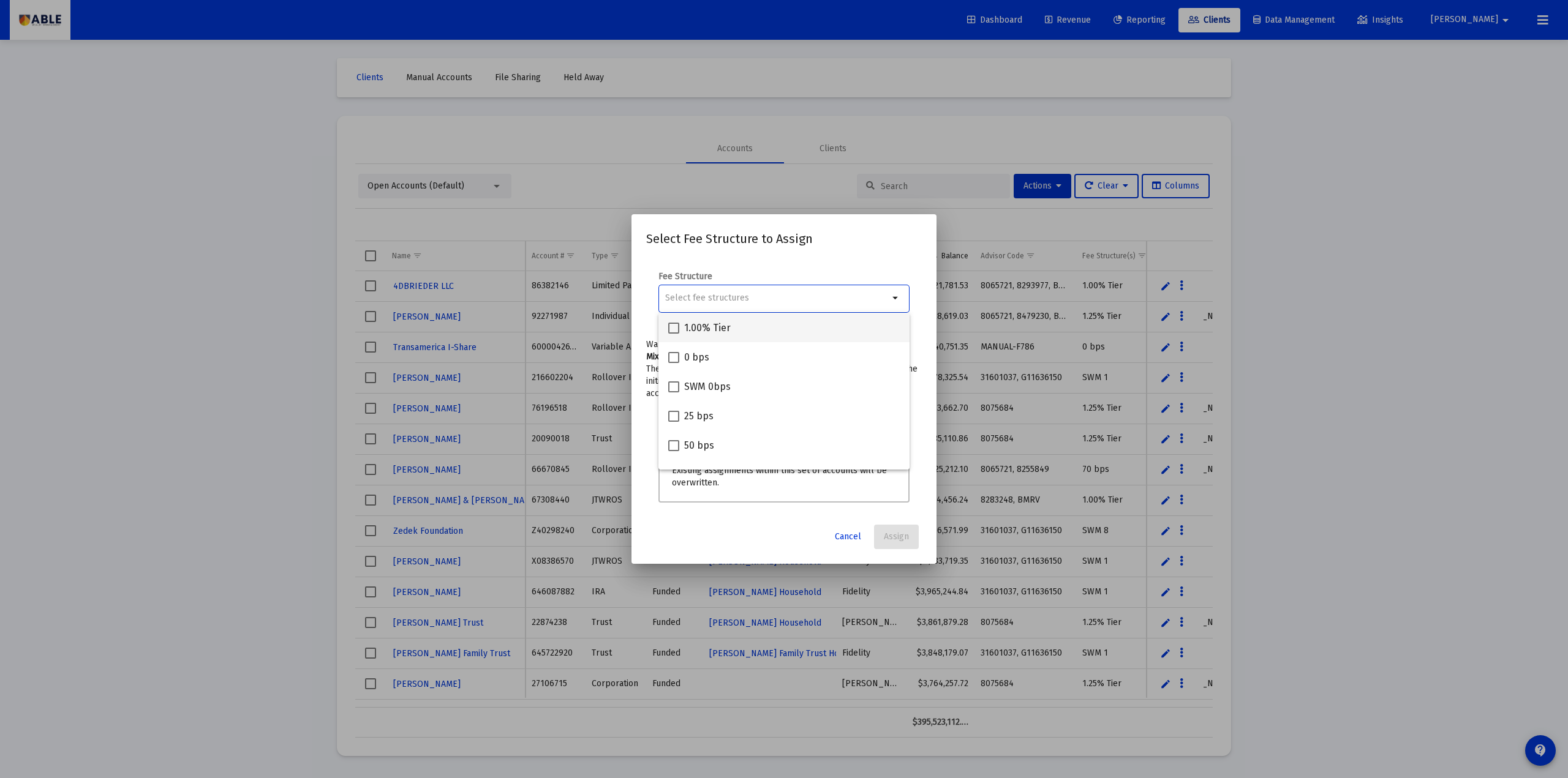
click at [716, 329] on span "1.00% Tier" at bounding box center [707, 328] width 46 height 15
click at [674, 334] on input "1.00% Tier" at bounding box center [673, 334] width 1 height 1
checkbox input "true"
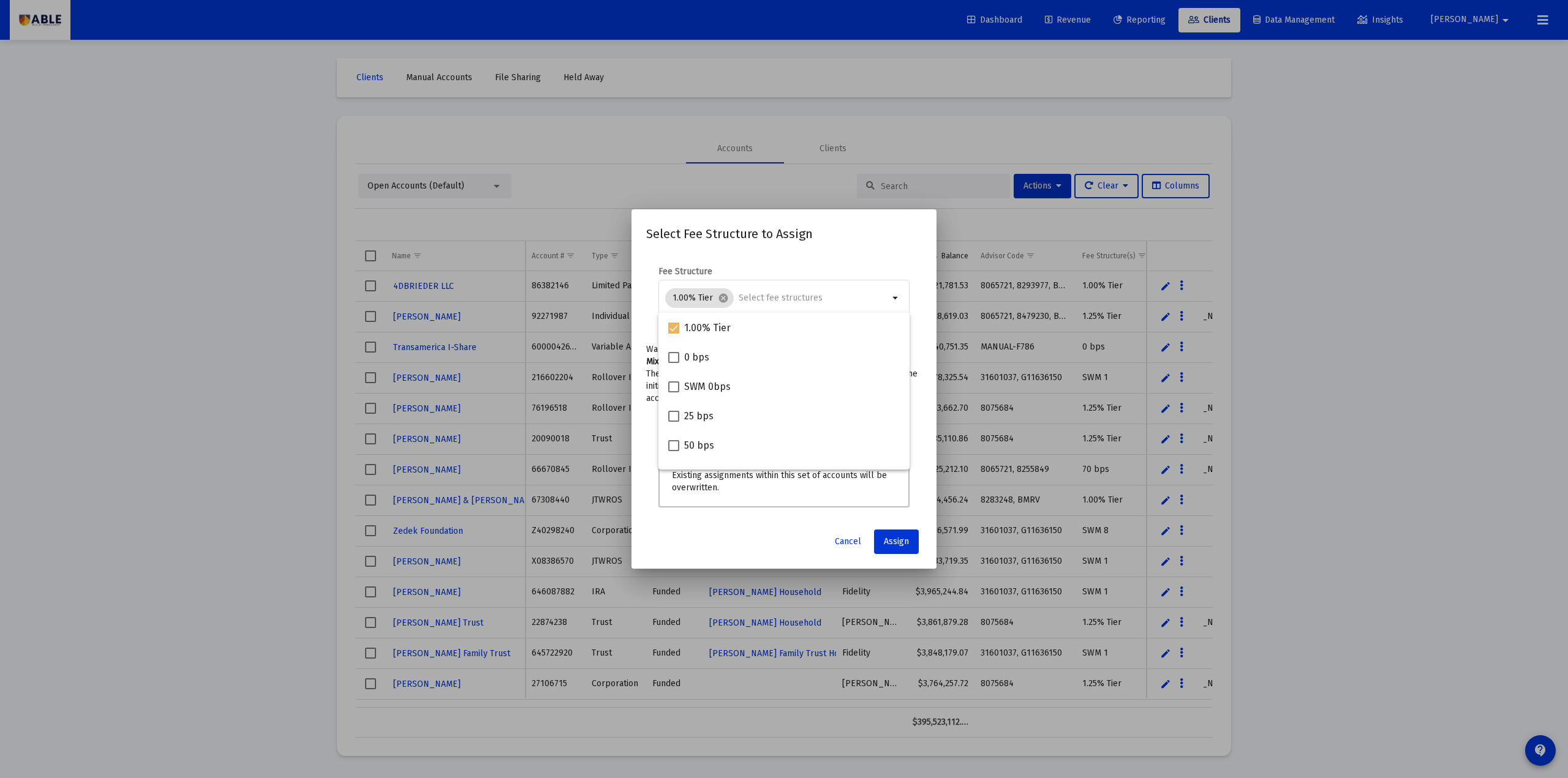
click at [798, 246] on div "Select Fee Structure to Assign Fee Structure 1.00% Tier cancel arrow_drop_down …" at bounding box center [784, 389] width 276 height 330
click at [838, 538] on span "Cancel" at bounding box center [848, 542] width 26 height 10
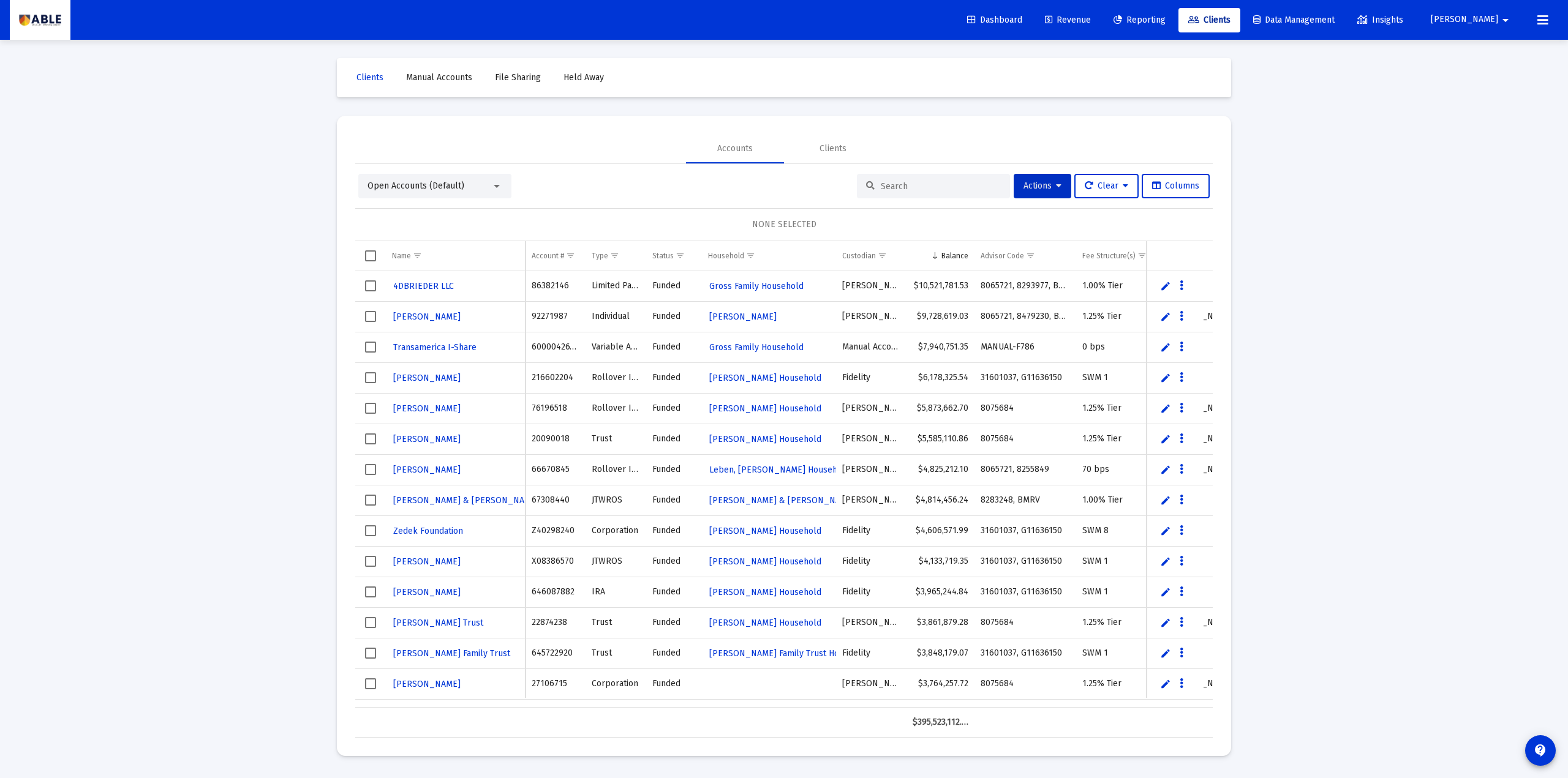
click at [225, 472] on div "Loading... Clients Manual Accounts File Sharing Held Away Accounts Clients Open…" at bounding box center [784, 389] width 1568 height 778
click at [373, 290] on span "Select row" at bounding box center [371, 286] width 11 height 11
click at [368, 409] on span "Select row" at bounding box center [371, 408] width 11 height 11
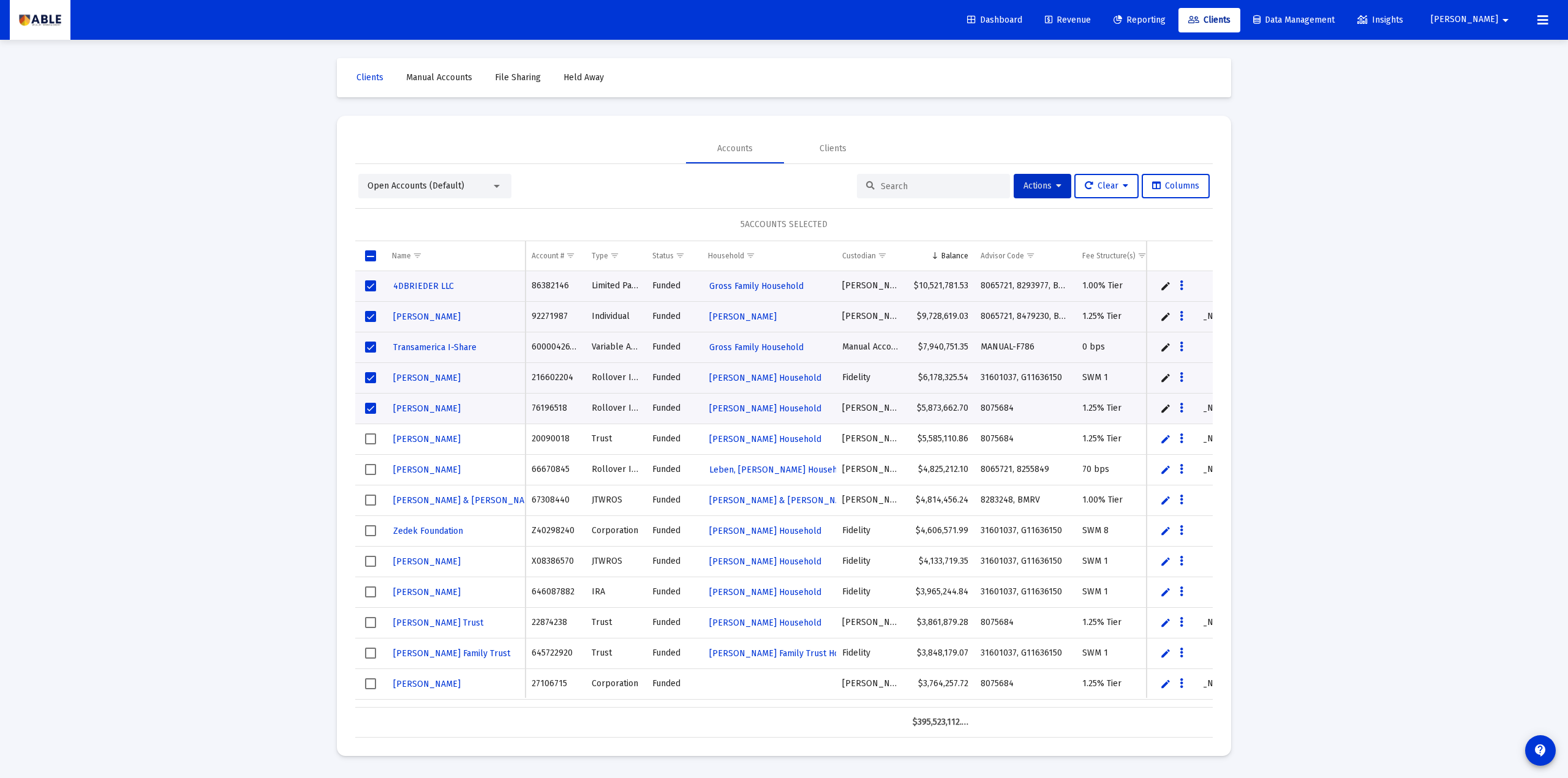
drag, startPoint x: 726, startPoint y: 225, endPoint x: 836, endPoint y: 229, distance: 110.1
click at [836, 229] on div "5 ACCOUNTS SELECTED" at bounding box center [784, 224] width 858 height 33
click at [1154, 338] on div "Loading... Clients Manual Accounts File Sharing Held Away Accounts Clients Open…" at bounding box center [784, 389] width 1568 height 778
click at [369, 258] on span "Select all" at bounding box center [371, 256] width 11 height 11
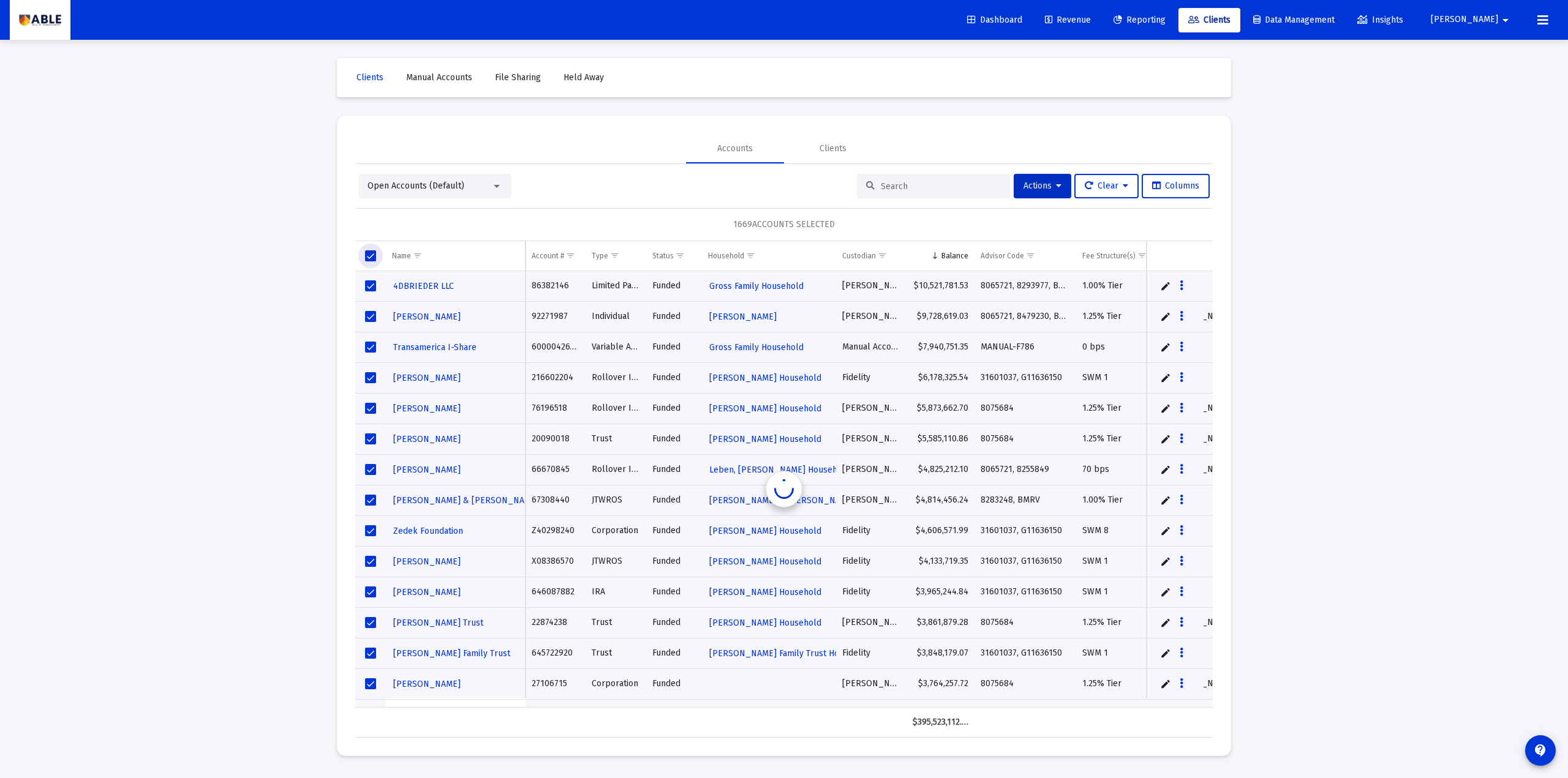
click at [369, 258] on span "Select all" at bounding box center [371, 256] width 11 height 11
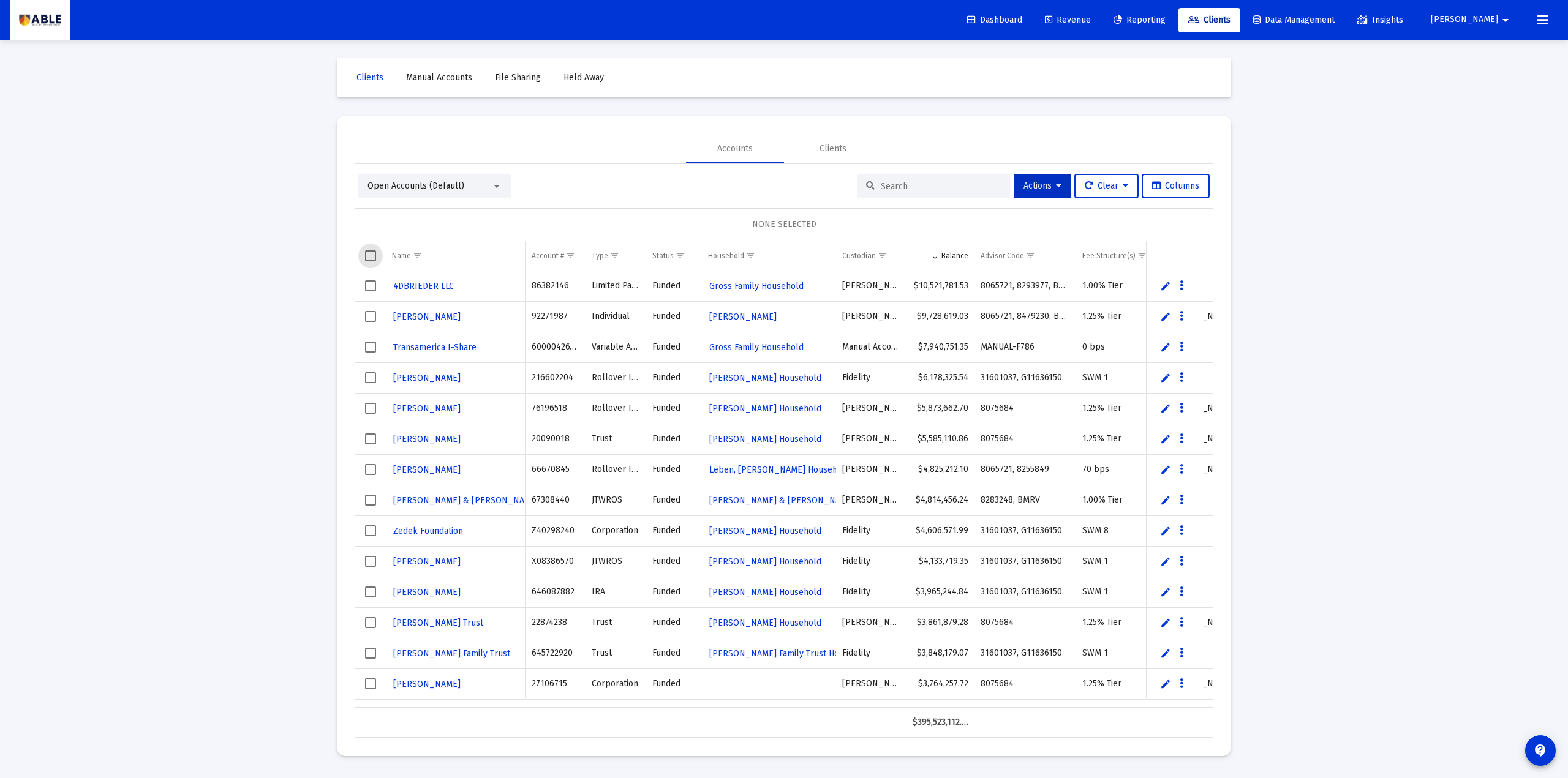
drag, startPoint x: 308, startPoint y: 290, endPoint x: 301, endPoint y: 302, distance: 13.9
click at [303, 301] on div "Loading... Clients Manual Accounts File Sharing Held Away Accounts Clients Open…" at bounding box center [784, 389] width 1568 height 778
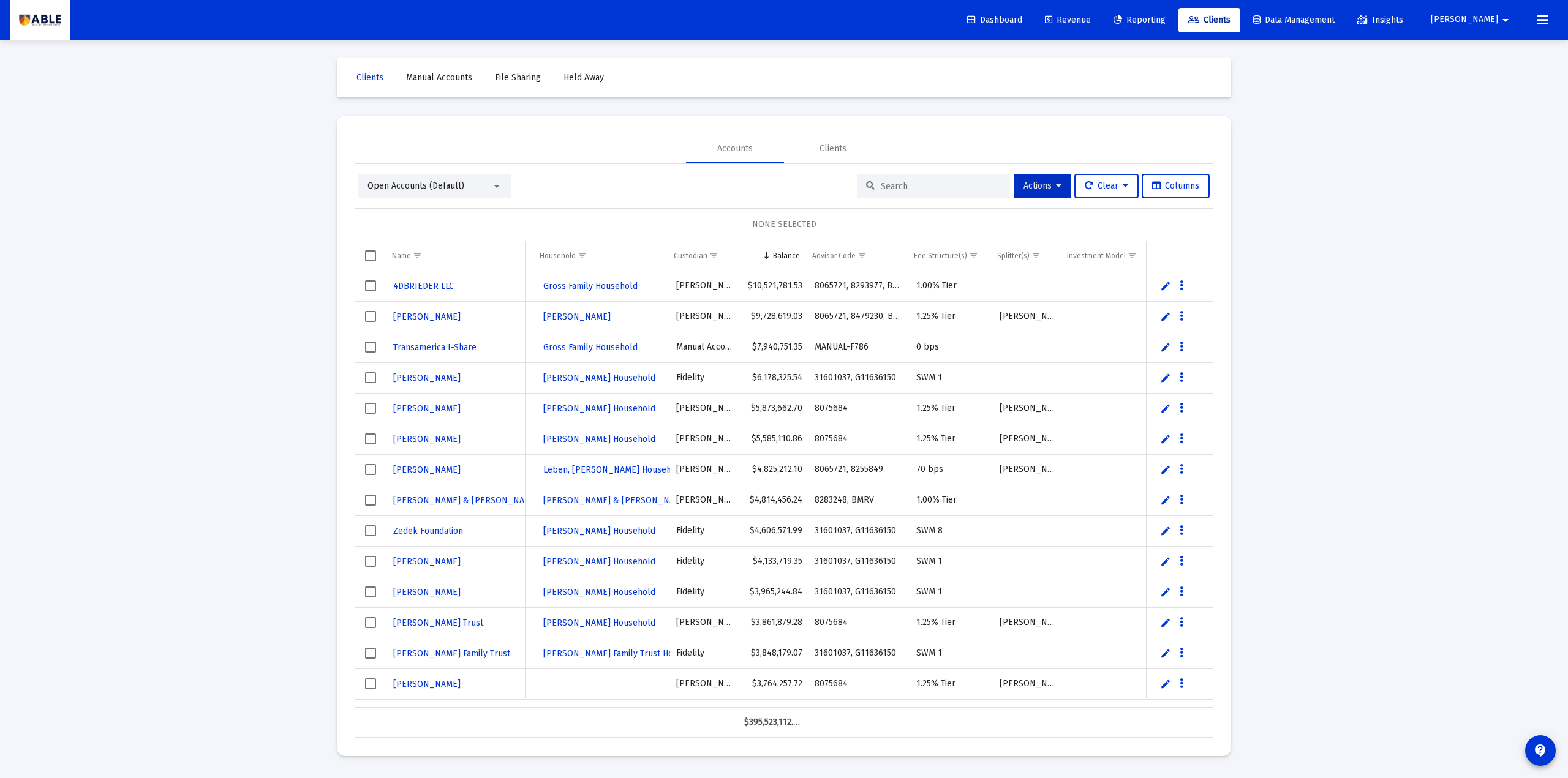
scroll to position [0, 175]
click at [931, 251] on div "Fee Structure(s)" at bounding box center [933, 256] width 53 height 9
click at [921, 253] on div "Fee Structure(s)" at bounding box center [933, 256] width 53 height 9
click at [923, 251] on div "Fee Structure(s)" at bounding box center [933, 256] width 53 height 9
click at [933, 255] on div "Fee Structure(s)" at bounding box center [933, 256] width 53 height 9
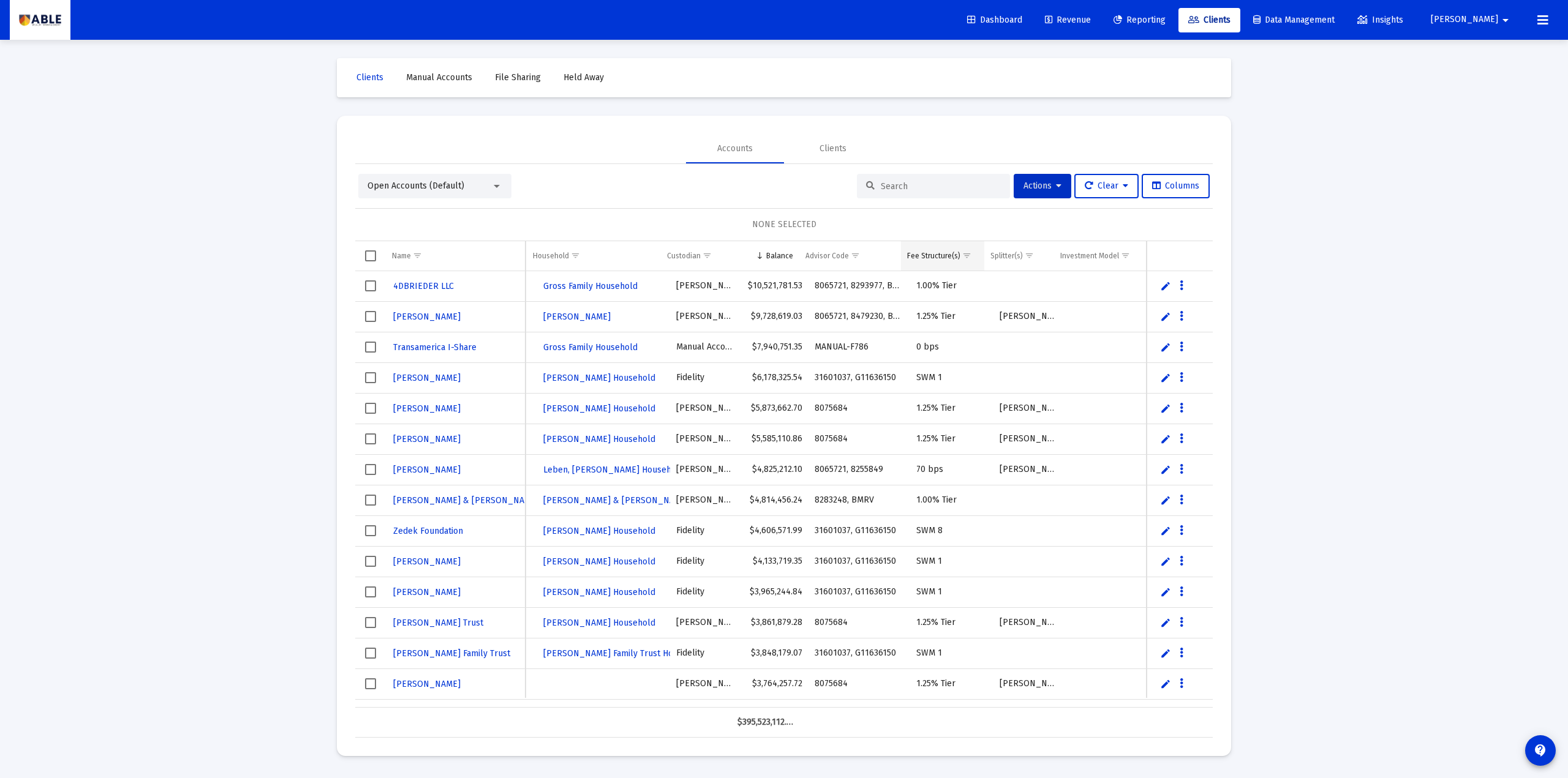
click at [933, 255] on div "Fee Structure(s)" at bounding box center [933, 256] width 53 height 9
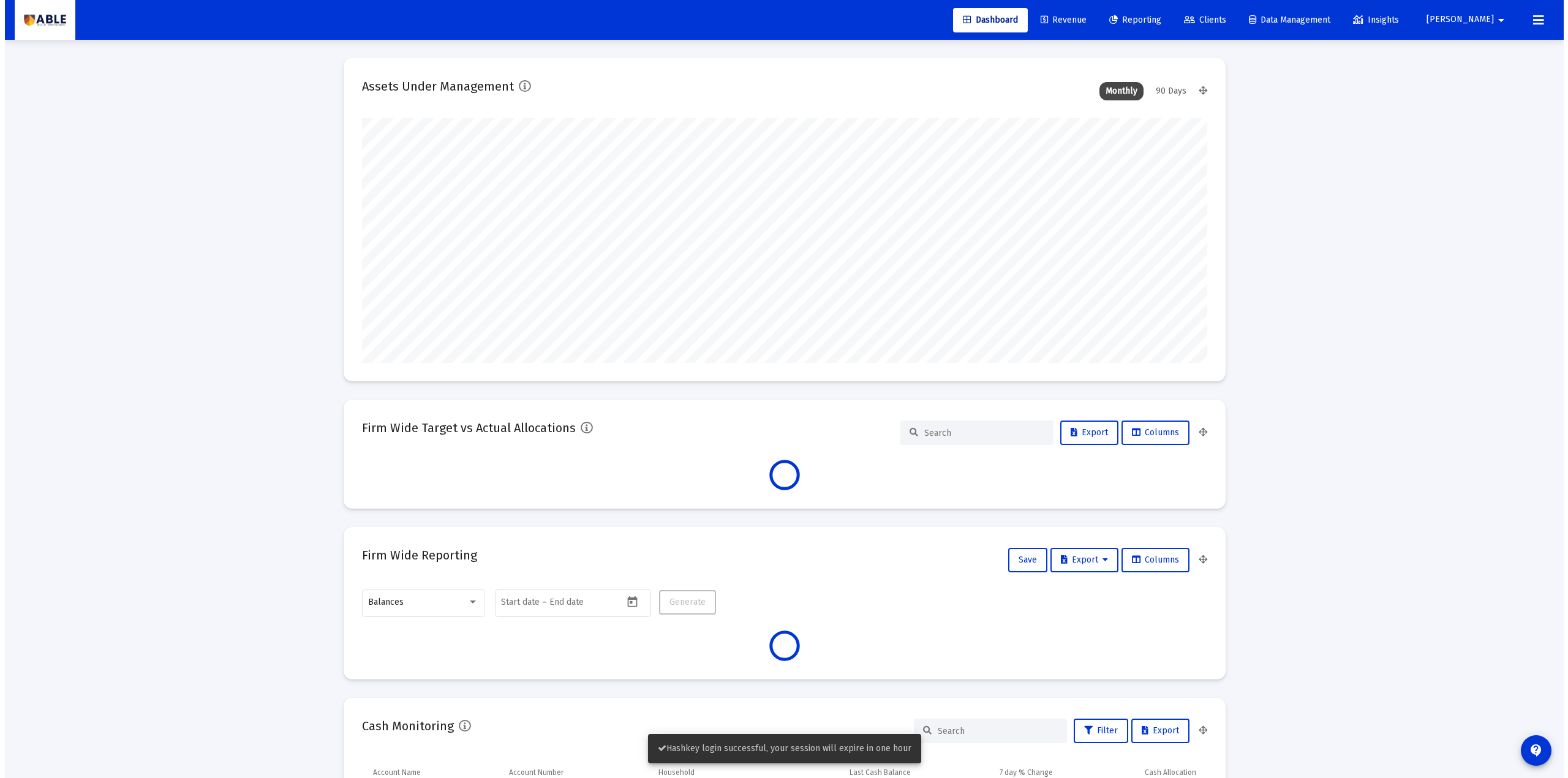
scroll to position [245, 845]
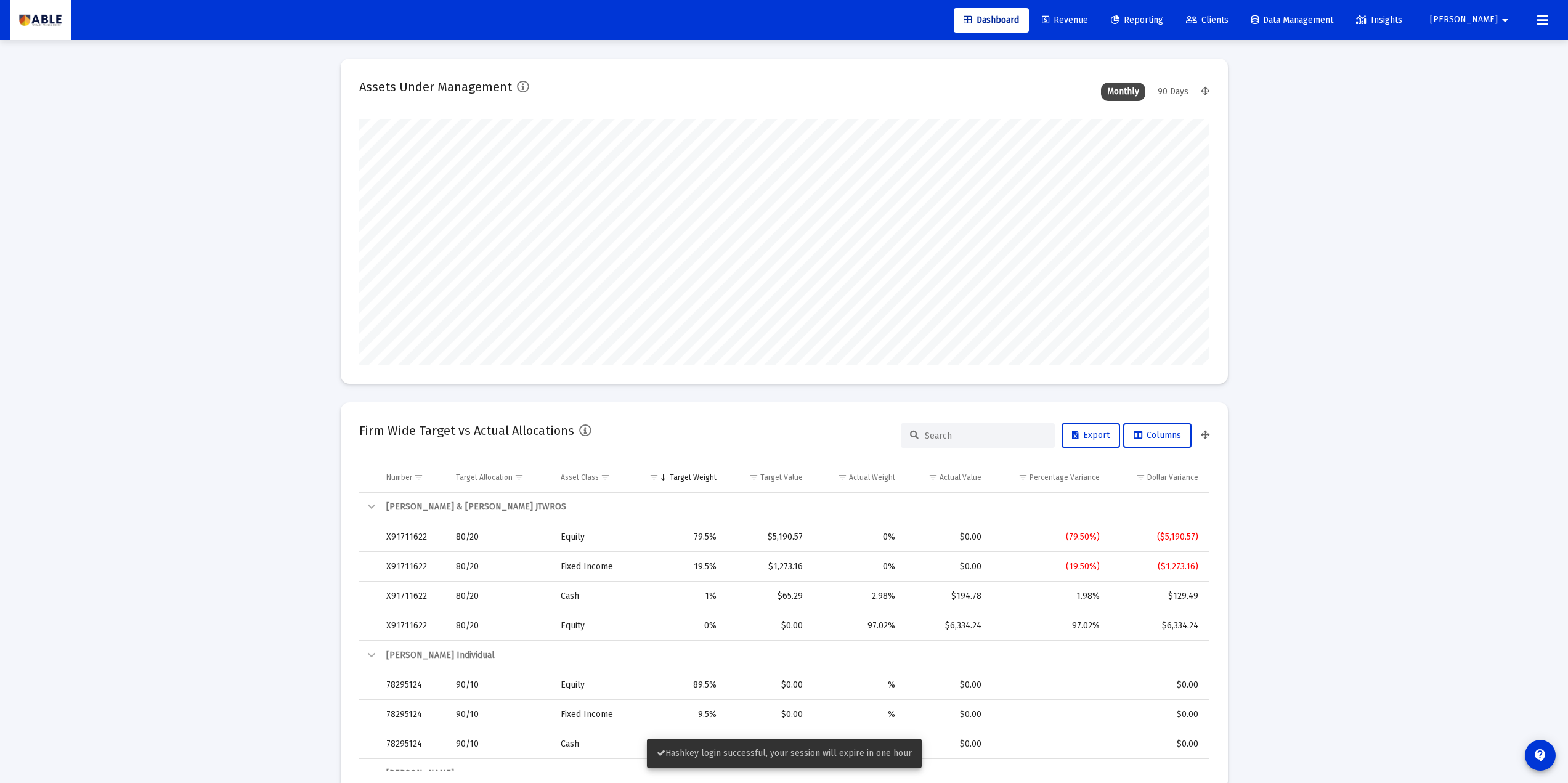
click at [1229, 17] on span "Clients" at bounding box center [1207, 20] width 43 height 10
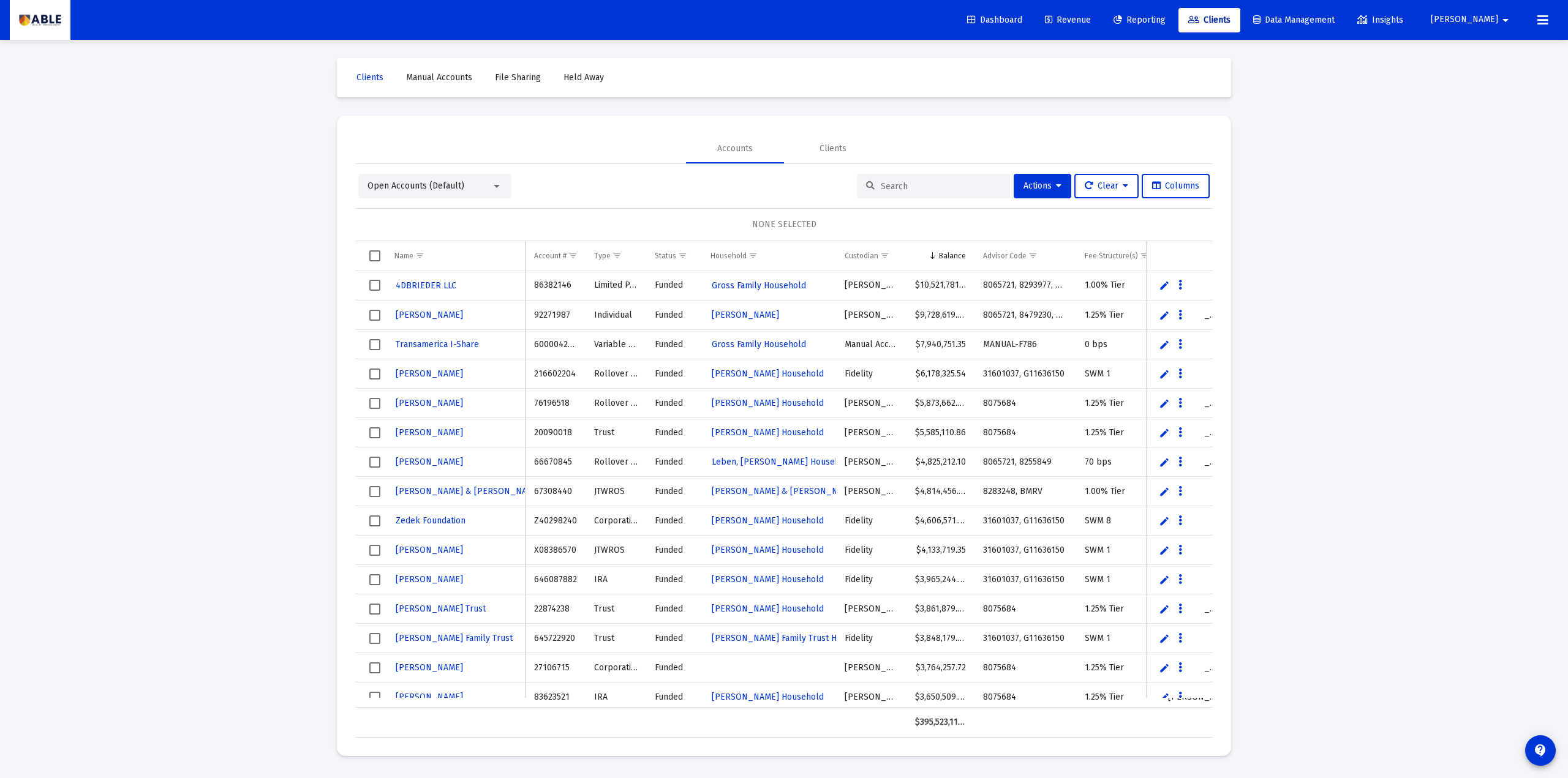
click at [255, 416] on div "Loading... Clients Manual Accounts File Sharing Held Away Accounts Clients Open…" at bounding box center [784, 389] width 1568 height 778
click at [208, 463] on div "Loading... Clients Manual Accounts File Sharing Held Away Accounts Clients Open…" at bounding box center [784, 389] width 1568 height 778
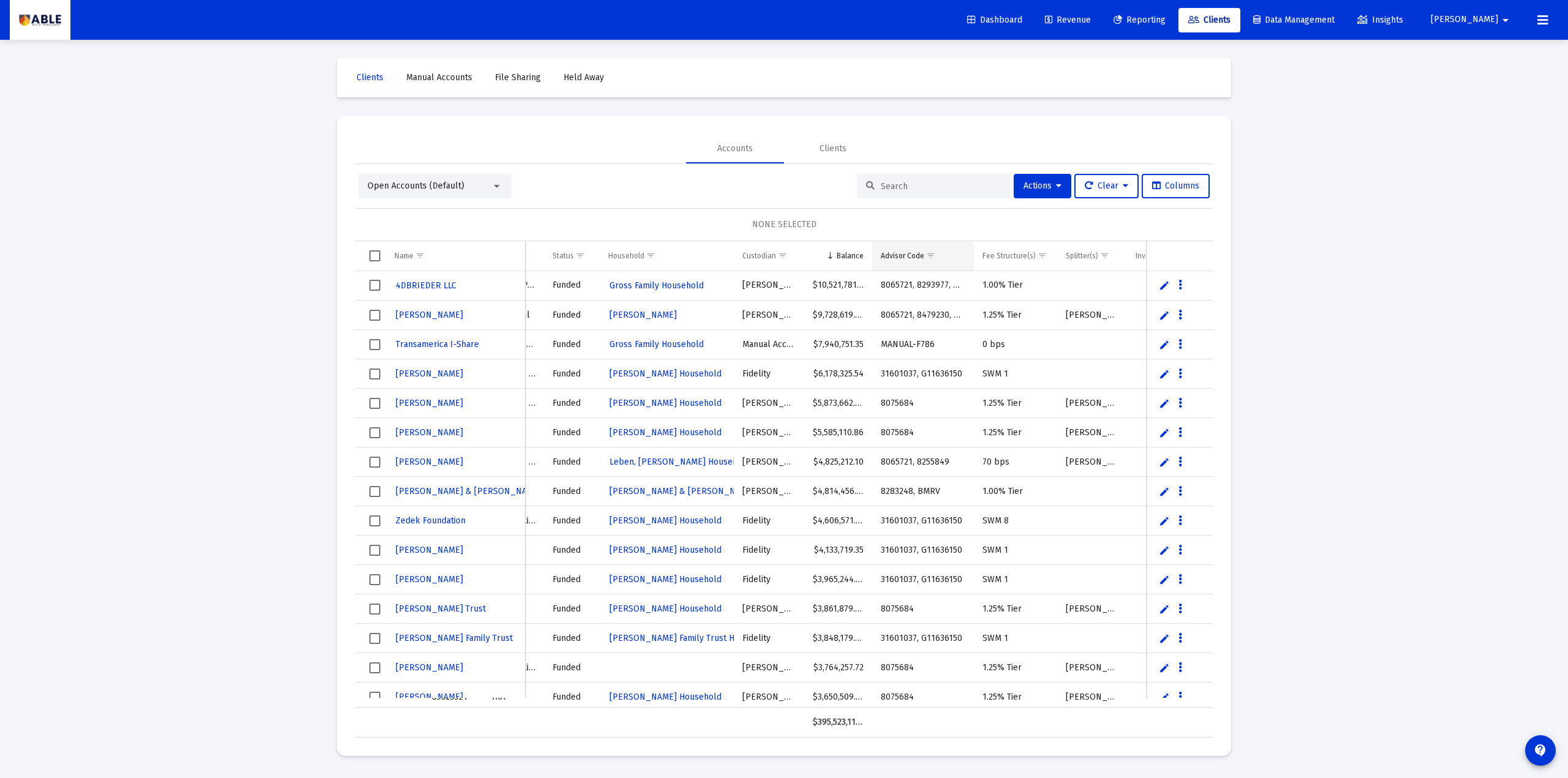
click at [909, 262] on td "Advisor Code" at bounding box center [924, 255] width 102 height 29
click at [1019, 260] on body "Dashboard Revenue Reporting Clients Data Management Insights Seth arrow_drop_do…" at bounding box center [784, 389] width 1568 height 778
drag, startPoint x: 370, startPoint y: 282, endPoint x: 375, endPoint y: 301, distance: 19.6
click at [375, 282] on span "Select row" at bounding box center [375, 285] width 11 height 11
click at [375, 405] on span "Select row" at bounding box center [375, 404] width 11 height 11
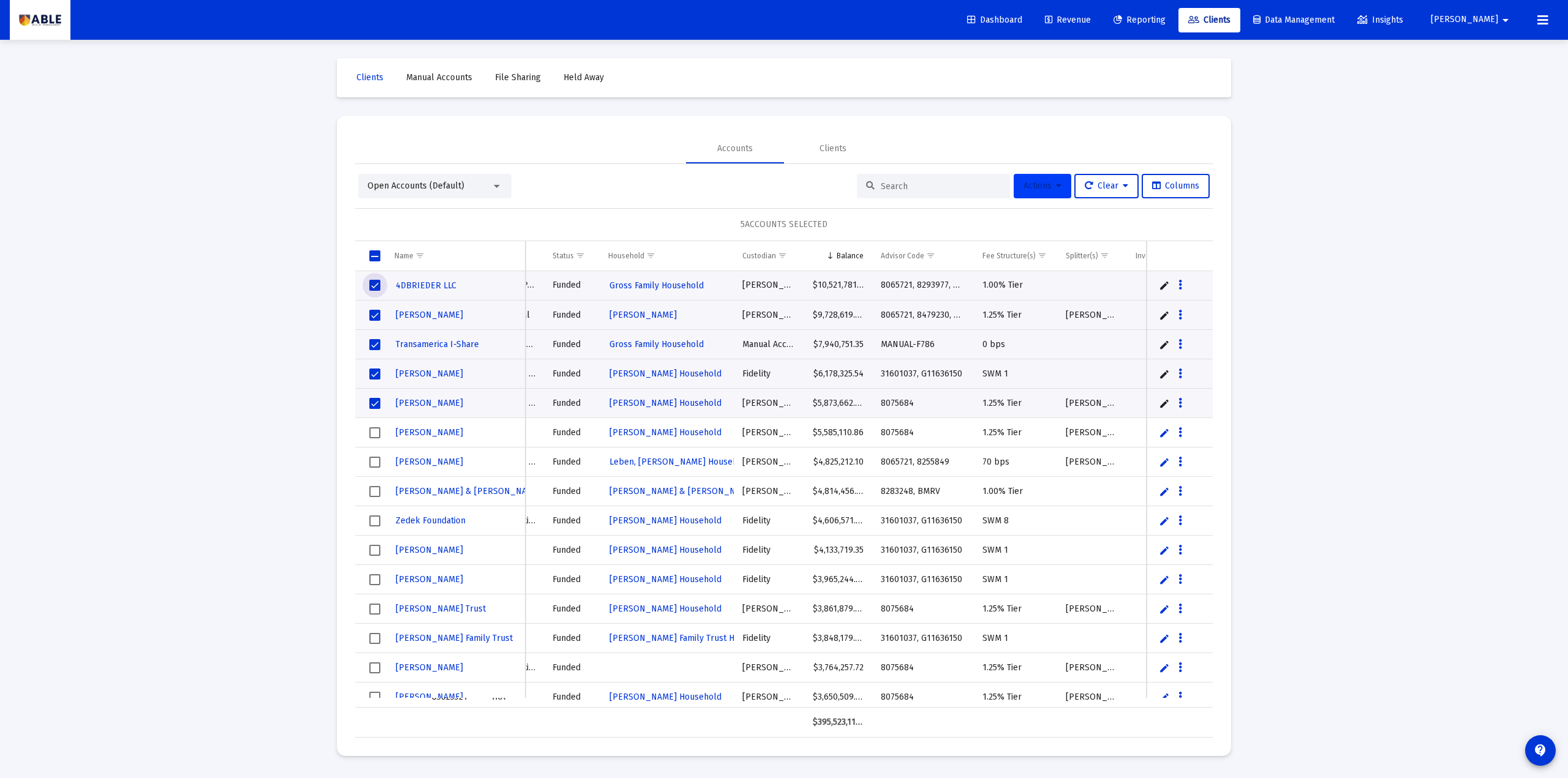
click at [1047, 194] on button "Actions" at bounding box center [1042, 186] width 58 height 25
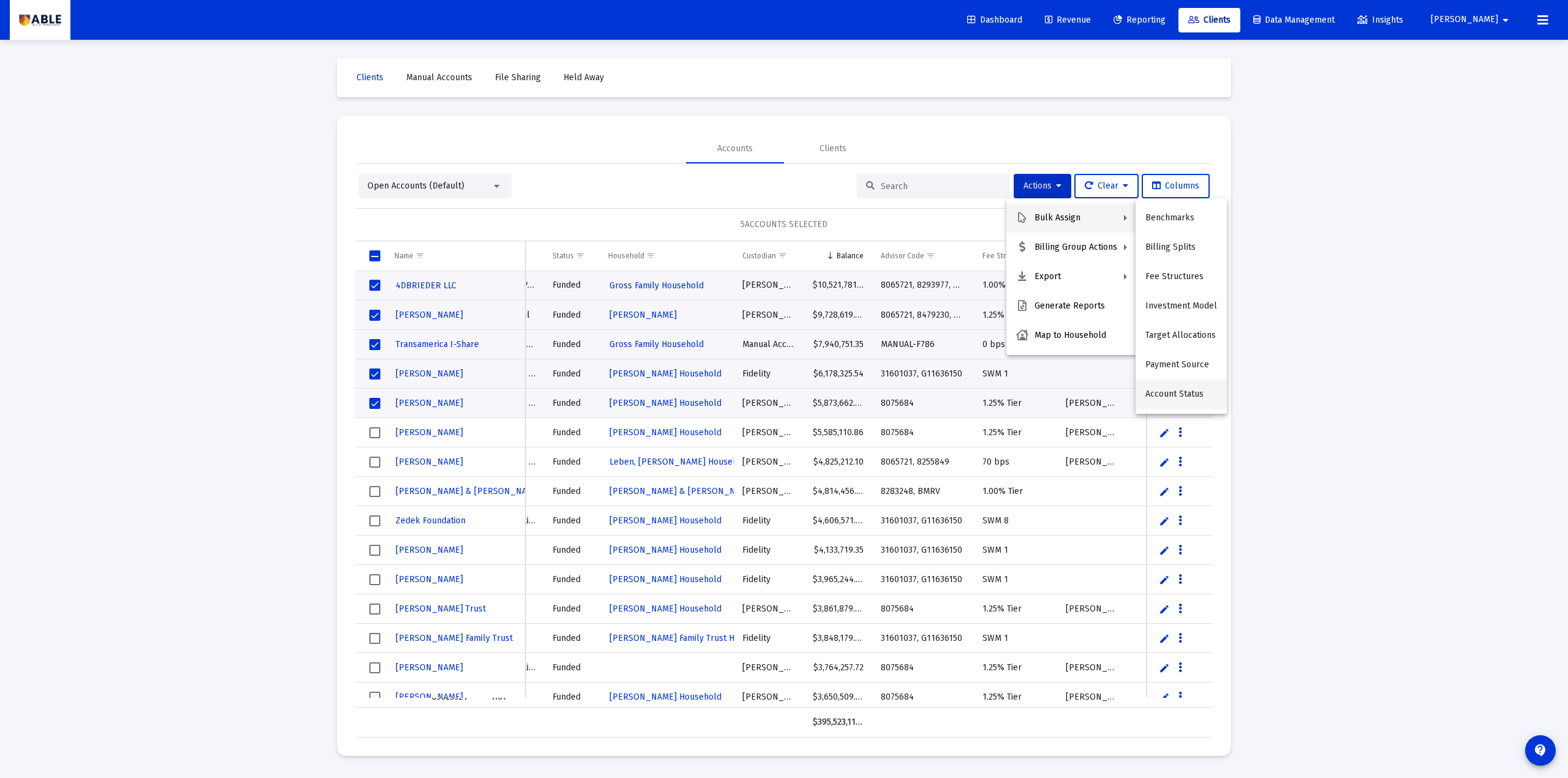
click at [1170, 394] on button "Account Status" at bounding box center [1181, 394] width 92 height 29
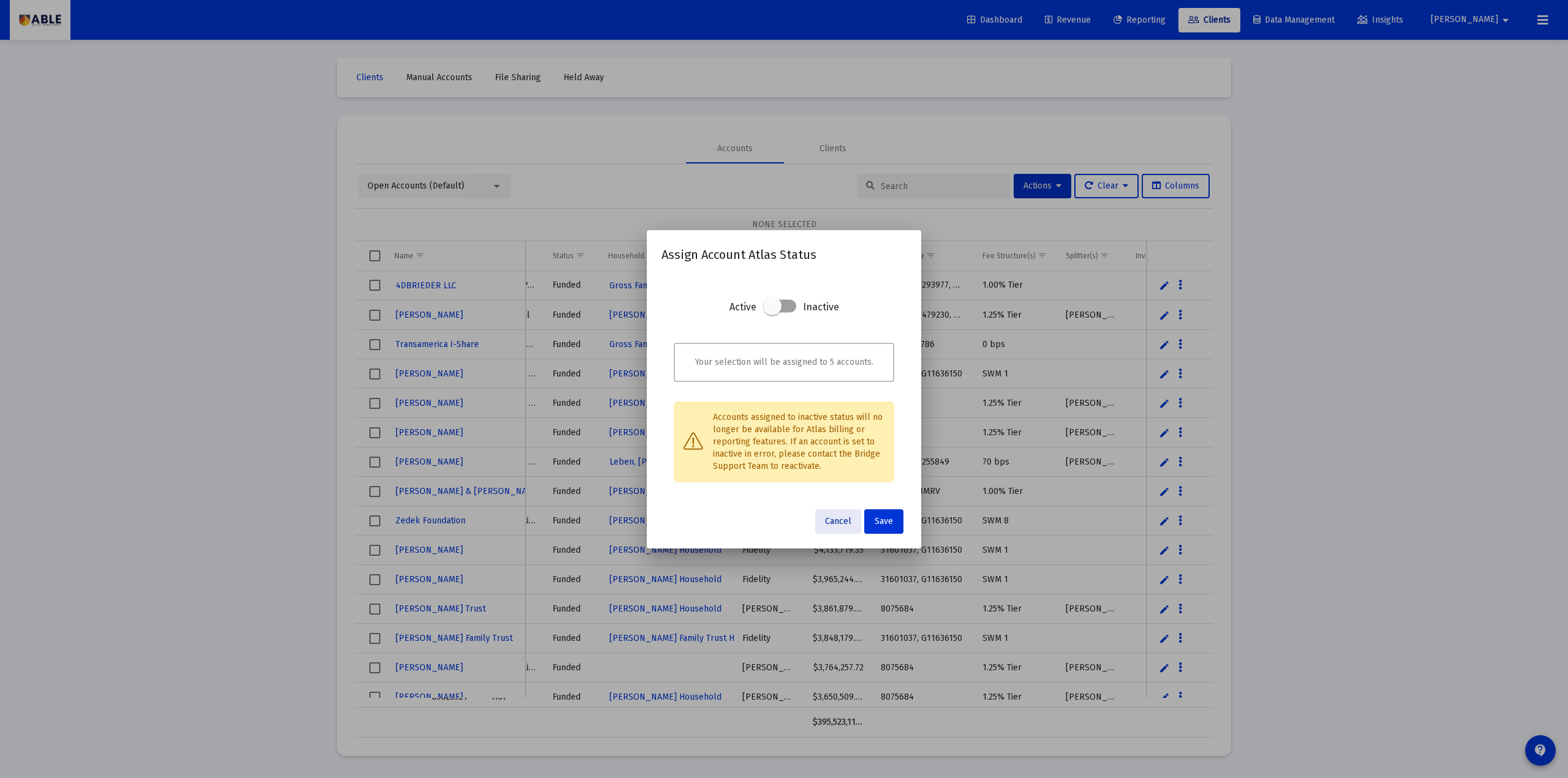
click at [833, 516] on span "Cancel" at bounding box center [839, 521] width 26 height 10
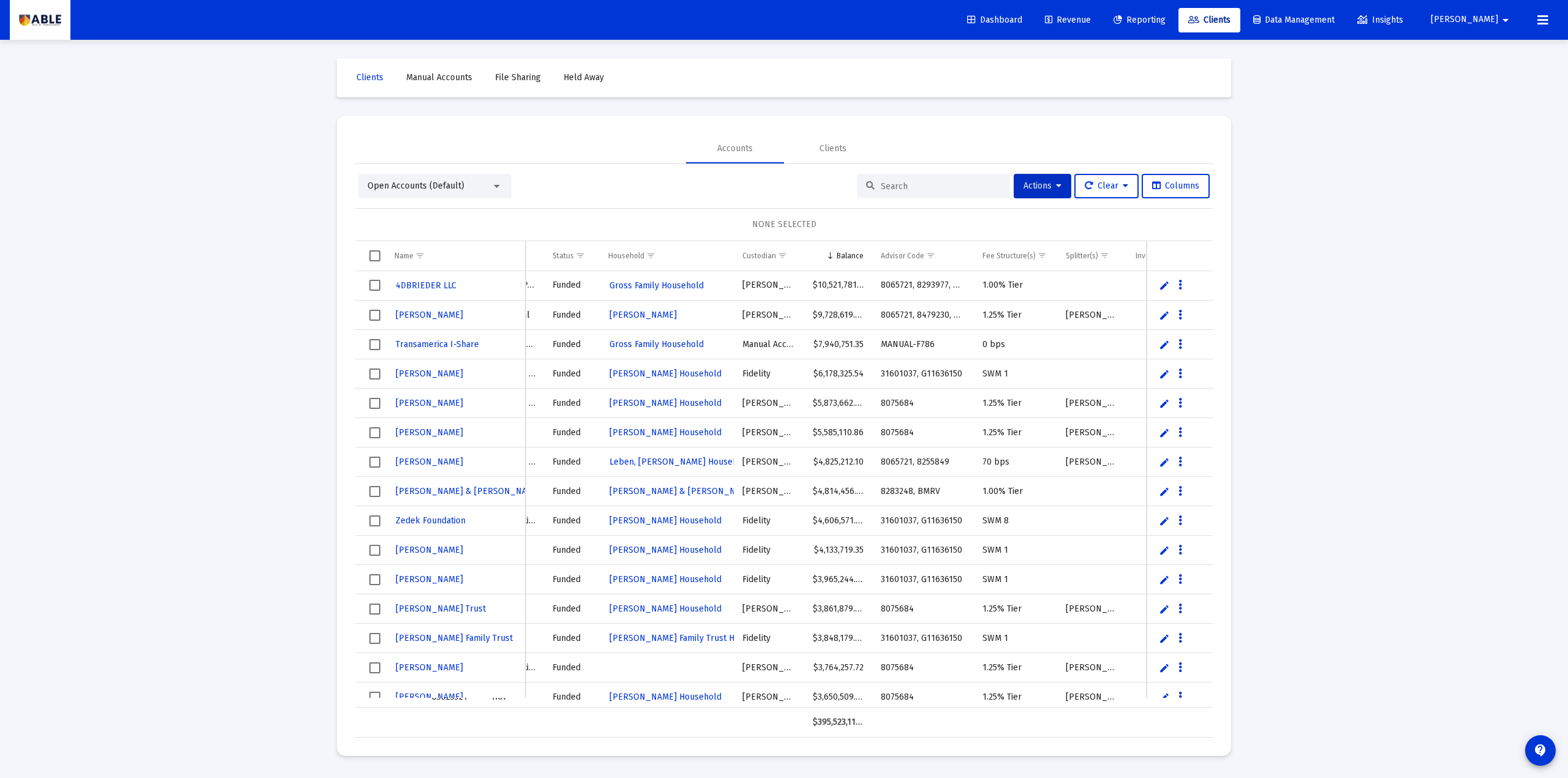
click at [292, 332] on div "Loading... Clients Manual Accounts File Sharing Held Away Accounts Clients Open…" at bounding box center [784, 389] width 1568 height 778
click at [322, 394] on div "Loading... Clients Manual Accounts File Sharing Held Away Accounts Clients Open…" at bounding box center [784, 389] width 1568 height 778
click at [1047, 190] on span "Actions" at bounding box center [1043, 185] width 38 height 10
click at [269, 319] on div at bounding box center [784, 389] width 1568 height 778
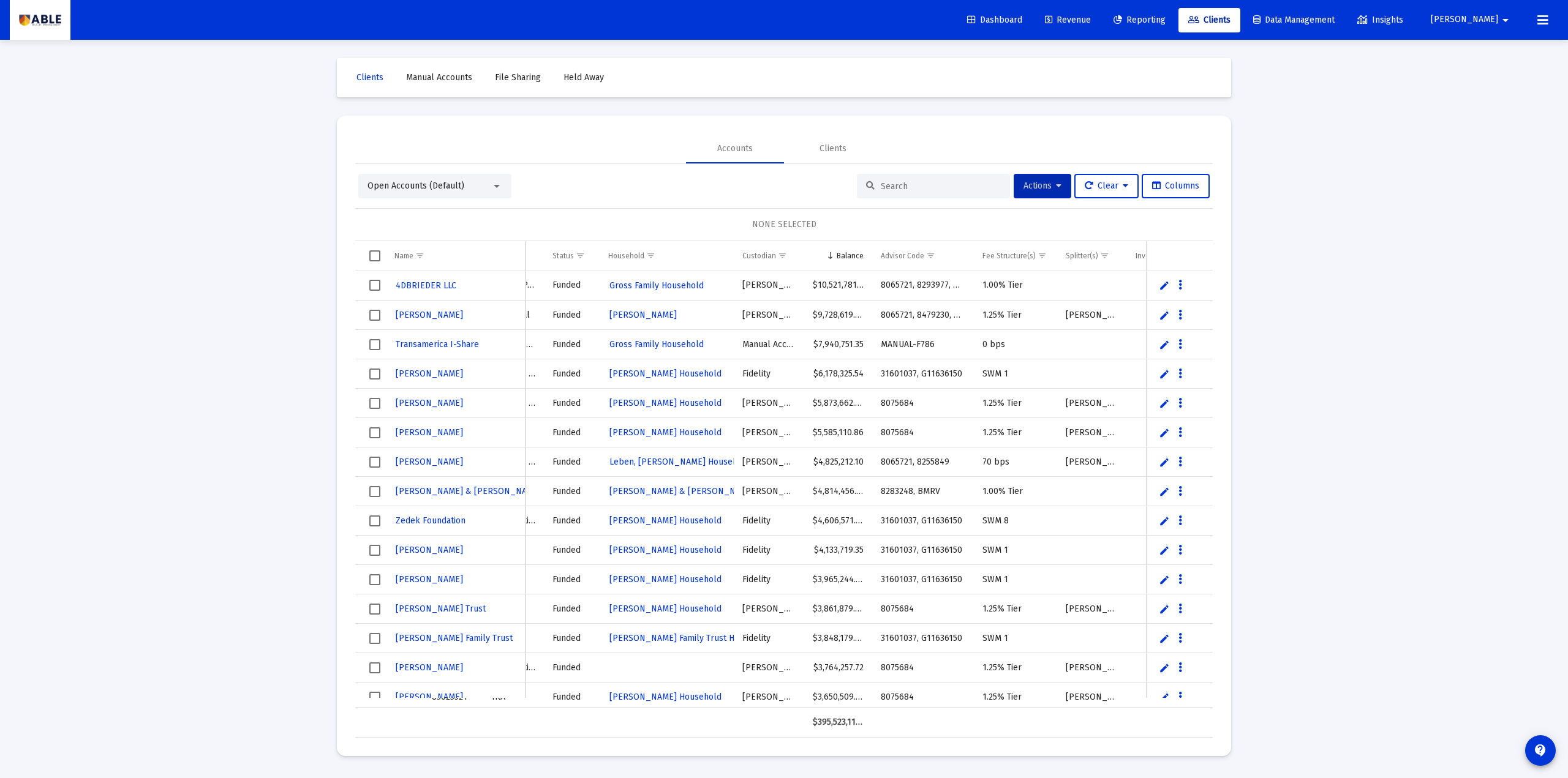
click at [1101, 22] on link "Revenue" at bounding box center [1068, 20] width 65 height 25
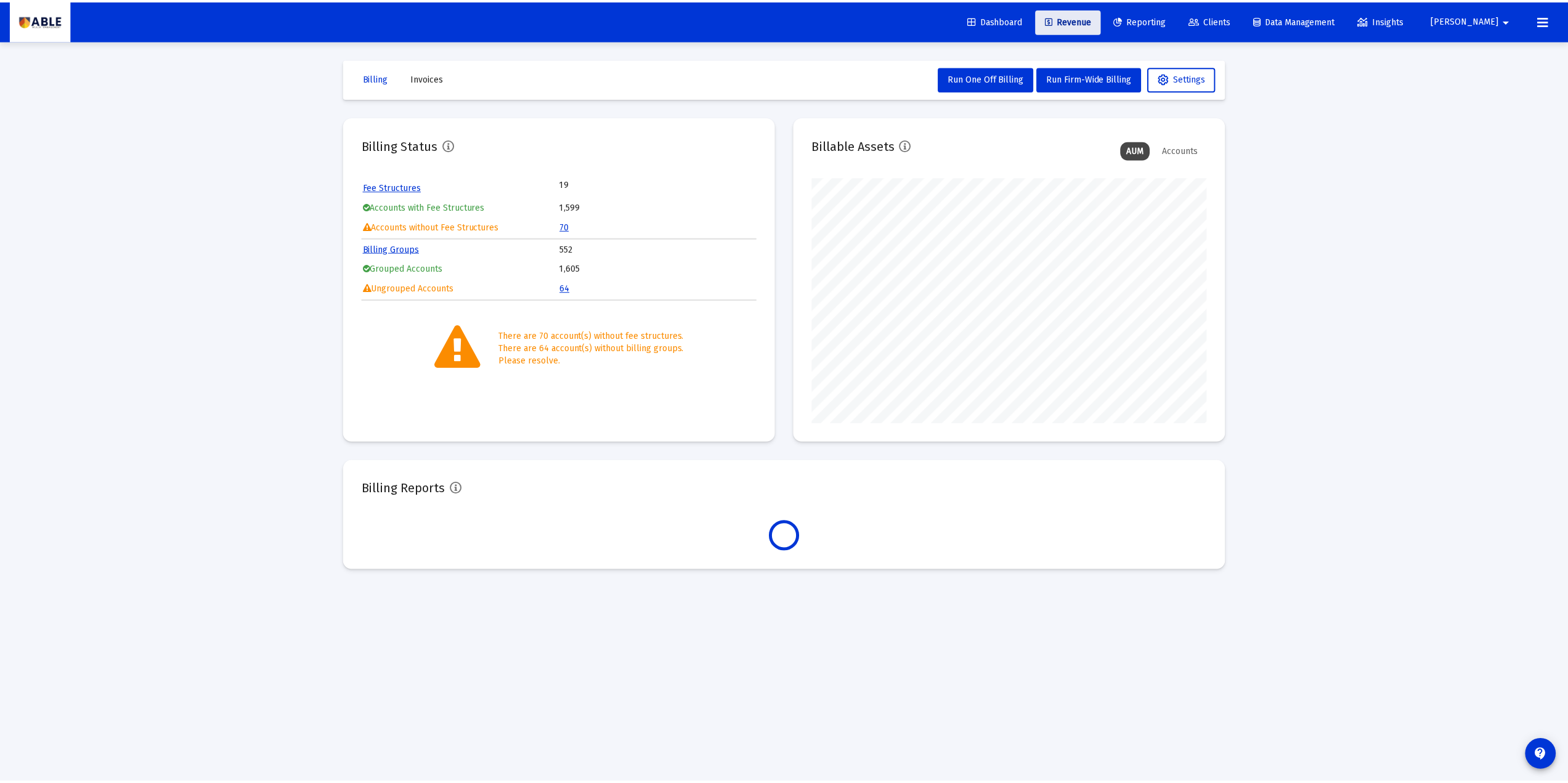
scroll to position [246, 397]
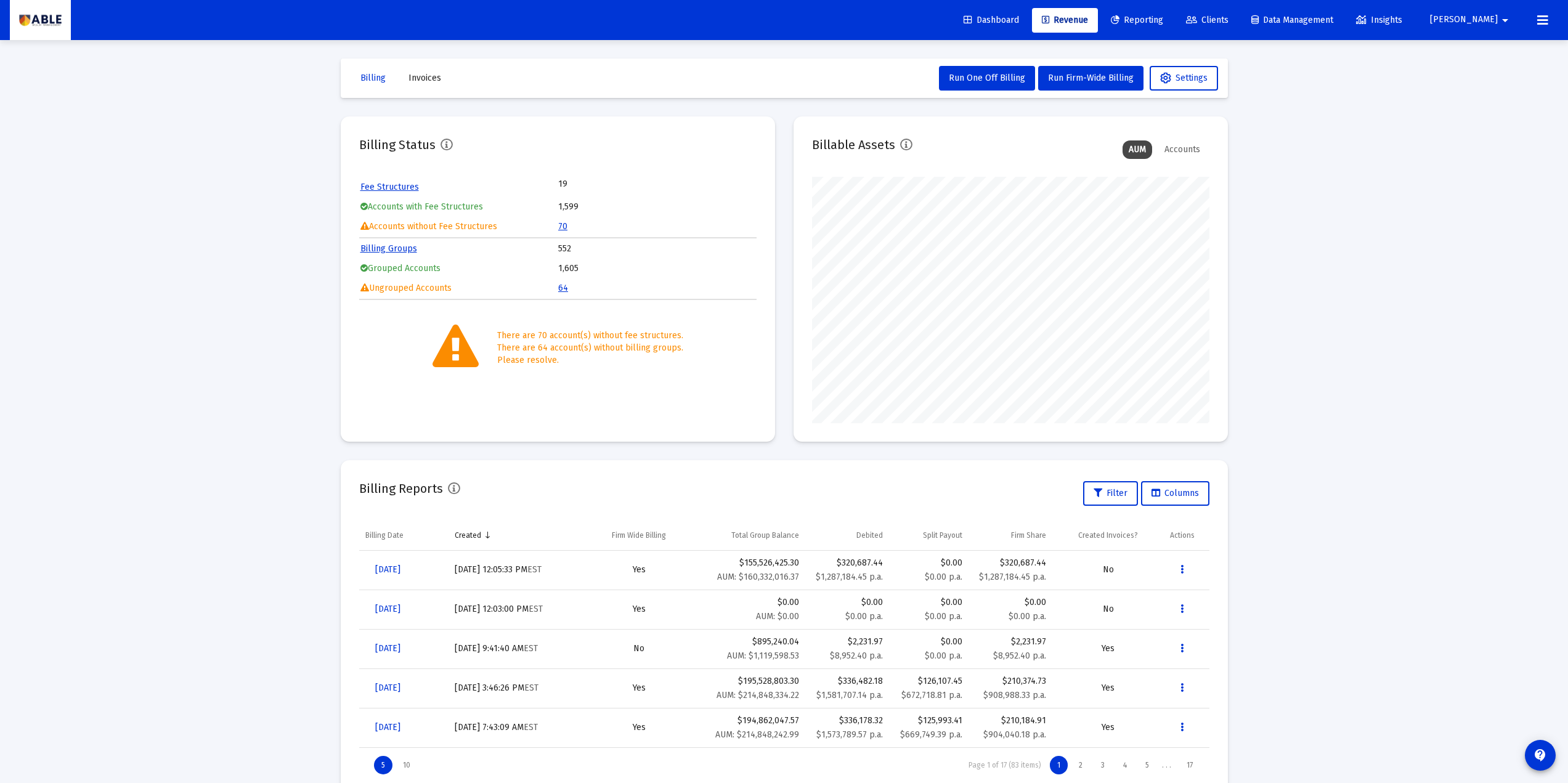
drag, startPoint x: 536, startPoint y: 284, endPoint x: 595, endPoint y: 288, distance: 59.1
click at [594, 288] on tr "Ungrouped Accounts 64" at bounding box center [557, 287] width 395 height 18
click at [624, 275] on td "1,605" at bounding box center [656, 268] width 197 height 18
drag, startPoint x: 606, startPoint y: 268, endPoint x: 577, endPoint y: 270, distance: 29.1
click at [547, 276] on tr "Grouped Accounts 1,605" at bounding box center [557, 268] width 395 height 18
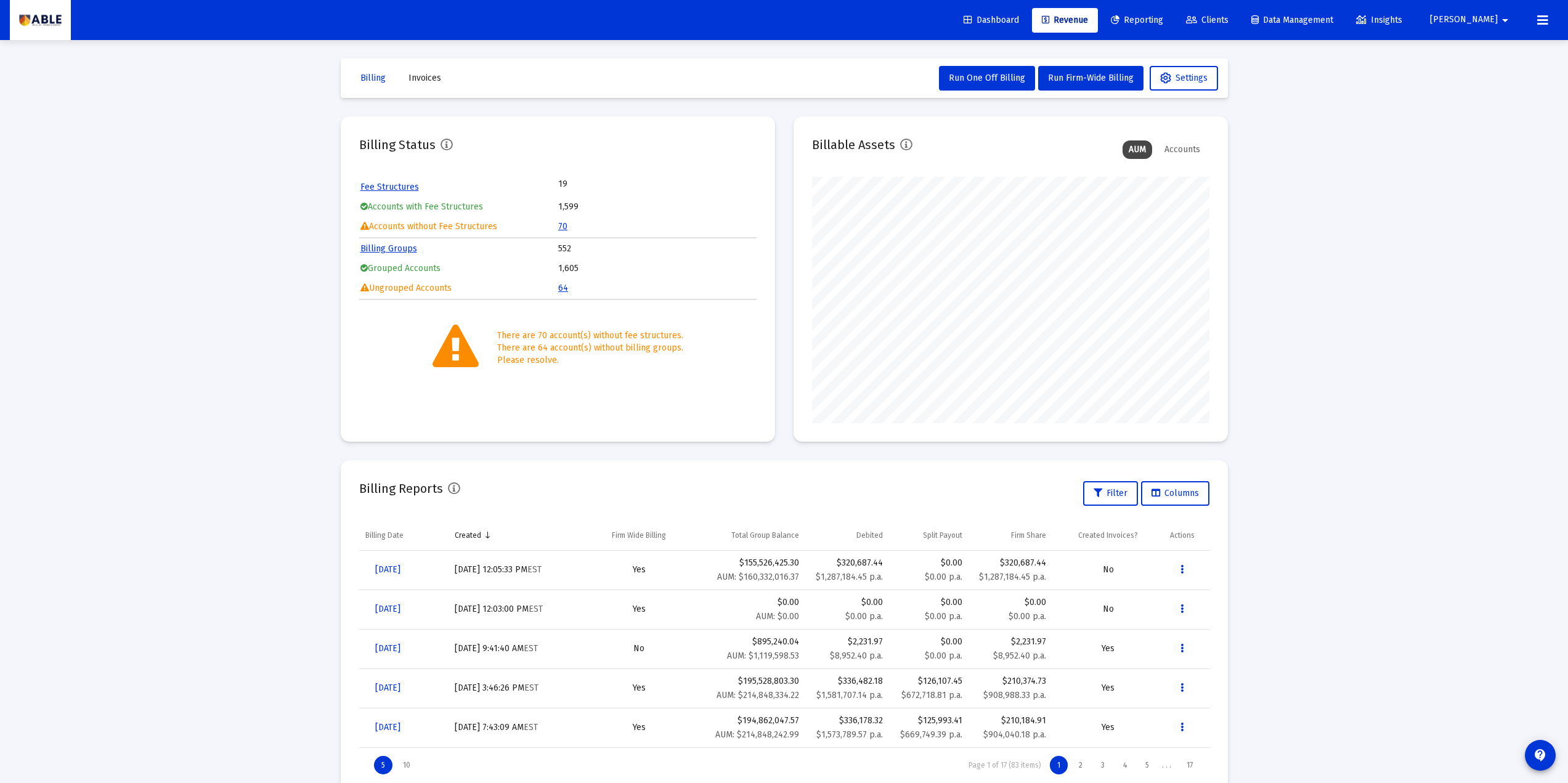
click at [1285, 218] on div "Loading... Billing Invoices Run One Off Billing Run Firm-Wide Billing Settings …" at bounding box center [784, 410] width 1568 height 820
drag, startPoint x: 446, startPoint y: 345, endPoint x: 559, endPoint y: 360, distance: 114.0
click at [559, 360] on div "There are 70 account(s) without fee structures. There are 64 account(s) without…" at bounding box center [558, 347] width 397 height 47
click at [568, 364] on div "Please resolve." at bounding box center [590, 361] width 186 height 12
click at [460, 346] on icon at bounding box center [455, 347] width 47 height 47
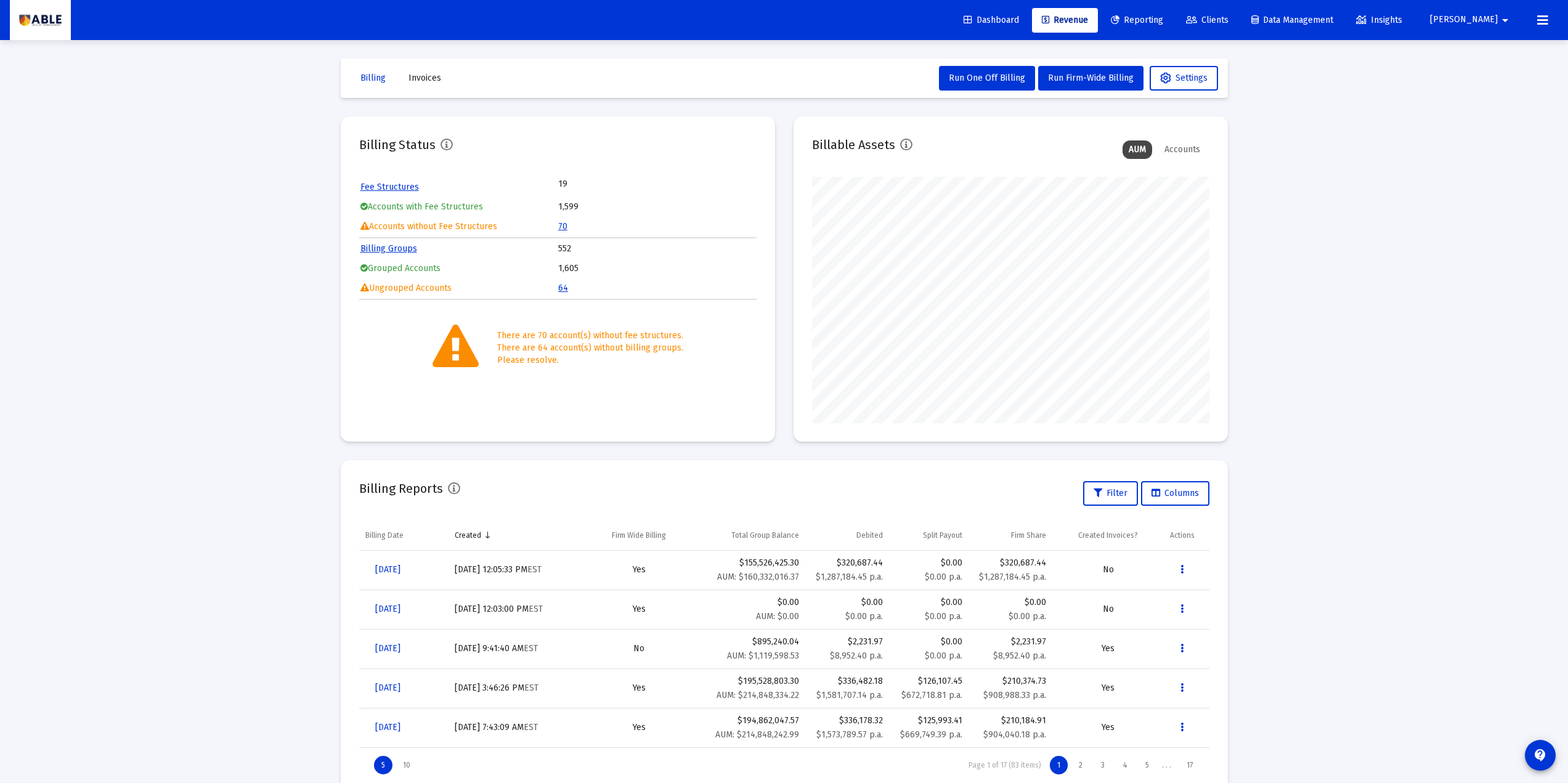
drag, startPoint x: 578, startPoint y: 289, endPoint x: 414, endPoint y: 186, distance: 193.7
click at [414, 186] on div "Fee Structures 19 Accounts with Fee Structures 1,599 Accounts without Fee Struc…" at bounding box center [558, 239] width 397 height 124
click at [550, 375] on mat-card "Billing Status Fee Structures 19 Accounts with Fee Structures 1,599 Accounts wi…" at bounding box center [557, 279] width 435 height 325
click at [1203, 82] on span "Settings" at bounding box center [1184, 77] width 48 height 10
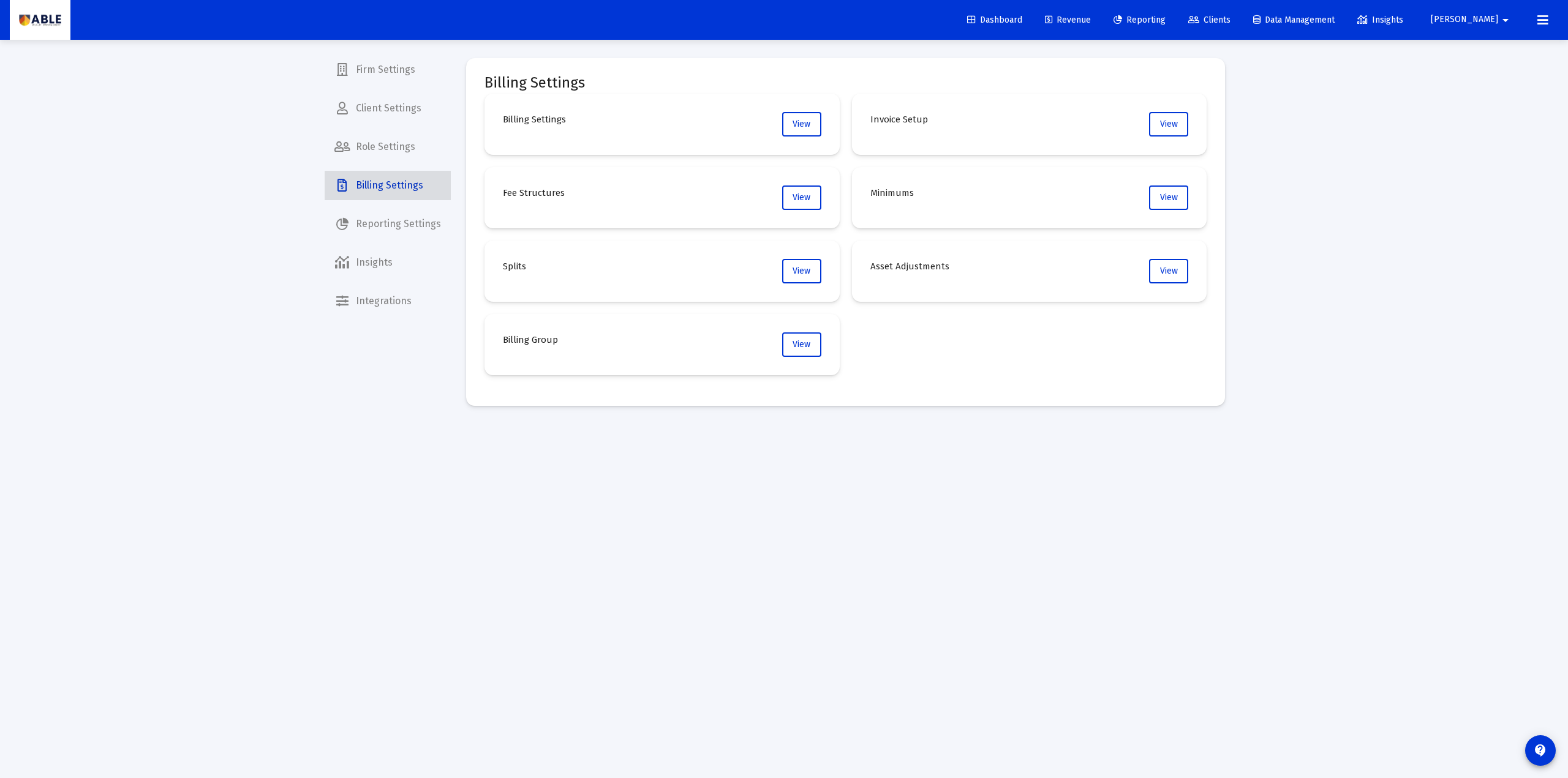
click at [398, 187] on span "Billing Settings" at bounding box center [387, 185] width 126 height 29
click at [789, 189] on button "View" at bounding box center [801, 198] width 39 height 25
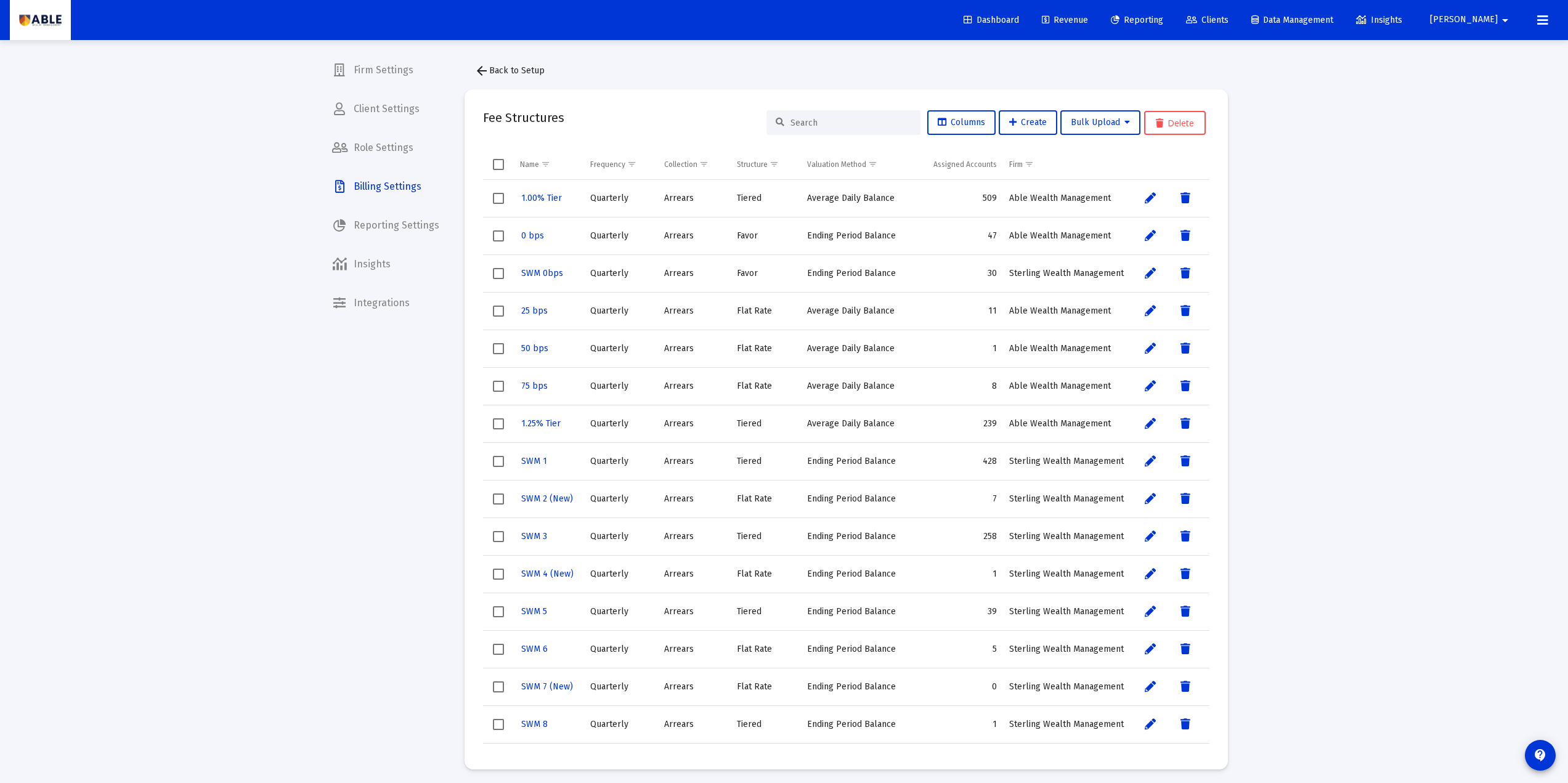
click at [1238, 28] on link "Clients" at bounding box center [1207, 20] width 62 height 25
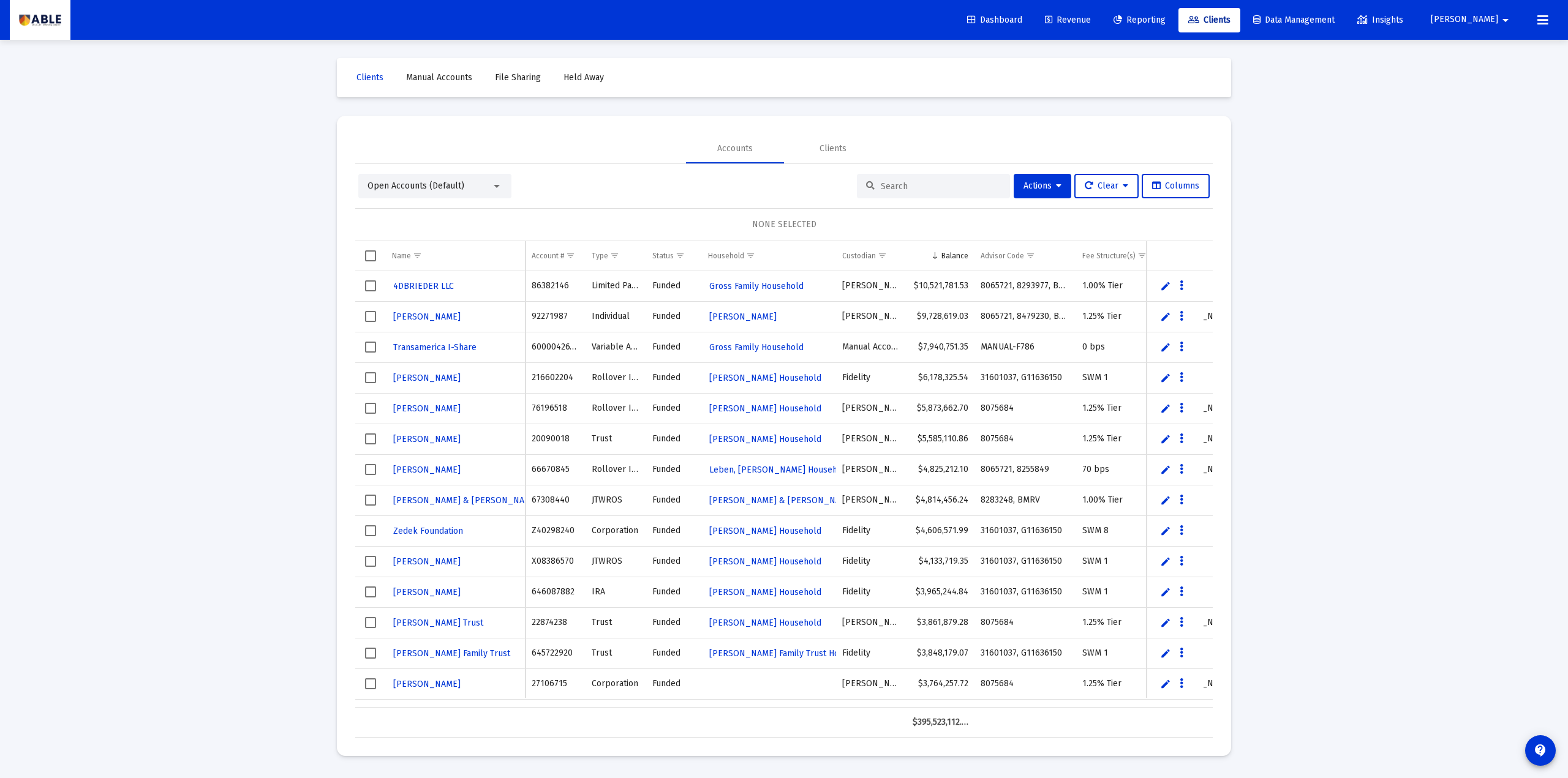
click at [1503, 16] on mat-icon "arrow_drop_down" at bounding box center [1507, 20] width 15 height 25
click at [1506, 52] on span "Settings" at bounding box center [1511, 52] width 36 height 29
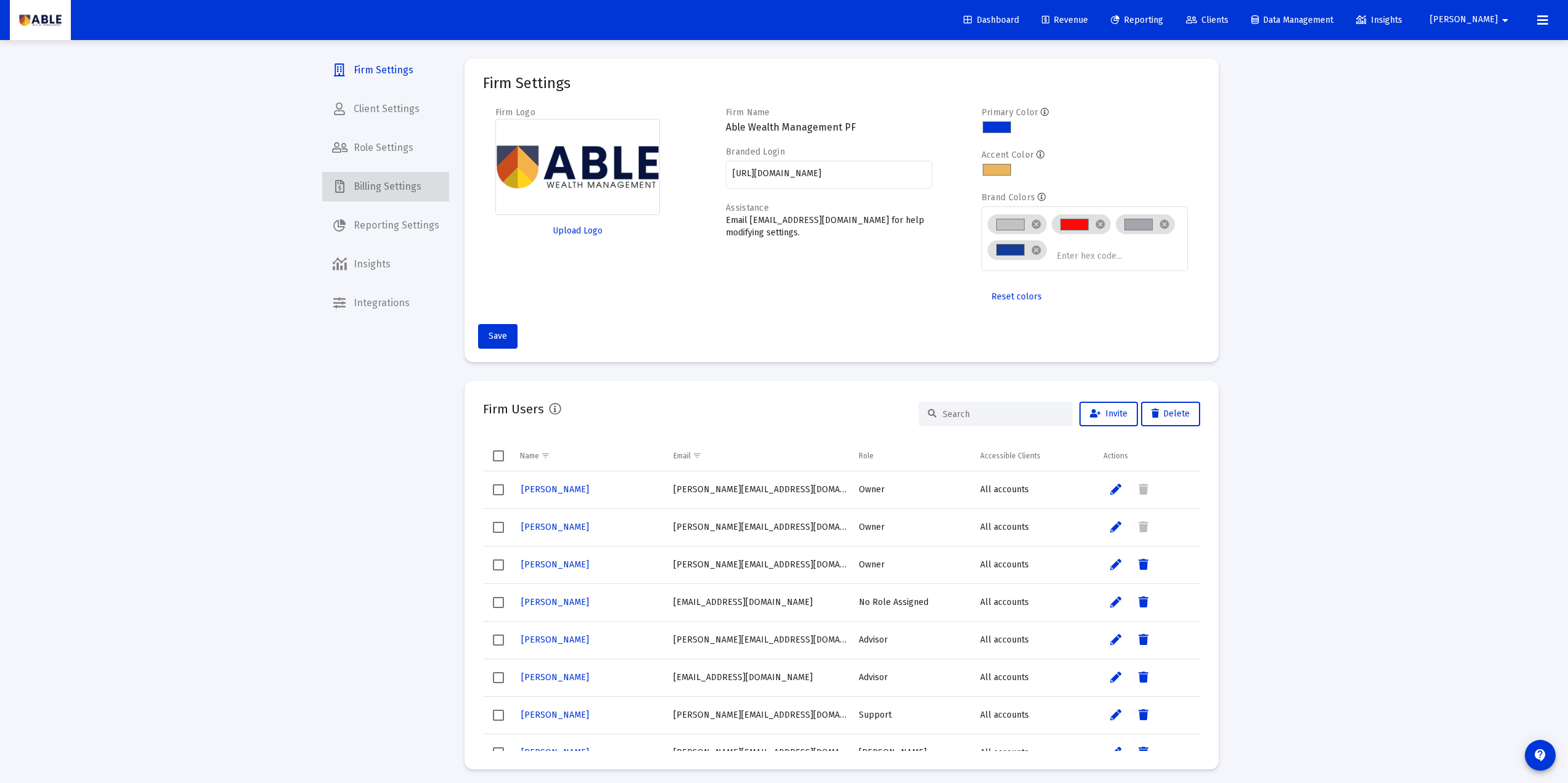
click at [403, 197] on span "Billing Settings" at bounding box center [385, 186] width 126 height 29
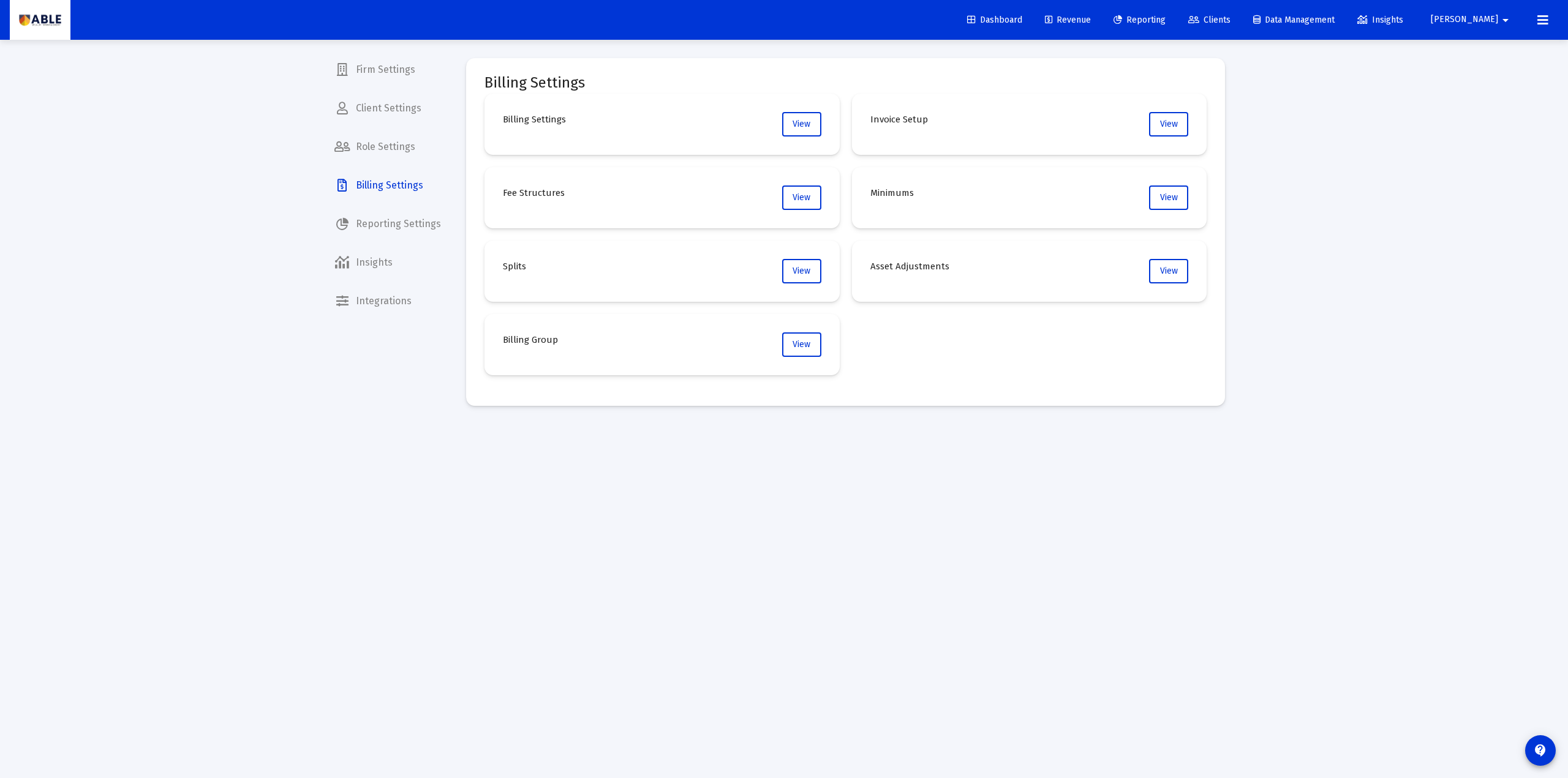
drag, startPoint x: 509, startPoint y: 347, endPoint x: 556, endPoint y: 348, distance: 47.0
click at [556, 348] on div "Billing Group" at bounding box center [531, 345] width 55 height 25
click at [562, 347] on mat-card "Billing Group View" at bounding box center [662, 344] width 356 height 61
click at [793, 343] on span "View" at bounding box center [801, 344] width 18 height 10
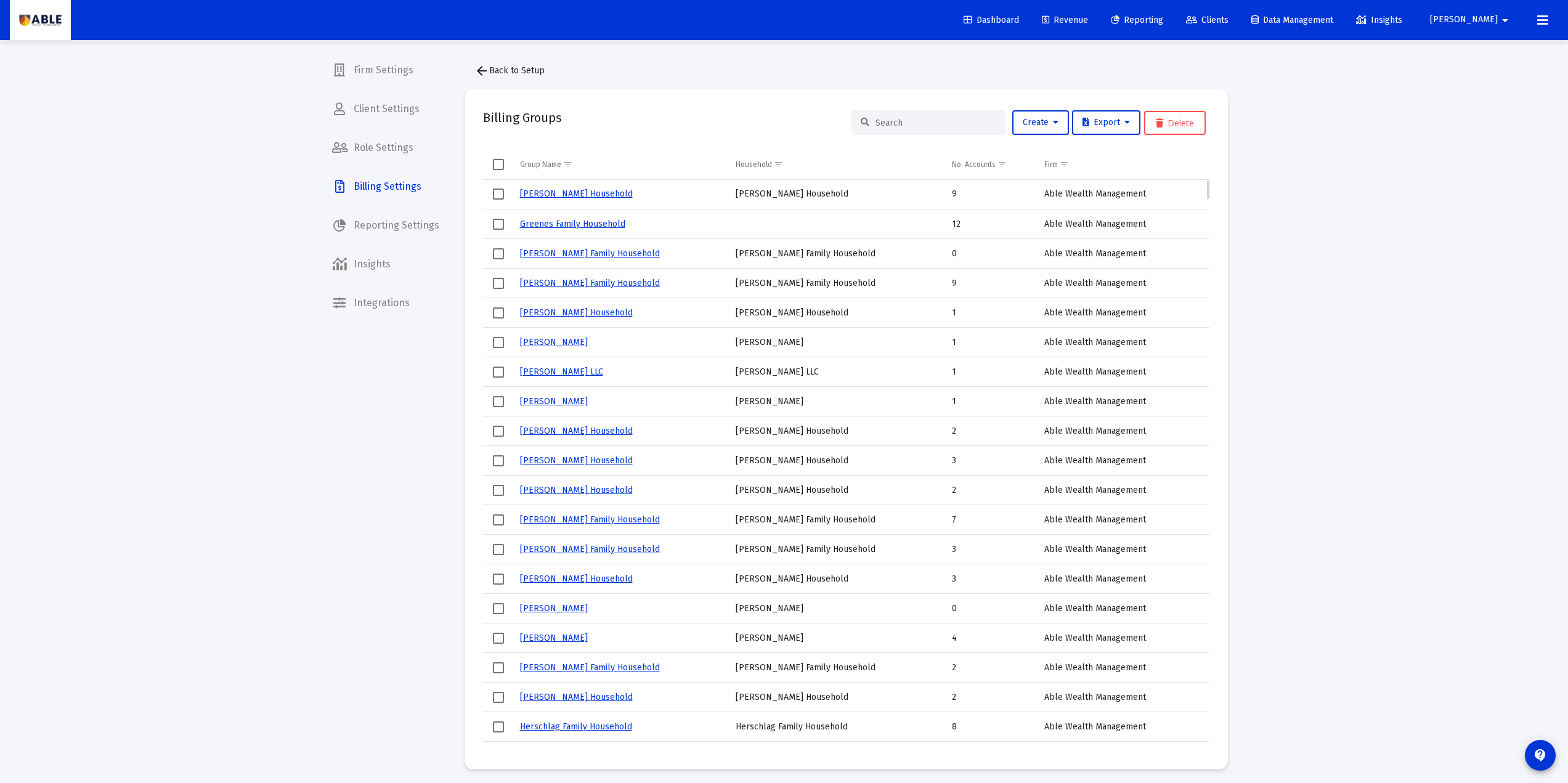
click at [595, 191] on link "[PERSON_NAME] Household" at bounding box center [576, 193] width 113 height 10
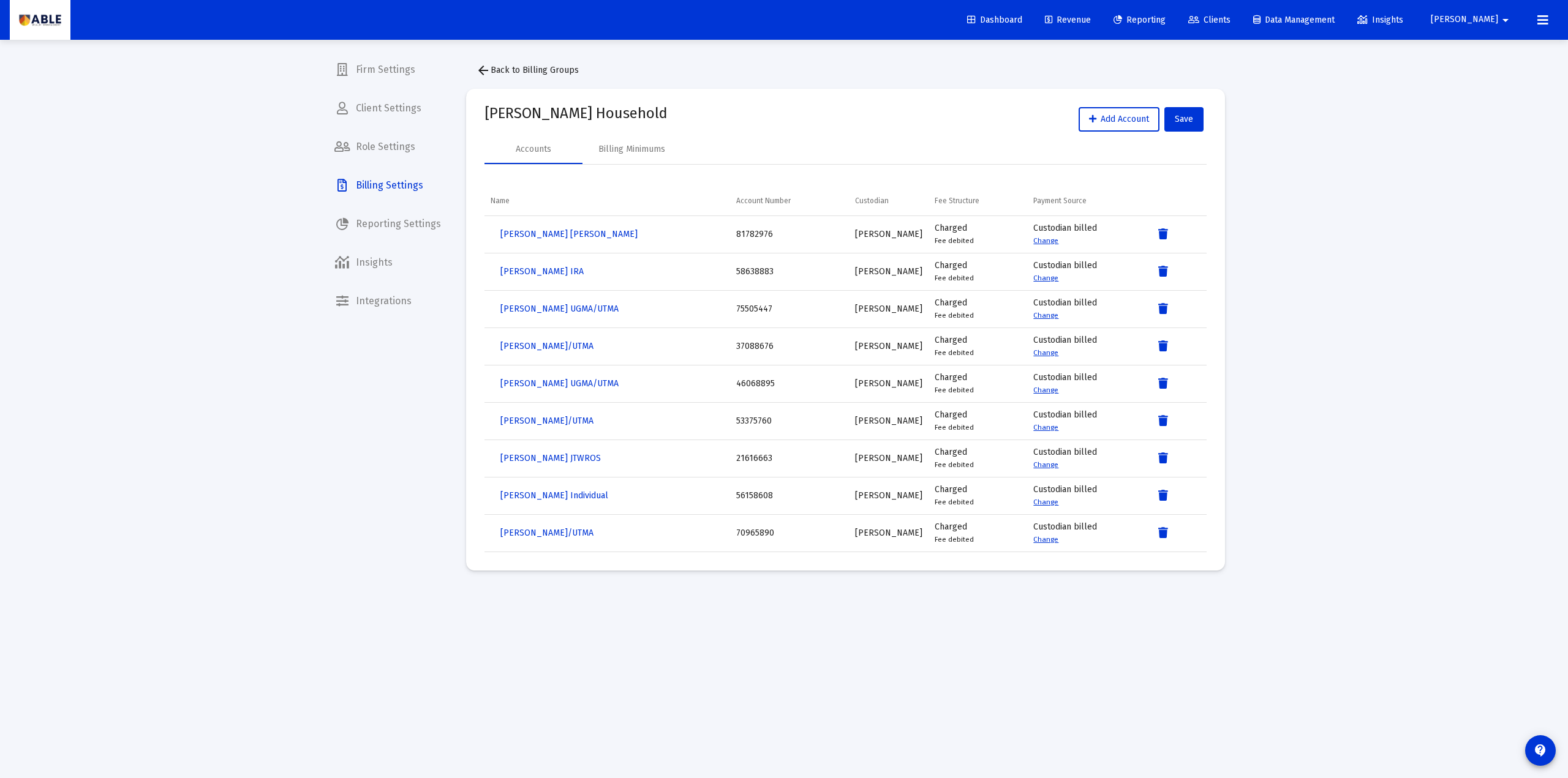
drag, startPoint x: 705, startPoint y: 235, endPoint x: 787, endPoint y: 235, distance: 82.0
click at [787, 235] on tr "Schneur Stefansky IRA 81782976 Schwab Charged Fee debited Custodian billed Chan…" at bounding box center [845, 235] width 723 height 38
click at [552, 271] on span "Chava Stefansky IRA" at bounding box center [542, 271] width 83 height 10
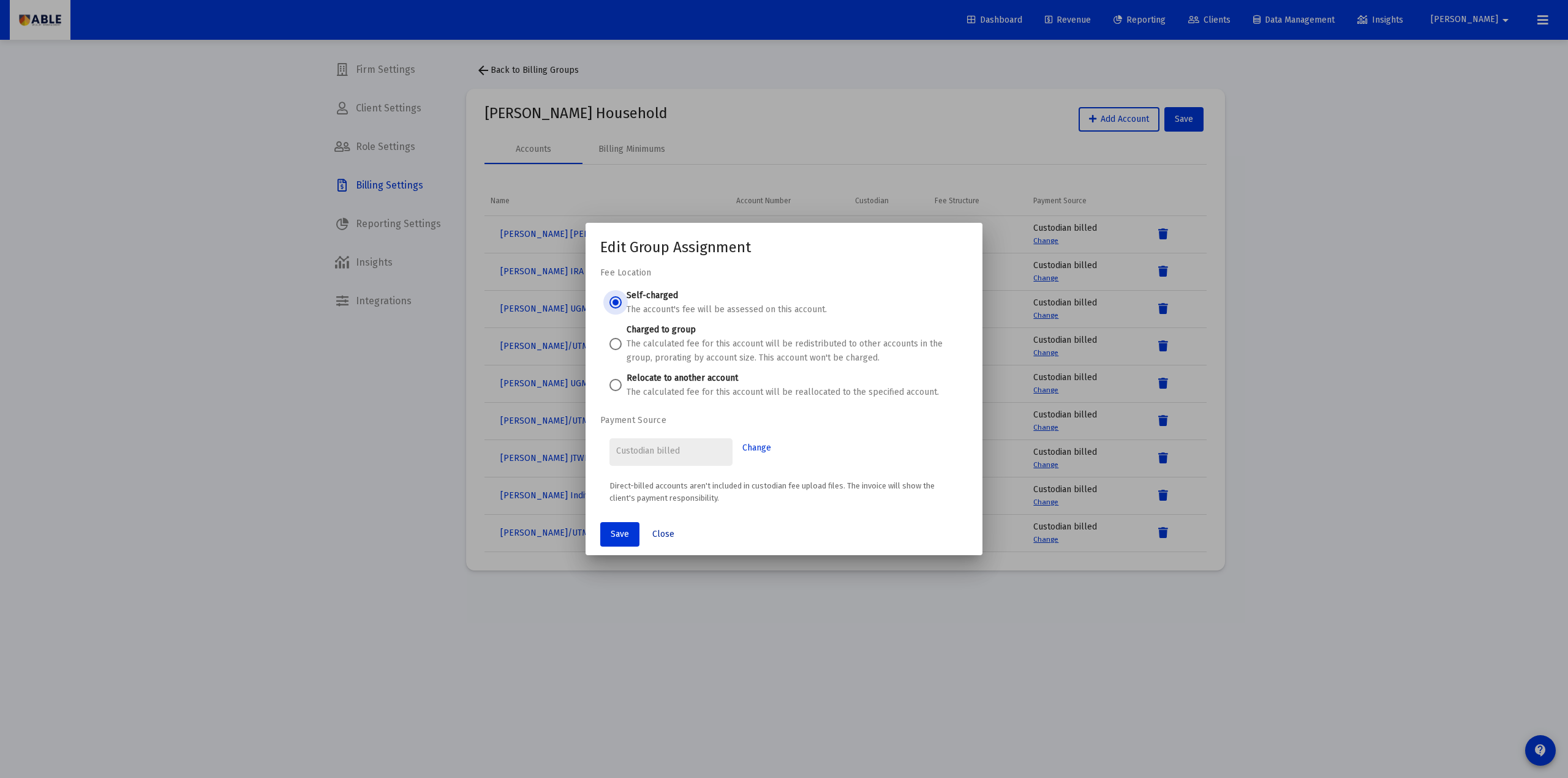
click at [672, 523] on button "Close" at bounding box center [664, 535] width 42 height 25
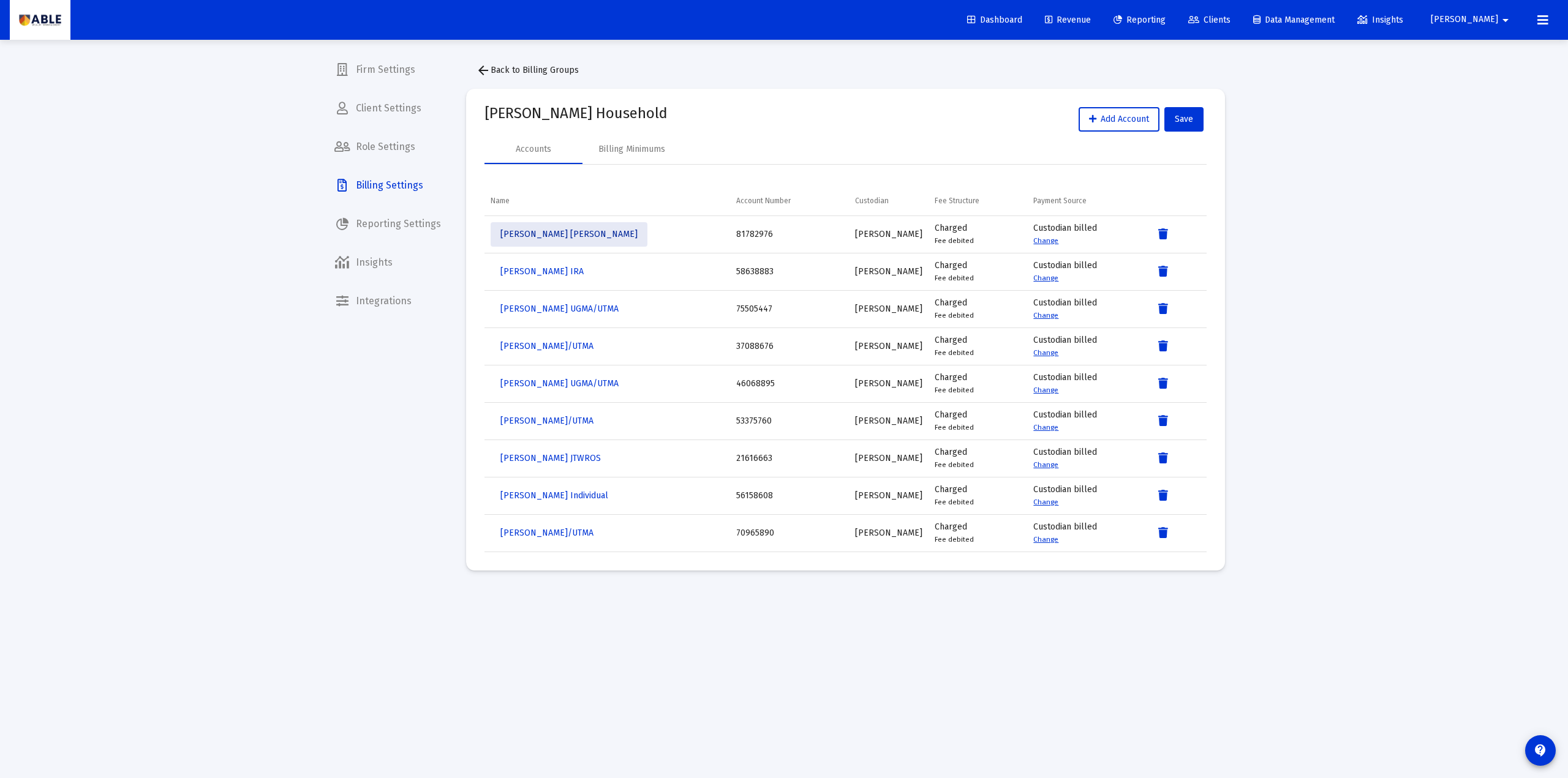
click at [573, 237] on span "Schneur Stefansky IRA" at bounding box center [568, 233] width 137 height 10
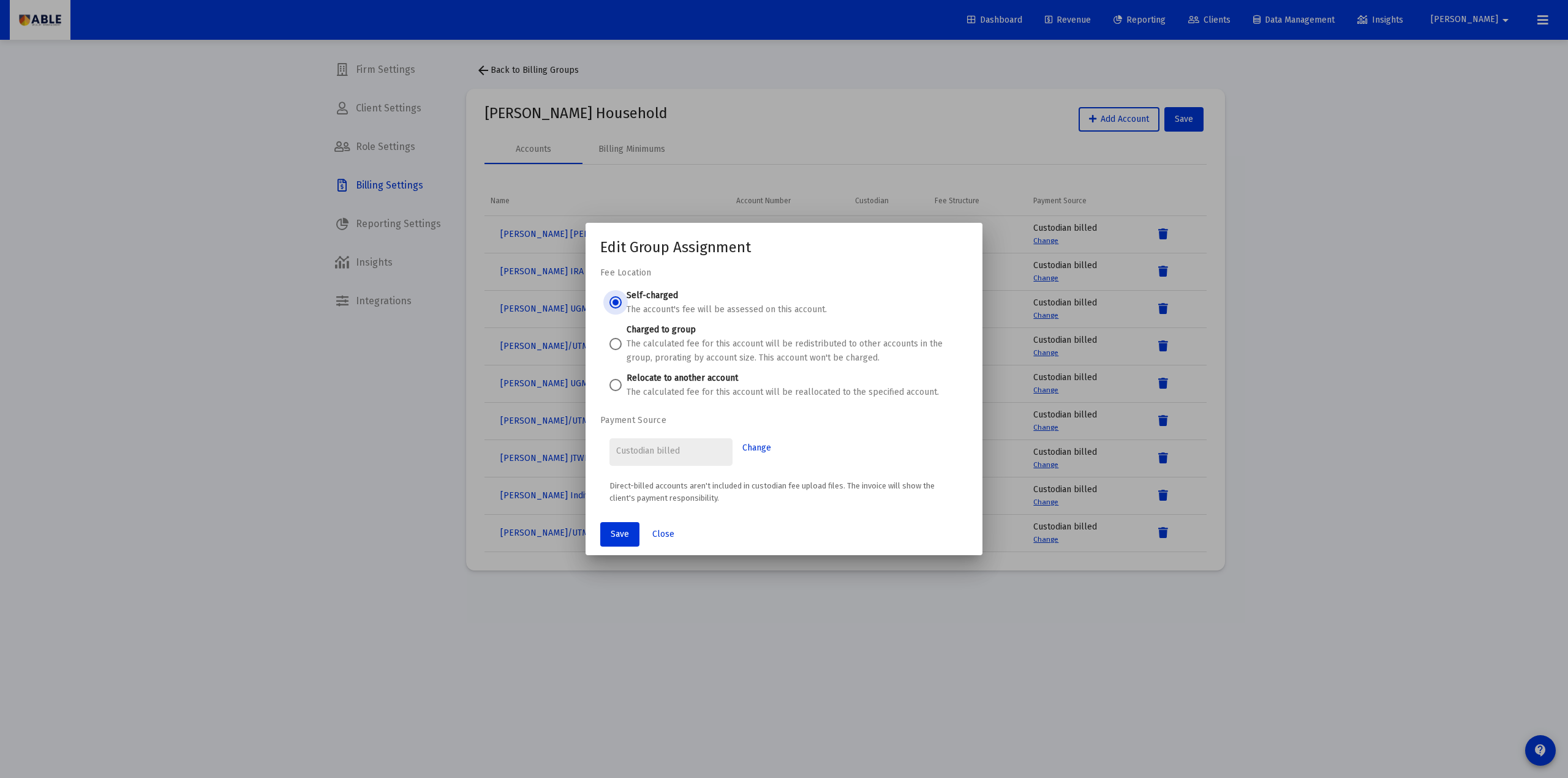
click at [616, 382] on span at bounding box center [616, 385] width 12 height 12
click at [616, 382] on input "Relocate to another account The calculated fee for this account will be realloc…" at bounding box center [616, 385] width 12 height 12
radio input "true"
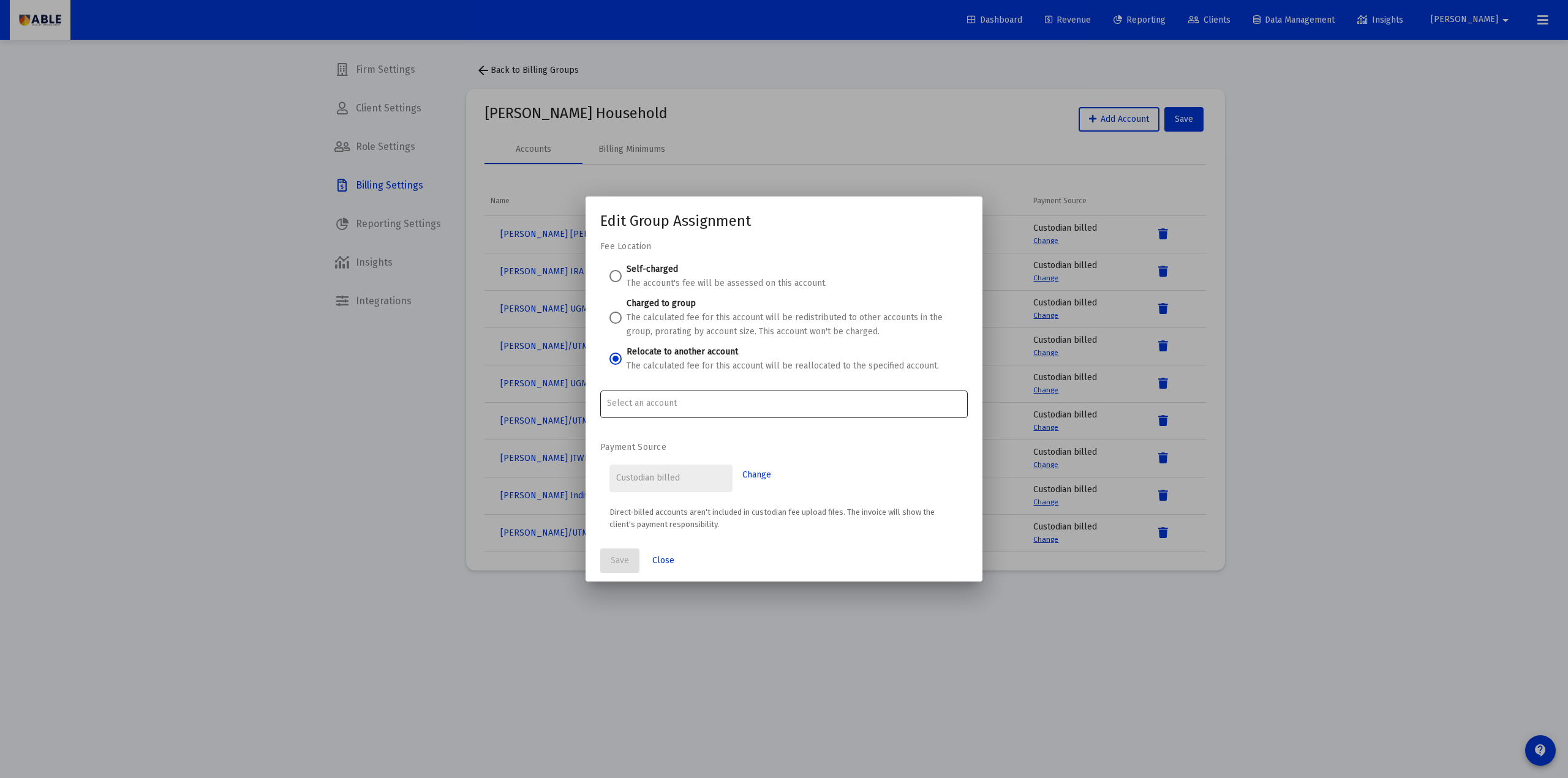
drag, startPoint x: 686, startPoint y: 403, endPoint x: 678, endPoint y: 407, distance: 8.9
click at [685, 403] on input "Account Options" at bounding box center [784, 404] width 355 height 9
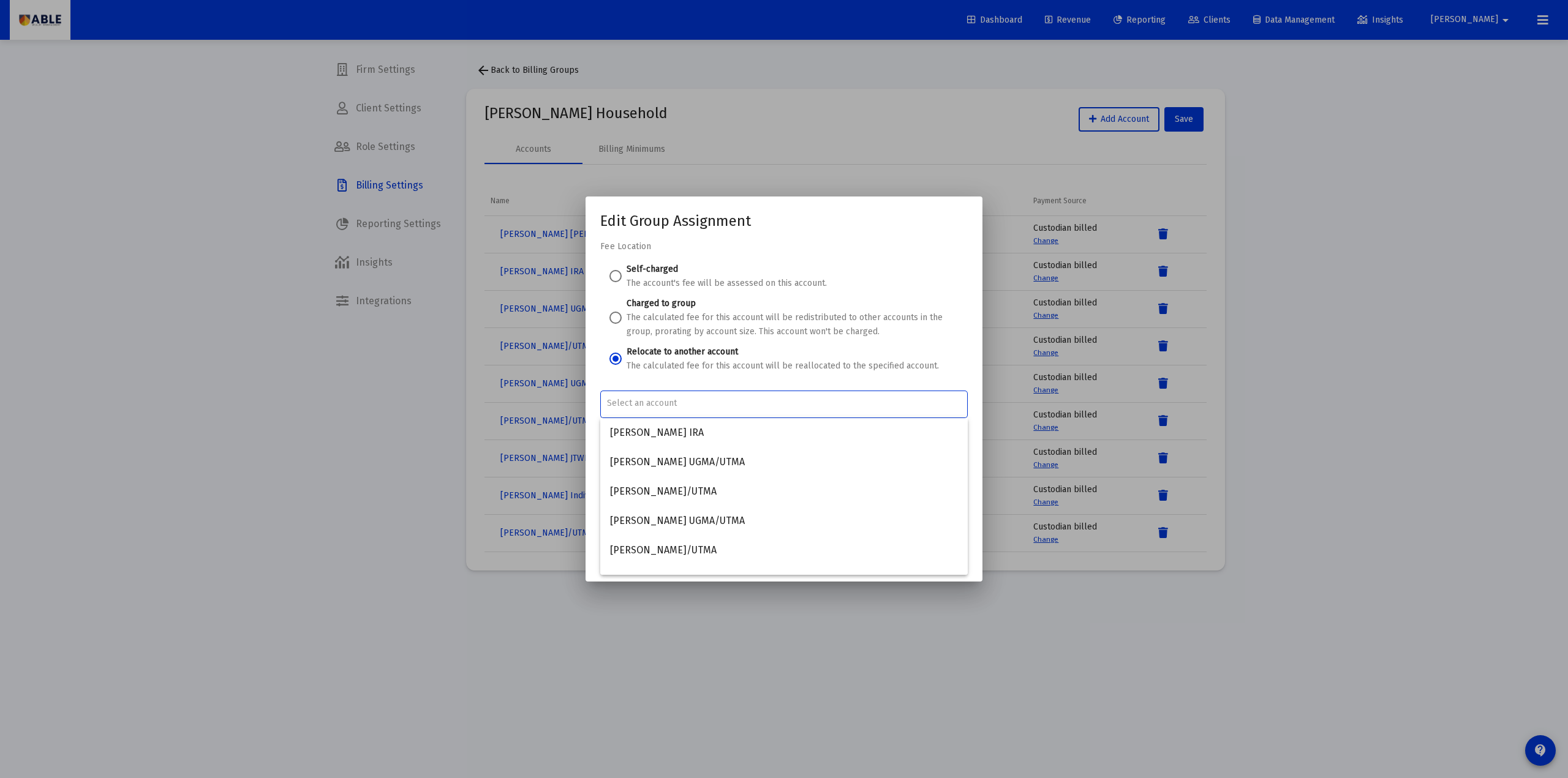
click at [837, 233] on div "Edit Group Assignment Fee Location Self-charged The account's fee will be asses…" at bounding box center [784, 396] width 368 height 370
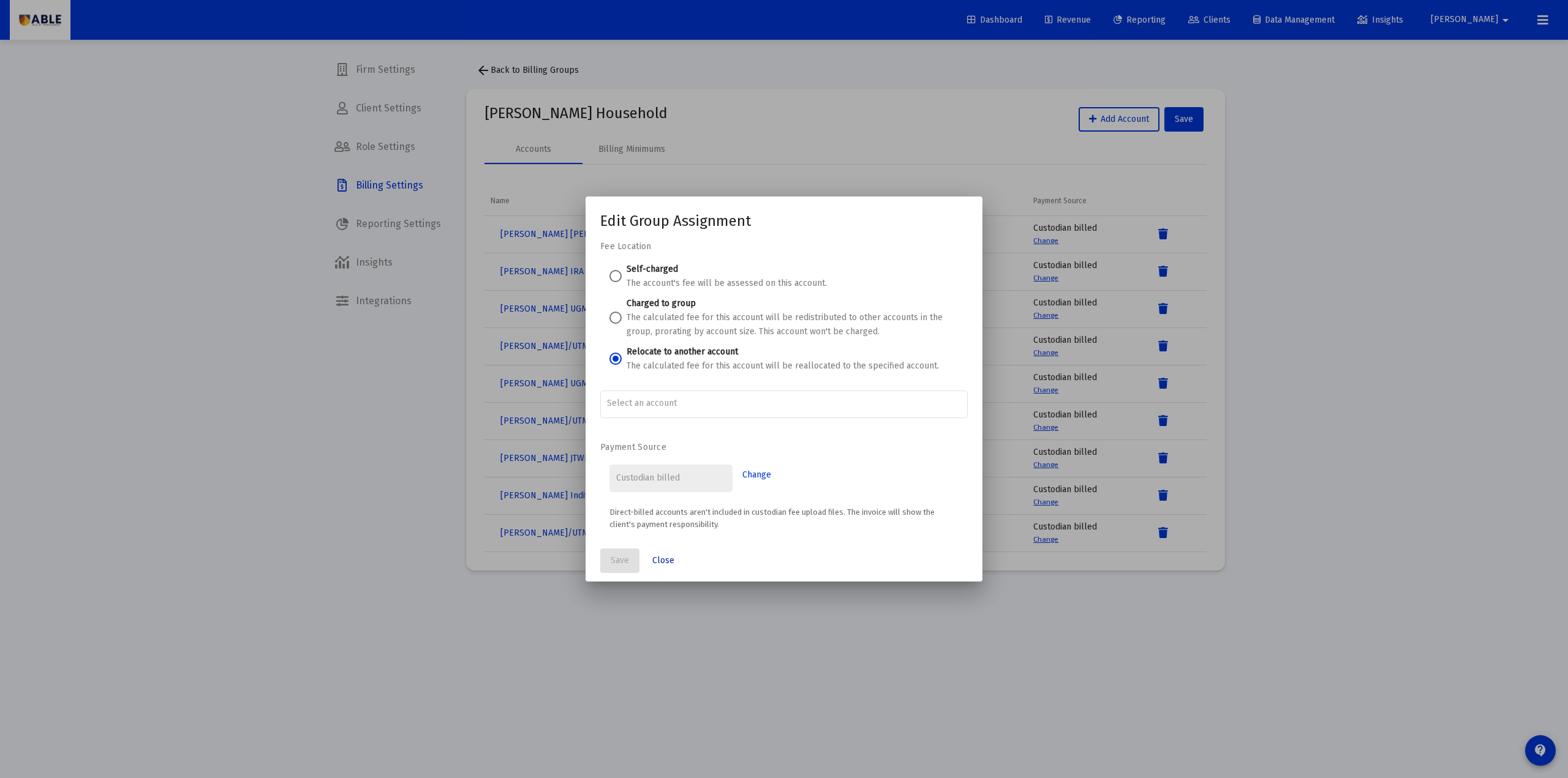
click at [674, 553] on button "Close" at bounding box center [664, 561] width 42 height 25
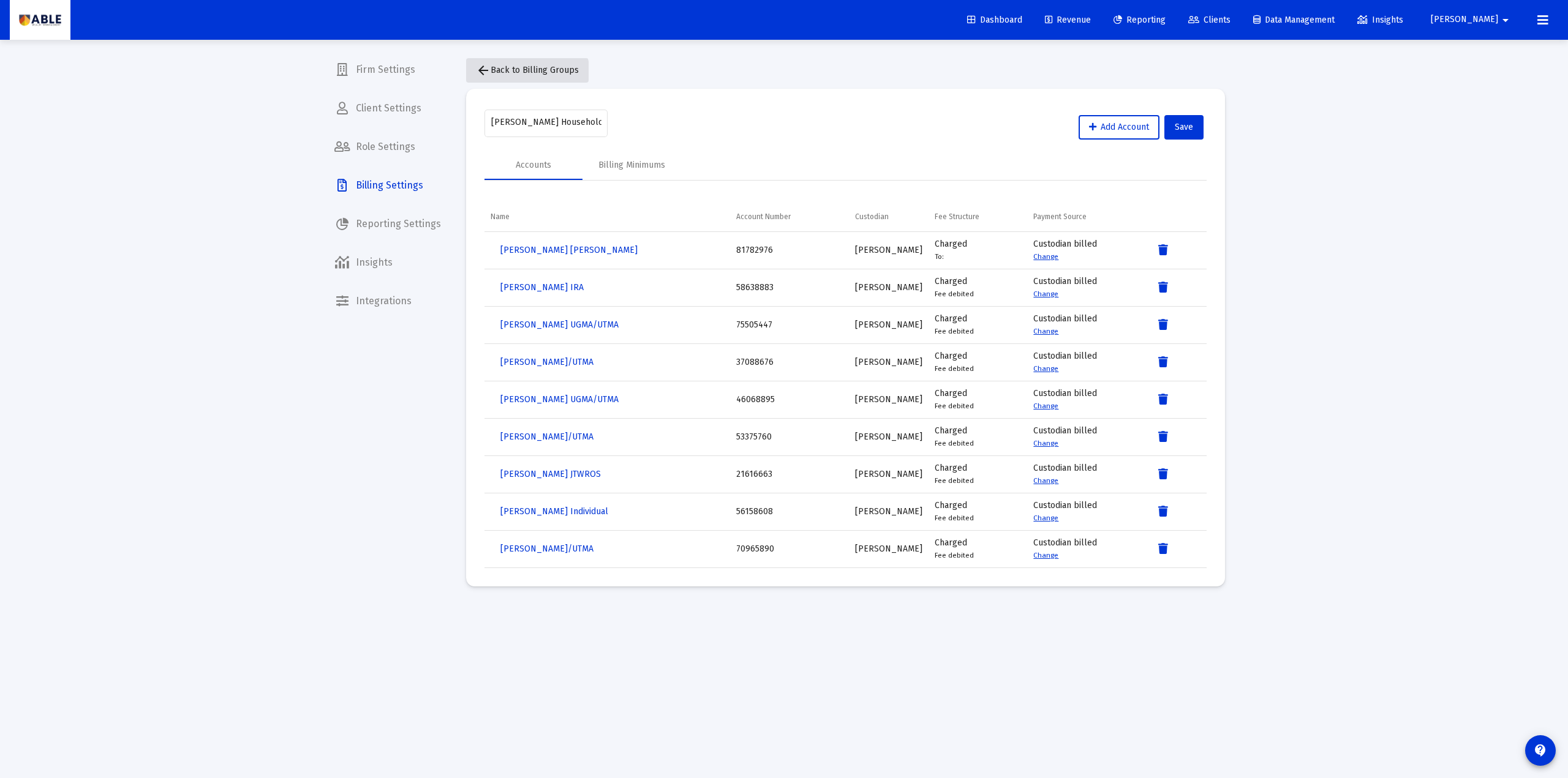
click at [486, 73] on mat-icon "arrow_back" at bounding box center [483, 71] width 15 height 15
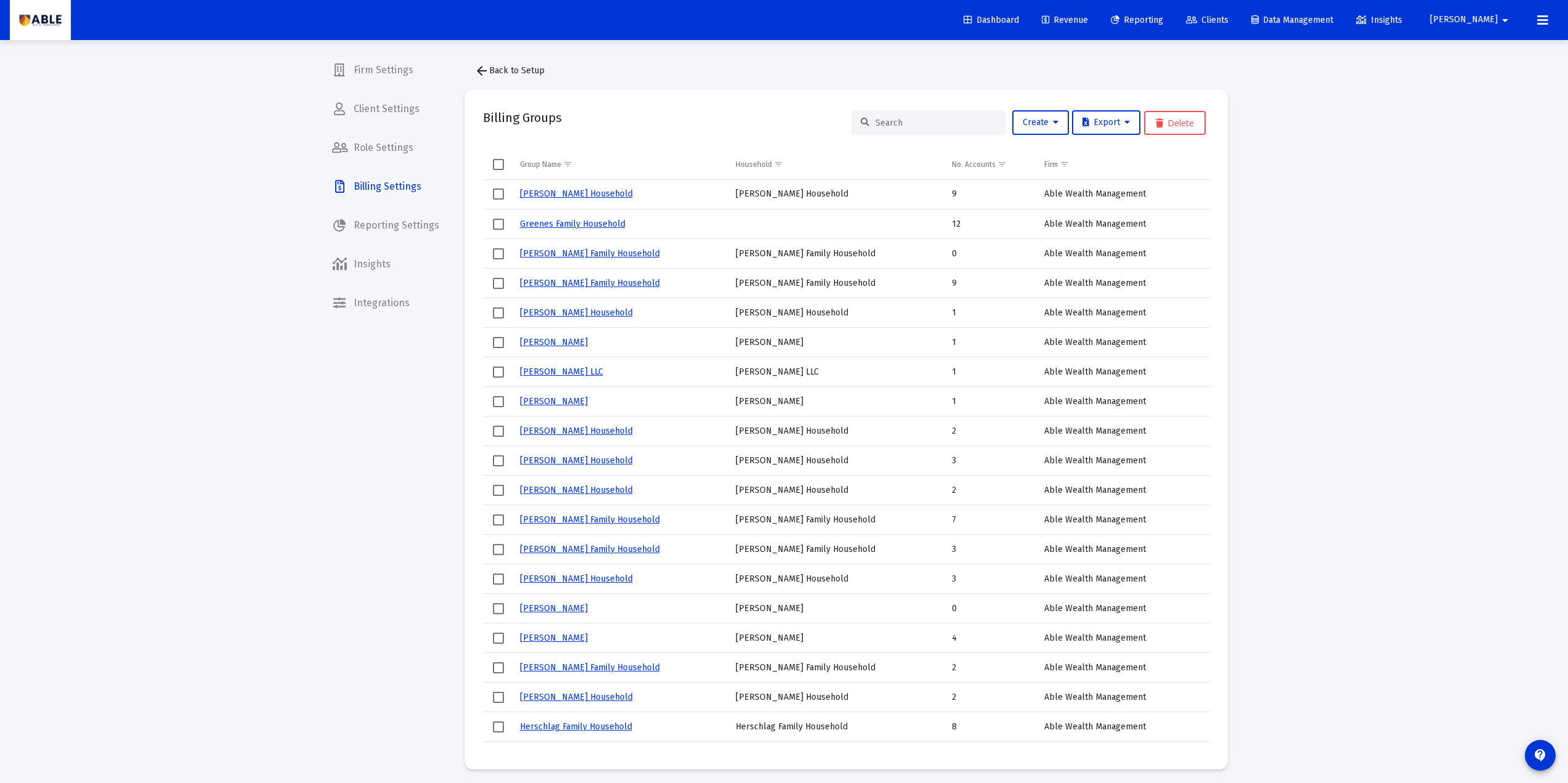
click at [485, 65] on mat-icon "arrow_back" at bounding box center [482, 71] width 15 height 15
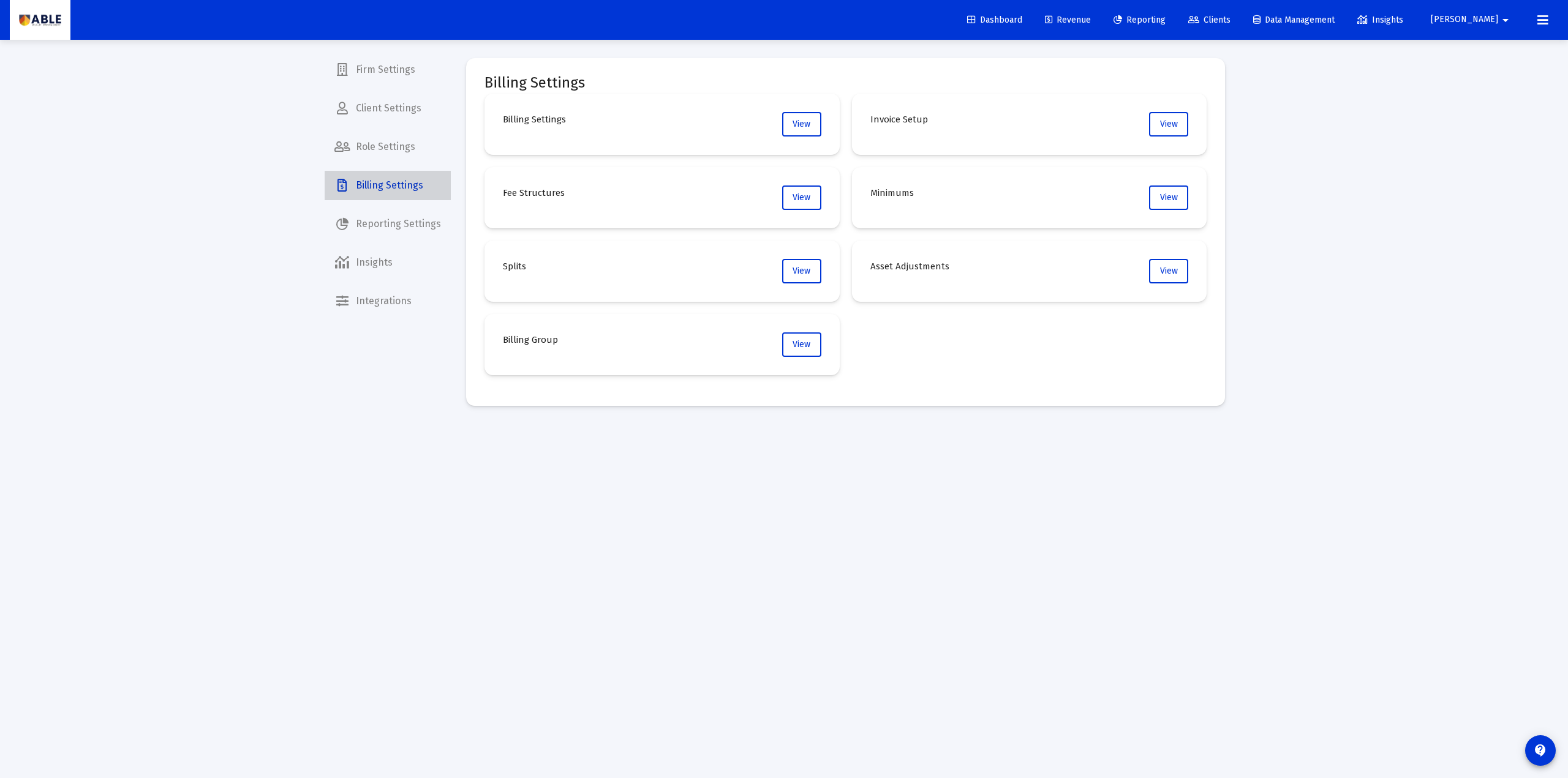
drag, startPoint x: 389, startPoint y: 189, endPoint x: 563, endPoint y: 281, distance: 196.8
click at [390, 188] on span "Billing Settings" at bounding box center [387, 185] width 126 height 29
click at [803, 348] on span "View" at bounding box center [801, 344] width 18 height 10
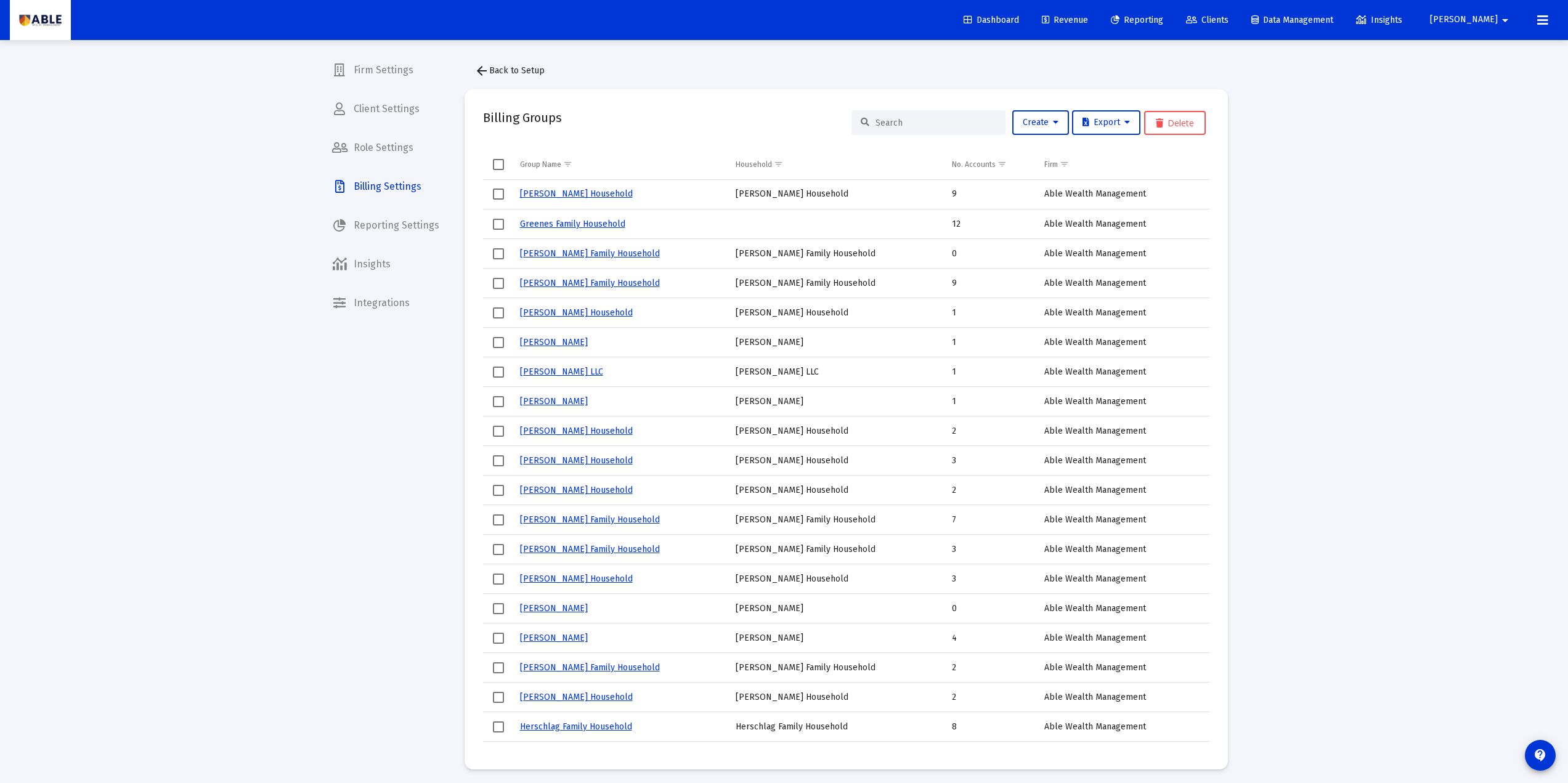
click at [580, 195] on link "[PERSON_NAME] Household" at bounding box center [576, 193] width 113 height 10
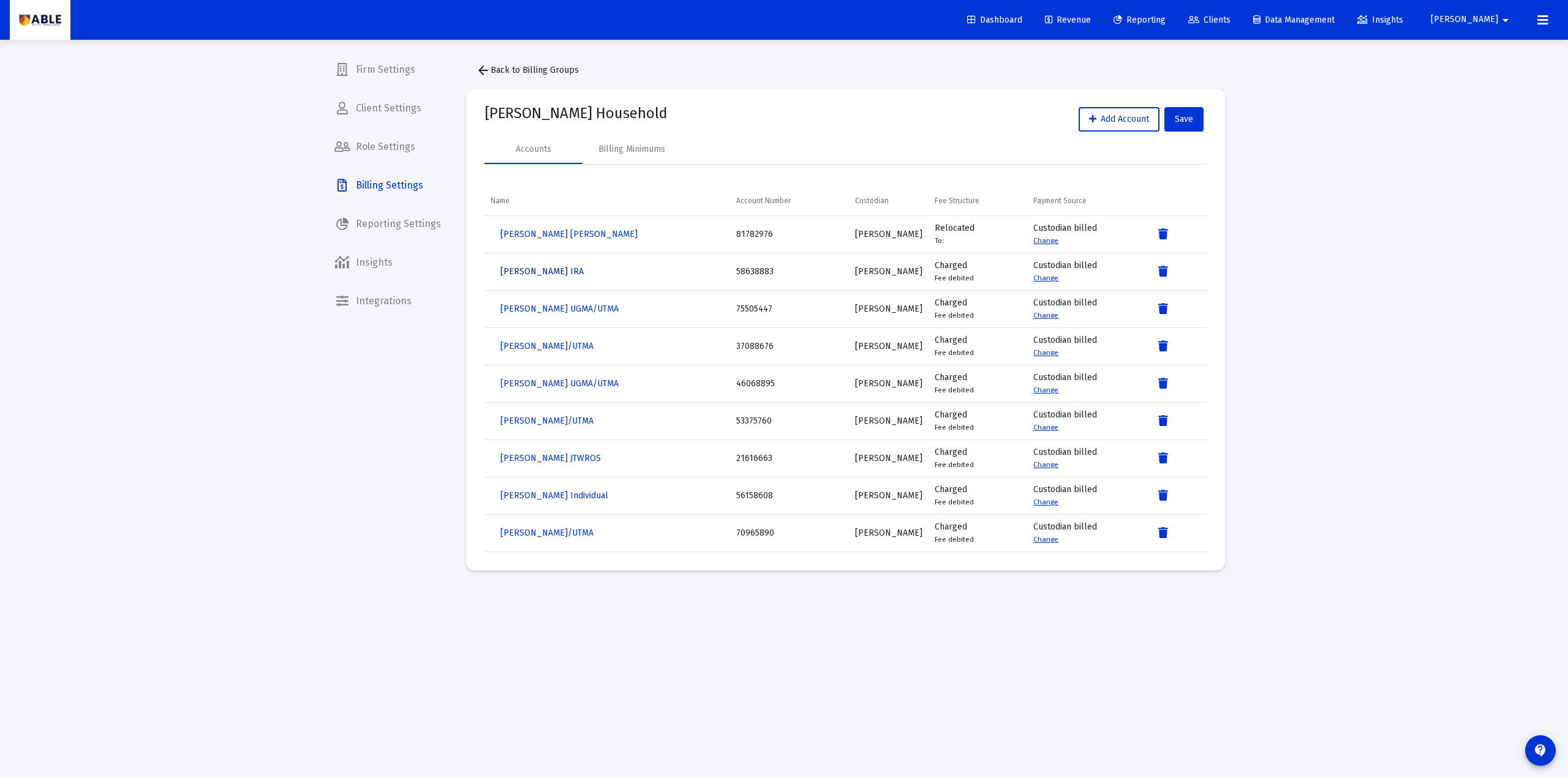
click at [553, 271] on span "Chava Stefansky IRA" at bounding box center [542, 271] width 83 height 10
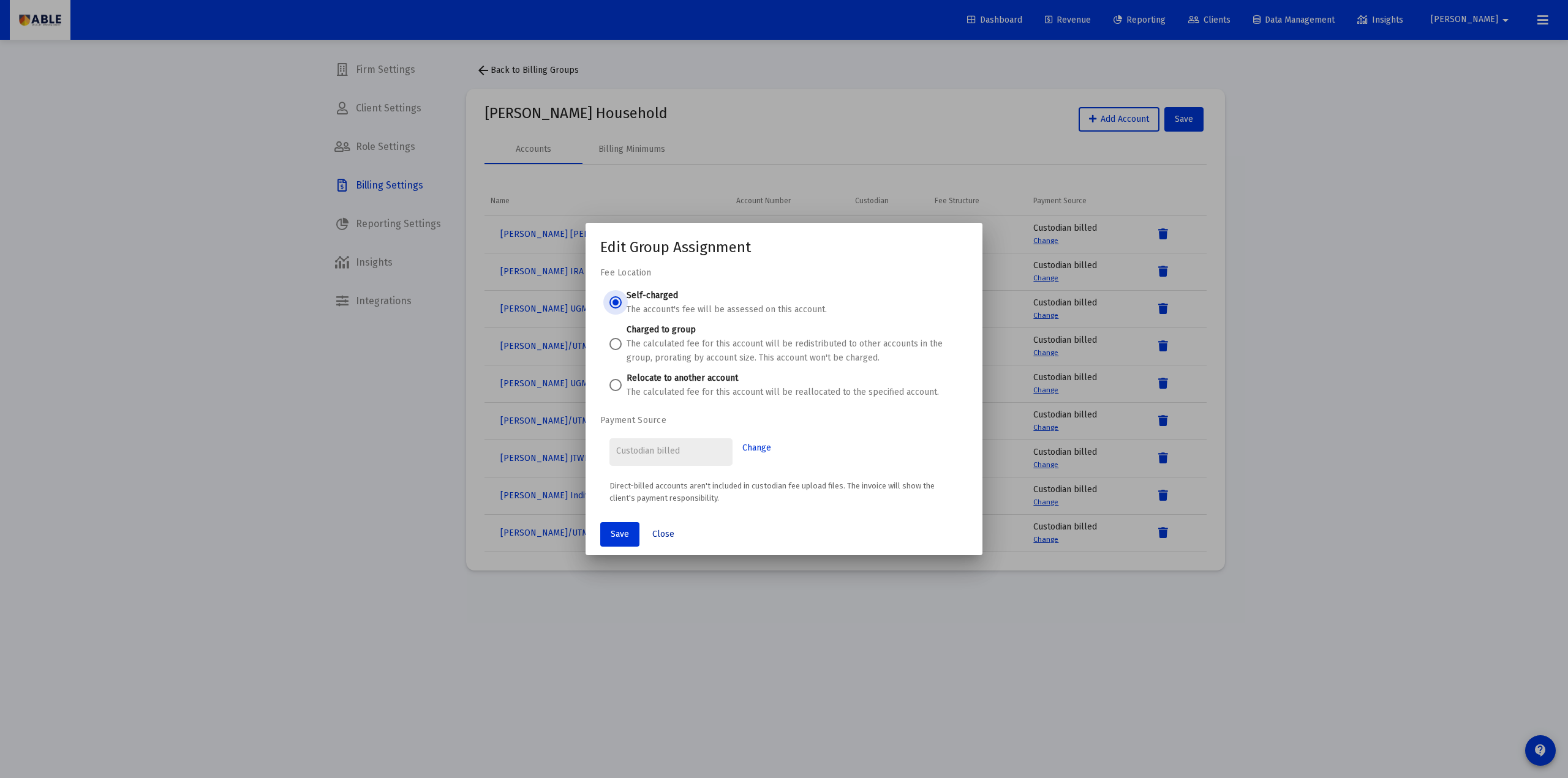
click at [671, 525] on button "Close" at bounding box center [664, 535] width 42 height 25
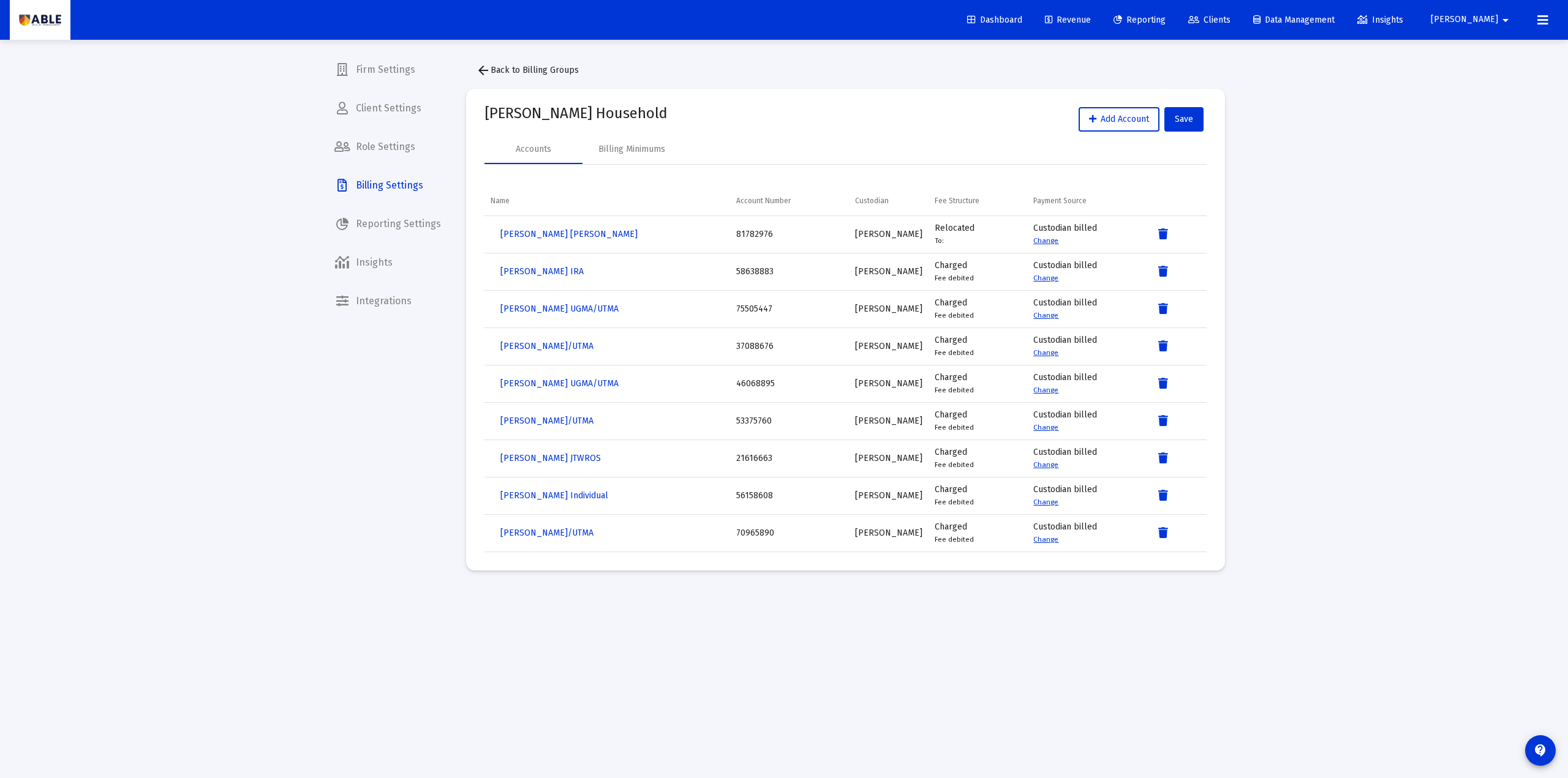
click at [1241, 14] on link "Clients" at bounding box center [1209, 20] width 61 height 25
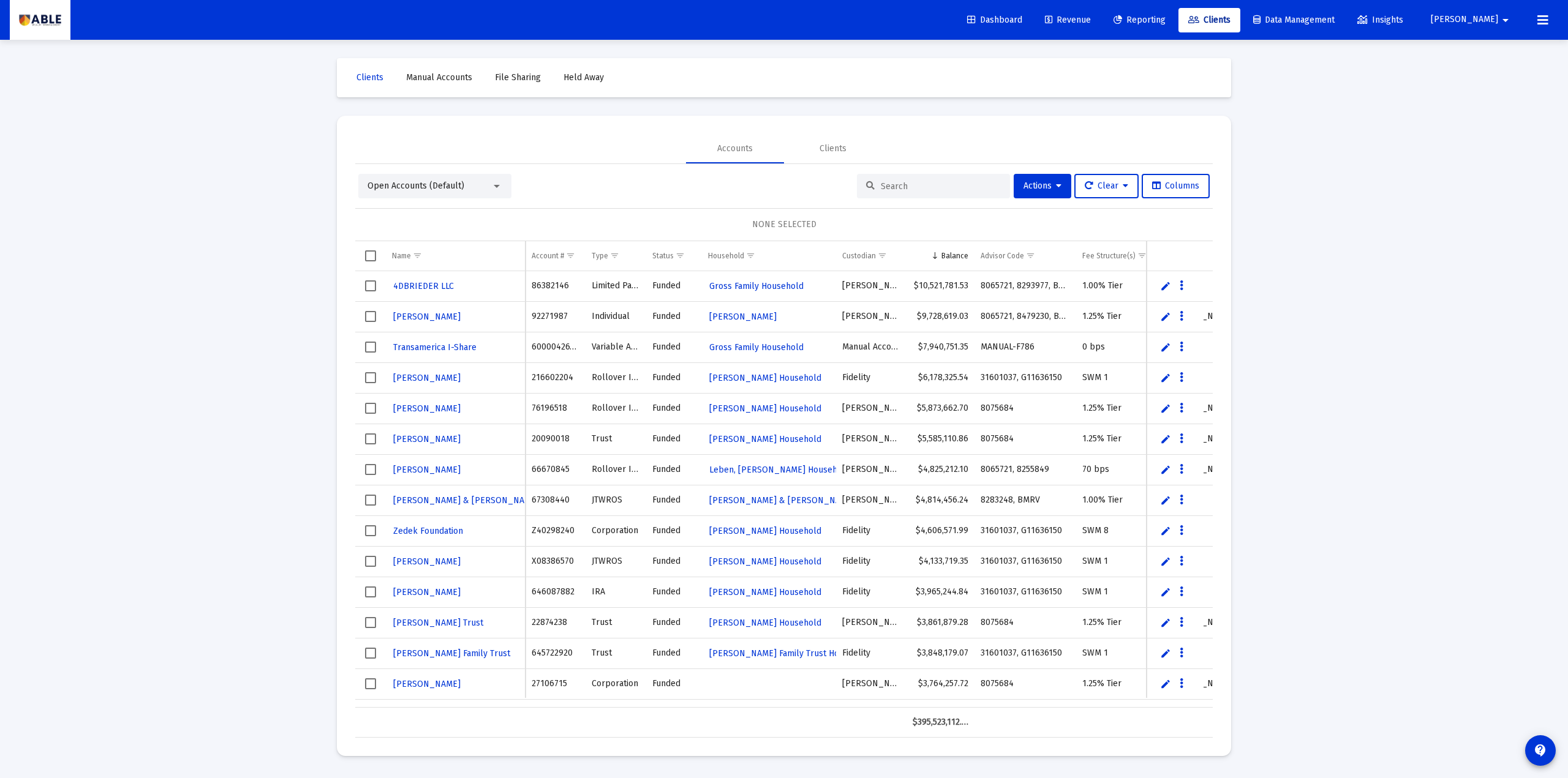
click at [1500, 11] on mat-icon "arrow_drop_down" at bounding box center [1507, 20] width 15 height 25
click at [1365, 196] on div at bounding box center [784, 389] width 1568 height 778
click at [1496, 21] on span "[PERSON_NAME]" at bounding box center [1464, 20] width 67 height 10
click at [1503, 61] on span "Settings" at bounding box center [1511, 52] width 36 height 29
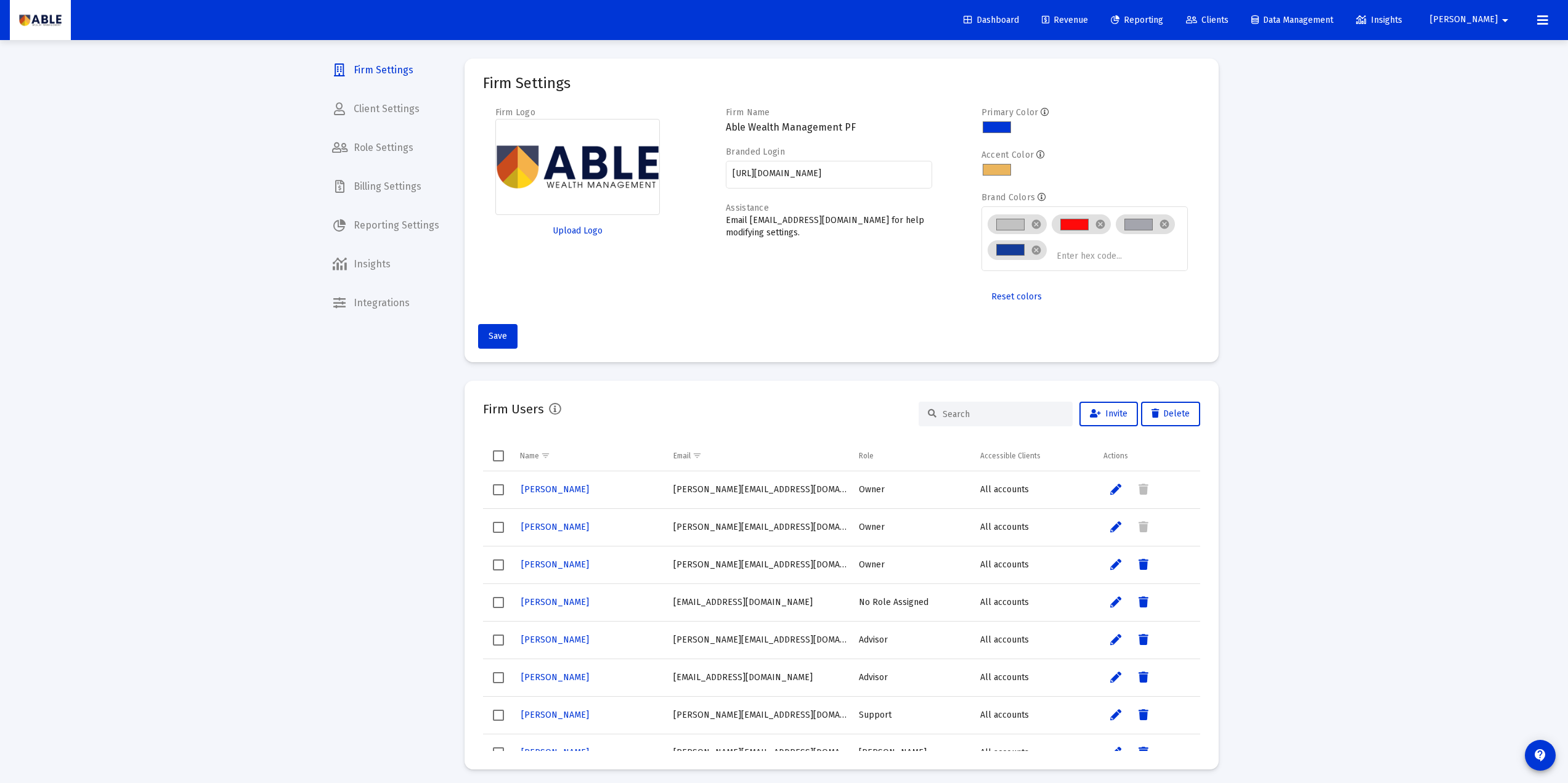
click at [368, 202] on mat-nav-list "Firm Settings Client Settings Role Settings Billing Settings Reporting Settings…" at bounding box center [385, 159] width 126 height 318
click at [358, 187] on span "Billing Settings" at bounding box center [385, 186] width 126 height 29
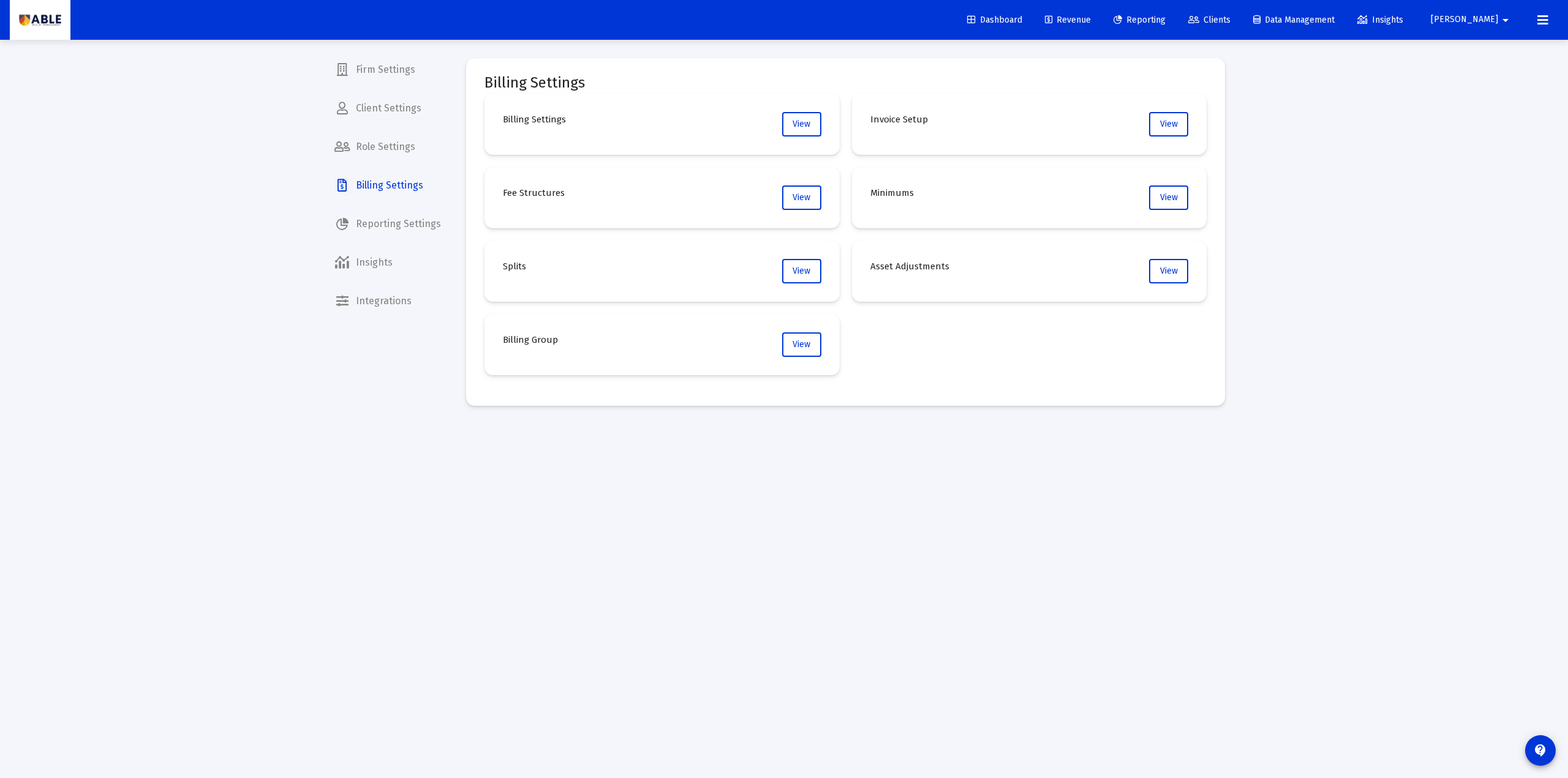
drag, startPoint x: 871, startPoint y: 266, endPoint x: 938, endPoint y: 267, distance: 67.0
click at [945, 267] on h4 "Asset Adjustments" at bounding box center [911, 267] width 79 height 15
click at [894, 262] on h4 "Asset Adjustments" at bounding box center [911, 267] width 79 height 15
click at [521, 269] on h4 "Splits" at bounding box center [514, 267] width 24 height 15
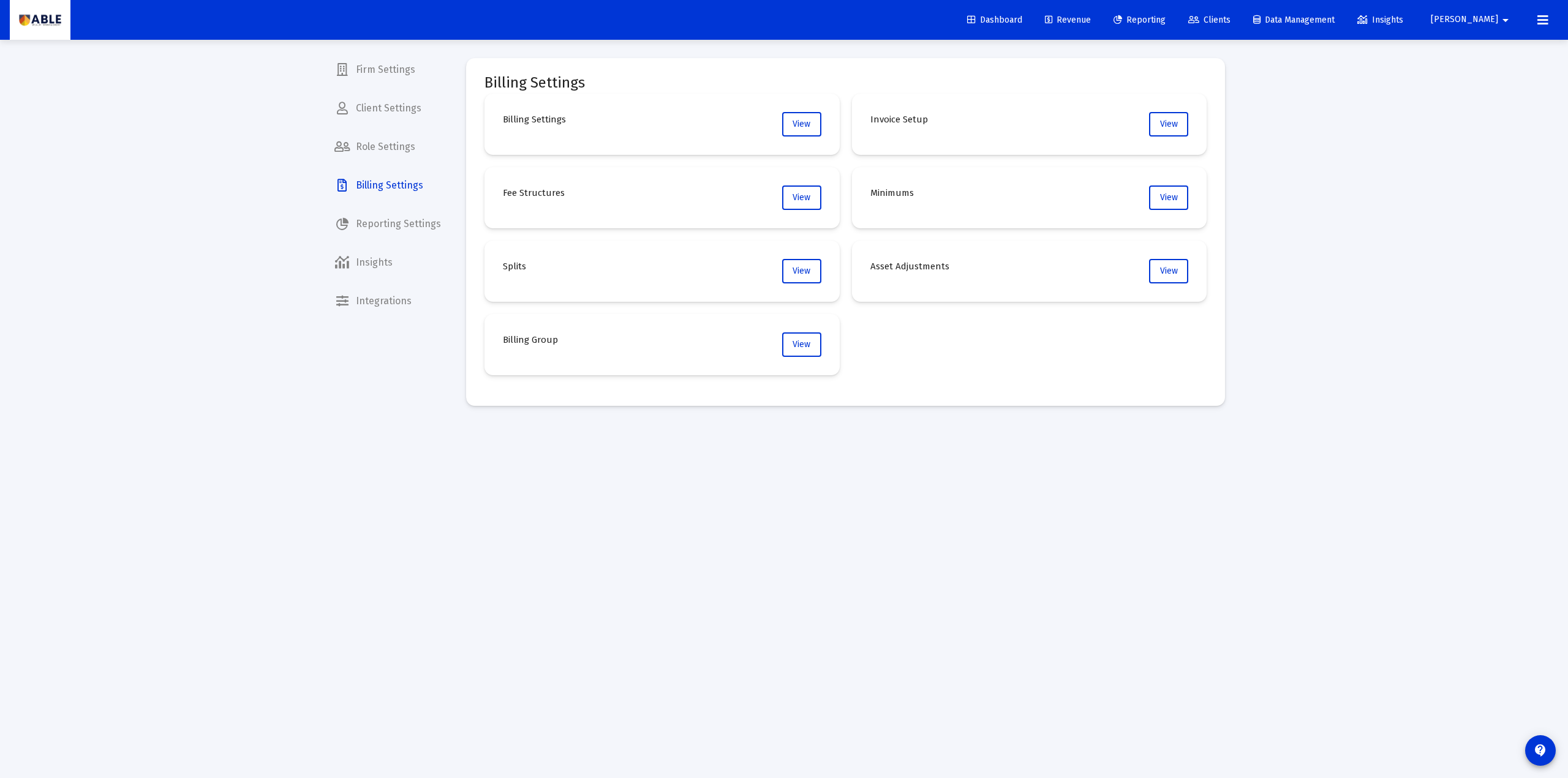
click at [521, 269] on h4 "Splits" at bounding box center [514, 267] width 24 height 15
click at [899, 192] on h4 "Minimums" at bounding box center [893, 193] width 44 height 15
click at [1165, 119] on span "View" at bounding box center [1169, 124] width 18 height 10
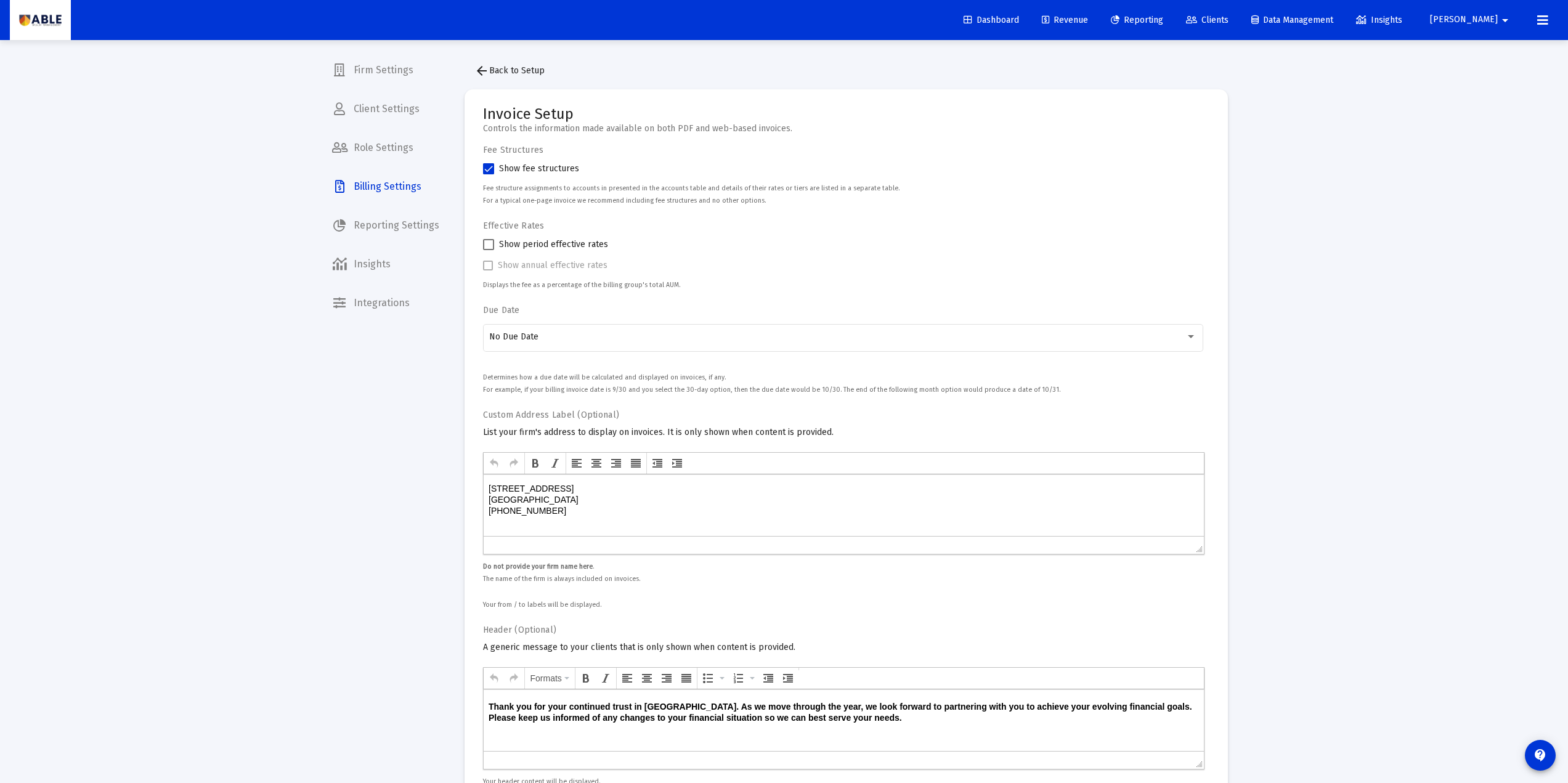
click at [484, 69] on mat-icon "arrow_back" at bounding box center [482, 71] width 15 height 15
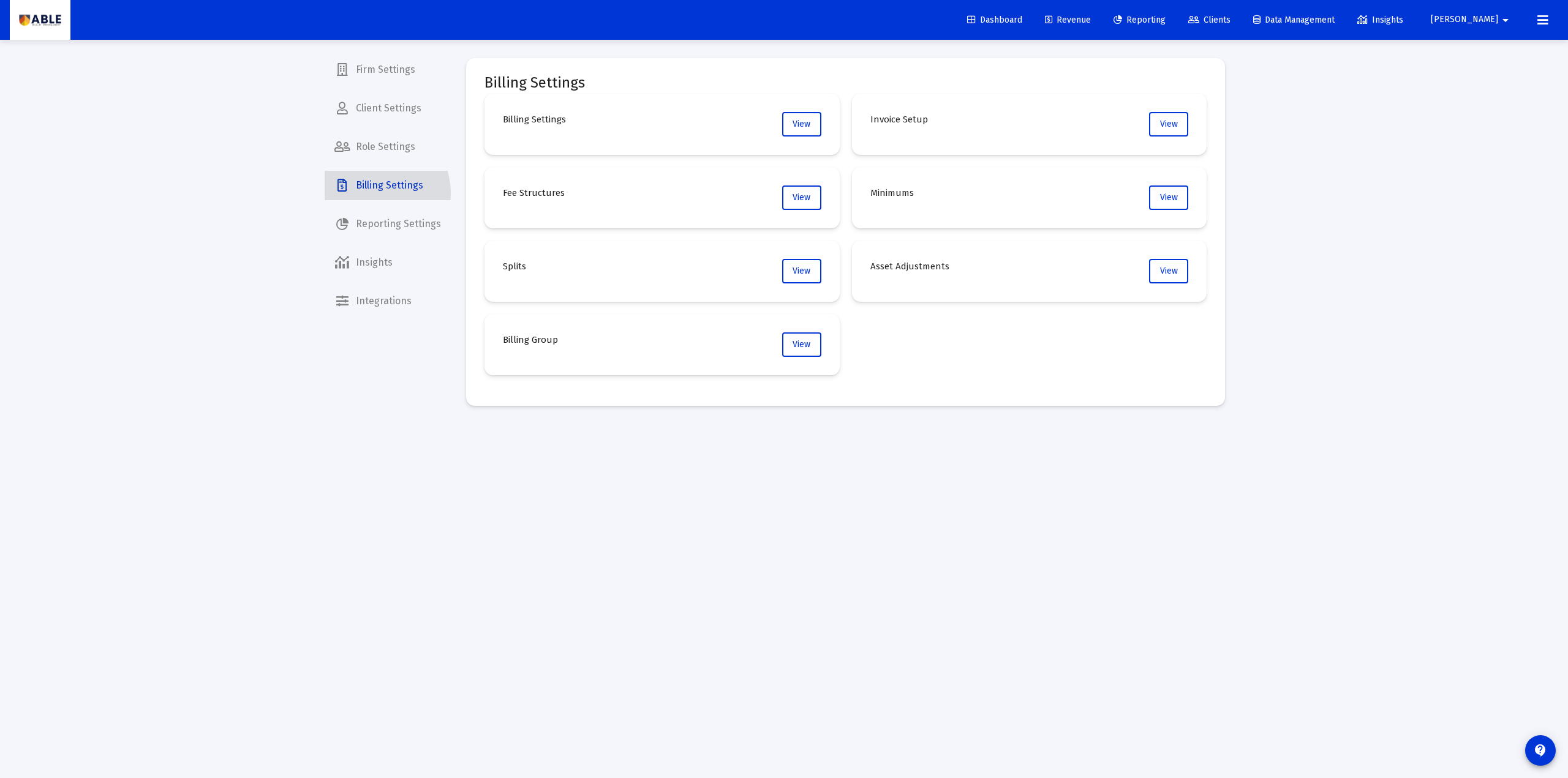
click at [376, 193] on span "Billing Settings" at bounding box center [387, 185] width 126 height 29
click at [1166, 21] on span "Reporting" at bounding box center [1140, 20] width 52 height 10
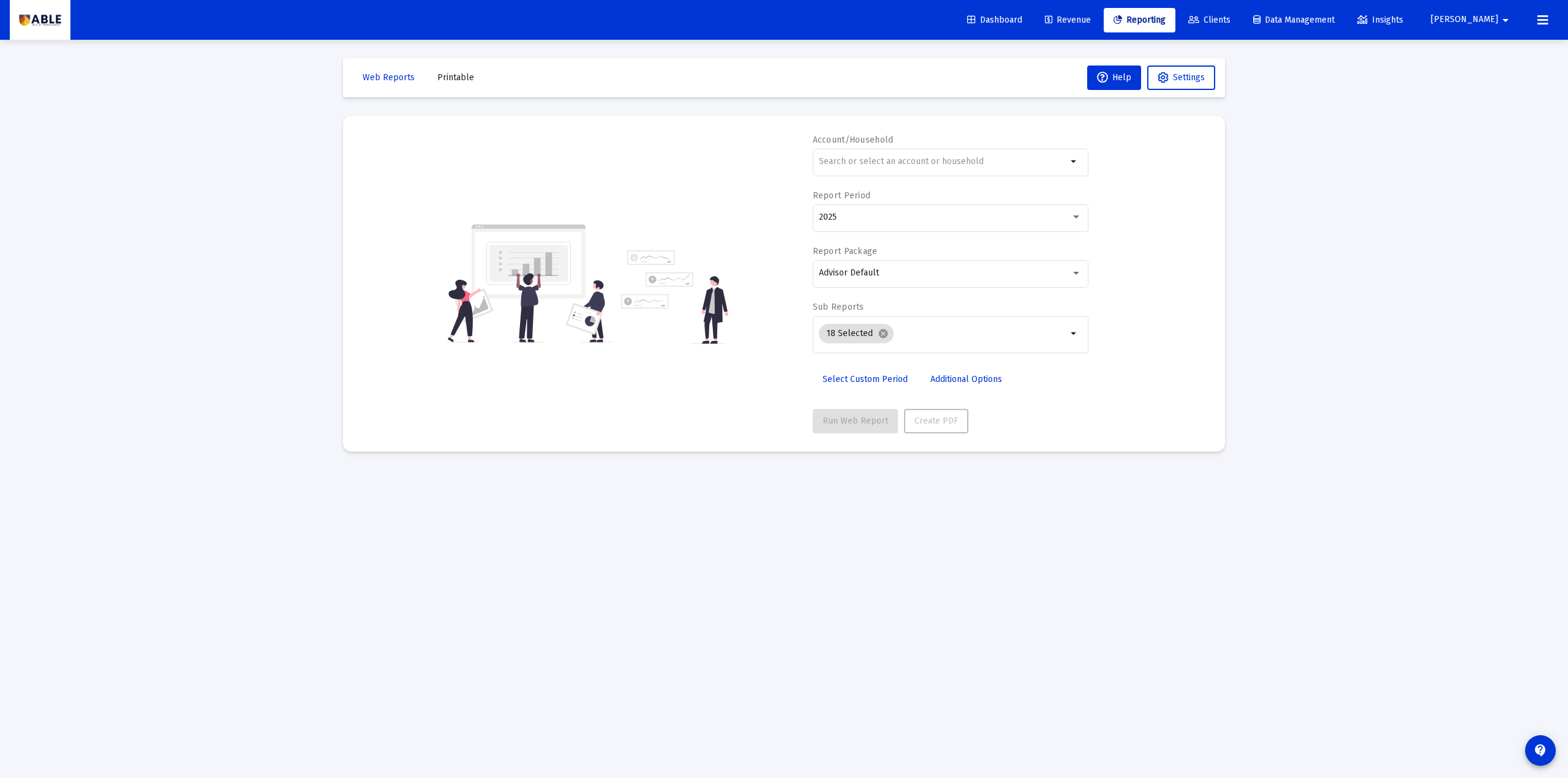
click at [1091, 24] on span "Revenue" at bounding box center [1068, 20] width 46 height 10
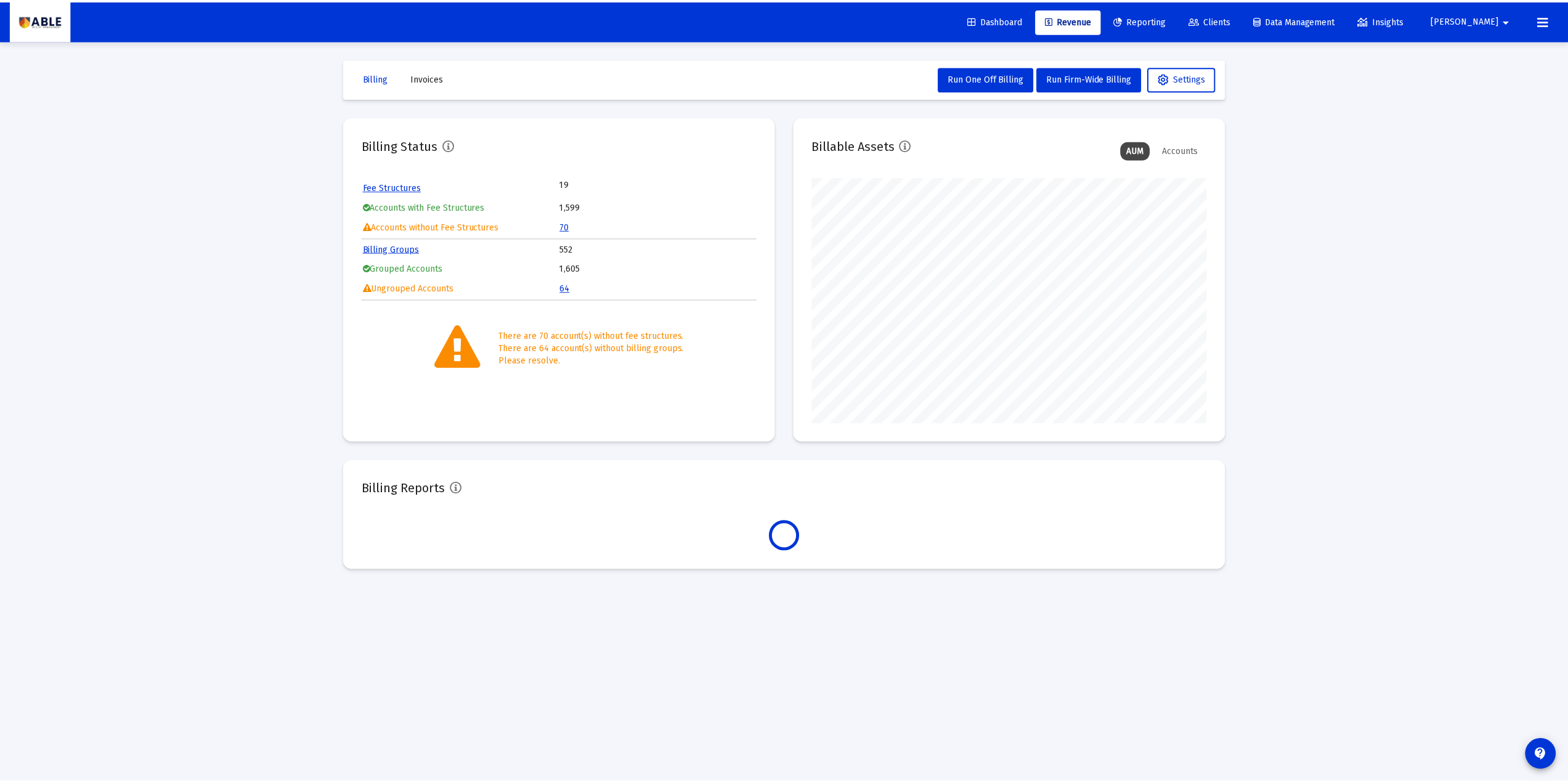
scroll to position [246, 397]
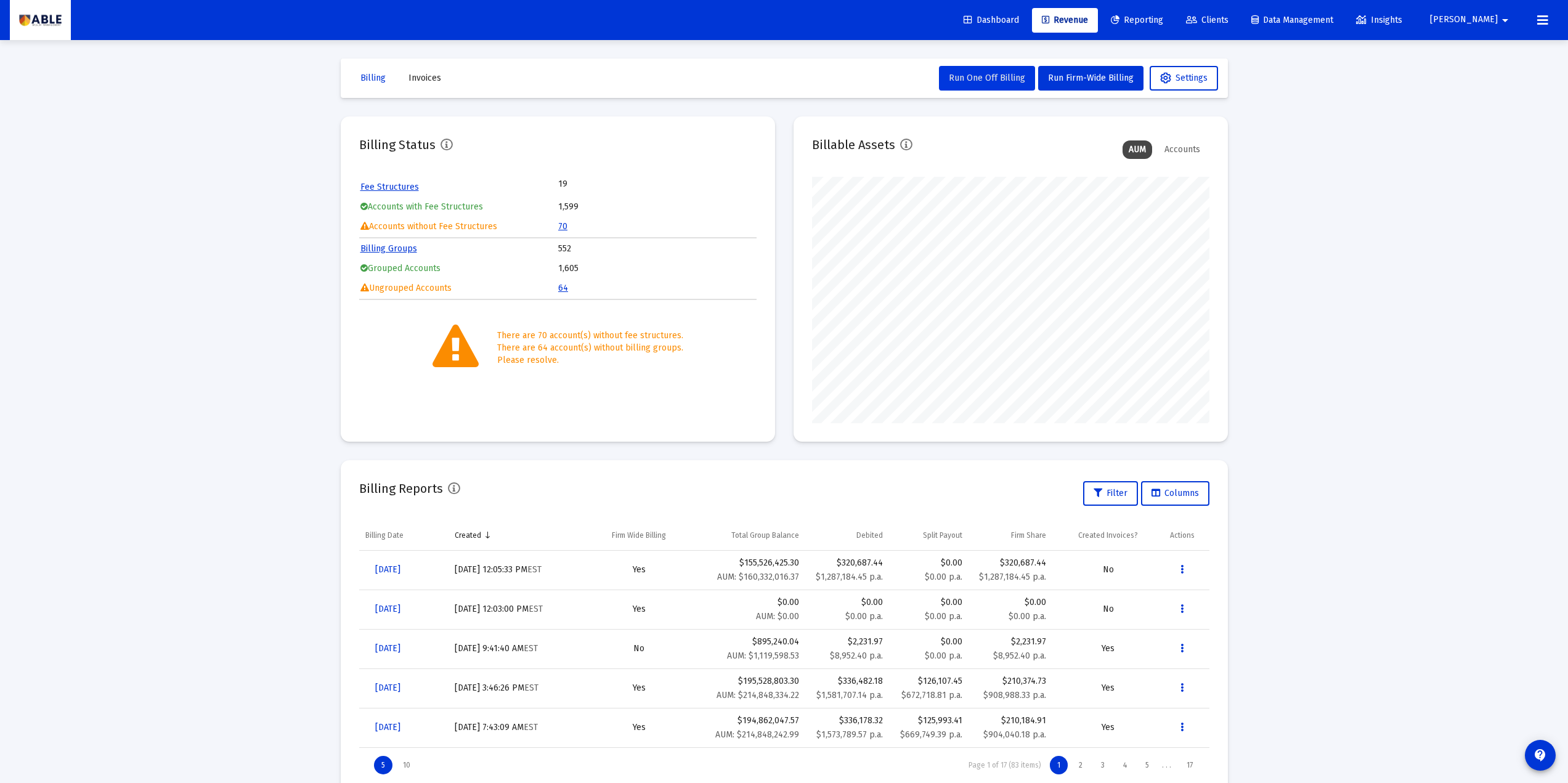
click at [989, 77] on span "Run One Off Billing" at bounding box center [987, 77] width 76 height 10
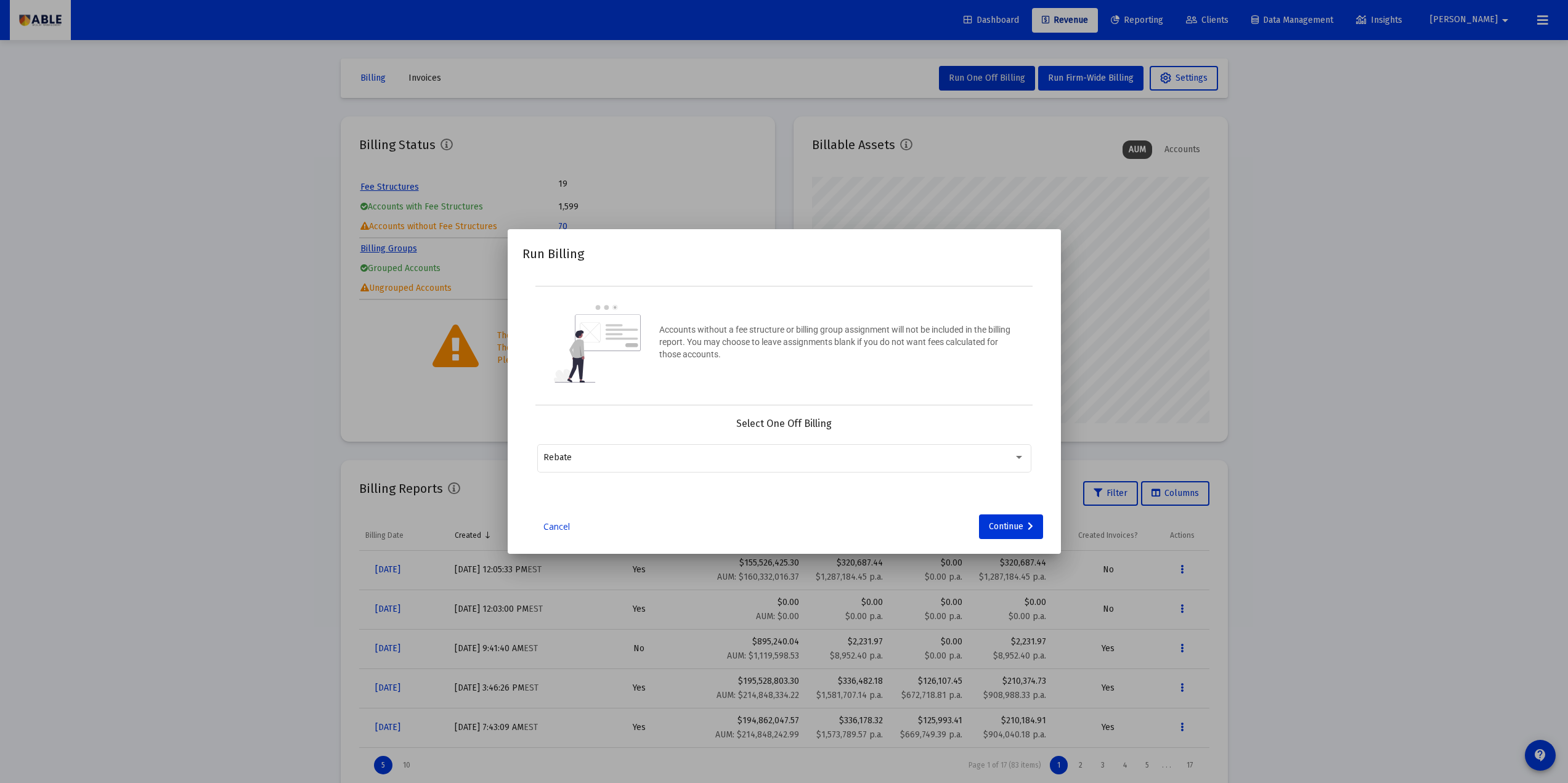
click at [561, 526] on link "Cancel" at bounding box center [556, 526] width 62 height 12
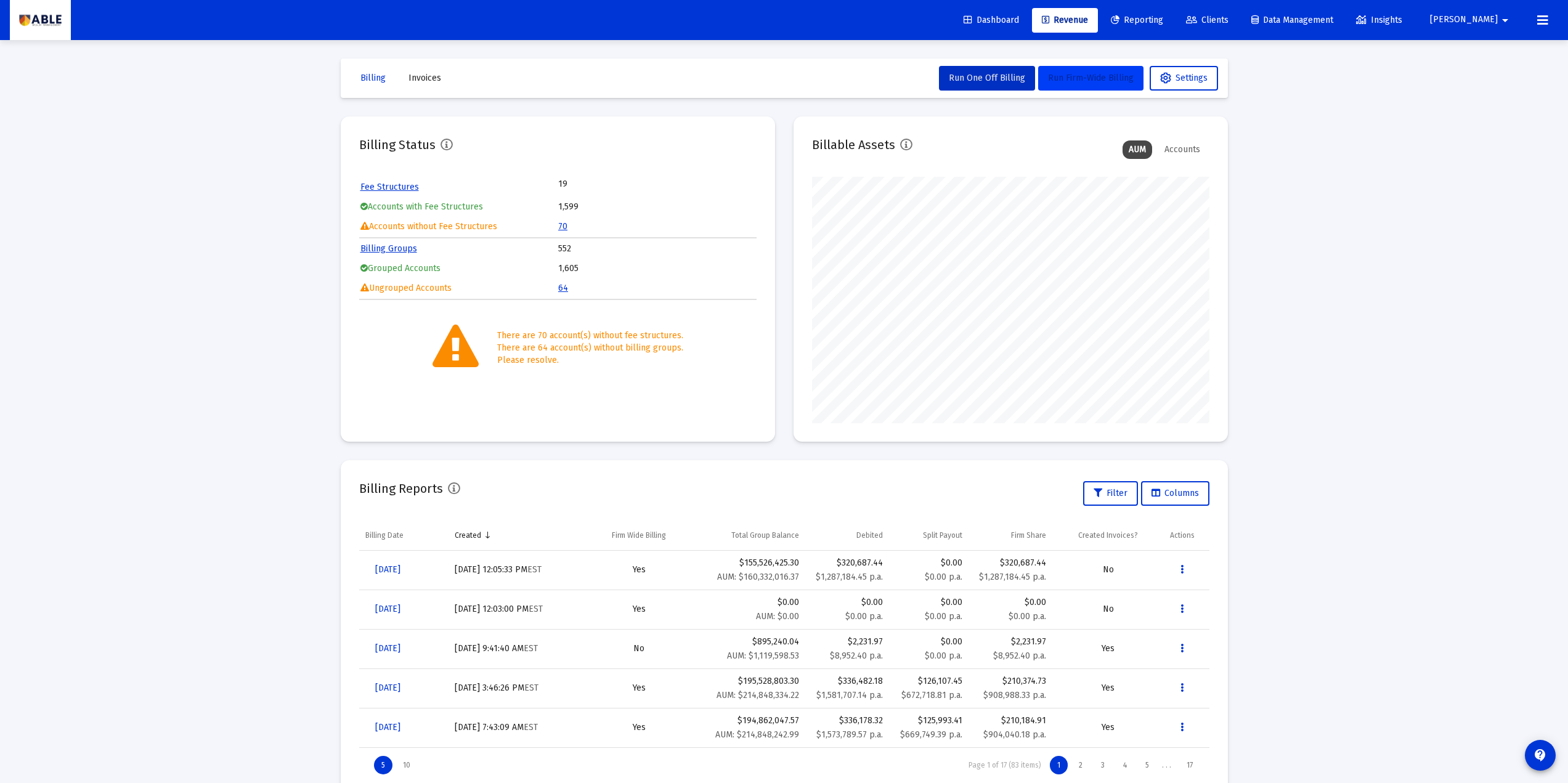
click at [1084, 71] on button "Run Firm-Wide Billing" at bounding box center [1091, 78] width 106 height 25
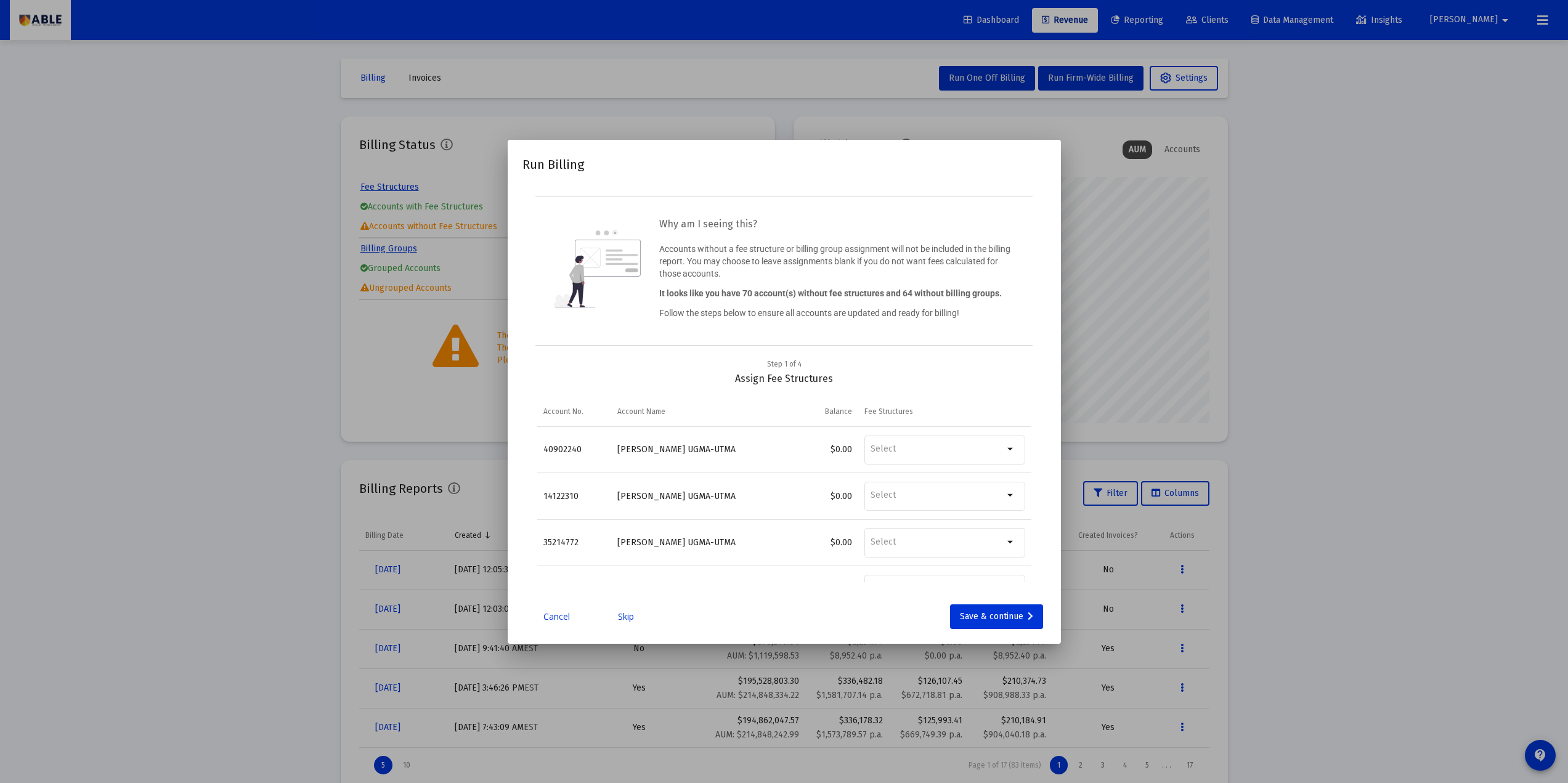
click at [558, 621] on link "Cancel" at bounding box center [556, 617] width 62 height 12
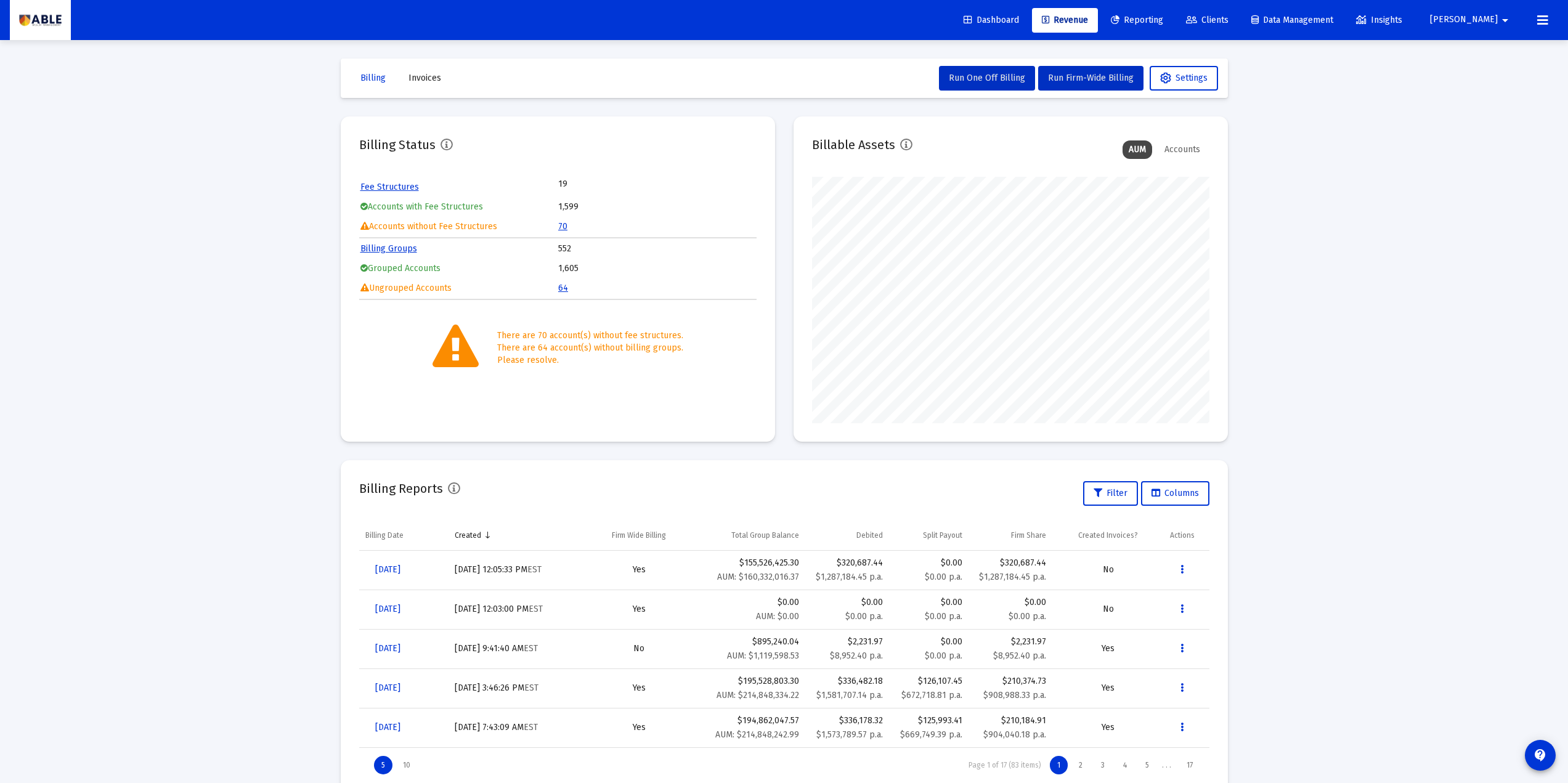
click at [244, 487] on div "Loading... Billing Invoices Run One Off Billing Run Firm-Wide Billing Settings …" at bounding box center [784, 410] width 1568 height 820
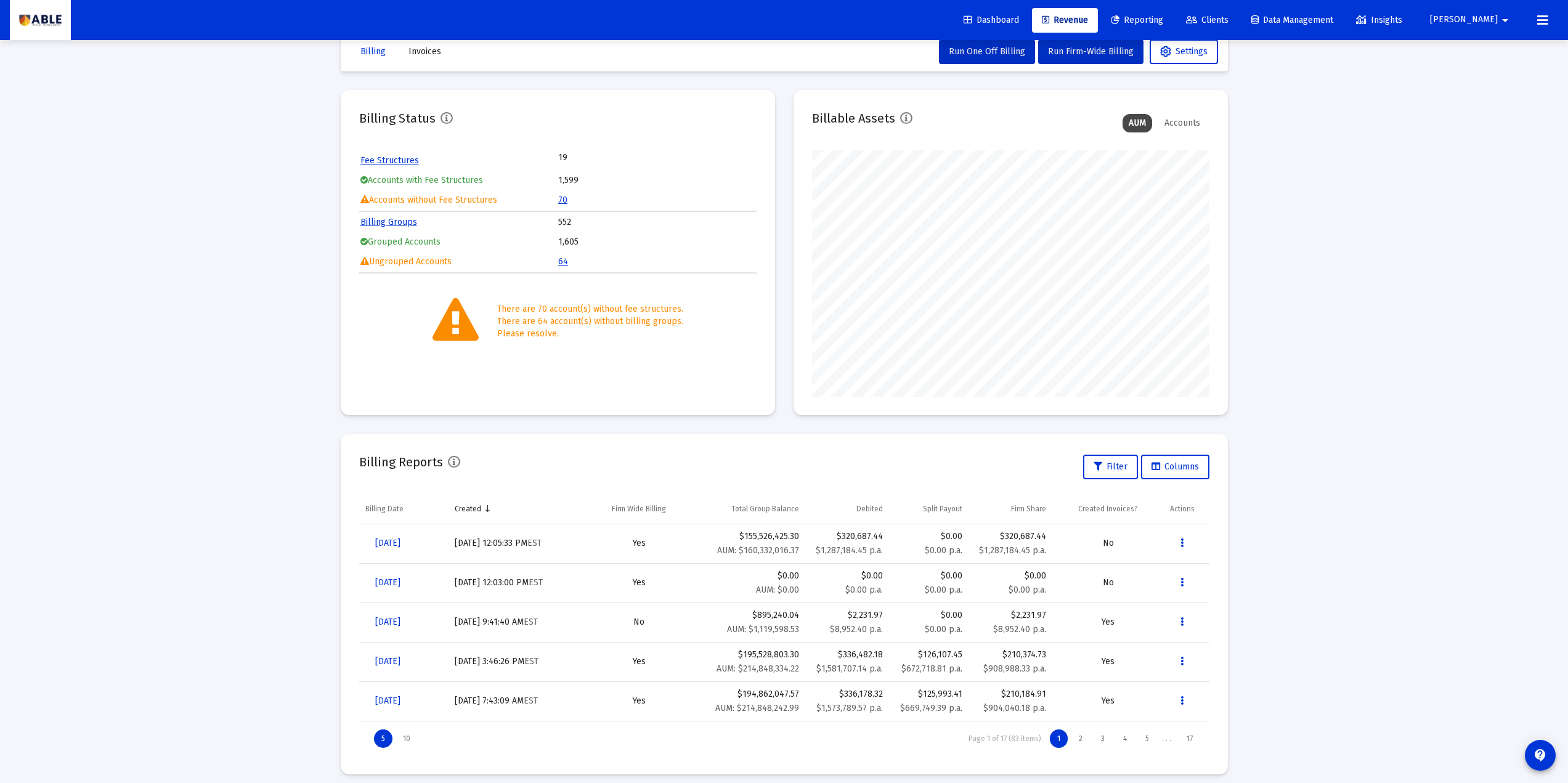
scroll to position [36, 0]
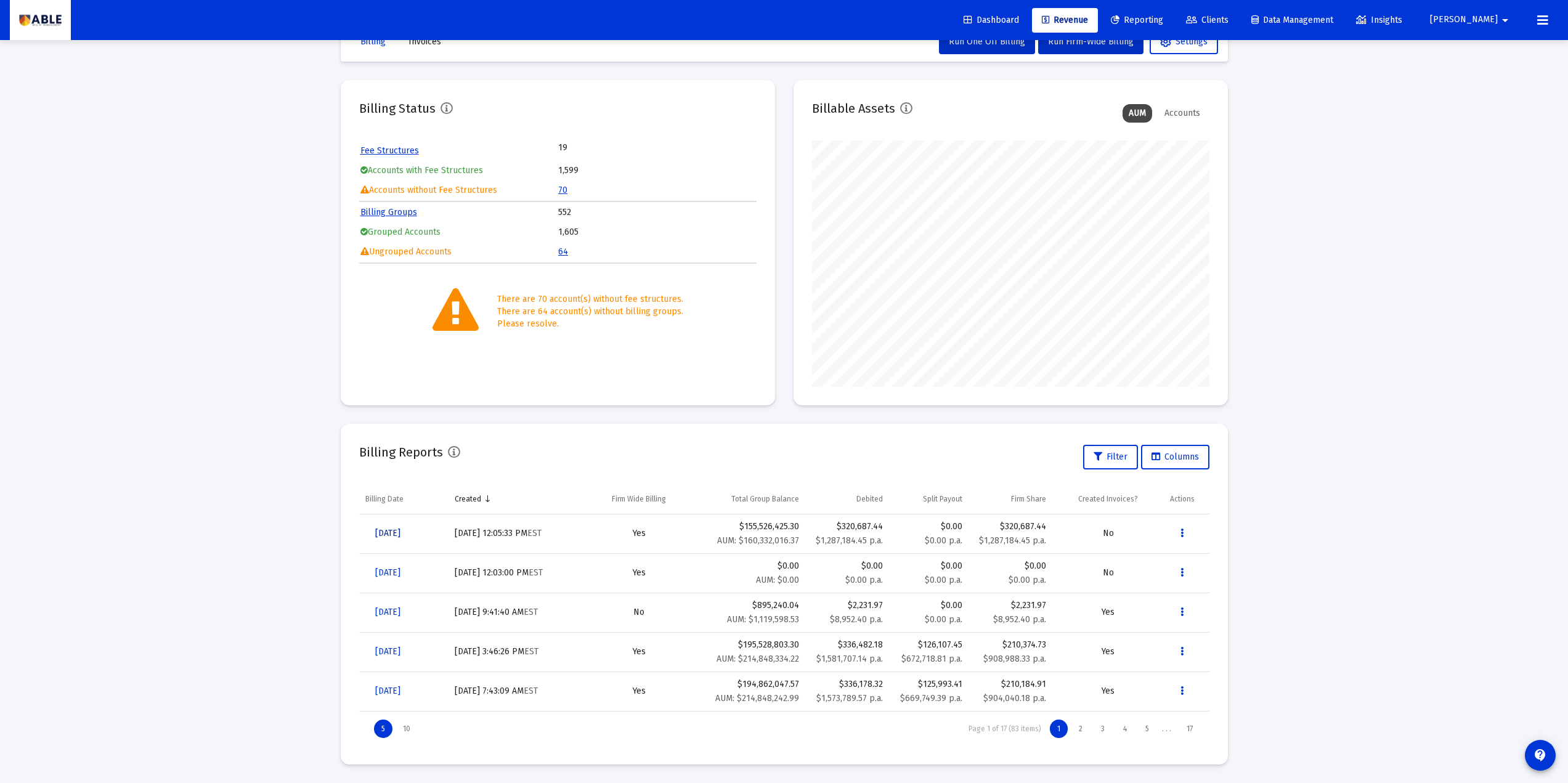
click at [405, 539] on link "[DATE]" at bounding box center [387, 534] width 45 height 25
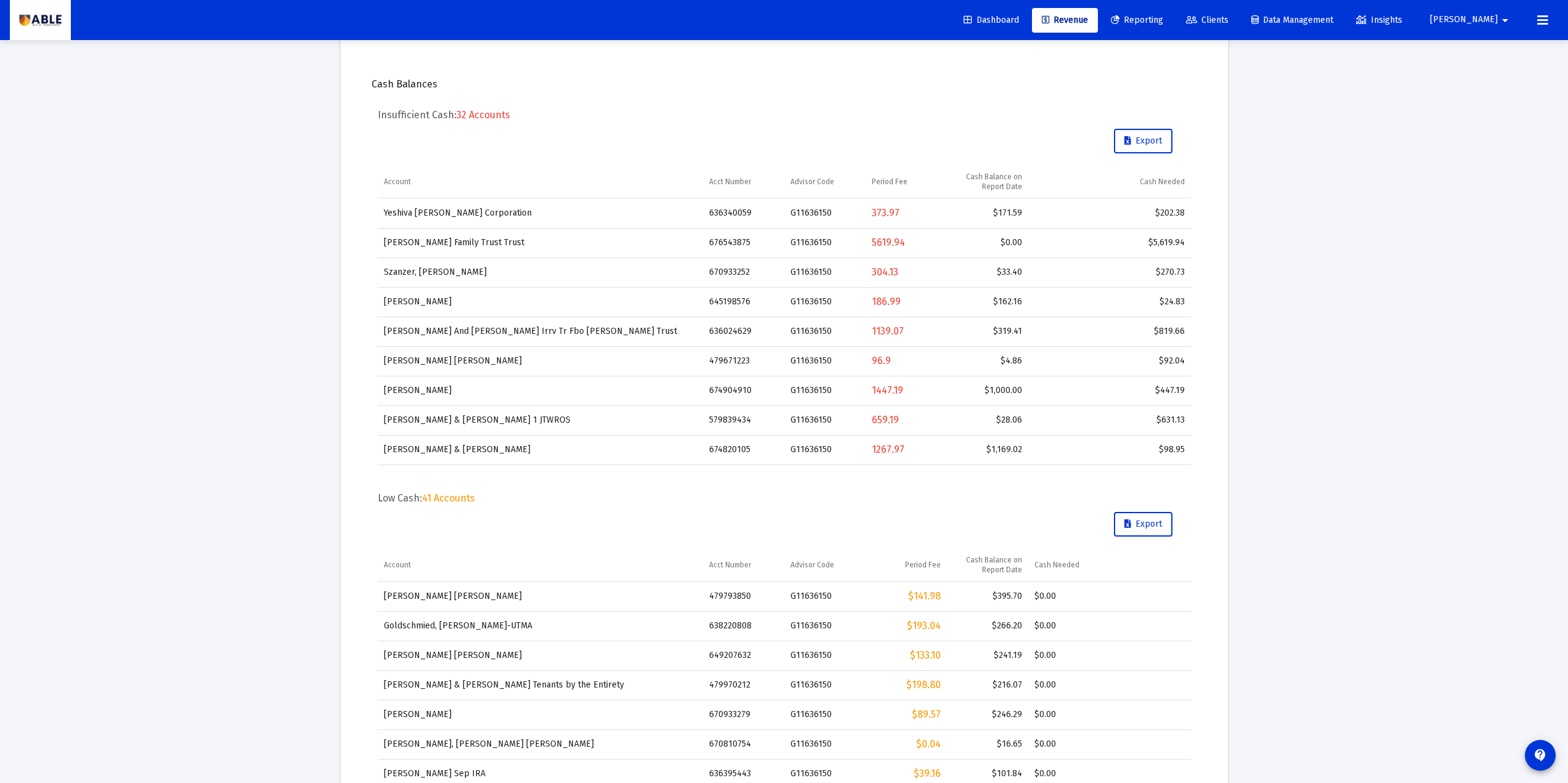
scroll to position [365, 0]
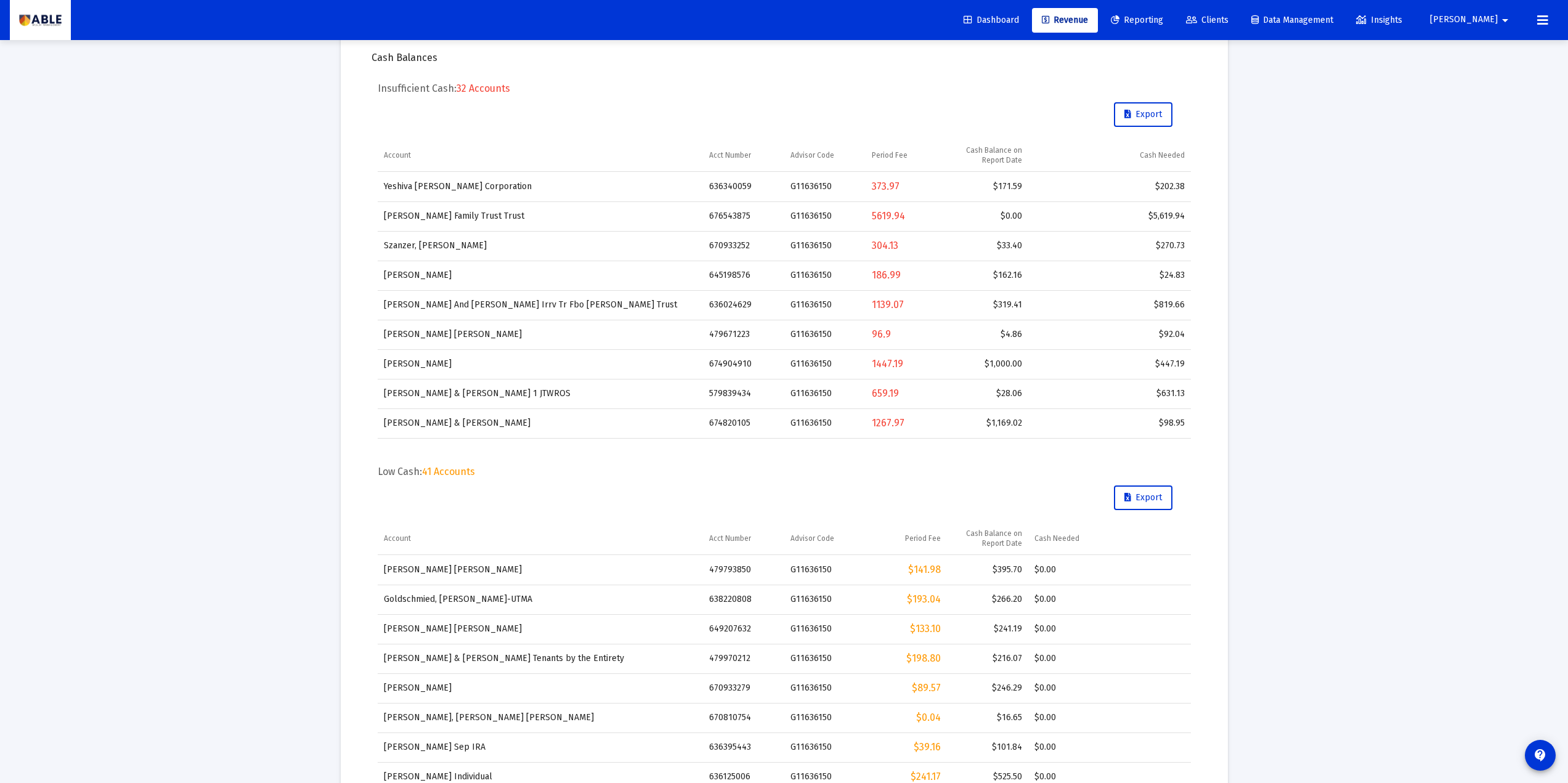
drag, startPoint x: 373, startPoint y: 59, endPoint x: 431, endPoint y: 55, distance: 58.1
click at [431, 55] on div "Cash Balances" at bounding box center [784, 57] width 825 height 12
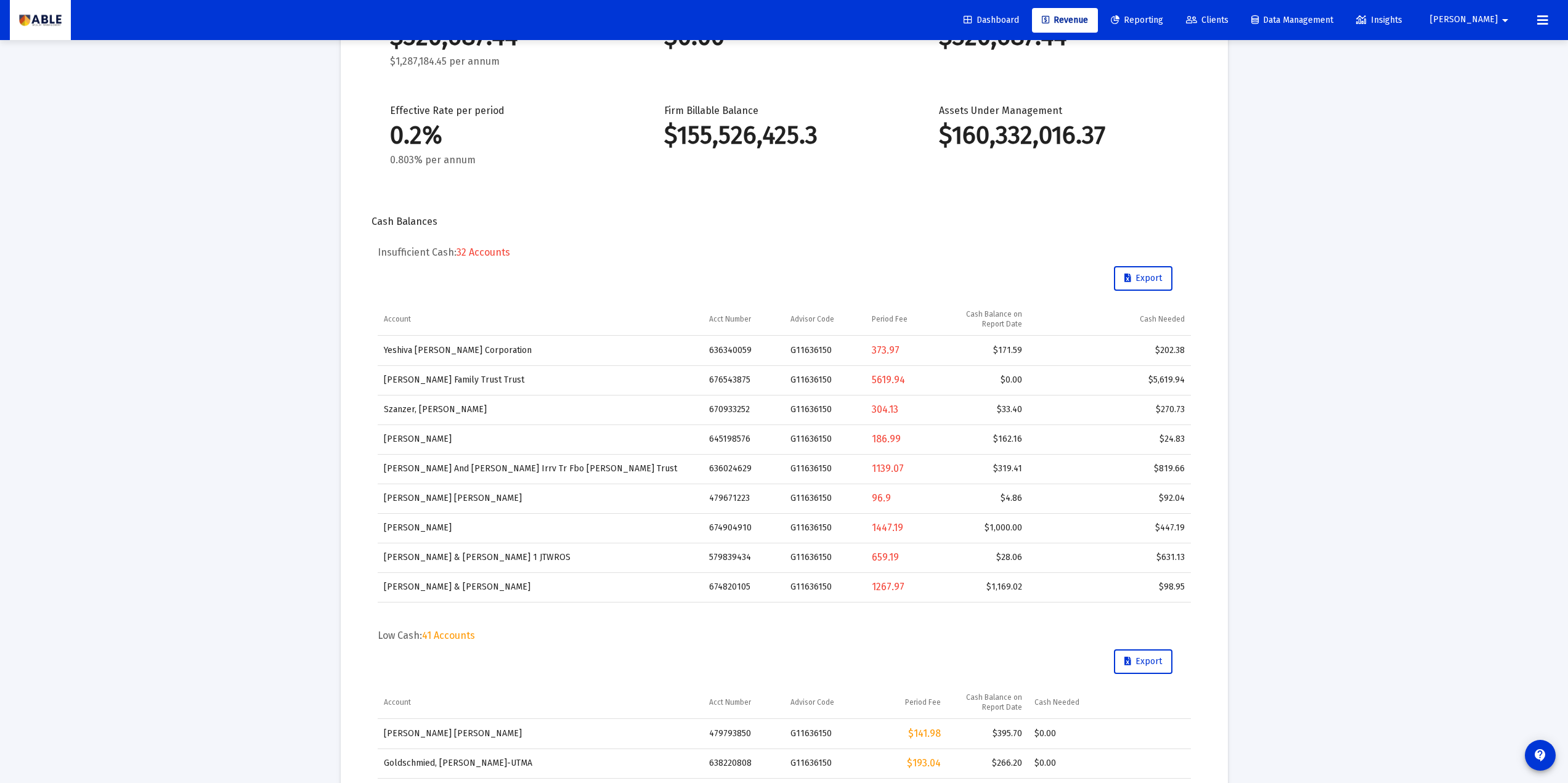
drag, startPoint x: 385, startPoint y: 247, endPoint x: 520, endPoint y: 252, distance: 135.1
click at [520, 252] on h5 "Insufficient Cash: 32 Accounts" at bounding box center [784, 252] width 813 height 12
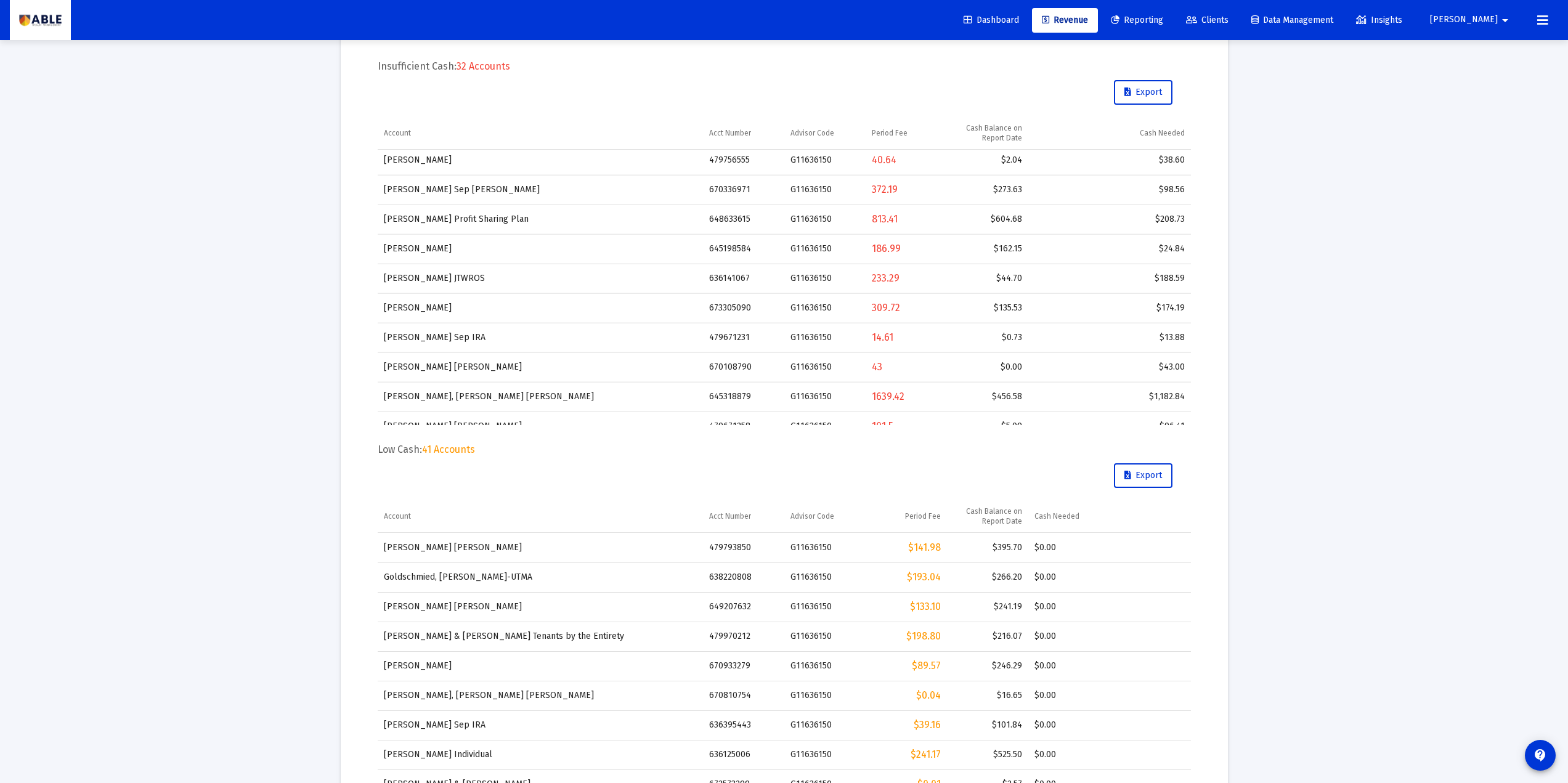
scroll to position [447, 0]
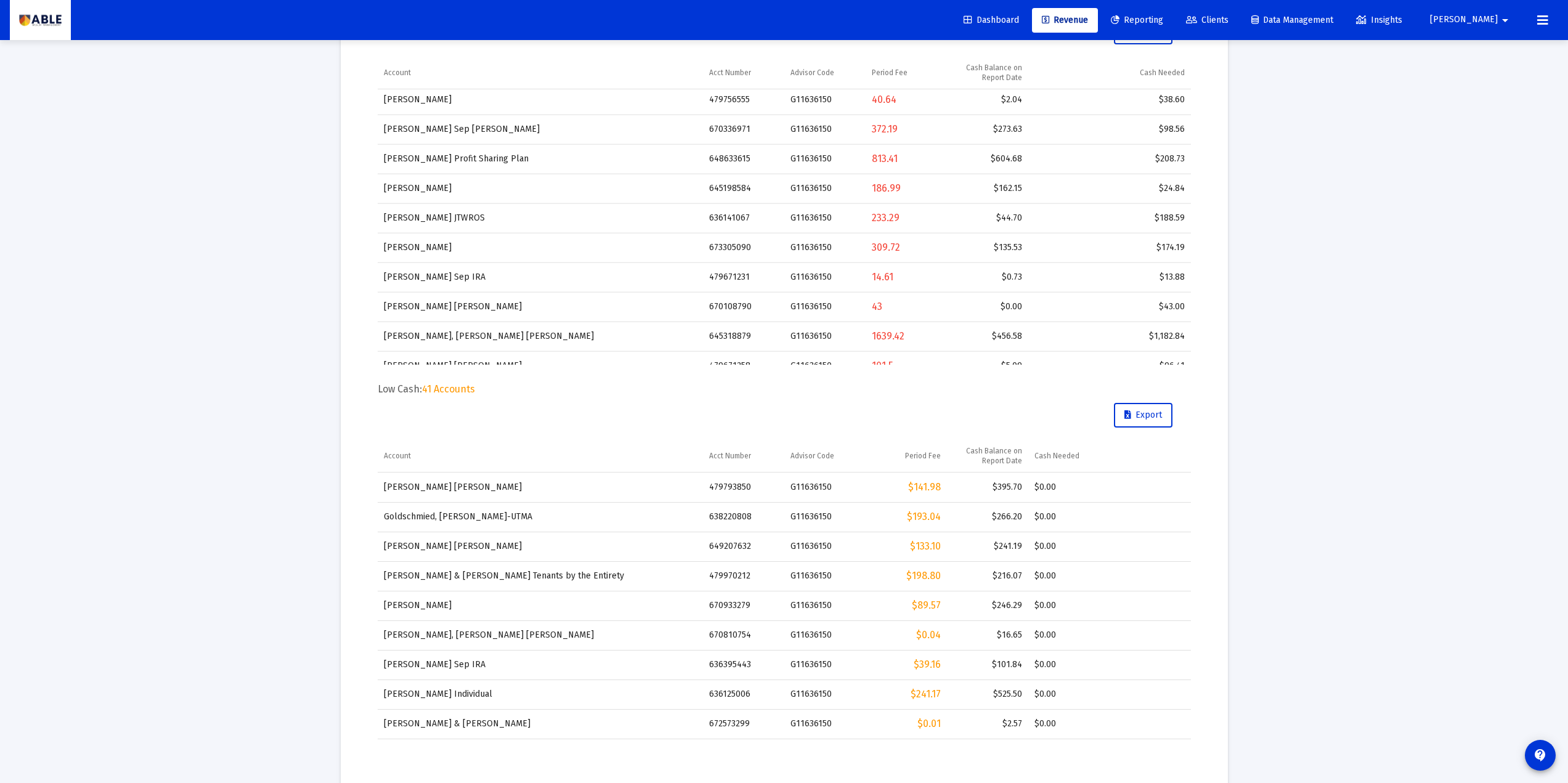
drag, startPoint x: 490, startPoint y: 389, endPoint x: 363, endPoint y: 391, distance: 127.0
click at [363, 391] on mat-card "Report Created: Aug 27, 2025 Billing Snapshot Date: Jun 30, 2025 Fees Total Deb…" at bounding box center [784, 608] width 887 height 1932
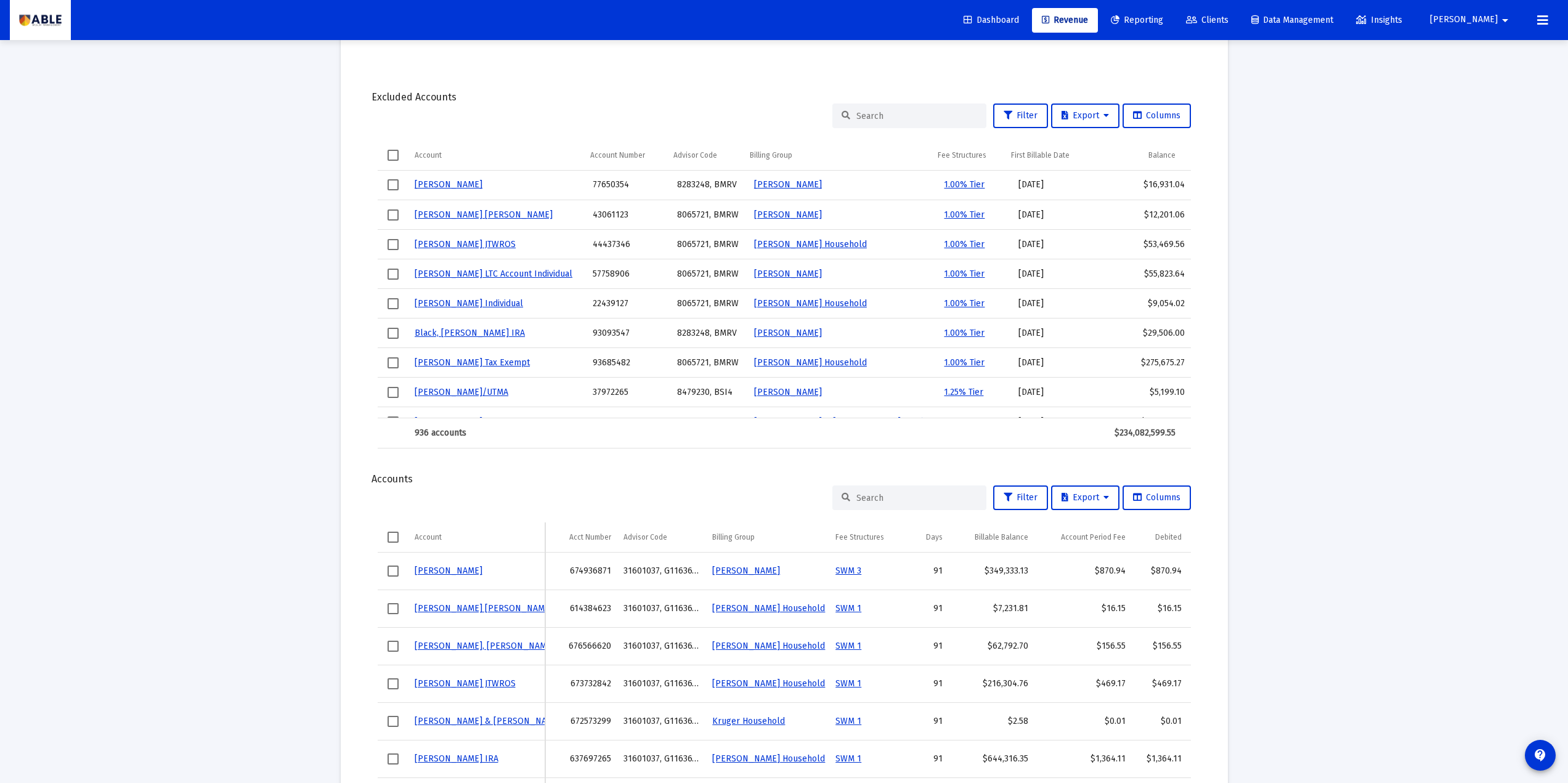
scroll to position [1187, 0]
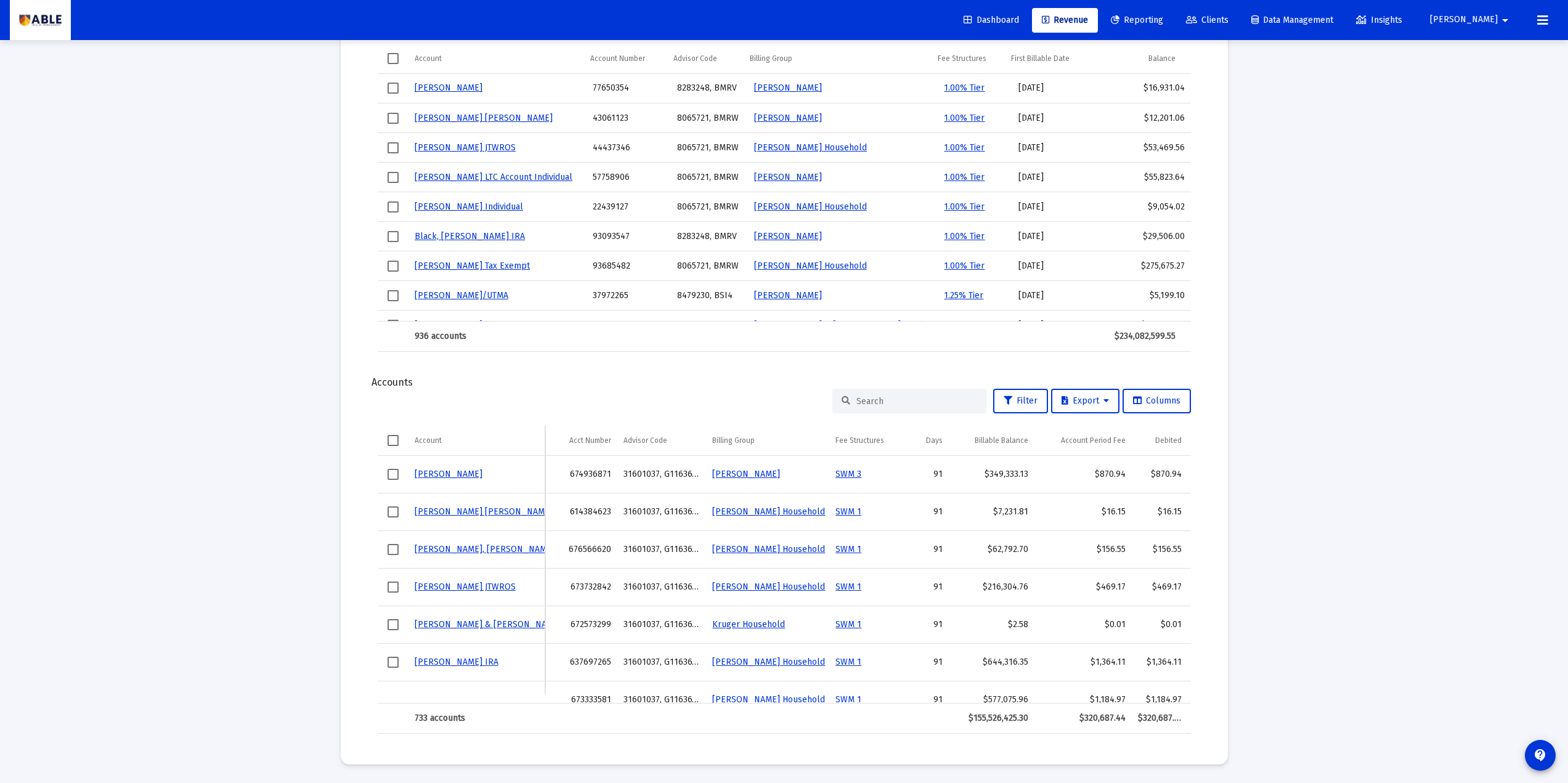
drag, startPoint x: 414, startPoint y: 386, endPoint x: 438, endPoint y: 386, distance: 24.0
click at [1099, 407] on button "Export" at bounding box center [1085, 401] width 68 height 25
click at [748, 386] on div at bounding box center [784, 391] width 1568 height 783
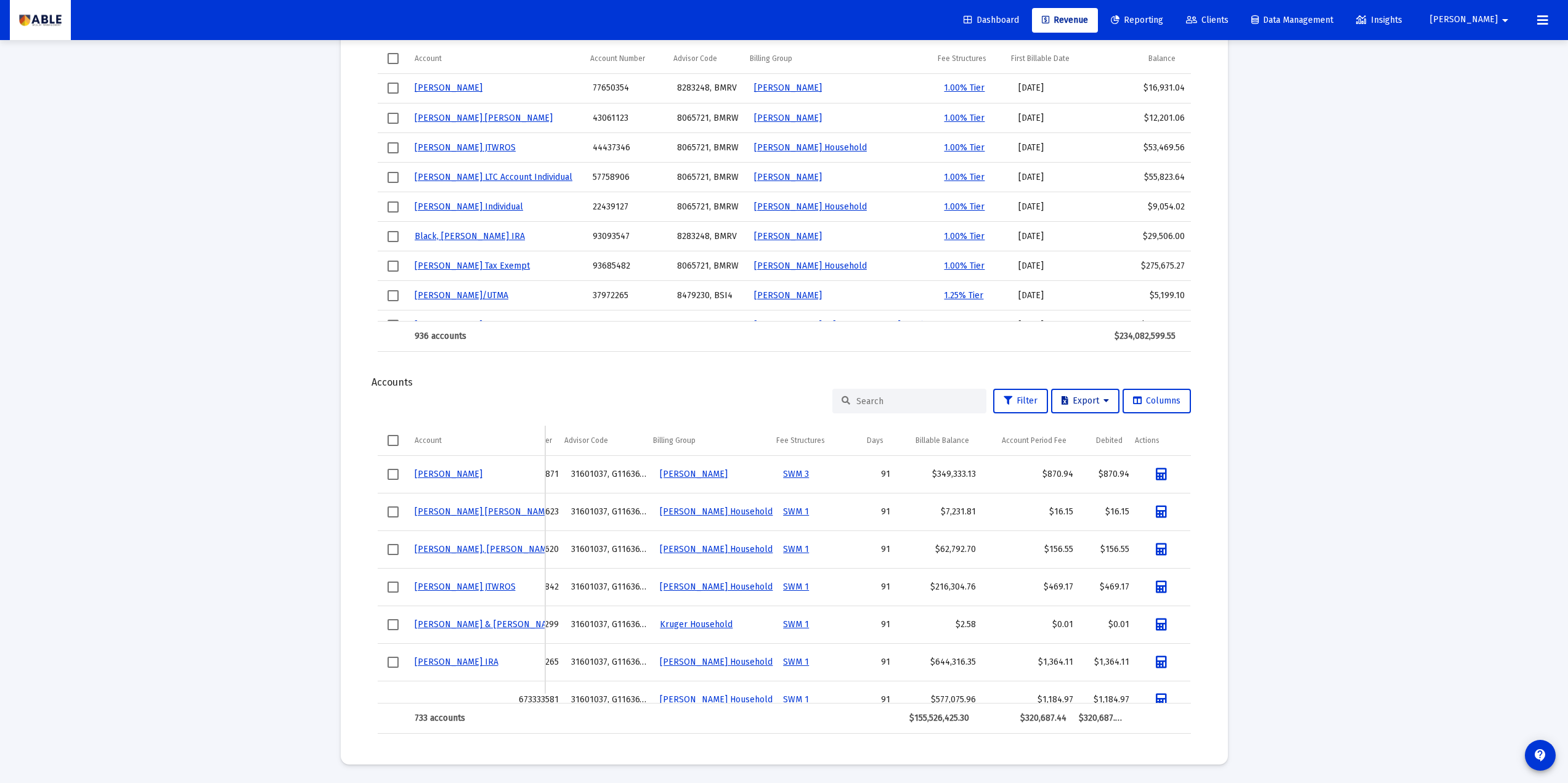
scroll to position [0, 61]
drag, startPoint x: 754, startPoint y: 698, endPoint x: 953, endPoint y: 689, distance: 199.2
click at [953, 689] on div "Lebowitz, Sandra IRA 674936871 31601037, G11636150 Lebowitz, Sandra Household S…" at bounding box center [784, 579] width 813 height 247
drag, startPoint x: 911, startPoint y: 477, endPoint x: 978, endPoint y: 477, distance: 67.0
click at [978, 477] on tr "Lebowitz, Sandra IRA 674936871 31601037, G11636150 Lebowitz, Sandra Household S…" at bounding box center [758, 475] width 865 height 38
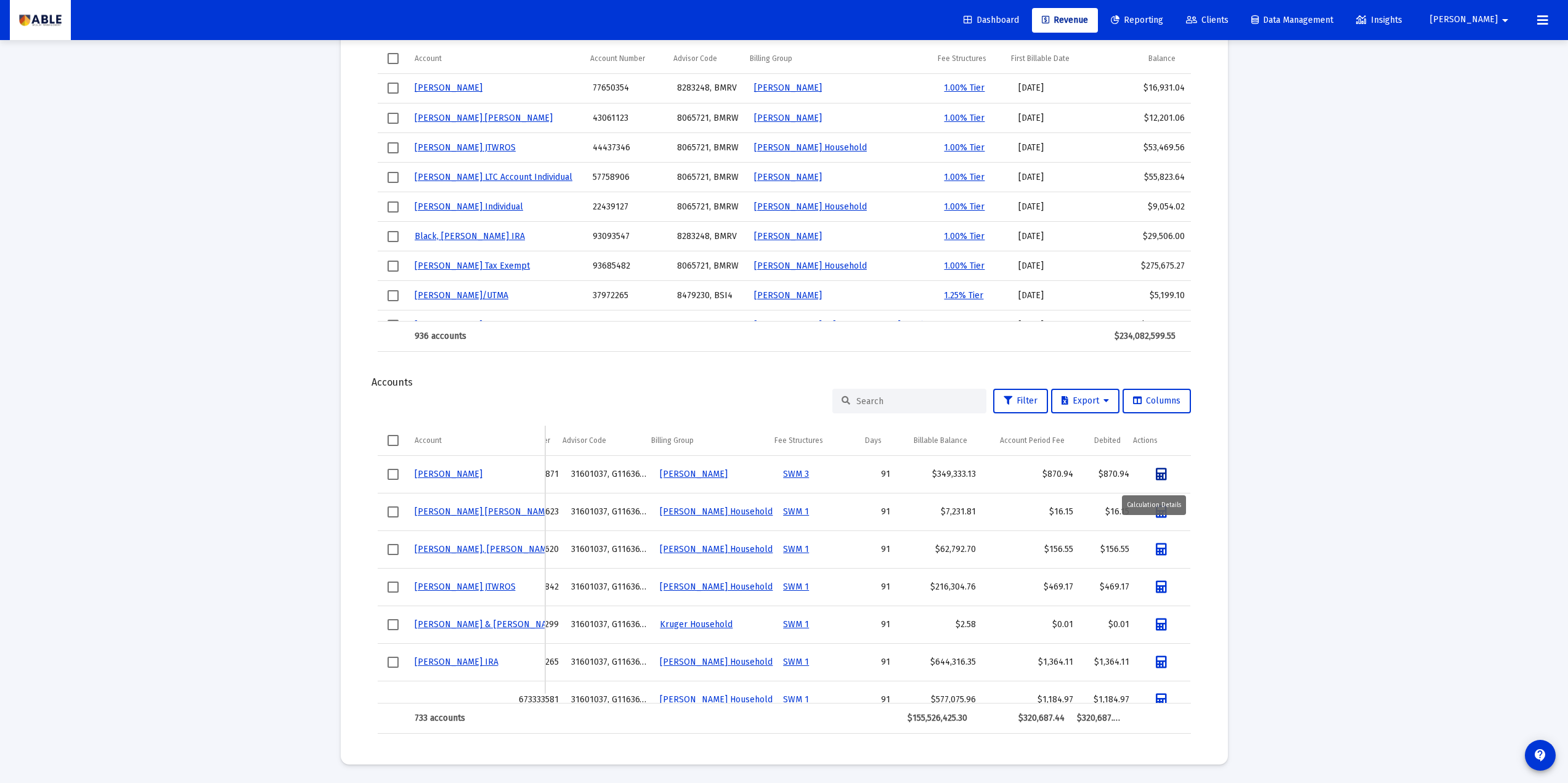
click at [1158, 476] on link "Data grid" at bounding box center [1160, 475] width 39 height 25
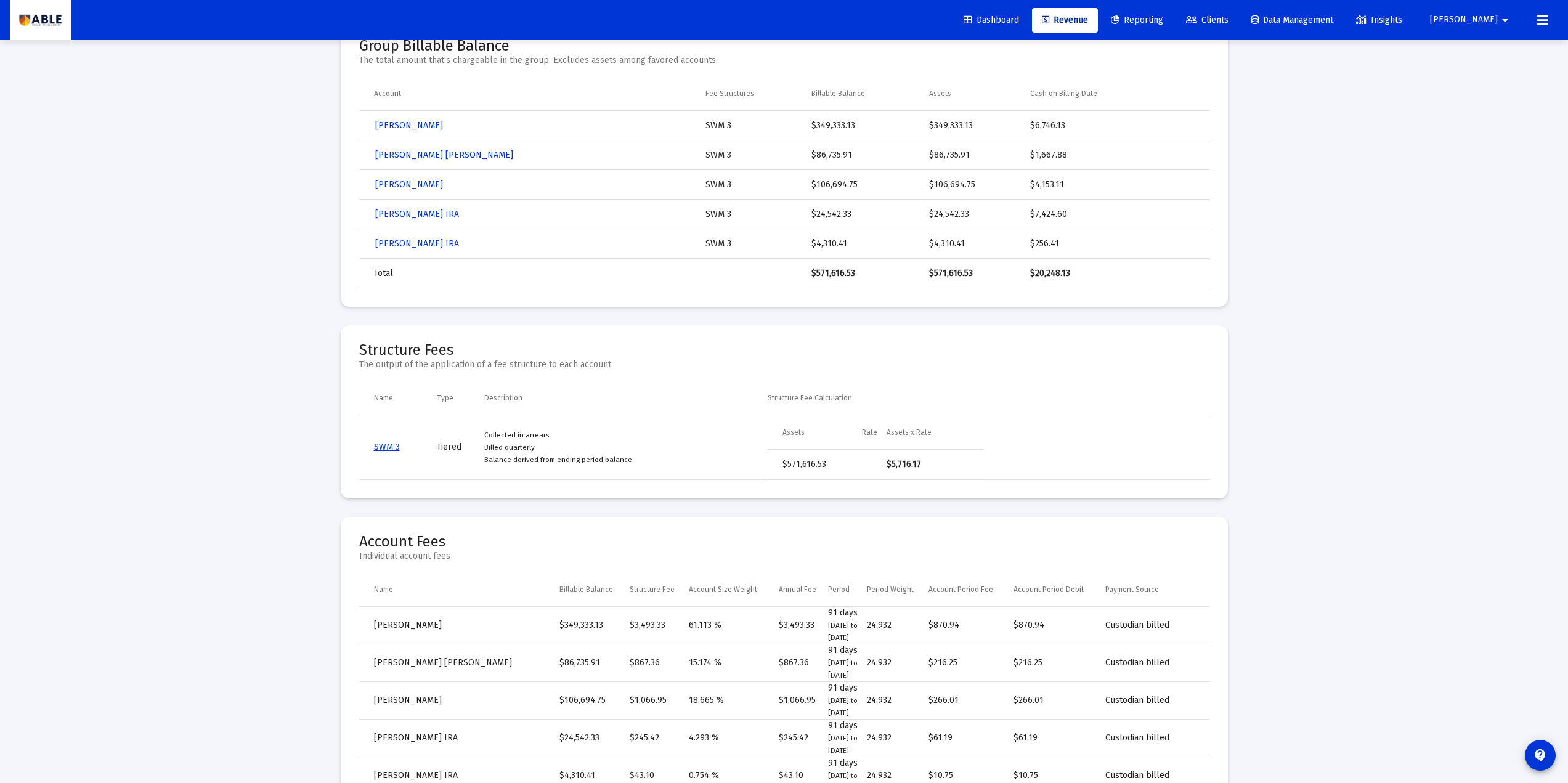
scroll to position [411, 0]
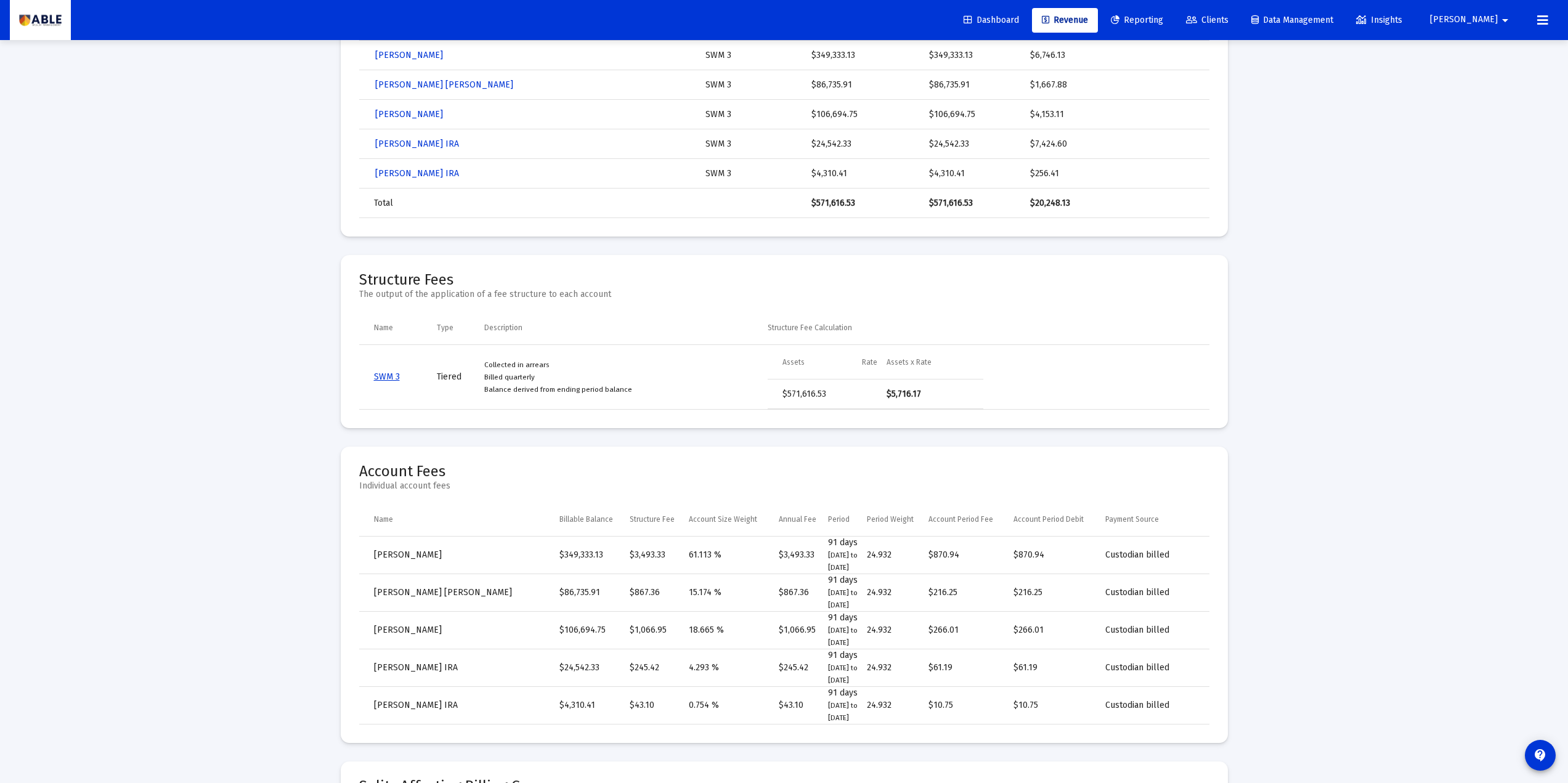
drag, startPoint x: 471, startPoint y: 478, endPoint x: 351, endPoint y: 473, distance: 120.1
click at [351, 473] on mat-card "Account Fees Individual account fees Name Billable Balance Structure Fee Accoun…" at bounding box center [784, 596] width 887 height 297
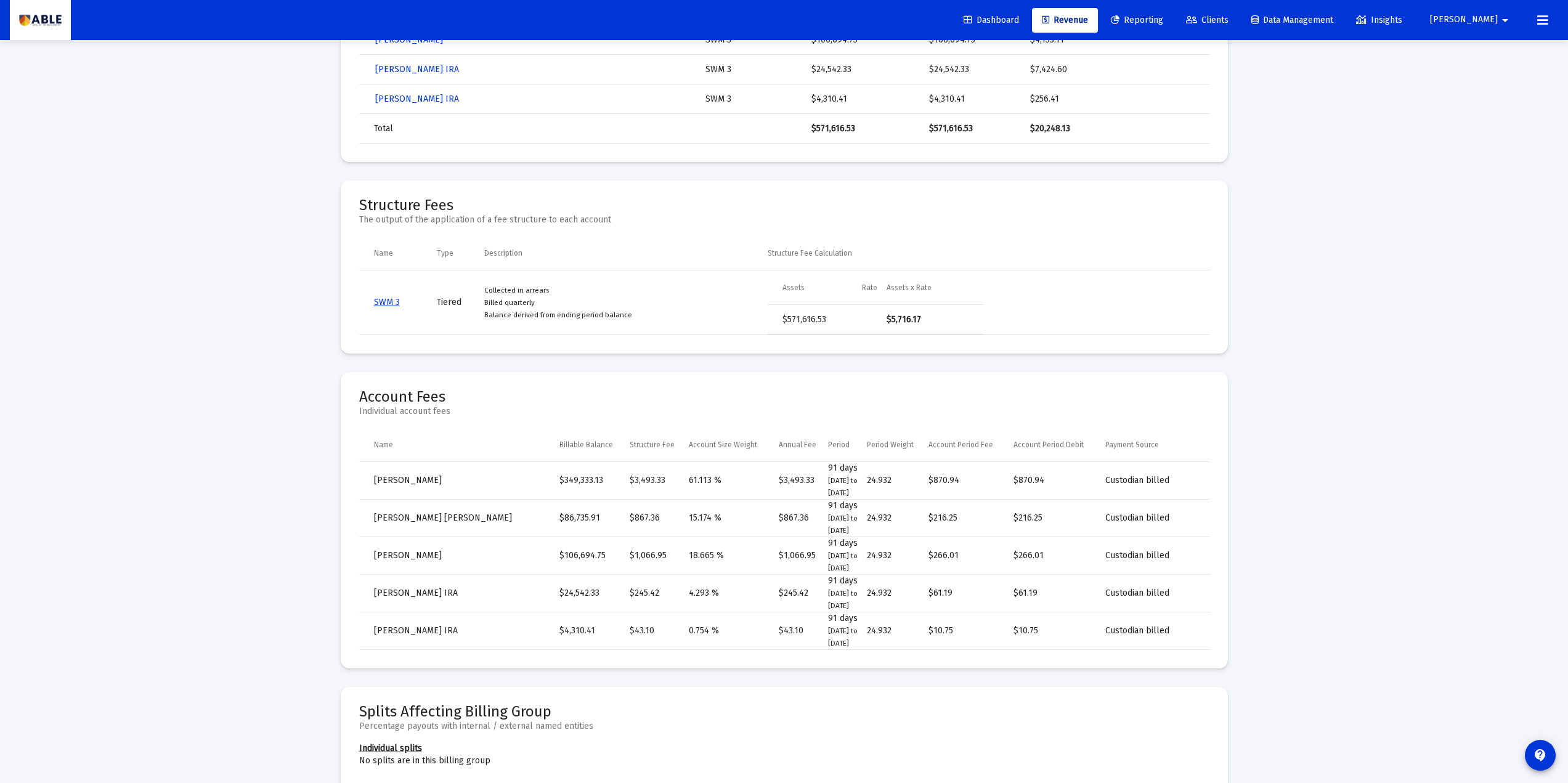
scroll to position [493, 0]
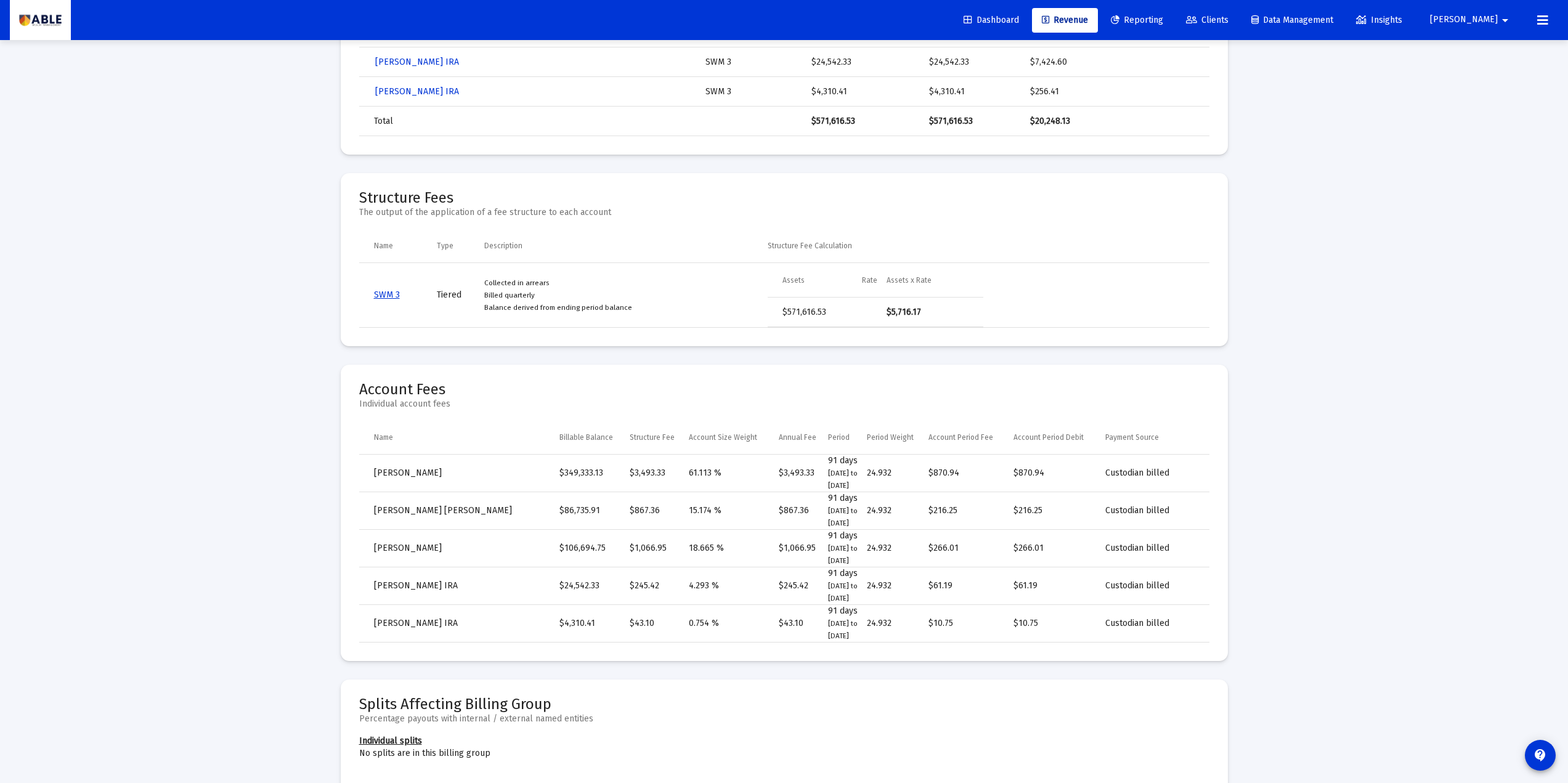
click at [464, 401] on mat-card-title-group "Account Fees Individual account fees" at bounding box center [784, 401] width 850 height 37
drag, startPoint x: 451, startPoint y: 401, endPoint x: 339, endPoint y: 397, distance: 112.1
click at [339, 397] on div "Calculation Details For Lebowitz, Sandra Household This view documents the deri…" at bounding box center [784, 584] width 924 height 1976
click at [293, 421] on div "Loading... arrow_back Back to Billing Report Calculation Details For Lebowitz, …" at bounding box center [784, 549] width 1568 height 2084
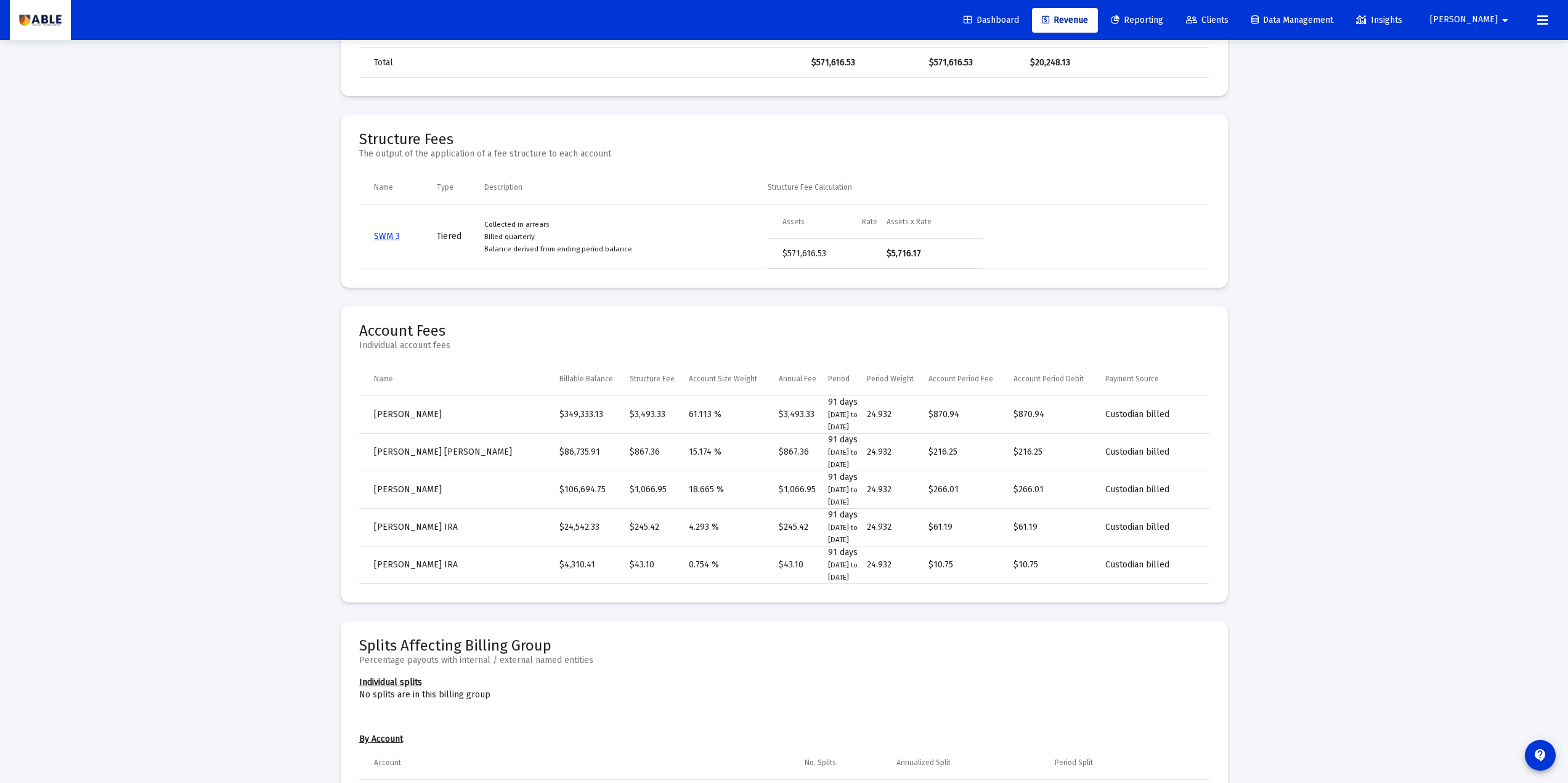
scroll to position [575, 0]
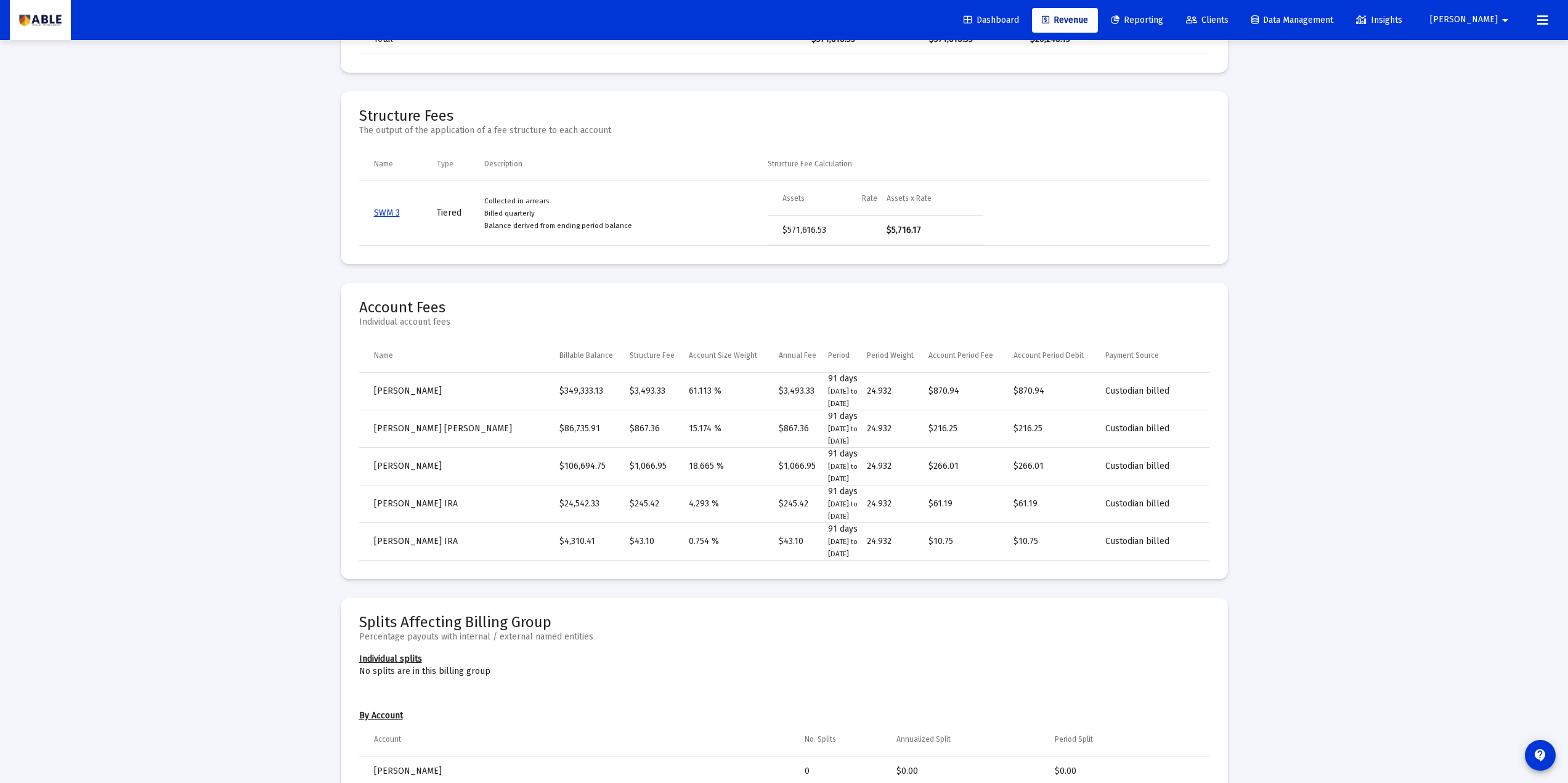
drag, startPoint x: 377, startPoint y: 391, endPoint x: 1172, endPoint y: 541, distance: 809.0
click at [1174, 540] on tbody "Lebowitz, Sandra IRA $349,333.13 $3,493.33 61.113 % $3,493.33 91 days 4/1/2025 …" at bounding box center [784, 467] width 850 height 188
click at [244, 460] on div "Loading... arrow_back Back to Billing Report Calculation Details For Lebowitz, …" at bounding box center [784, 467] width 1568 height 2084
drag, startPoint x: 539, startPoint y: 387, endPoint x: 590, endPoint y: 405, distance: 54.1
click at [603, 399] on td "$349,333.13" at bounding box center [594, 392] width 70 height 38
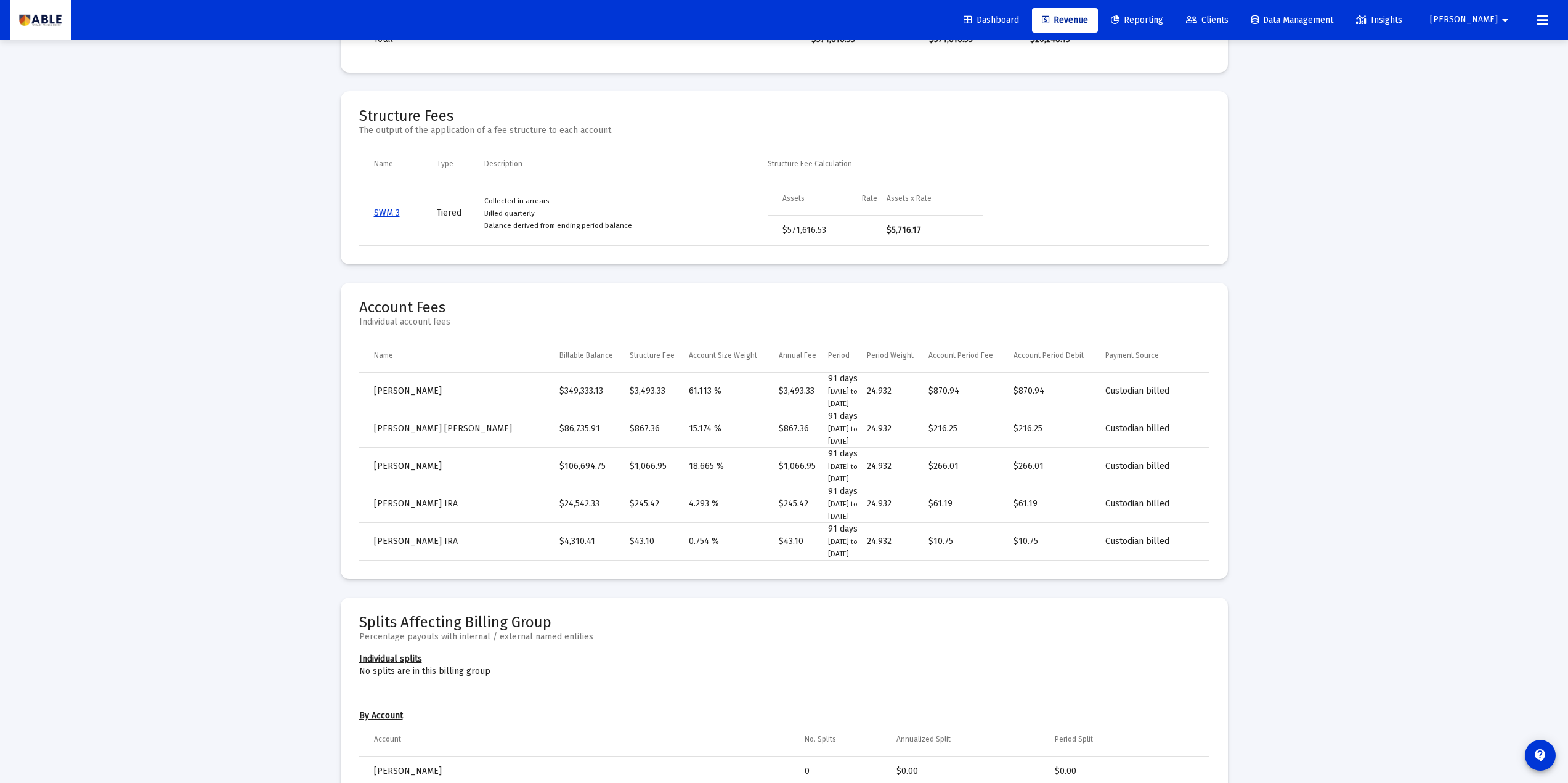
click at [559, 391] on td "$349,333.13" at bounding box center [594, 392] width 70 height 38
drag, startPoint x: 610, startPoint y: 389, endPoint x: 655, endPoint y: 389, distance: 45.0
click at [655, 389] on tr "Lebowitz, Sandra IRA $349,333.13 $3,493.33 61.113 % $3,493.33 91 days 4/1/2025 …" at bounding box center [784, 392] width 850 height 38
drag, startPoint x: 893, startPoint y: 391, endPoint x: 861, endPoint y: 389, distance: 32.1
click at [867, 389] on td "24.932" at bounding box center [898, 392] width 62 height 38
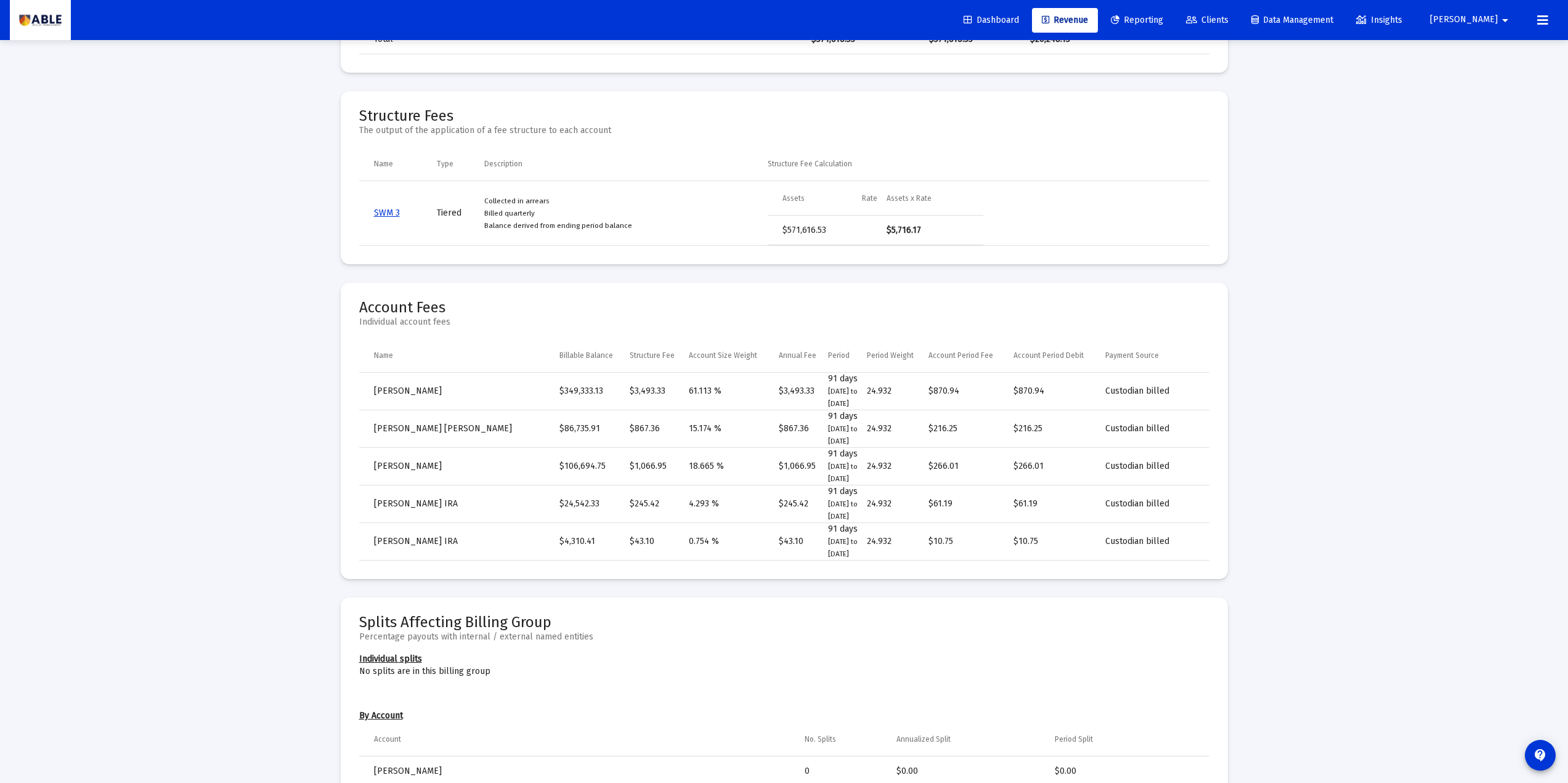
drag, startPoint x: 926, startPoint y: 391, endPoint x: 956, endPoint y: 391, distance: 30.0
click at [956, 391] on td "$870.94" at bounding box center [970, 392] width 85 height 38
drag, startPoint x: 892, startPoint y: 389, endPoint x: 861, endPoint y: 391, distance: 31.1
click at [867, 391] on td "24.932" at bounding box center [898, 392] width 62 height 38
drag, startPoint x: 848, startPoint y: 375, endPoint x: 805, endPoint y: 377, distance: 43.0
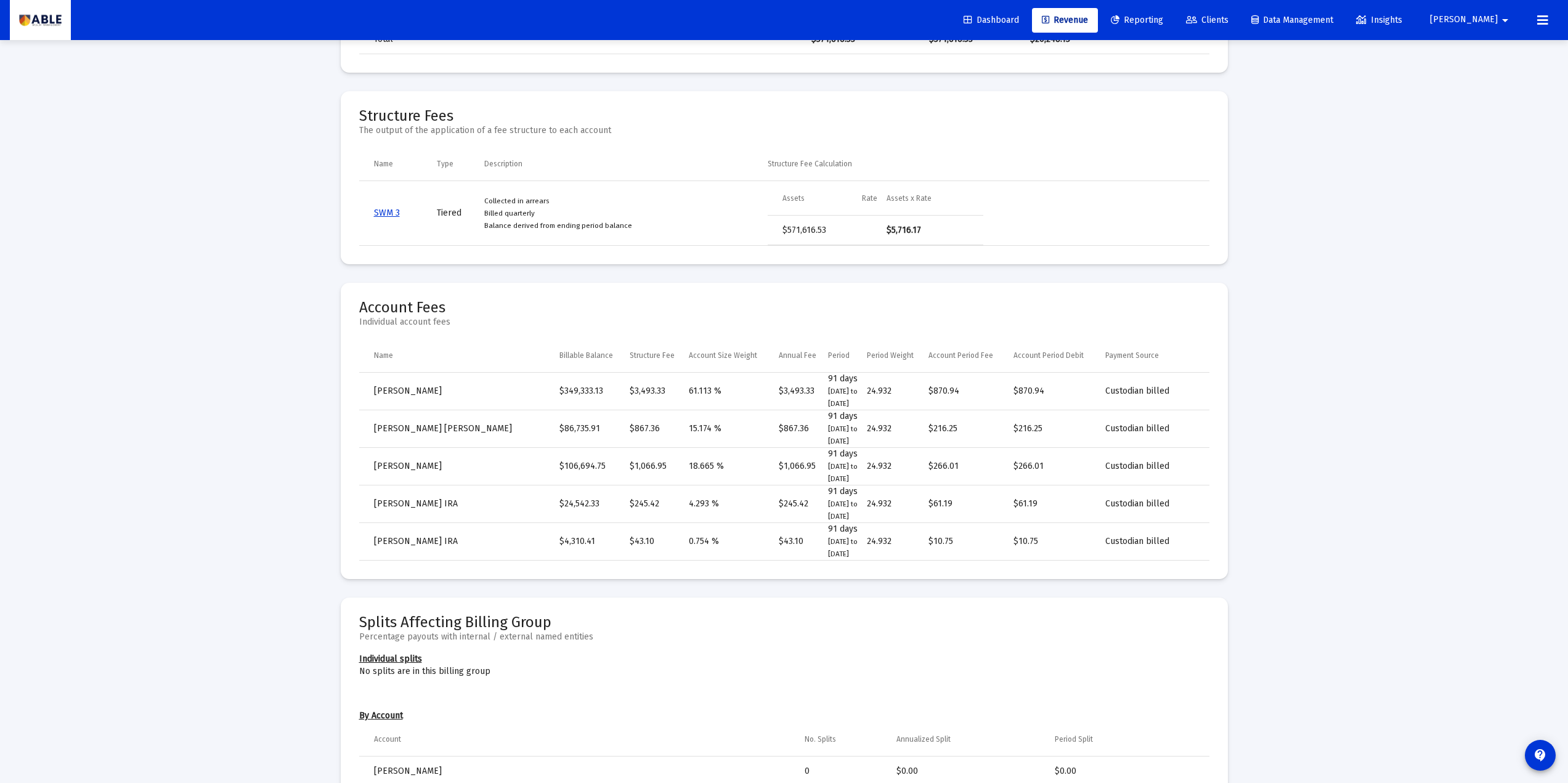
click at [809, 375] on tr "Lebowitz, Sandra IRA $349,333.13 $3,493.33 61.113 % $3,493.33 91 days 4/1/2025 …" at bounding box center [784, 392] width 850 height 38
click at [916, 384] on td "24.932" at bounding box center [898, 392] width 62 height 38
drag, startPoint x: 919, startPoint y: 397, endPoint x: 953, endPoint y: 397, distance: 34.0
click at [953, 397] on tr "Lebowitz, Sandra IRA $349,333.13 $3,493.33 61.113 % $3,493.33 91 days 4/1/2025 …" at bounding box center [784, 392] width 850 height 38
click at [1245, 451] on div "Calculation Details For Lebowitz, Sandra Household This view documents the deri…" at bounding box center [784, 502] width 924 height 1976
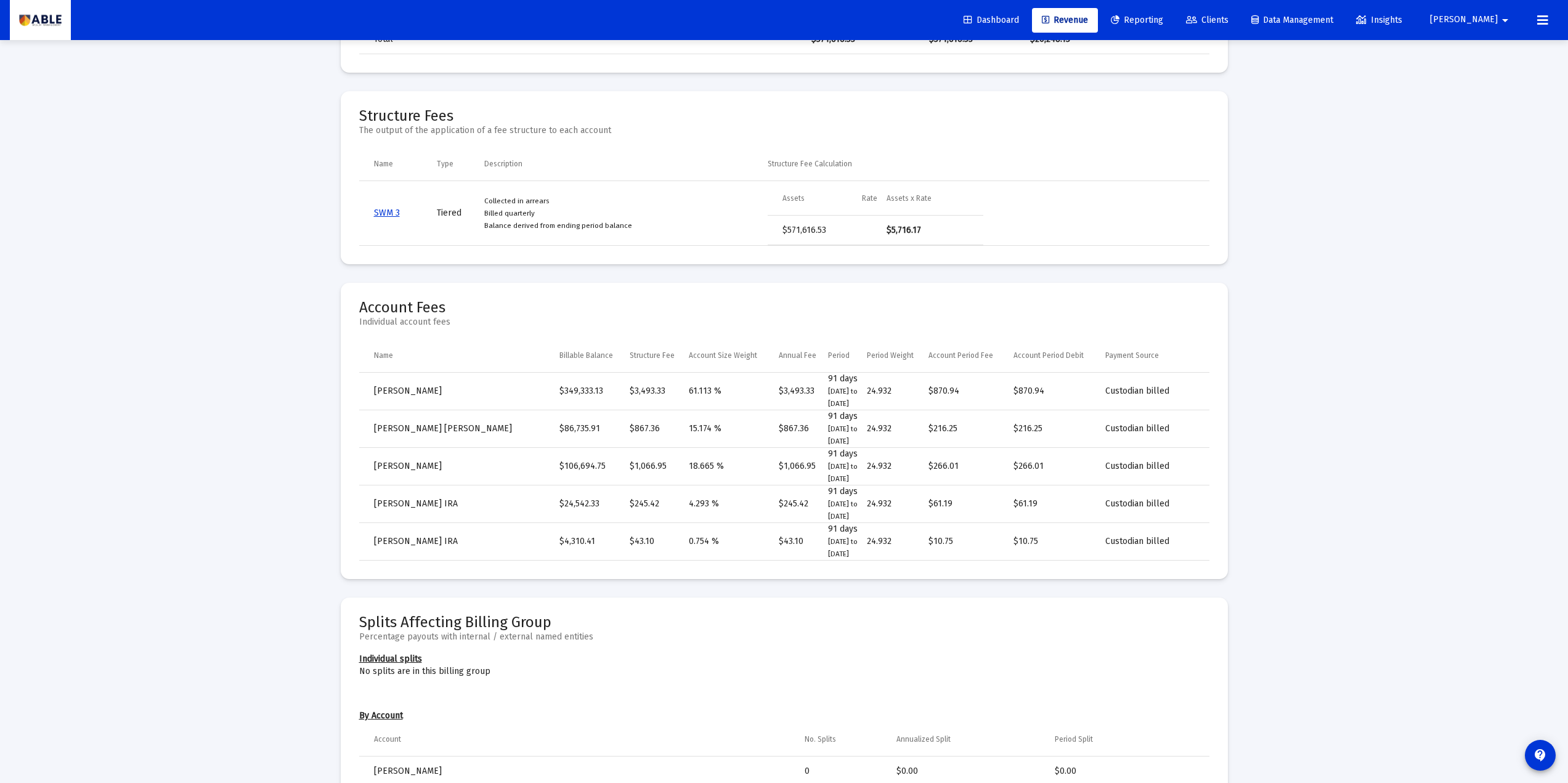
drag, startPoint x: 480, startPoint y: 382, endPoint x: 1157, endPoint y: 512, distance: 689.4
click at [1157, 512] on tbody "Lebowitz, Sandra IRA $349,333.13 $3,493.33 61.113 % $3,493.33 91 days 4/1/2025 …" at bounding box center [784, 467] width 850 height 188
click at [1248, 534] on div "Loading... arrow_back Back to Billing Report Calculation Details For Lebowitz, …" at bounding box center [784, 467] width 1568 height 2084
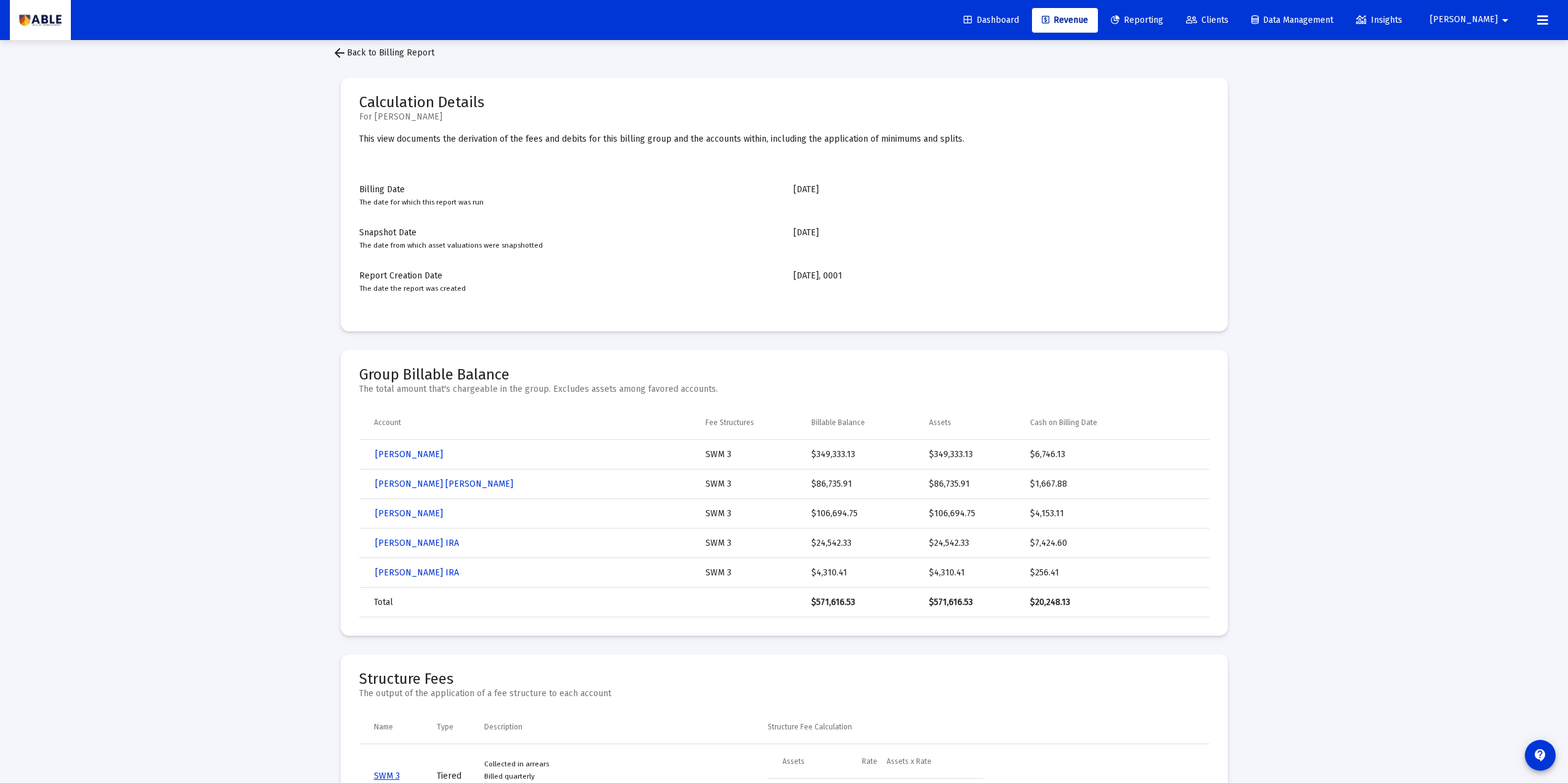
scroll to position [0, 0]
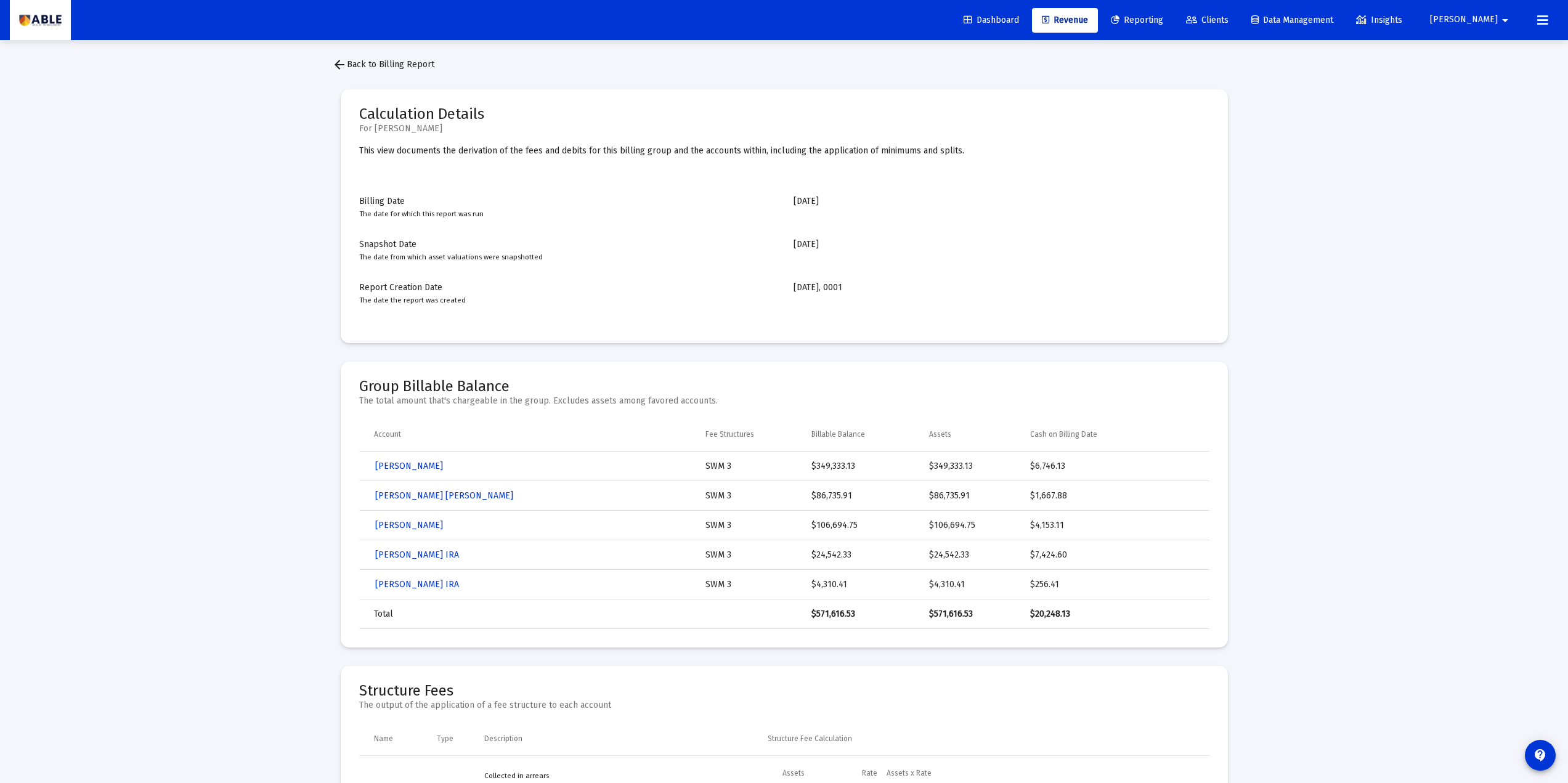
click at [363, 69] on span "arrow_back Back to Billing Report" at bounding box center [383, 64] width 103 height 10
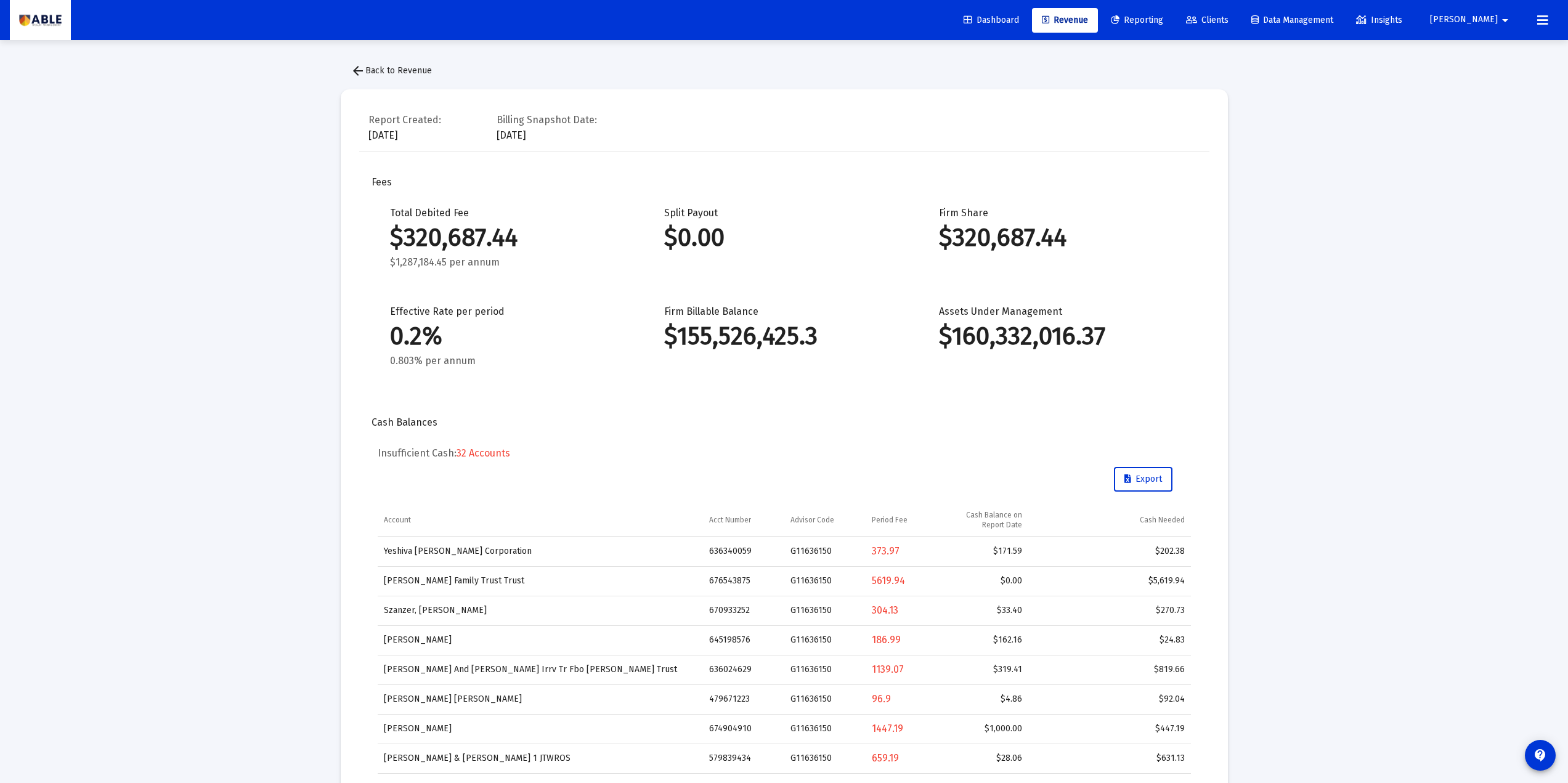
click at [398, 62] on button "arrow_back Back to Revenue" at bounding box center [391, 71] width 101 height 25
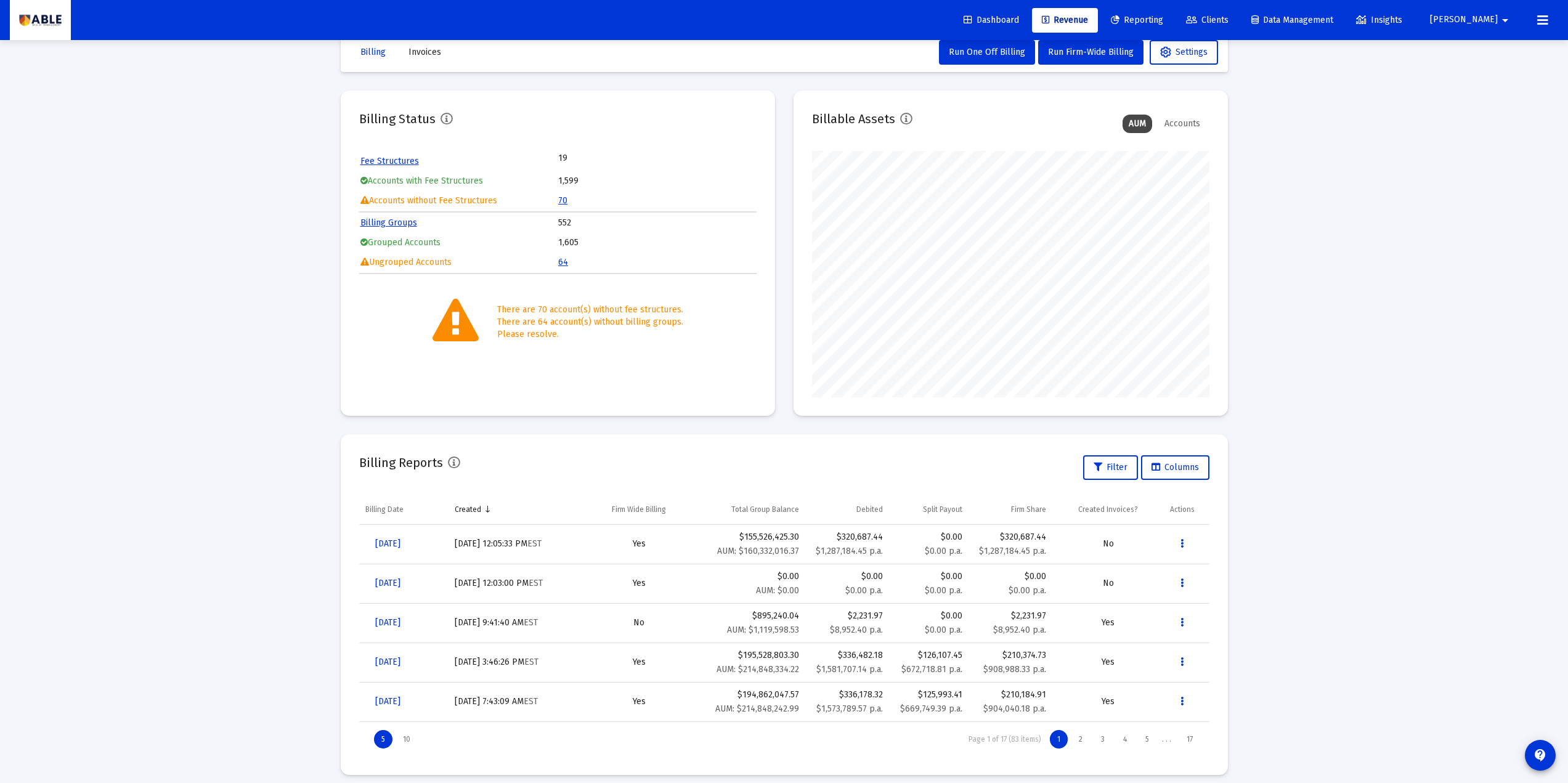
scroll to position [36, 0]
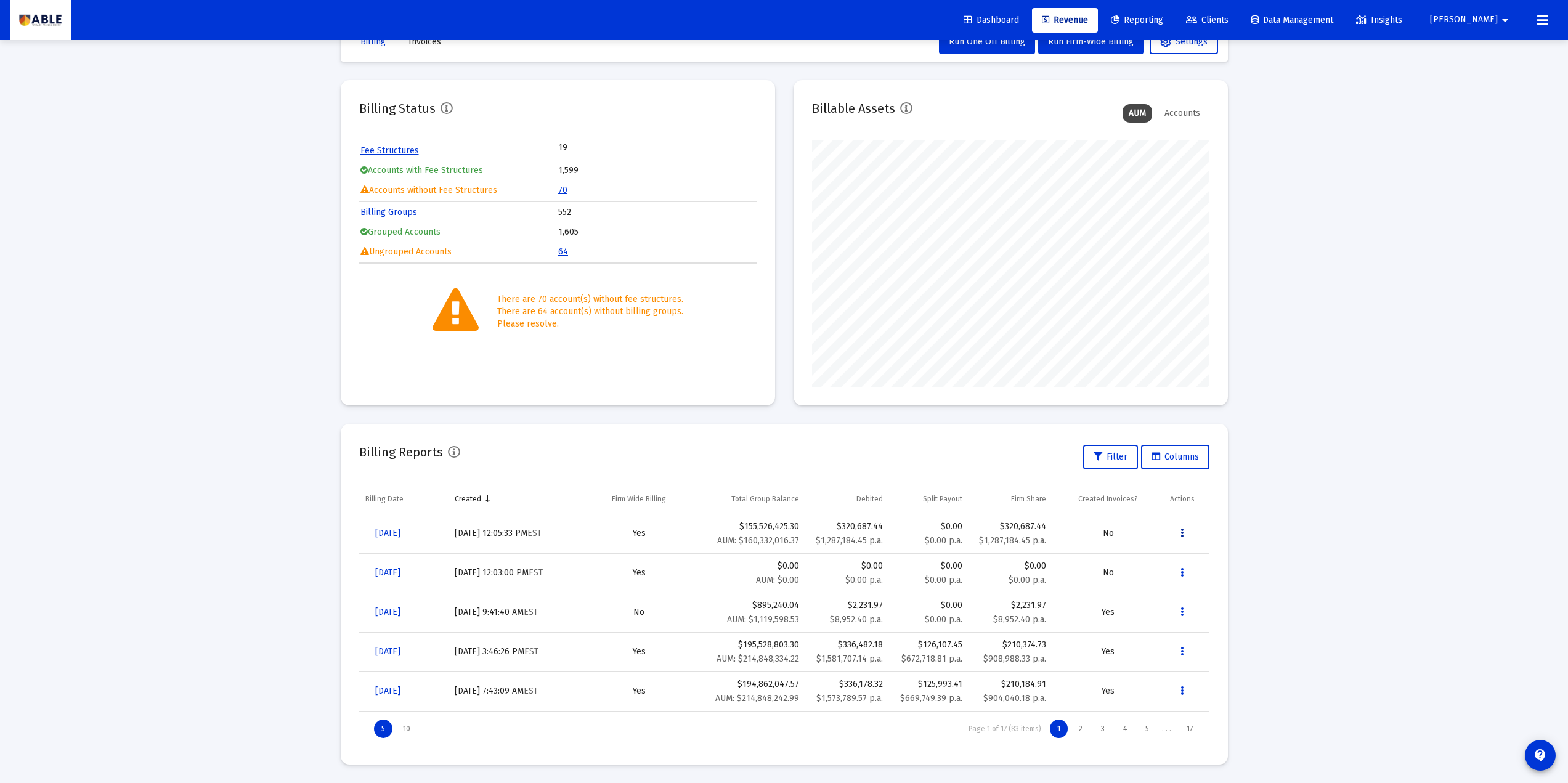
click at [1182, 528] on icon "Data grid" at bounding box center [1181, 534] width 3 height 15
click at [1296, 475] on div at bounding box center [784, 391] width 1568 height 783
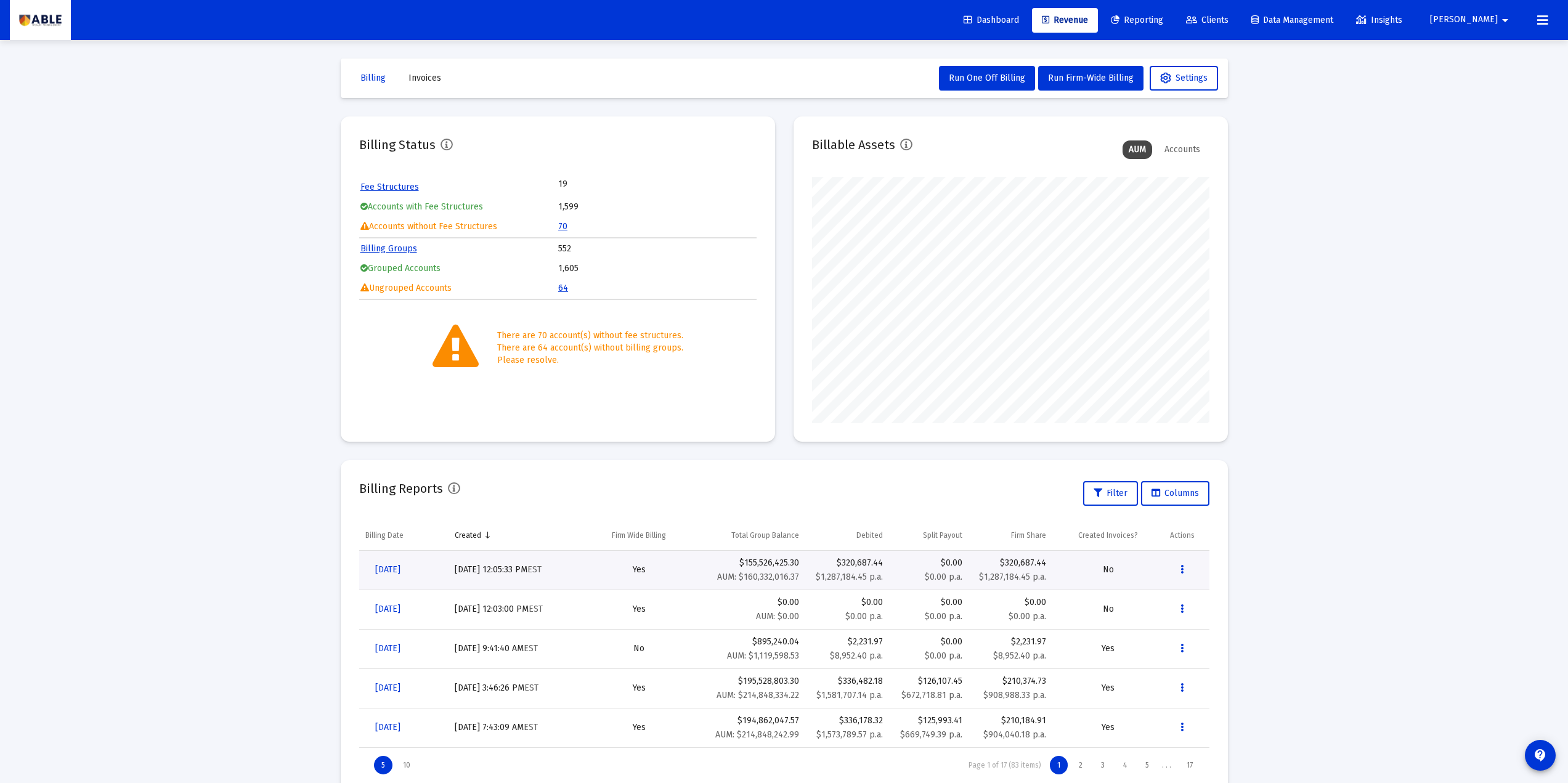
click at [412, 80] on span "Invoices" at bounding box center [425, 77] width 32 height 10
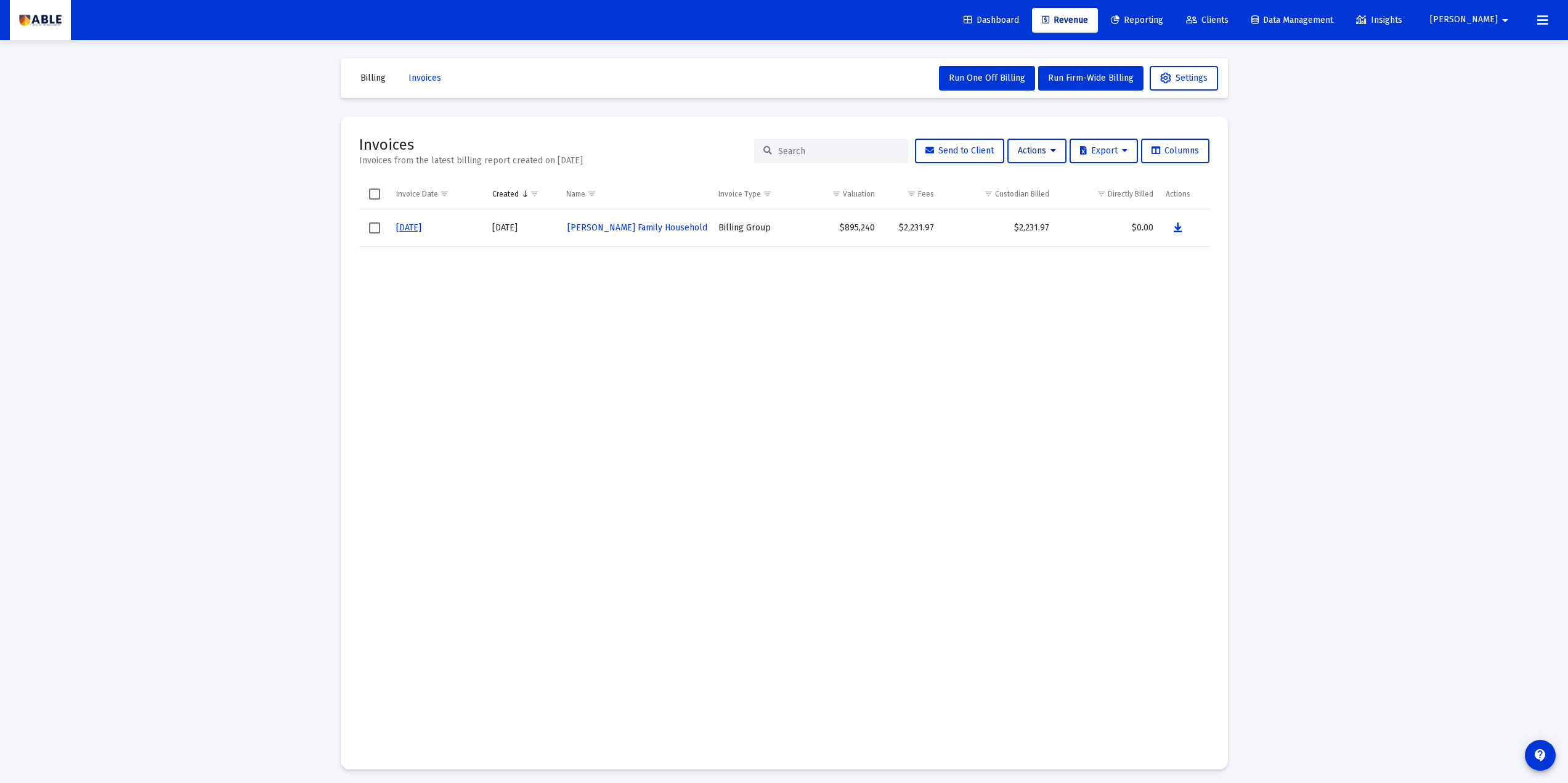
click at [1039, 155] on button "Actions" at bounding box center [1036, 151] width 59 height 25
click at [1031, 214] on button "Load Historical Invoices" at bounding box center [1065, 212] width 131 height 29
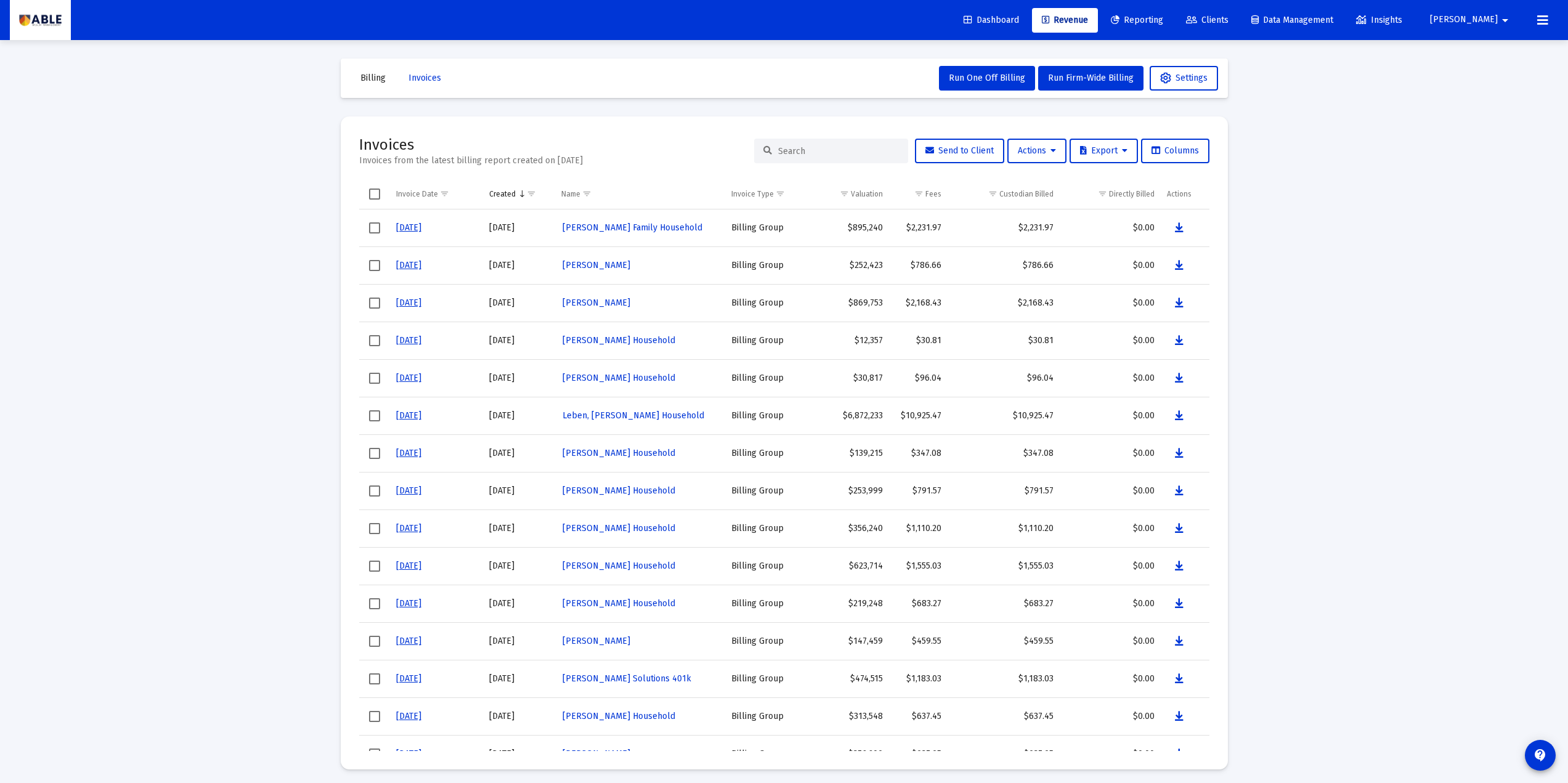
click at [1339, 528] on div "Loading... Billing Invoices Run One Off Billing Run Firm-Wide Billing Settings …" at bounding box center [784, 394] width 1568 height 789
click at [378, 225] on span "Select row" at bounding box center [375, 228] width 11 height 11
click at [372, 299] on span "Select row" at bounding box center [375, 303] width 11 height 11
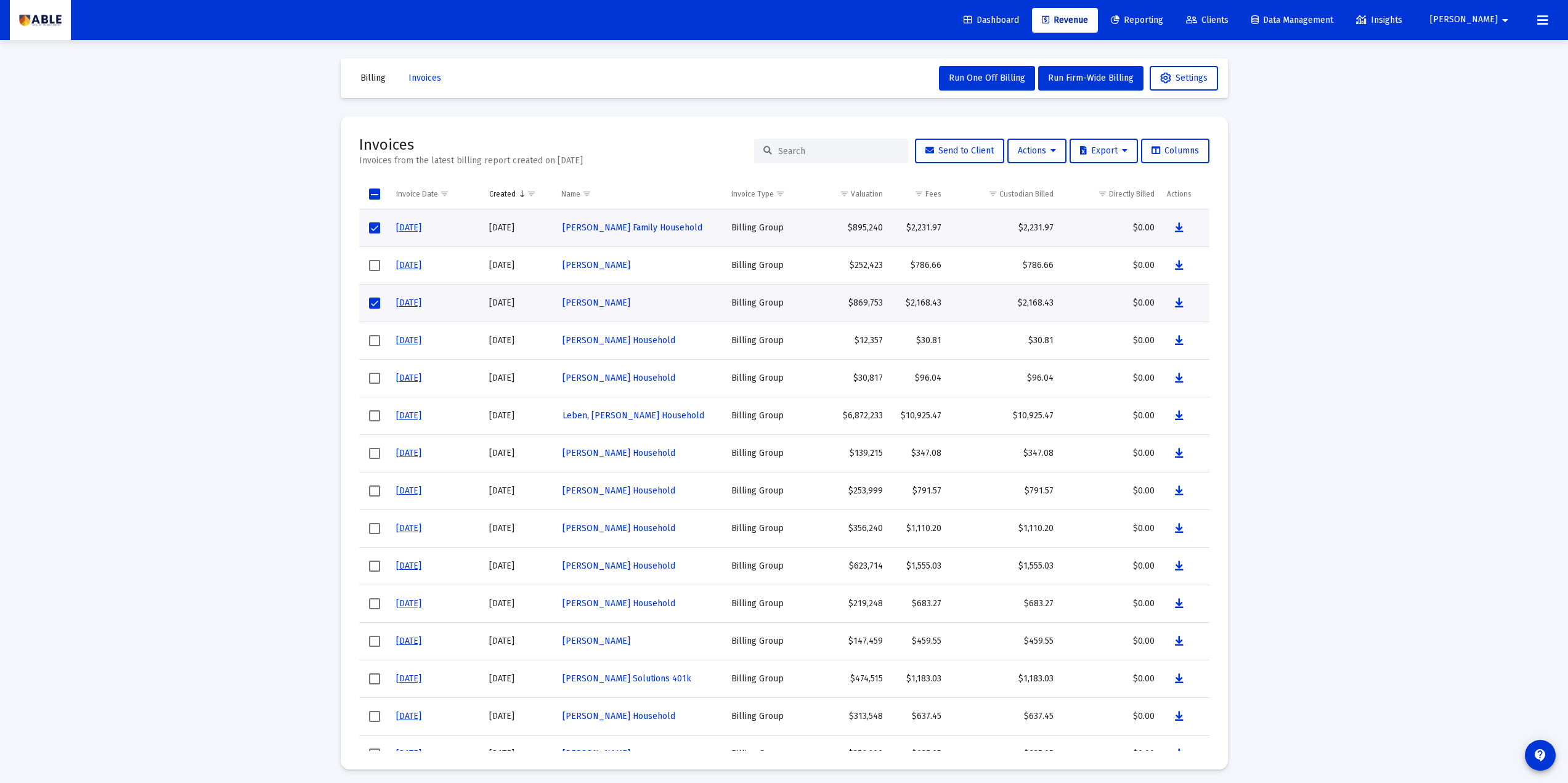
click at [1288, 306] on div "Loading... Billing Invoices Run One Off Billing Run Firm-Wide Billing Settings …" at bounding box center [784, 394] width 1568 height 789
click at [405, 225] on link "6/30/25" at bounding box center [409, 227] width 26 height 10
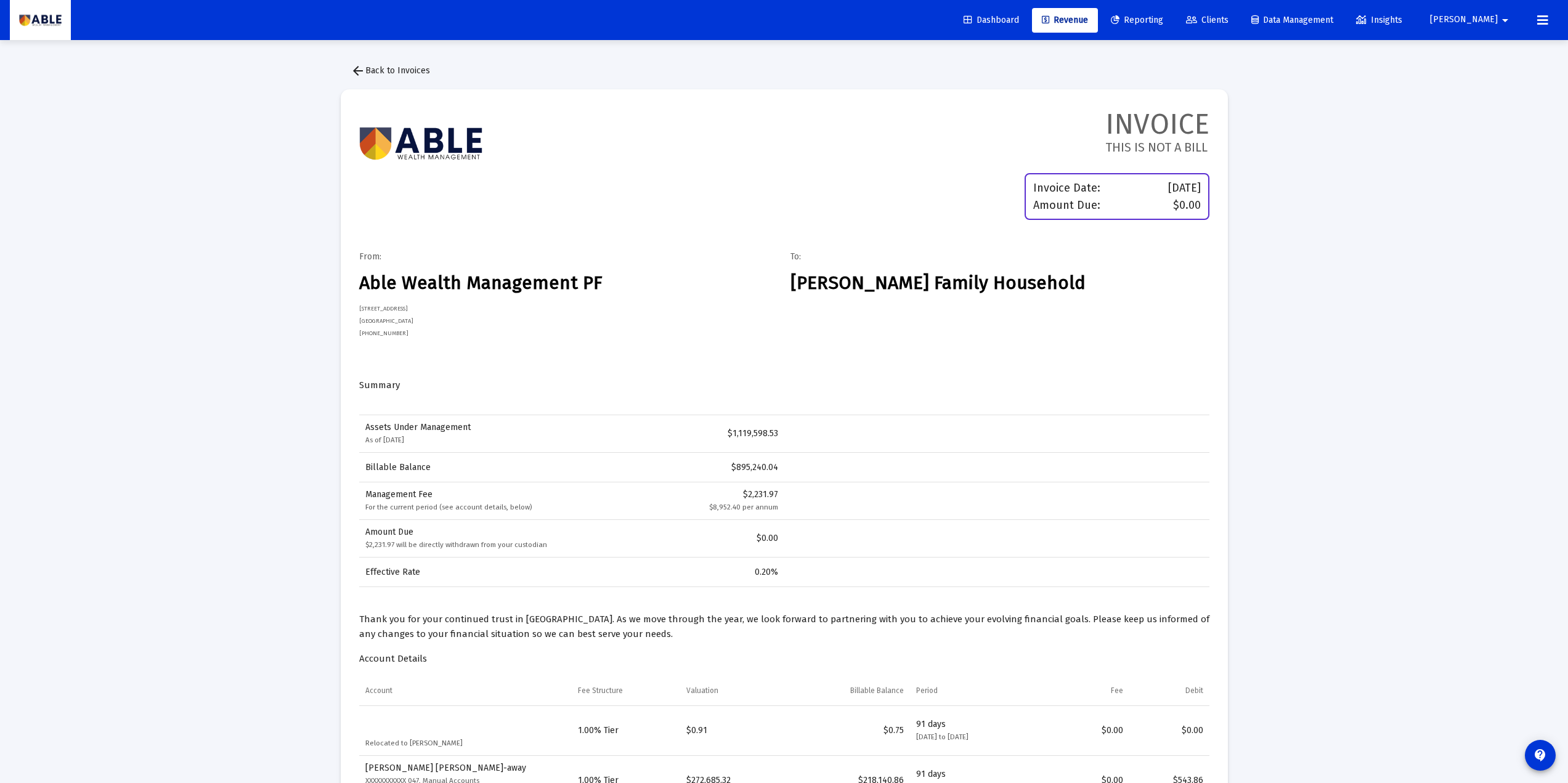
click at [364, 66] on mat-icon "arrow_back" at bounding box center [358, 71] width 15 height 15
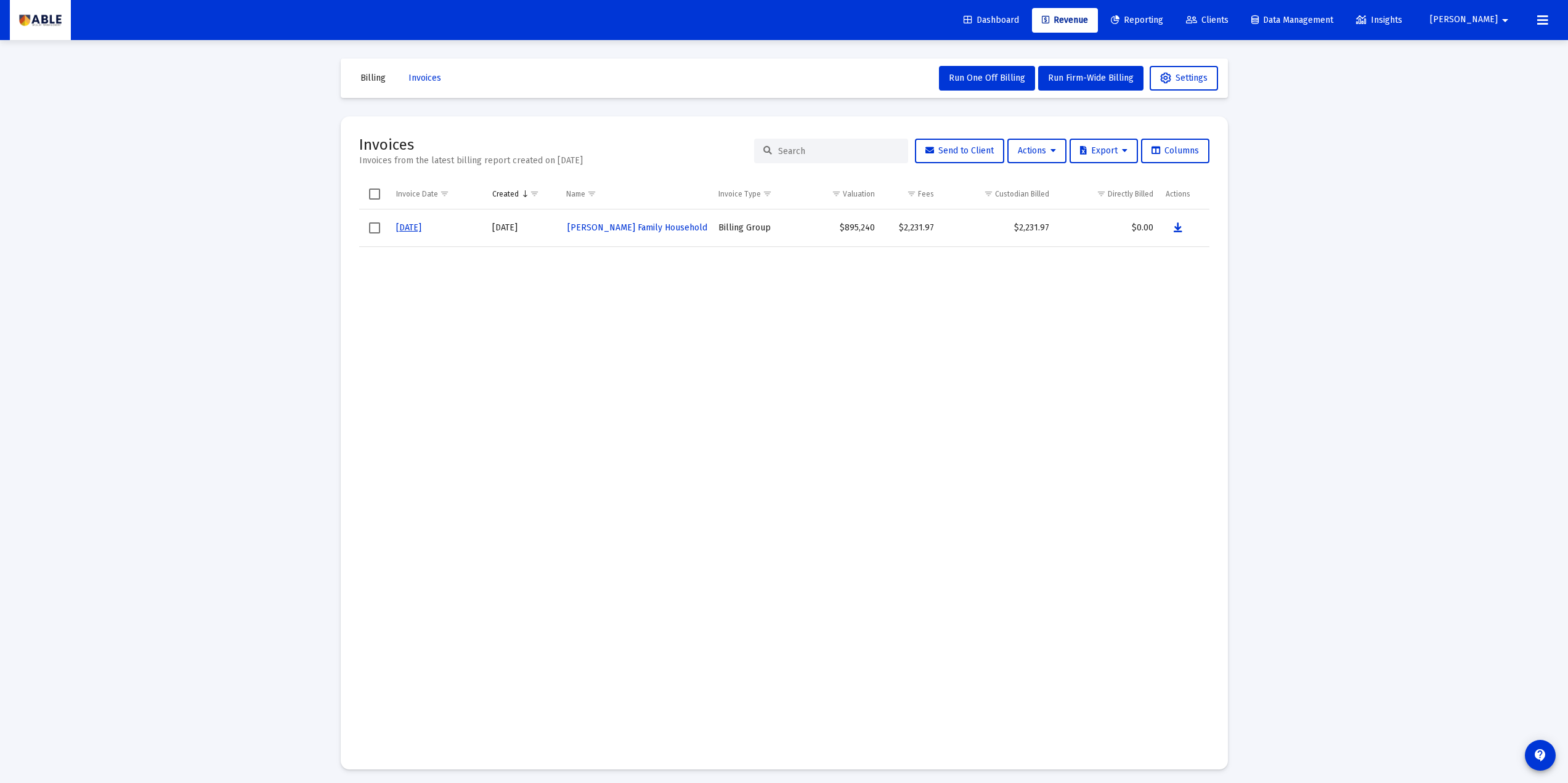
click at [380, 69] on button "Billing" at bounding box center [373, 78] width 45 height 25
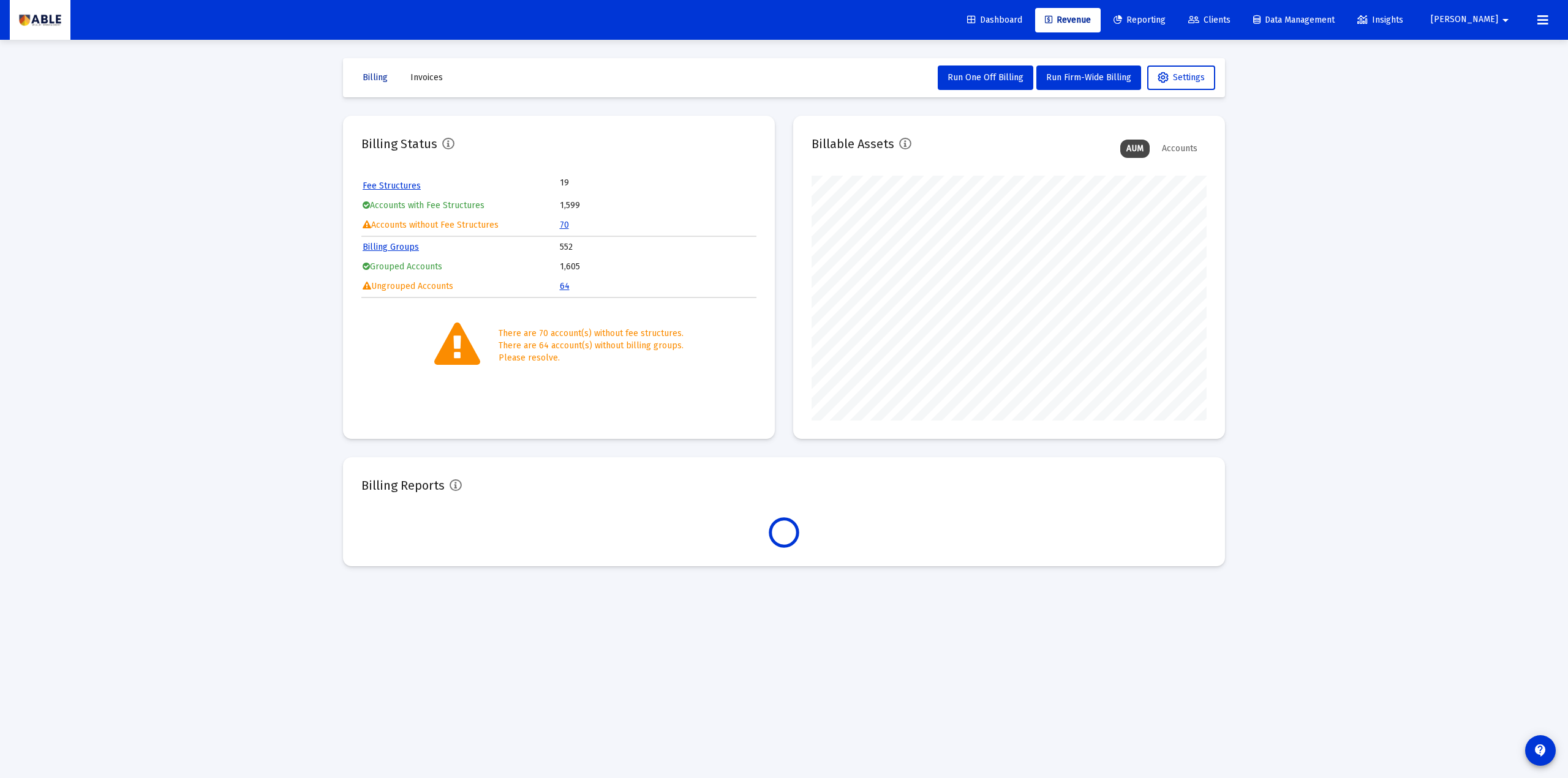
scroll to position [245, 395]
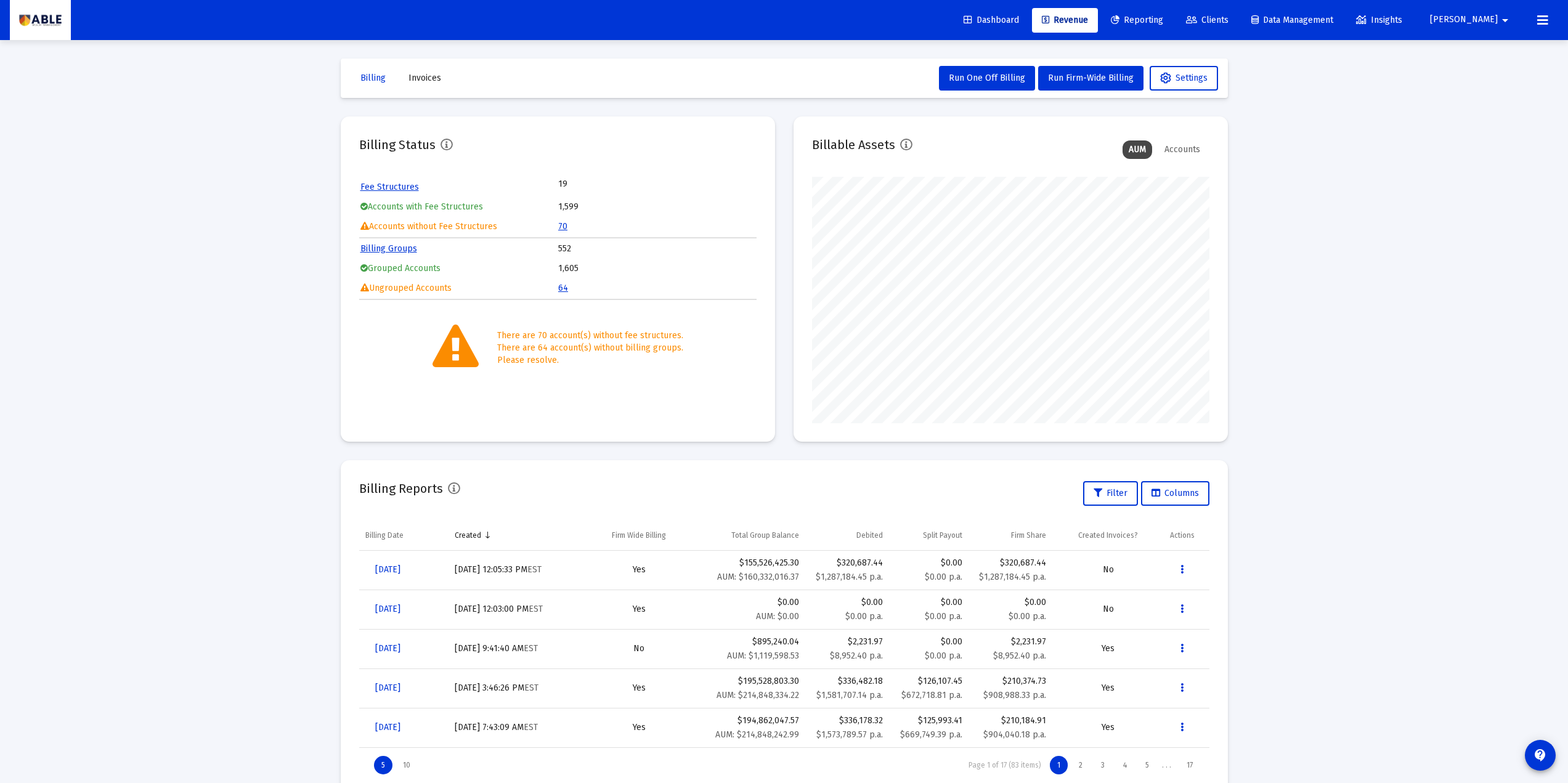
click at [1269, 195] on div "Loading... Billing Invoices Run One Off Billing Run Firm-Wide Billing Settings …" at bounding box center [784, 410] width 1568 height 820
click at [1271, 195] on div "Loading... Billing Invoices Run One Off Billing Run Firm-Wide Billing Settings …" at bounding box center [784, 410] width 1568 height 820
click at [1197, 24] on icon at bounding box center [1191, 20] width 11 height 9
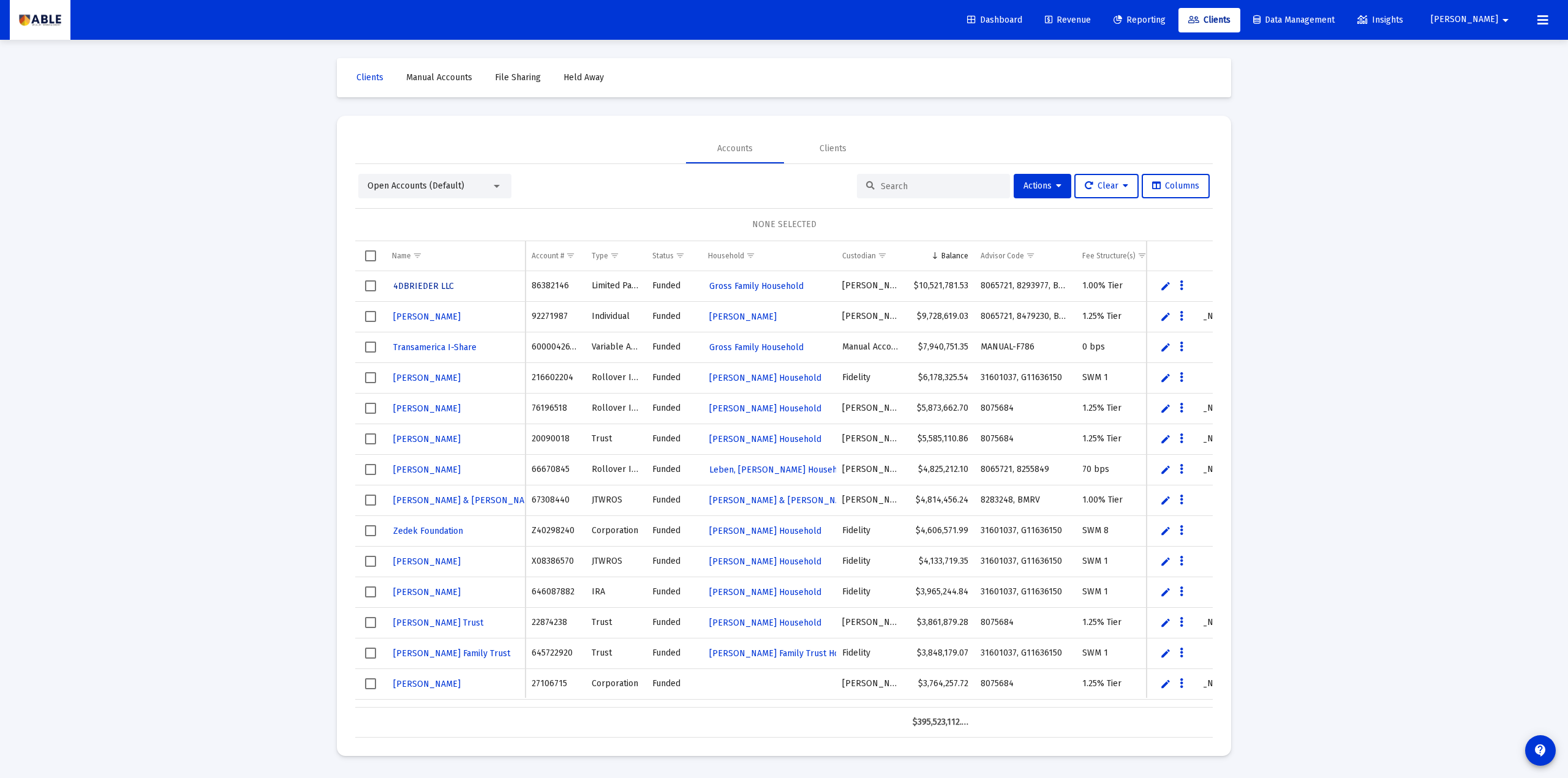
click at [424, 290] on span "4DBRIEDER LLC" at bounding box center [424, 285] width 61 height 10
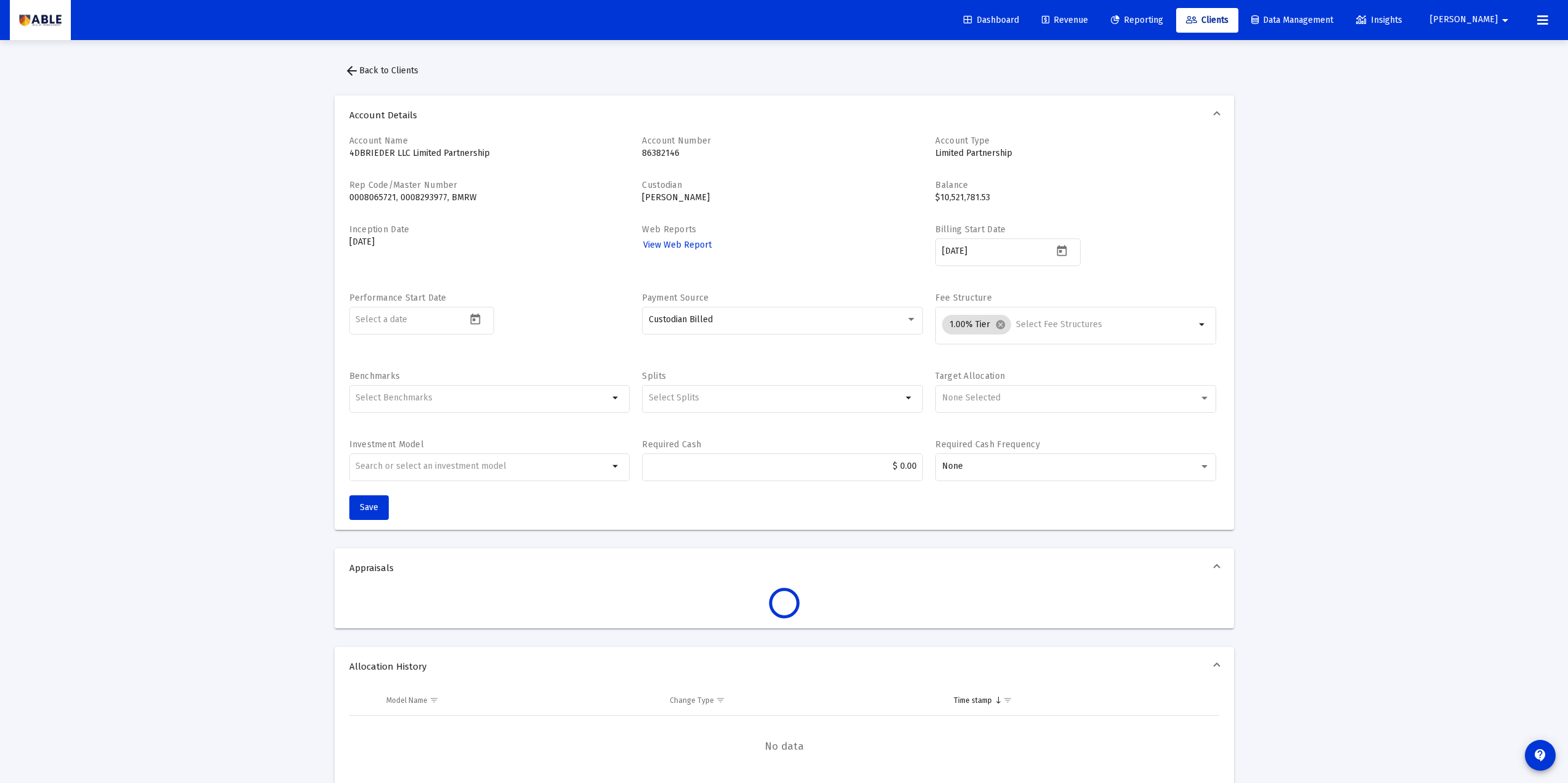
drag, startPoint x: 447, startPoint y: 294, endPoint x: 342, endPoint y: 298, distance: 105.1
click at [342, 298] on div "Account Name 4DBRIEDER LLC Limited Partnership Account Number 86382146 Account …" at bounding box center [784, 332] width 900 height 395
drag, startPoint x: 1012, startPoint y: 230, endPoint x: 928, endPoint y: 226, distance: 84.1
click at [928, 226] on div "Account Name 4DBRIEDER LLC Limited Partnership Account Number 86382146 Account …" at bounding box center [784, 315] width 870 height 361
drag, startPoint x: 438, startPoint y: 299, endPoint x: 451, endPoint y: 297, distance: 13.2
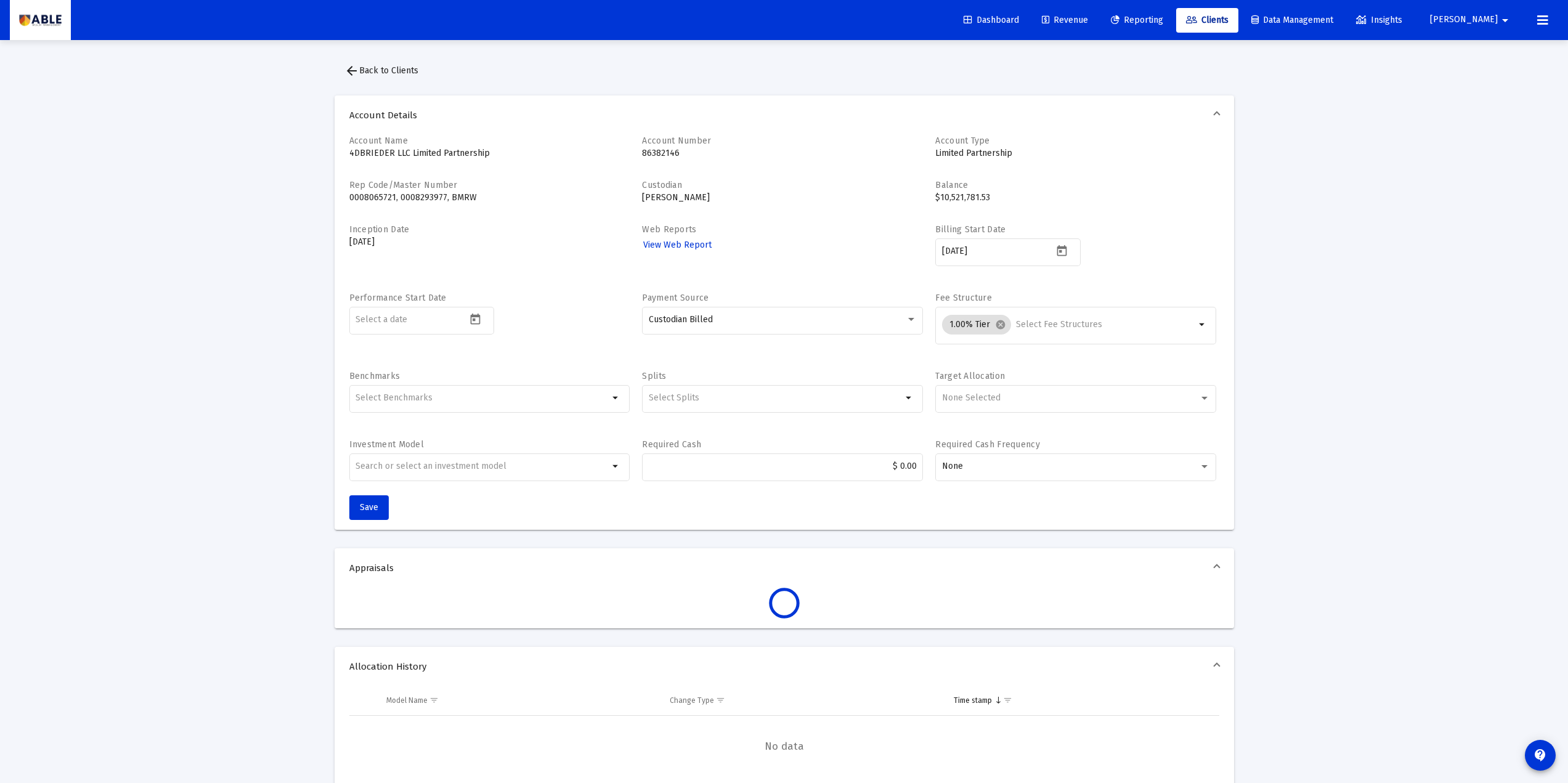
click at [451, 297] on div "Performance Start Date" at bounding box center [489, 324] width 281 height 66
click at [442, 302] on label "Performance Start Date" at bounding box center [397, 298] width 97 height 10
drag, startPoint x: 436, startPoint y: 302, endPoint x: 386, endPoint y: 311, distance: 50.8
click at [363, 300] on label "Performance Start Date" at bounding box center [397, 298] width 97 height 10
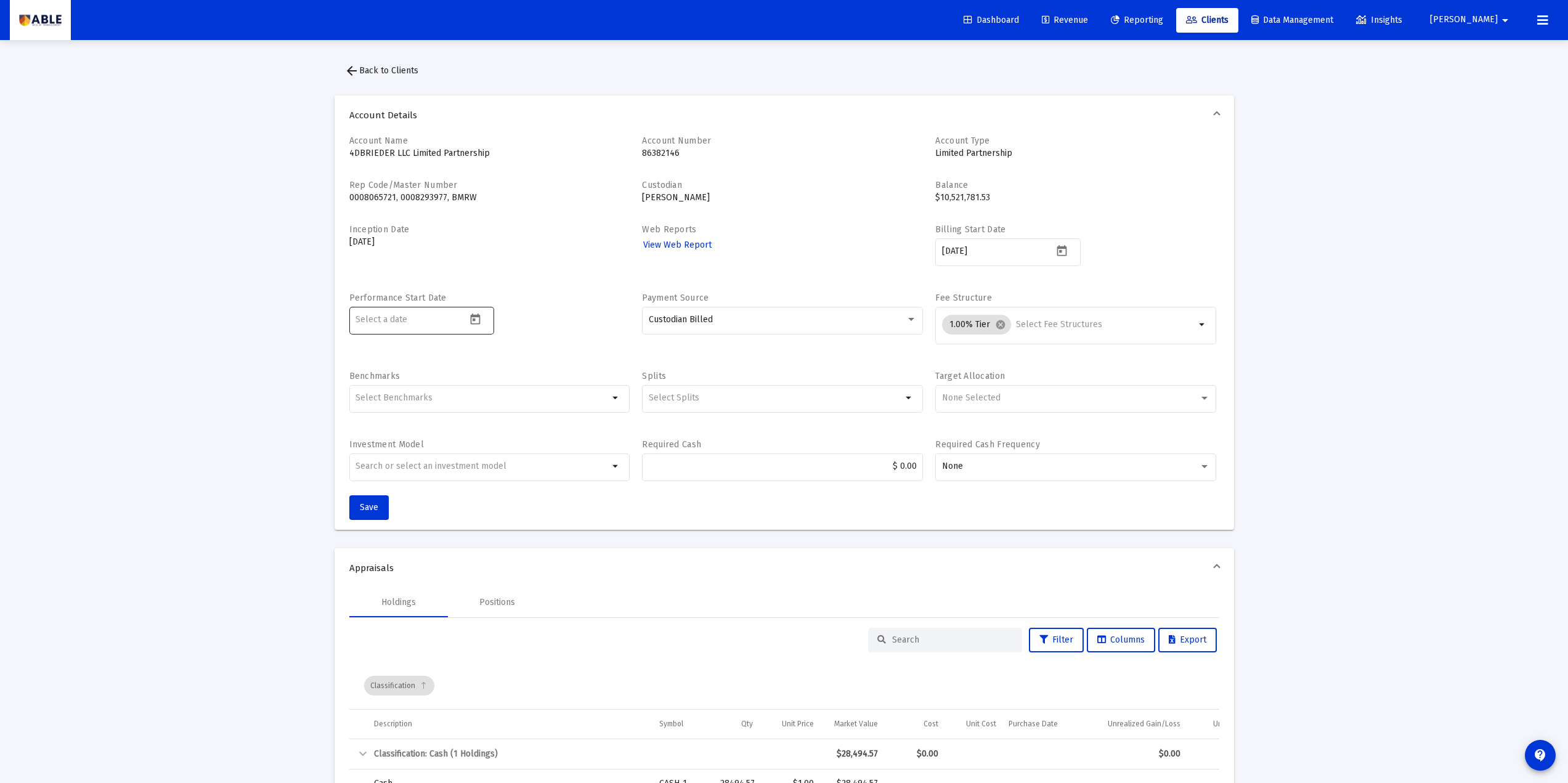
click at [478, 324] on icon "Open calendar" at bounding box center [475, 320] width 13 height 13
click at [485, 363] on button "Previous month" at bounding box center [485, 361] width 25 height 25
click at [486, 362] on button "Previous month" at bounding box center [485, 361] width 25 height 25
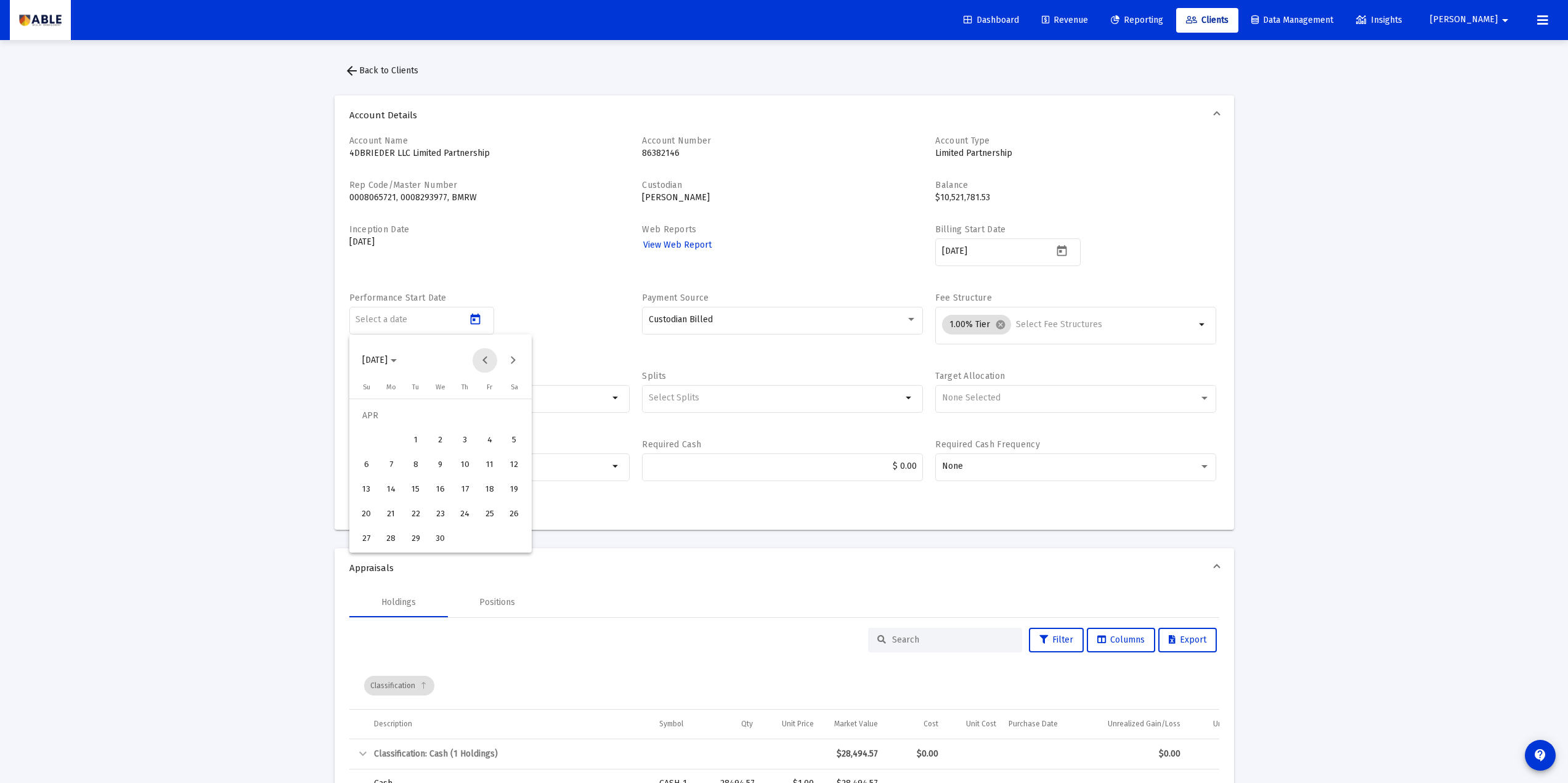
click at [488, 362] on button "Previous month" at bounding box center [485, 361] width 25 height 25
click at [488, 362] on button "Previous month" at bounding box center [485, 361] width 25 height 25
click at [513, 357] on button "Next month" at bounding box center [513, 361] width 25 height 25
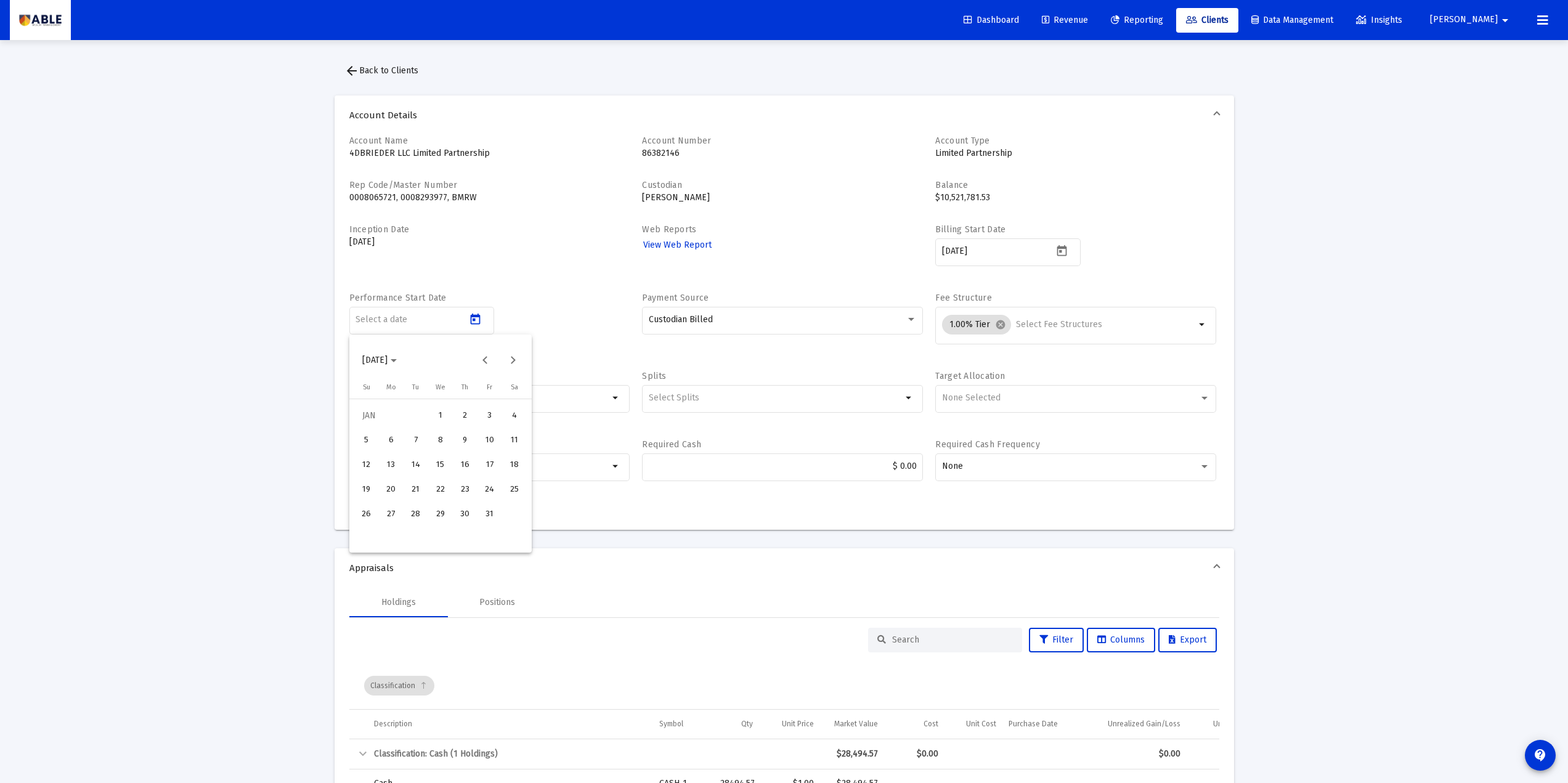
click at [464, 414] on div "2" at bounding box center [464, 416] width 22 height 22
type input "2025-01-02"
click at [403, 67] on span "arrow_back Back to Clients" at bounding box center [381, 70] width 74 height 10
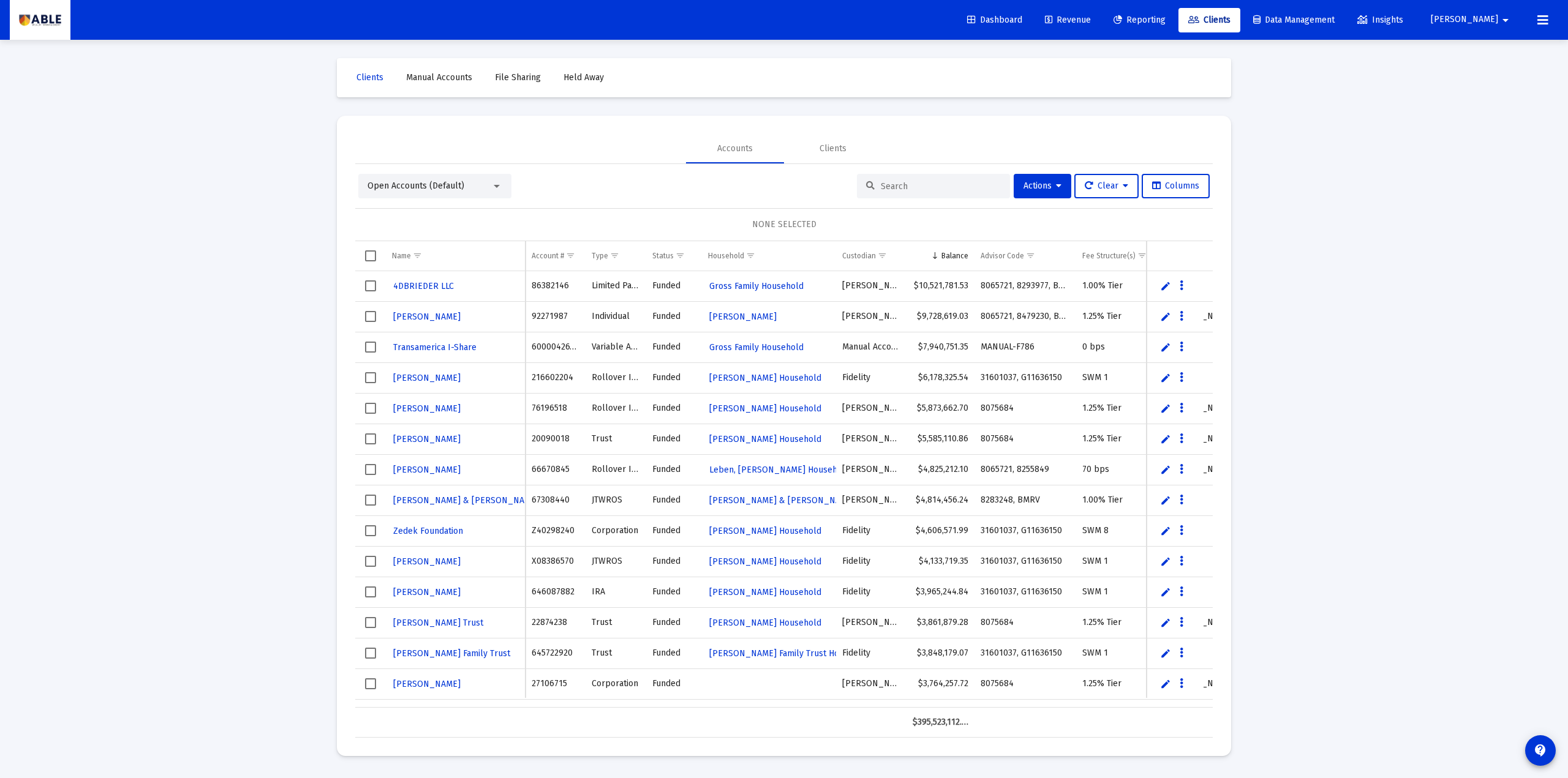
click at [1333, 255] on div "Loading... Clients Manual Accounts File Sharing Held Away Accounts Clients Open…" at bounding box center [784, 389] width 1568 height 778
click at [1302, 229] on div "Loading... Clients Manual Accounts File Sharing Held Away Accounts Clients Open…" at bounding box center [784, 389] width 1568 height 778
click at [1261, 337] on div "Loading... Clients Manual Accounts File Sharing Held Away Accounts Clients Open…" at bounding box center [784, 389] width 1568 height 778
drag, startPoint x: 1351, startPoint y: 328, endPoint x: 1337, endPoint y: 298, distance: 33.1
click at [1351, 328] on div "Loading... Clients Manual Accounts File Sharing Held Away Accounts Clients Open…" at bounding box center [784, 389] width 1568 height 778
